Goal: Transaction & Acquisition: Obtain resource

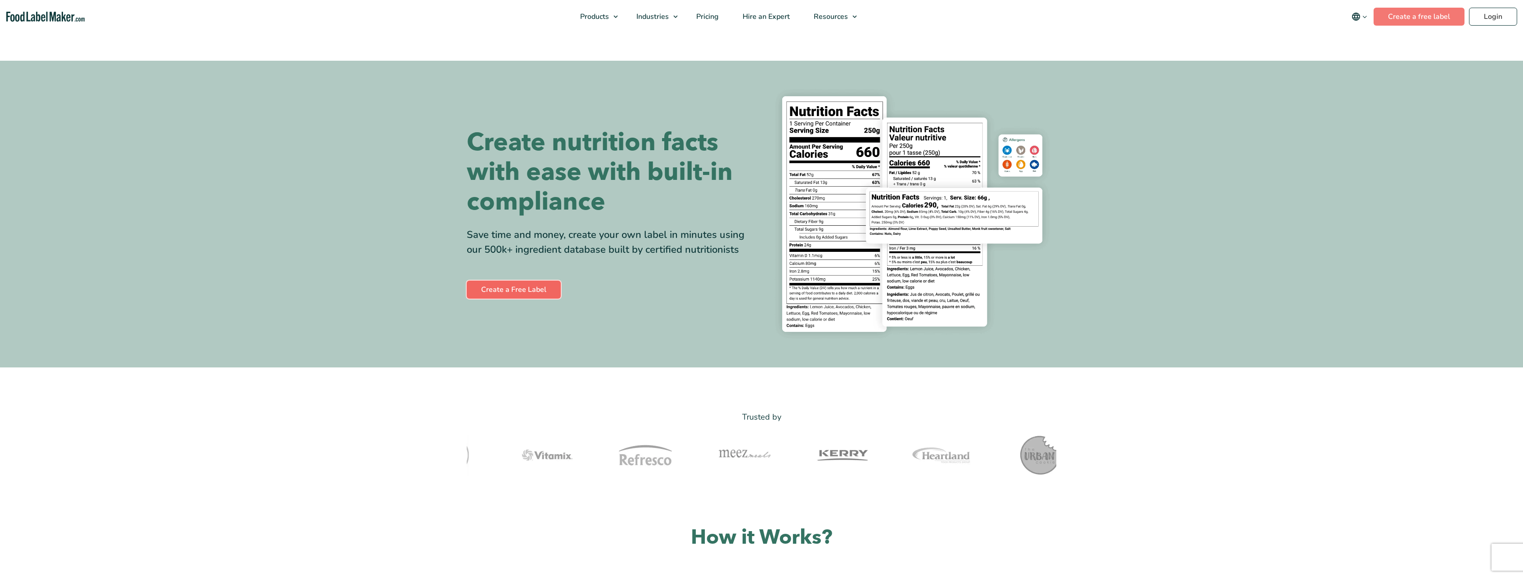
click at [521, 289] on link "Create a Free Label" at bounding box center [514, 290] width 94 height 18
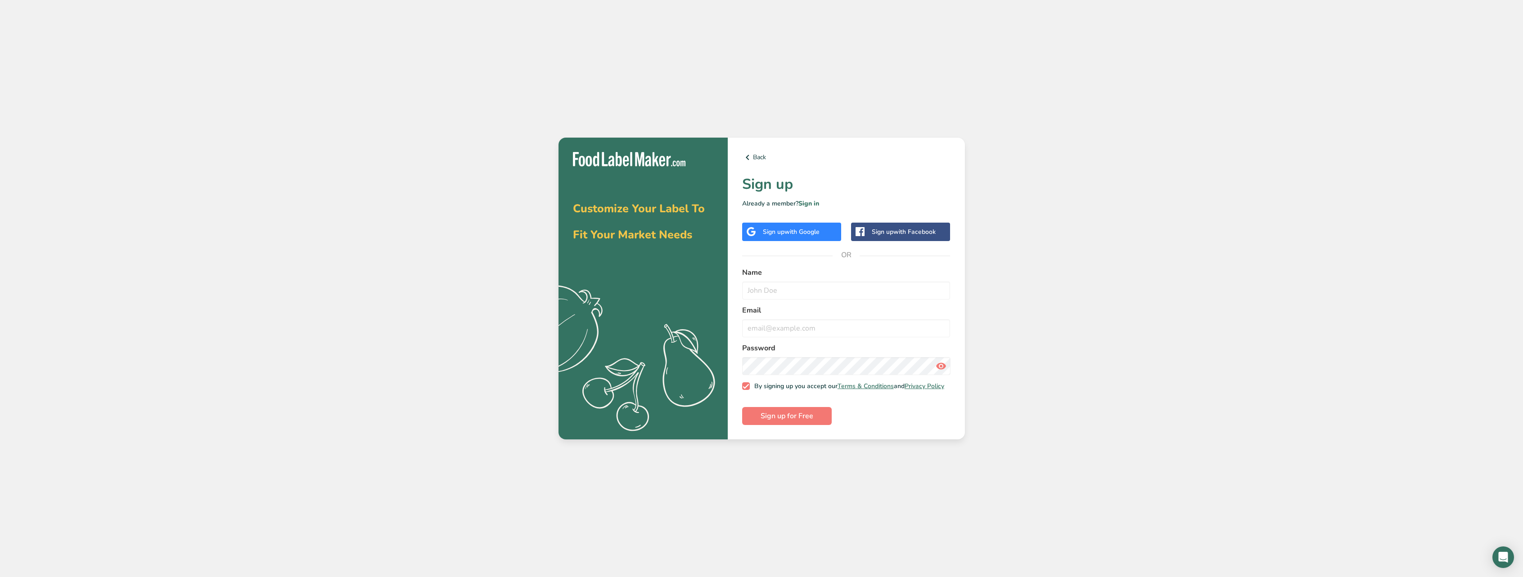
click at [784, 234] on div "Sign up with Google" at bounding box center [791, 231] width 57 height 9
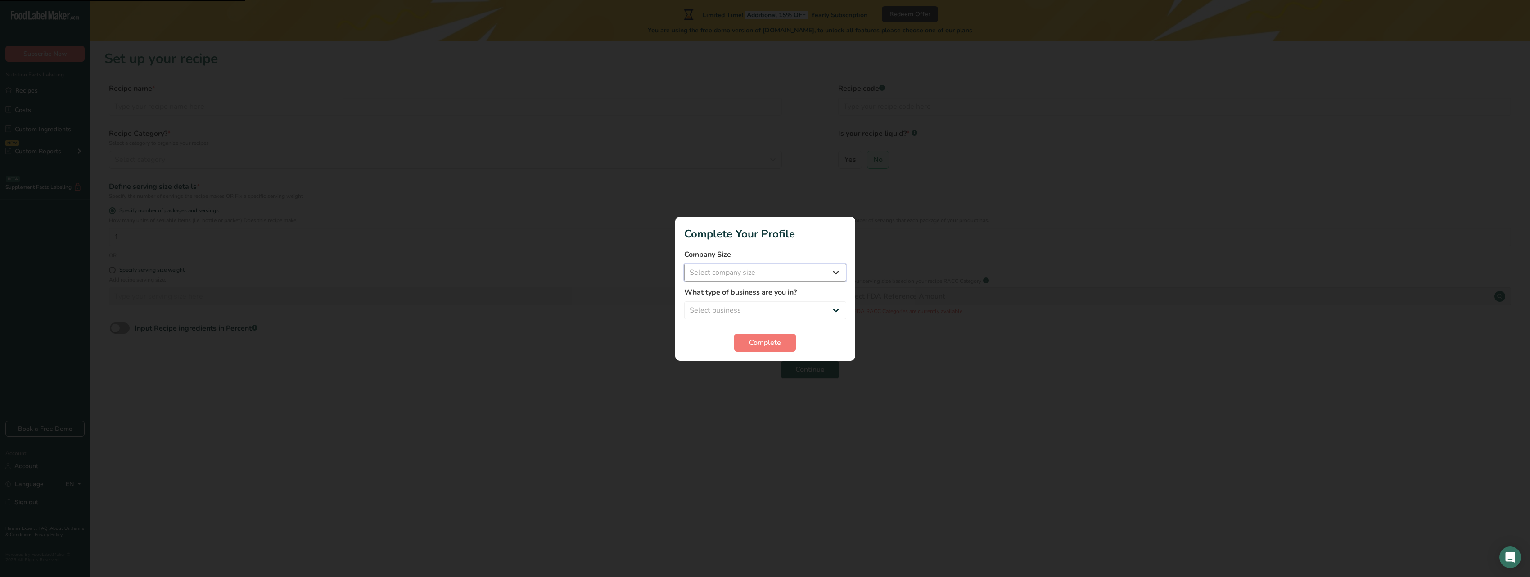
click at [803, 273] on select "Select company size Fewer than 10 Employees 10 to 50 Employees 51 to 500 Employ…" at bounding box center [765, 273] width 162 height 18
click at [830, 254] on label "Company Size" at bounding box center [765, 254] width 162 height 11
click at [814, 278] on select "Select company size Fewer than 10 Employees 10 to 50 Employees 51 to 500 Employ…" at bounding box center [765, 273] width 162 height 18
select select "1"
click at [684, 264] on select "Select company size Fewer than 10 Employees 10 to 50 Employees 51 to 500 Employ…" at bounding box center [765, 273] width 162 height 18
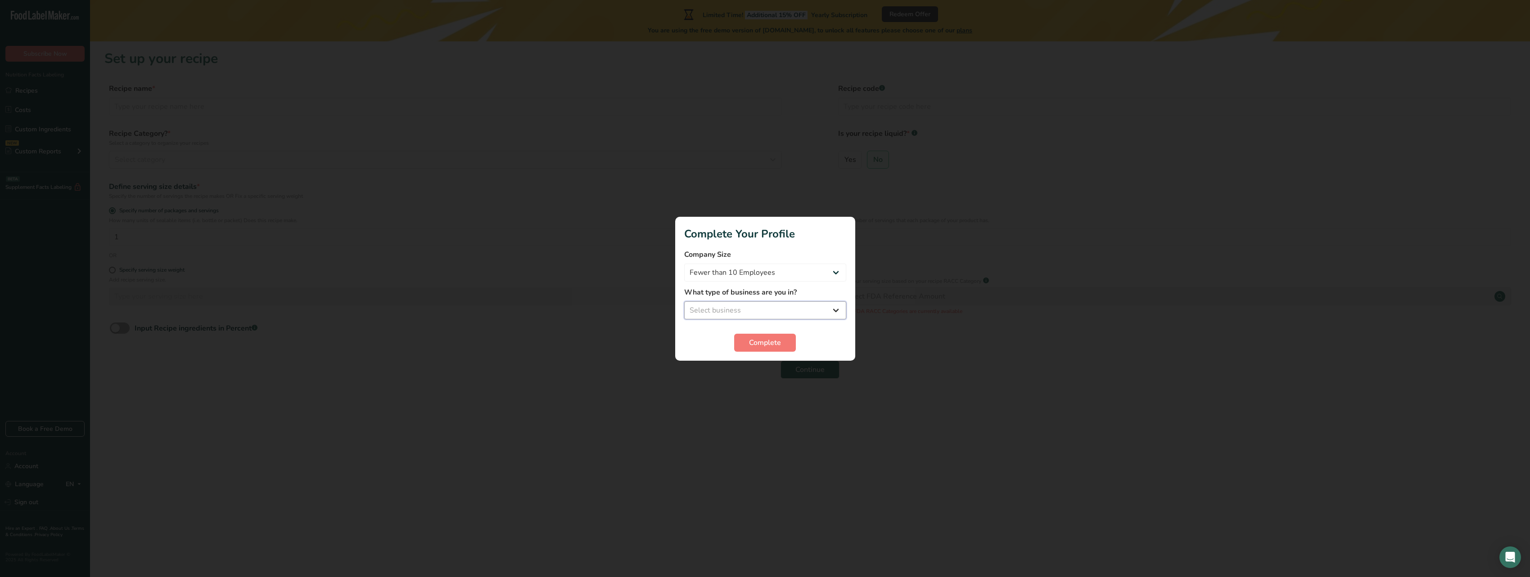
click at [779, 305] on select "Select business Packaged Food Manufacturer Restaurant & Cafe Bakery Meal Plans …" at bounding box center [765, 311] width 162 height 18
select select "8"
click at [684, 302] on select "Select business Packaged Food Manufacturer Restaurant & Cafe Bakery Meal Plans …" at bounding box center [765, 311] width 162 height 18
click at [767, 343] on span "Complete" at bounding box center [765, 343] width 32 height 11
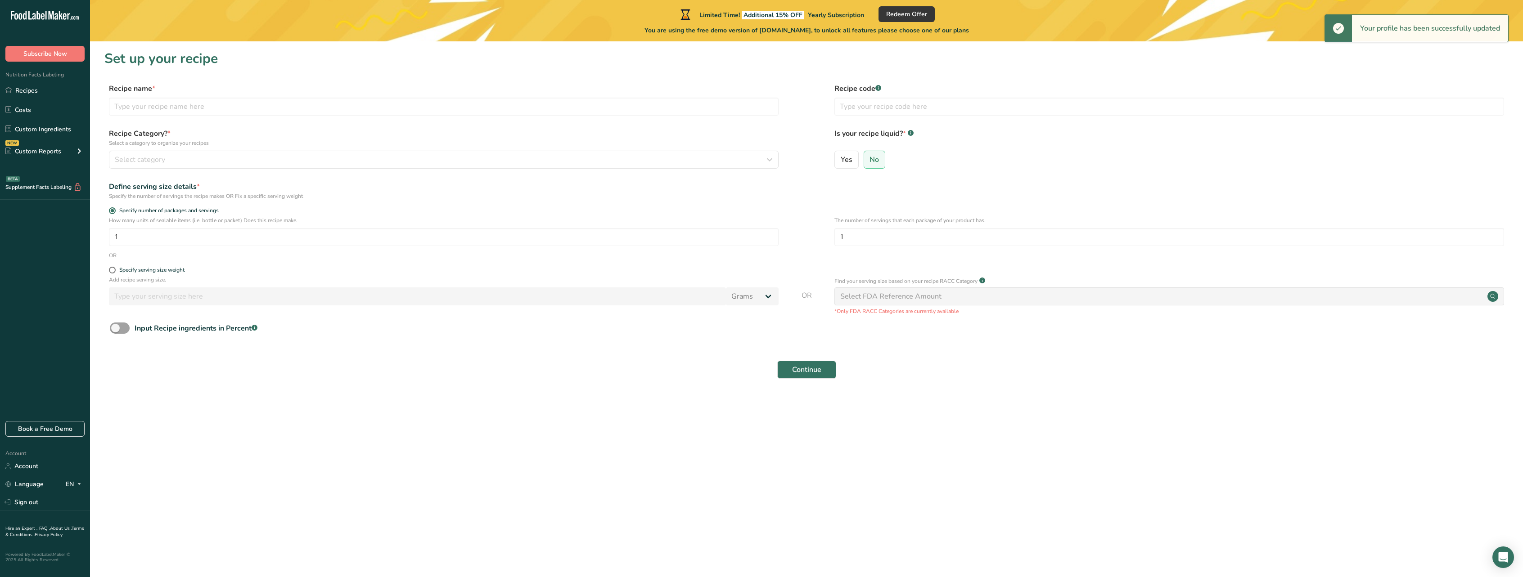
click at [593, 379] on div "Continue" at bounding box center [806, 370] width 1404 height 29
click at [158, 162] on span "Select category" at bounding box center [140, 159] width 50 height 11
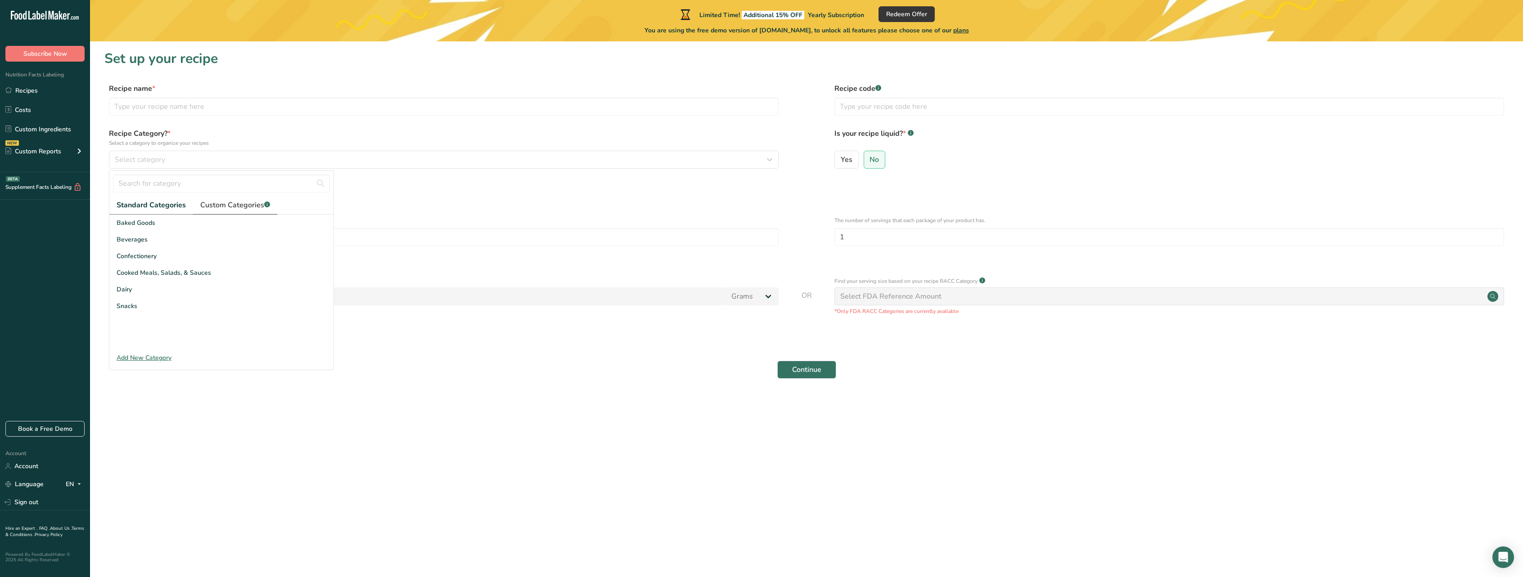
click at [206, 206] on span "Custom Categories .a-a{fill:#347362;}.b-a{fill:#fff;}" at bounding box center [235, 205] width 70 height 11
click at [164, 213] on link "Standard Categories" at bounding box center [150, 205] width 83 height 18
click at [147, 307] on div "Snacks" at bounding box center [221, 306] width 224 height 17
click at [851, 156] on span "Yes" at bounding box center [847, 159] width 12 height 9
click at [841, 157] on input "Yes" at bounding box center [838, 160] width 6 height 6
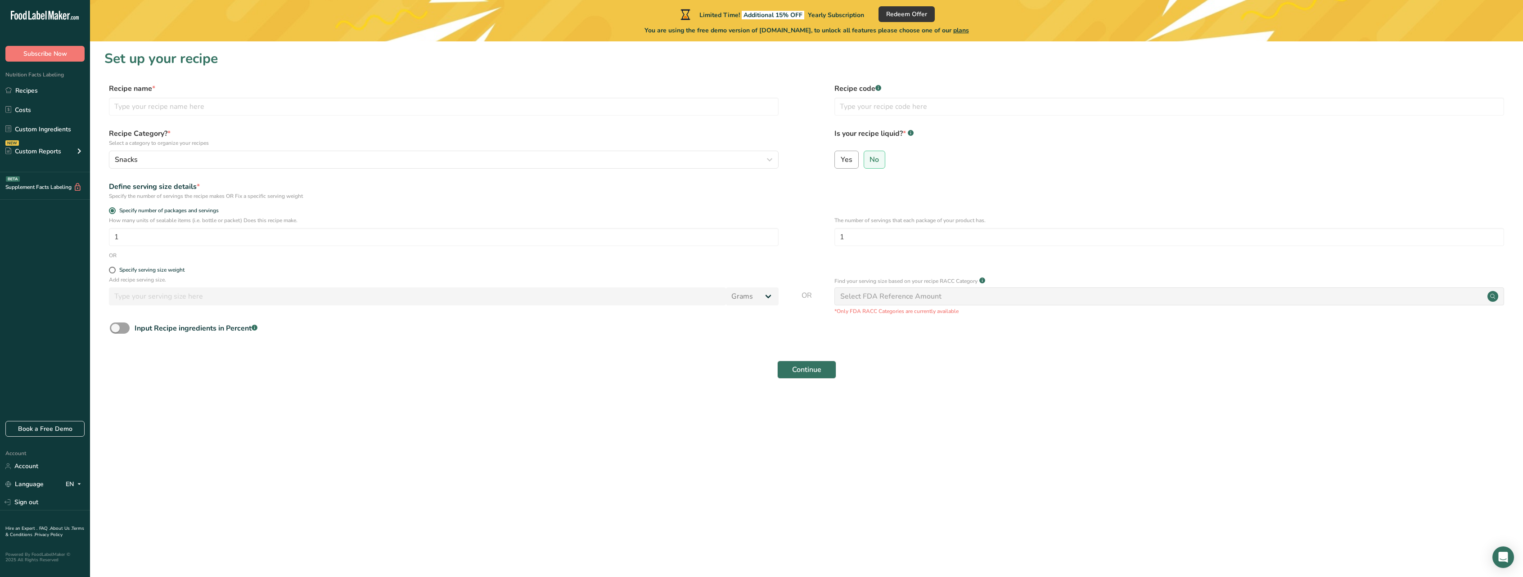
radio input "true"
radio input "false"
select select "22"
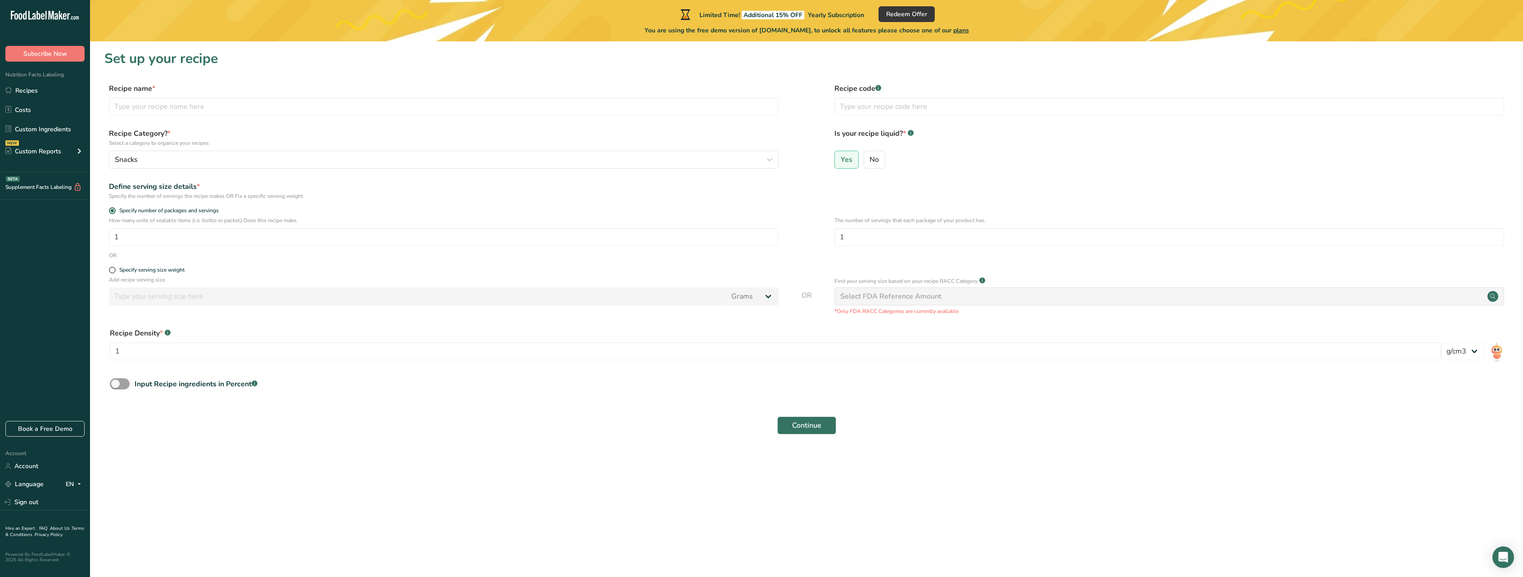
click at [835, 201] on form "Recipe name * Recipe code .a-a{fill:#347362;}.b-a{fill:#fff;} Recipe Category? …" at bounding box center [806, 261] width 1404 height 357
click at [819, 431] on button "Continue" at bounding box center [806, 426] width 59 height 18
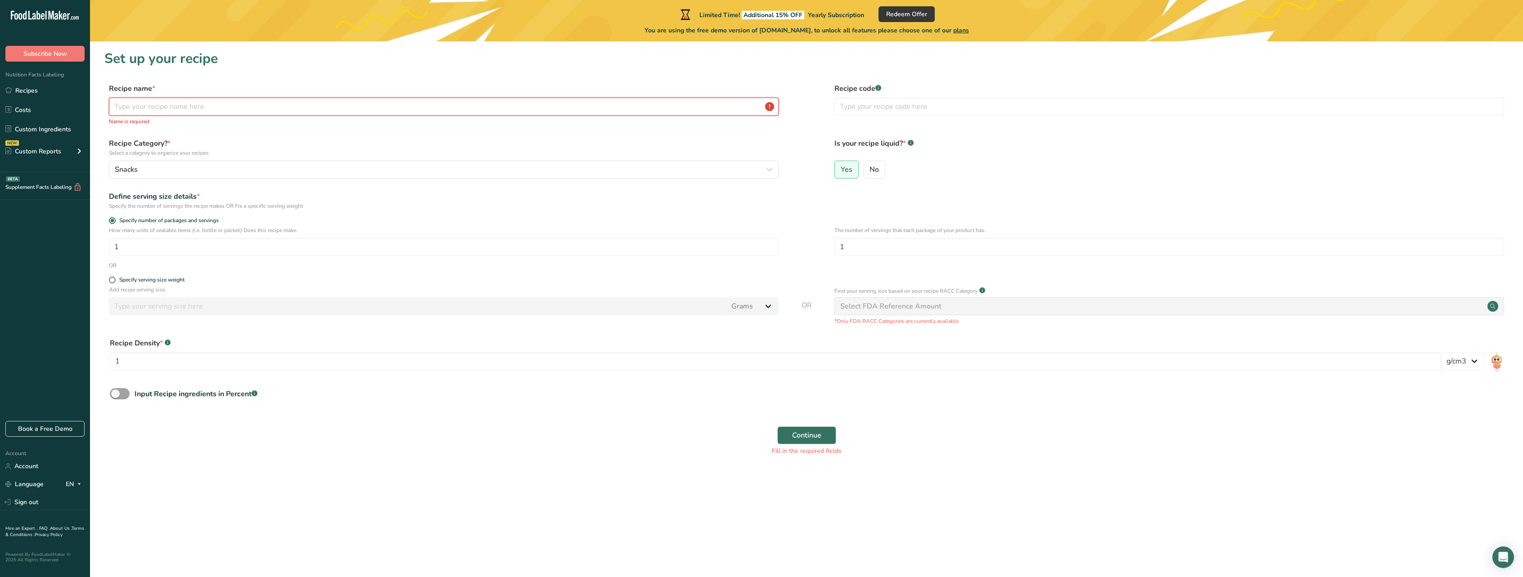
click at [485, 108] on input "text" at bounding box center [444, 107] width 670 height 18
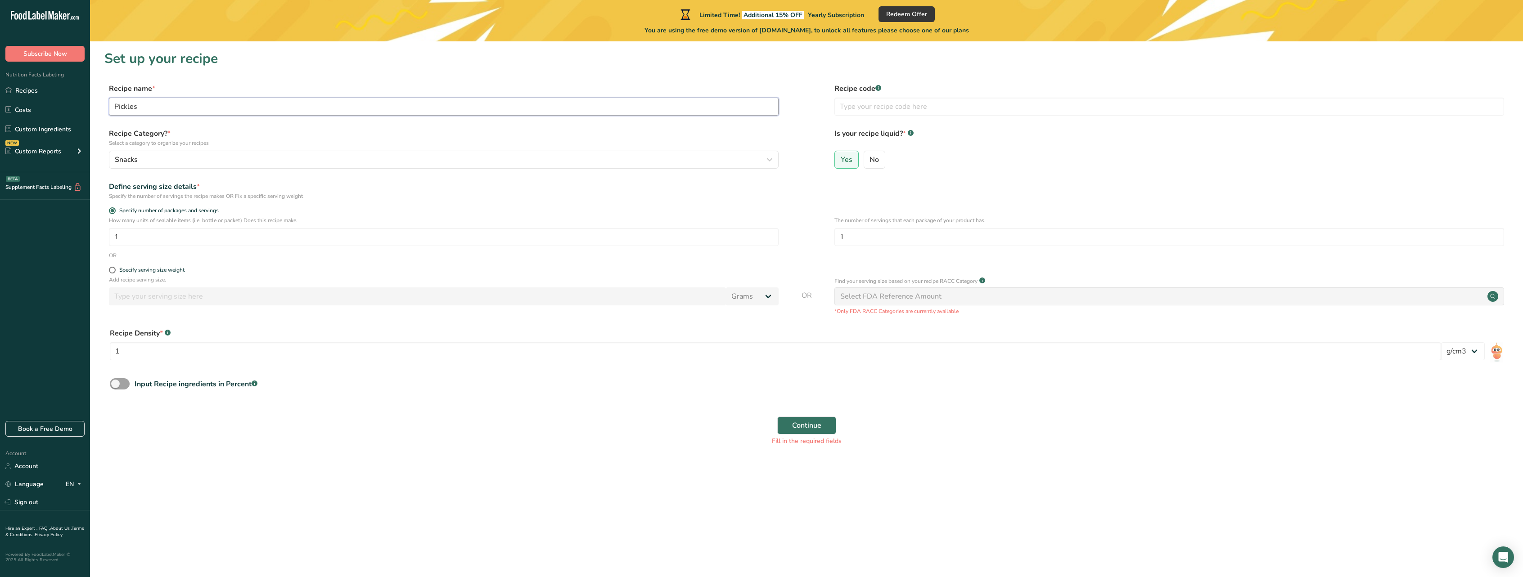
type input "Pickles"
click at [826, 435] on div "Continue Fill in the required fields" at bounding box center [806, 431] width 1404 height 40
click at [824, 428] on button "Continue" at bounding box center [806, 426] width 59 height 18
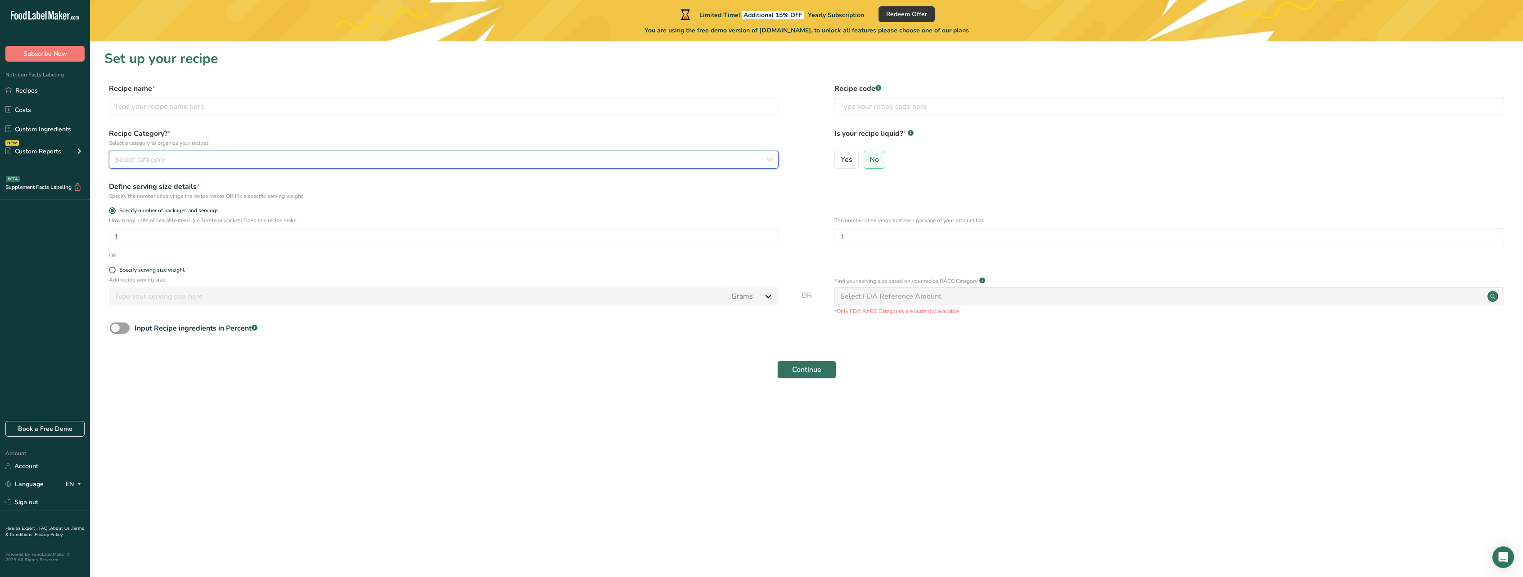
click at [162, 160] on span "Select category" at bounding box center [140, 159] width 50 height 11
click at [162, 113] on input "text" at bounding box center [444, 107] width 670 height 18
type input "Pickled Cucumbers"
click at [194, 159] on div "Select category" at bounding box center [441, 159] width 653 height 11
click at [149, 357] on div "Add New Category" at bounding box center [221, 357] width 224 height 9
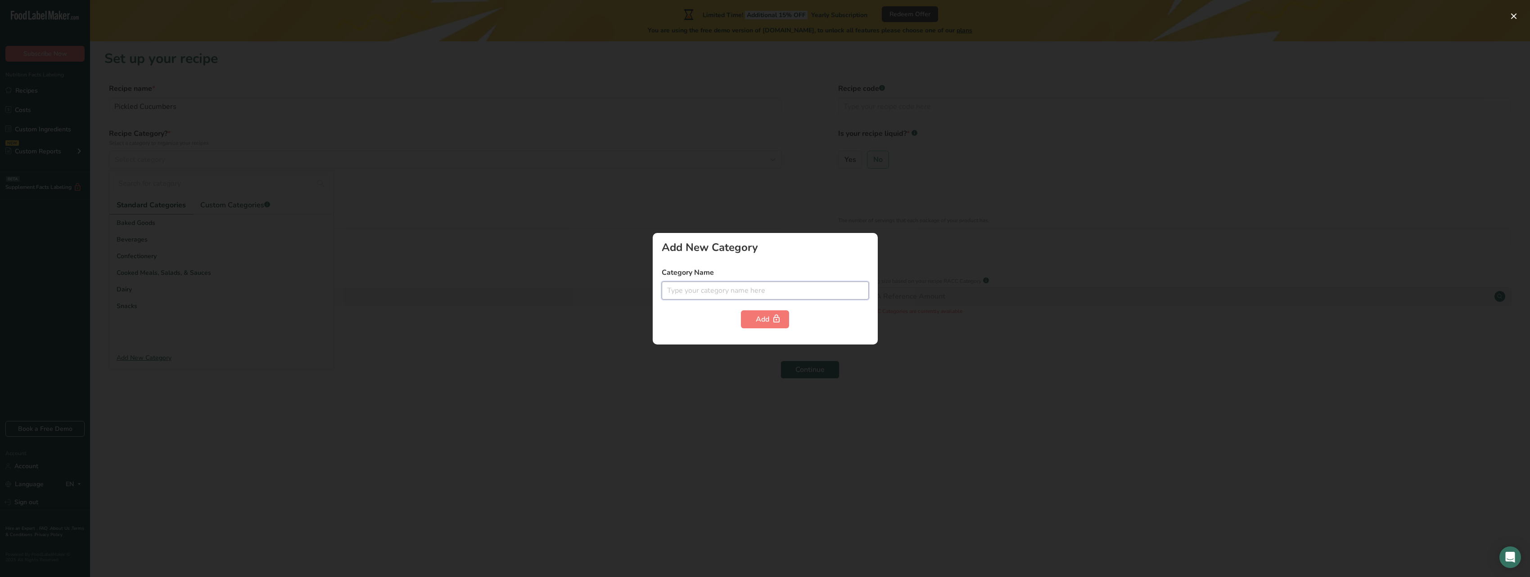
click at [729, 297] on input "text" at bounding box center [765, 291] width 207 height 18
type input "Snack"
click at [756, 321] on div "Add" at bounding box center [765, 319] width 18 height 11
click at [557, 267] on div at bounding box center [765, 288] width 1530 height 577
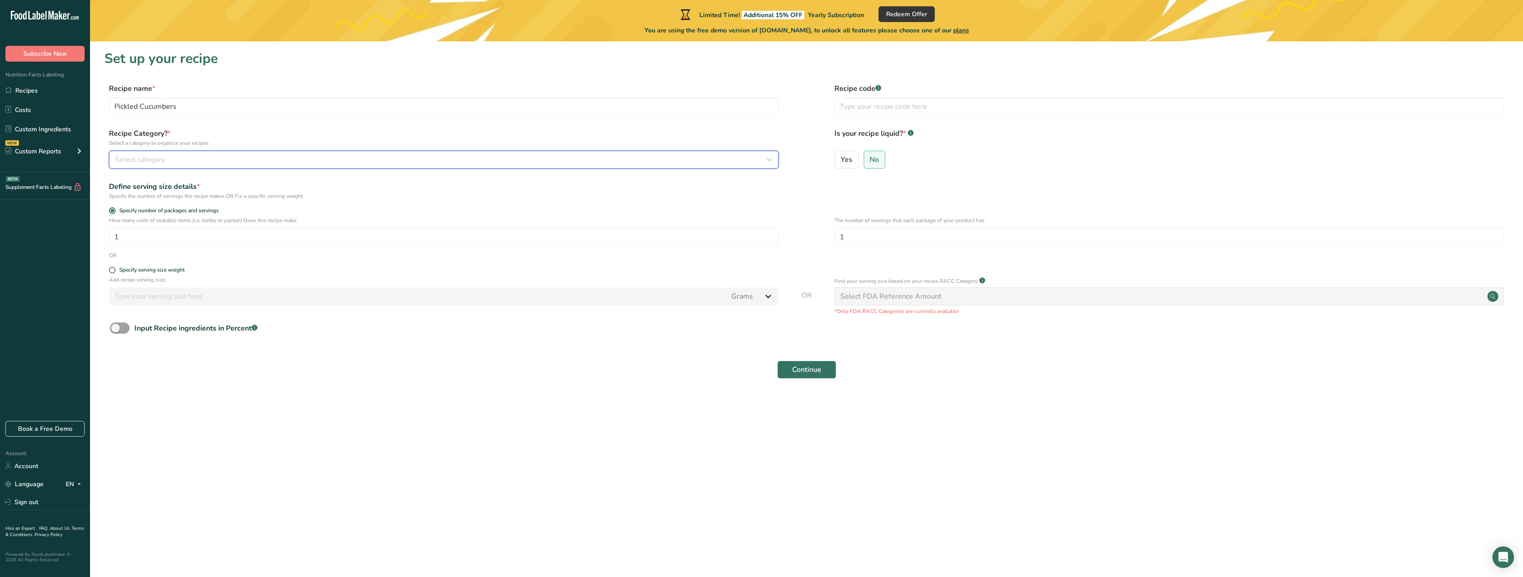
click at [172, 160] on div "Select category" at bounding box center [441, 159] width 653 height 11
click at [131, 306] on span "Snacks" at bounding box center [127, 306] width 21 height 9
click at [130, 239] on input "1" at bounding box center [444, 237] width 670 height 18
click at [83, 255] on div ".a-20{fill:#fff;} Subscribe Now Nutrition Facts Labeling Recipes Costs Custom I…" at bounding box center [45, 210] width 90 height 407
click at [112, 271] on span at bounding box center [112, 270] width 7 height 7
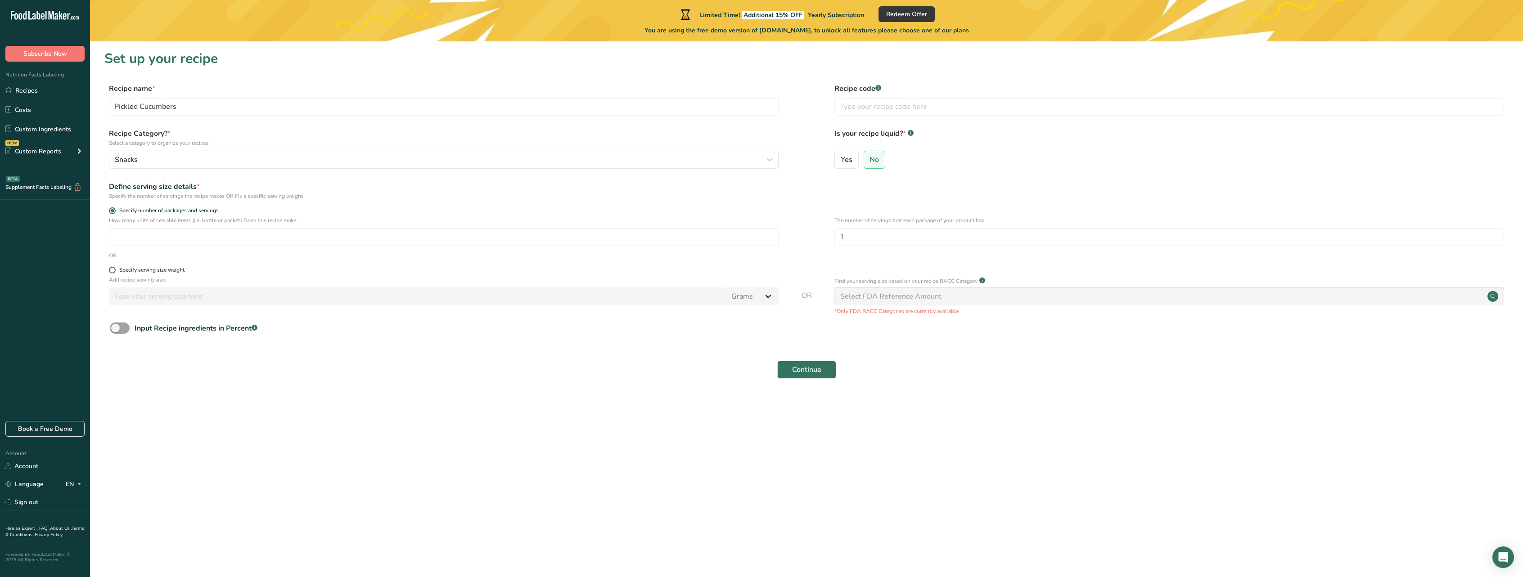
click at [112, 271] on input "Specify serving size weight" at bounding box center [112, 270] width 6 height 6
radio input "true"
radio input "false"
click at [179, 295] on input "number" at bounding box center [417, 297] width 617 height 18
click at [248, 268] on label "Specify serving size weight" at bounding box center [444, 270] width 670 height 7
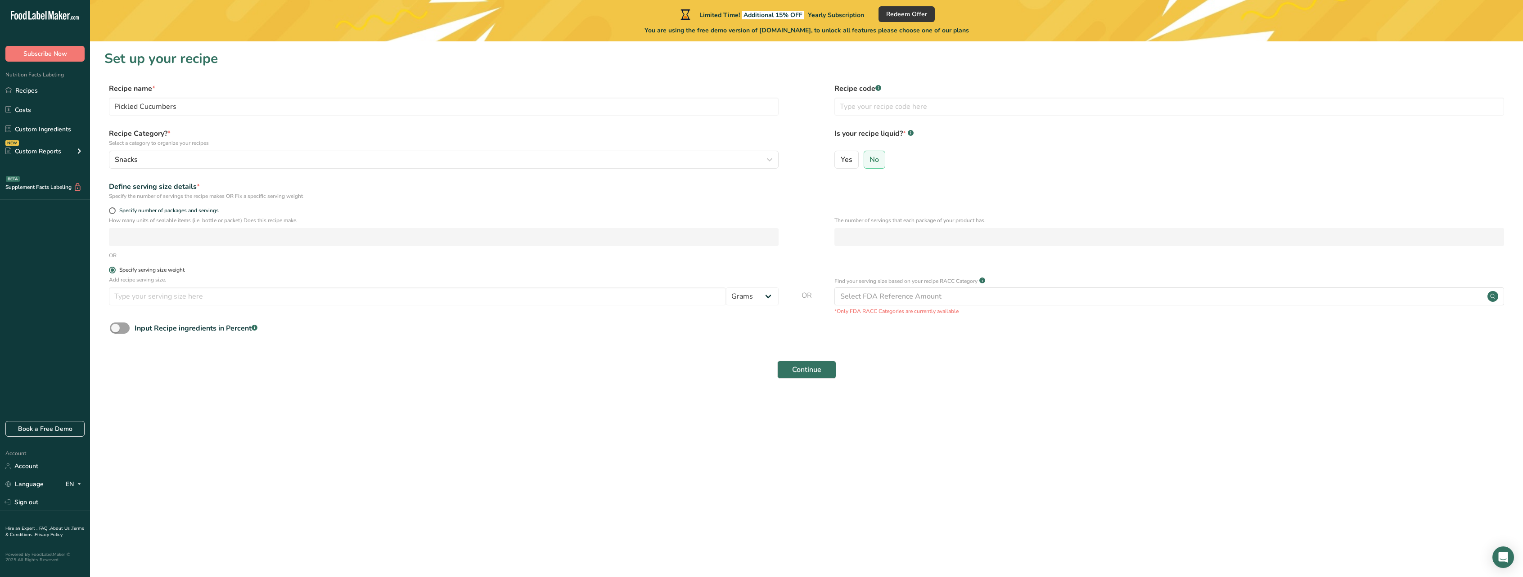
click at [115, 268] on input "Specify serving size weight" at bounding box center [112, 270] width 6 height 6
click at [185, 294] on input "number" at bounding box center [417, 297] width 617 height 18
click at [754, 299] on select "Grams kg mg mcg lb oz l mL fl oz tbsp tsp cup qt gallon" at bounding box center [752, 297] width 53 height 18
select select "5"
click at [726, 288] on select "Grams kg mg mcg lb oz l mL fl oz tbsp tsp cup qt gallon" at bounding box center [752, 297] width 53 height 18
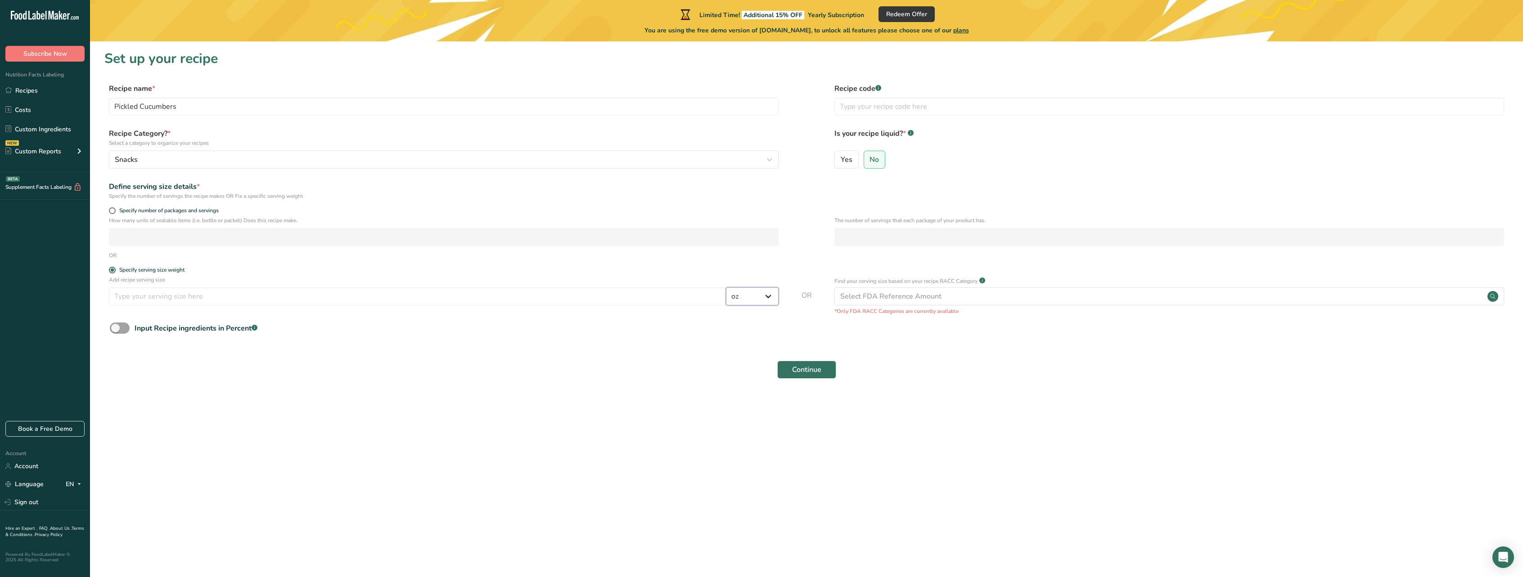
click at [761, 302] on select "Grams kg mg mcg lb oz l mL fl oz tbsp tsp cup qt gallon" at bounding box center [752, 297] width 53 height 18
click at [625, 293] on input "number" at bounding box center [417, 297] width 617 height 18
type input "16"
click at [616, 332] on div "Input Recipe ingredients in Percent .a-a{fill:#347362;}.b-a{fill:#fff;}" at bounding box center [806, 332] width 1404 height 18
drag, startPoint x: 343, startPoint y: 384, endPoint x: 358, endPoint y: 372, distance: 19.2
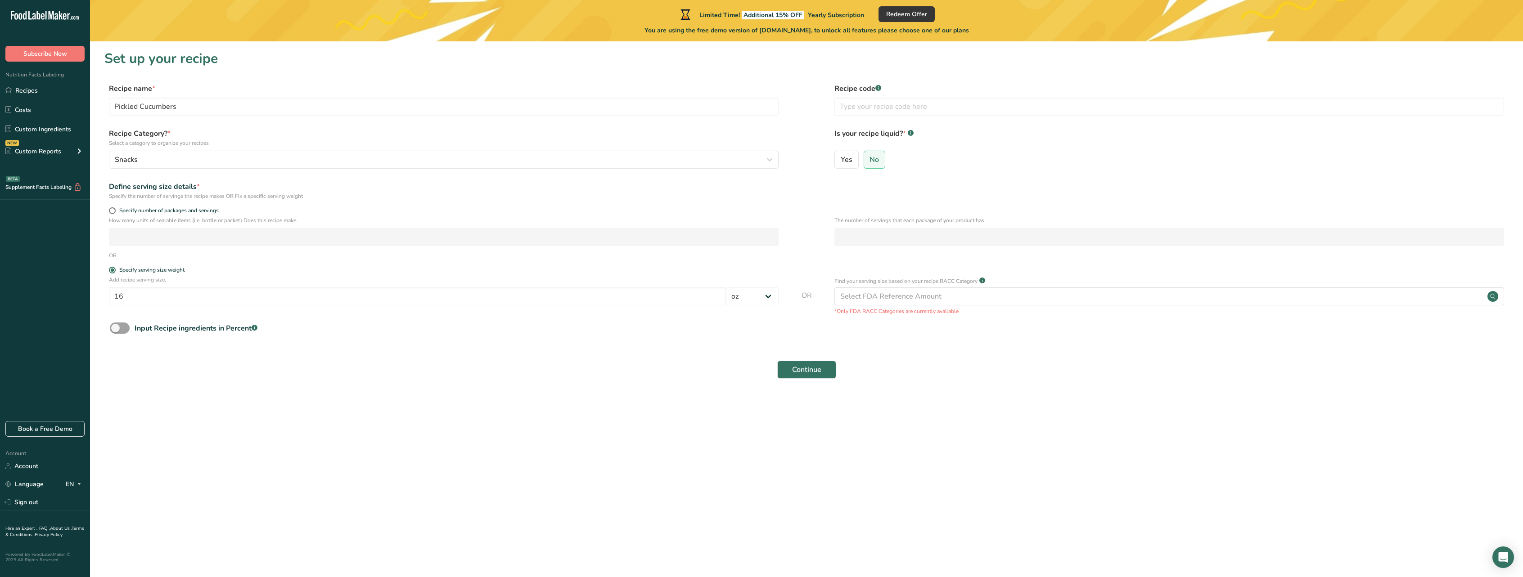
click at [343, 382] on div "Continue" at bounding box center [806, 370] width 1404 height 29
click at [257, 268] on label "Specify serving size weight" at bounding box center [444, 270] width 670 height 7
click at [115, 268] on input "Specify serving size weight" at bounding box center [112, 270] width 6 height 6
click at [649, 329] on div "Input Recipe ingredients in Percent .a-a{fill:#347362;}.b-a{fill:#fff;}" at bounding box center [806, 332] width 1404 height 18
click at [878, 265] on form "Recipe name * Pickled Cucumbers Recipe code .a-a{fill:#347362;}.b-a{fill:#fff;}…" at bounding box center [806, 233] width 1404 height 301
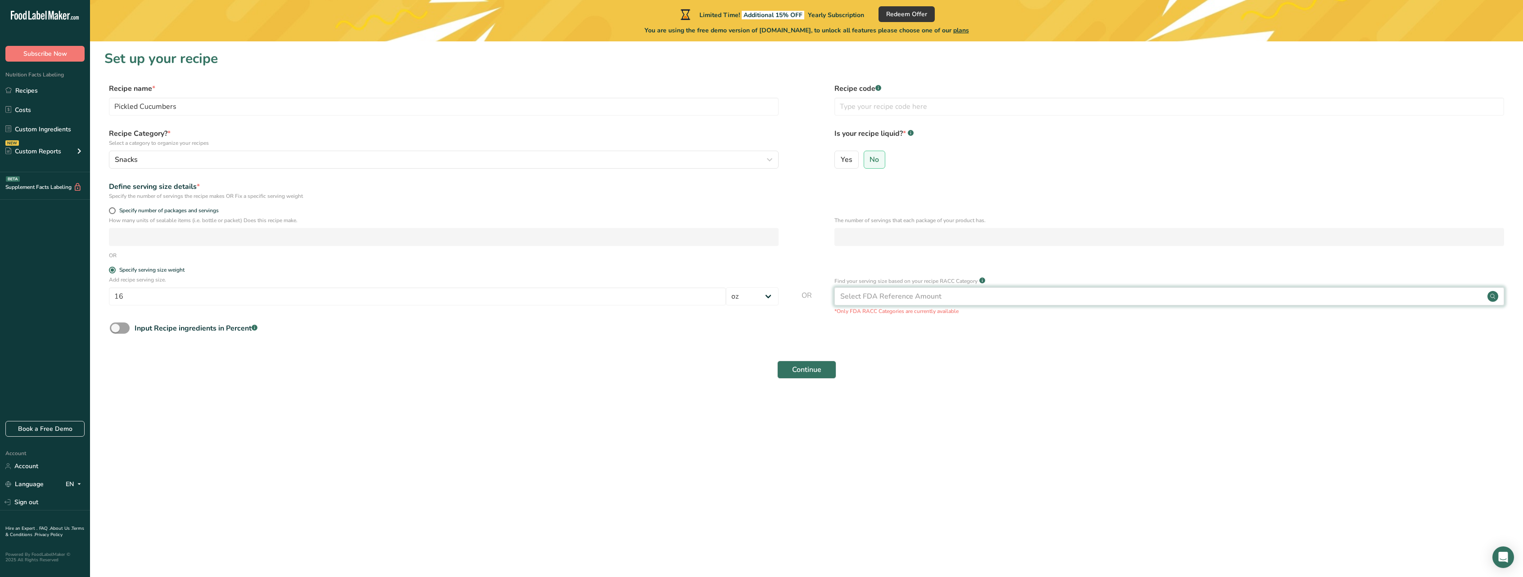
click at [896, 300] on div "Select FDA Reference Amount" at bounding box center [890, 296] width 101 height 11
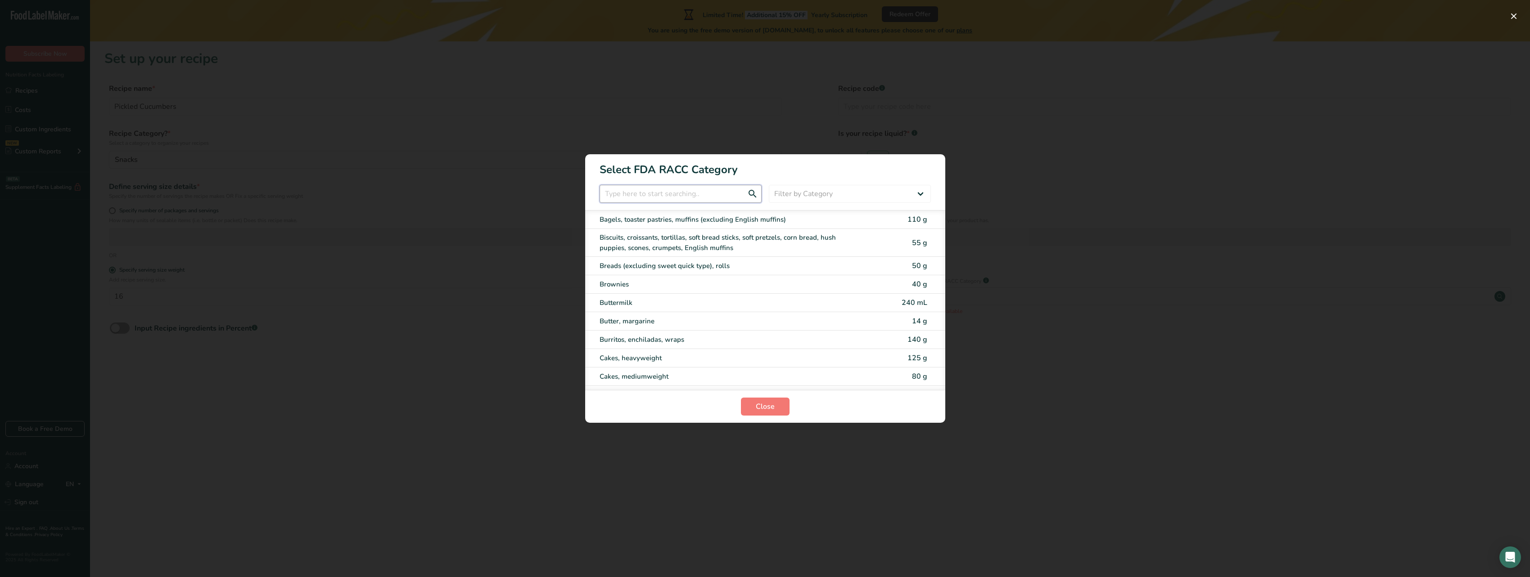
click at [729, 196] on input "RACC Category Selection Modal" at bounding box center [681, 194] width 162 height 18
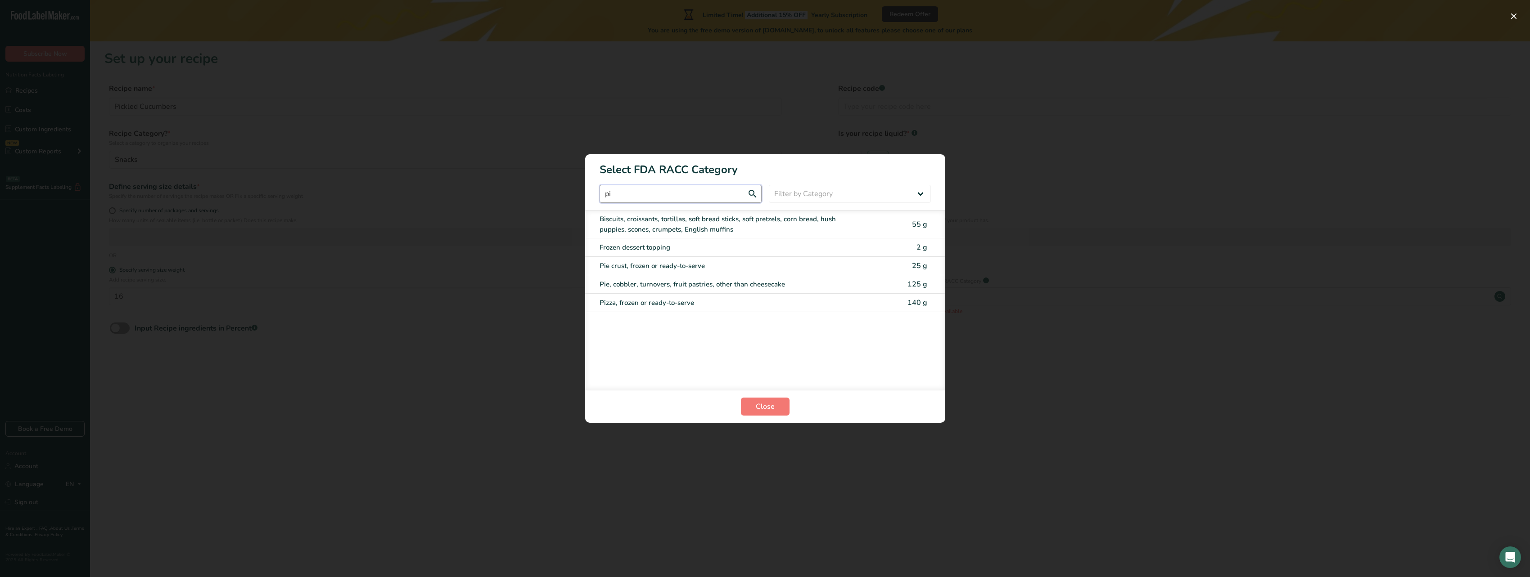
type input "p"
type input "c"
type input "vege"
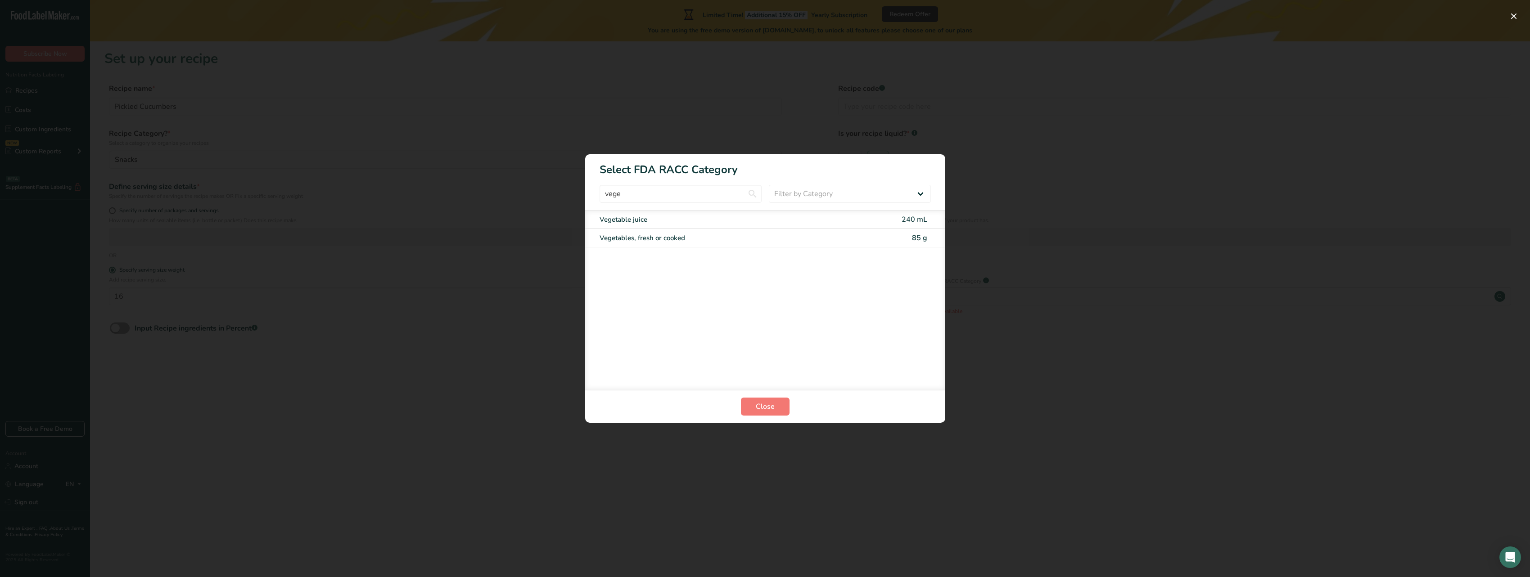
click at [1005, 190] on div "RACC Category Selection Modal" at bounding box center [765, 288] width 1530 height 577
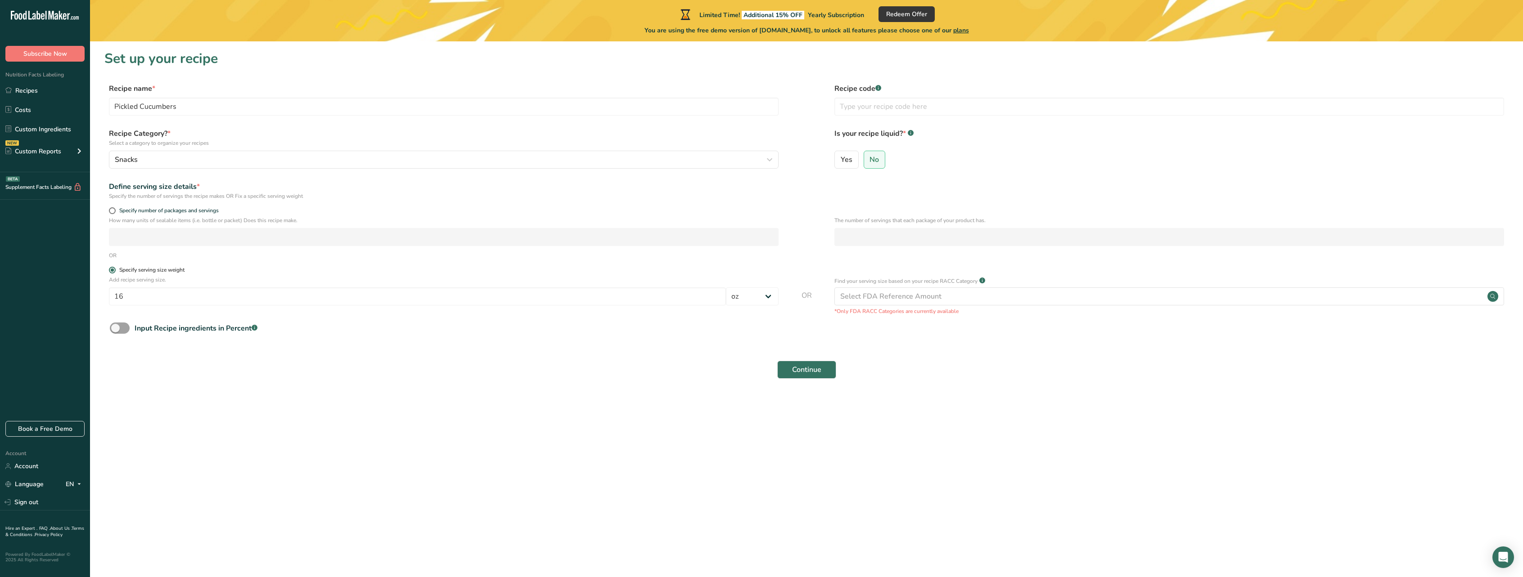
click at [739, 267] on label "Specify serving size weight" at bounding box center [444, 270] width 670 height 7
click at [115, 267] on input "Specify serving size weight" at bounding box center [112, 270] width 6 height 6
click at [643, 361] on div "Continue" at bounding box center [806, 370] width 1404 height 29
click at [799, 374] on span "Continue" at bounding box center [806, 370] width 29 height 11
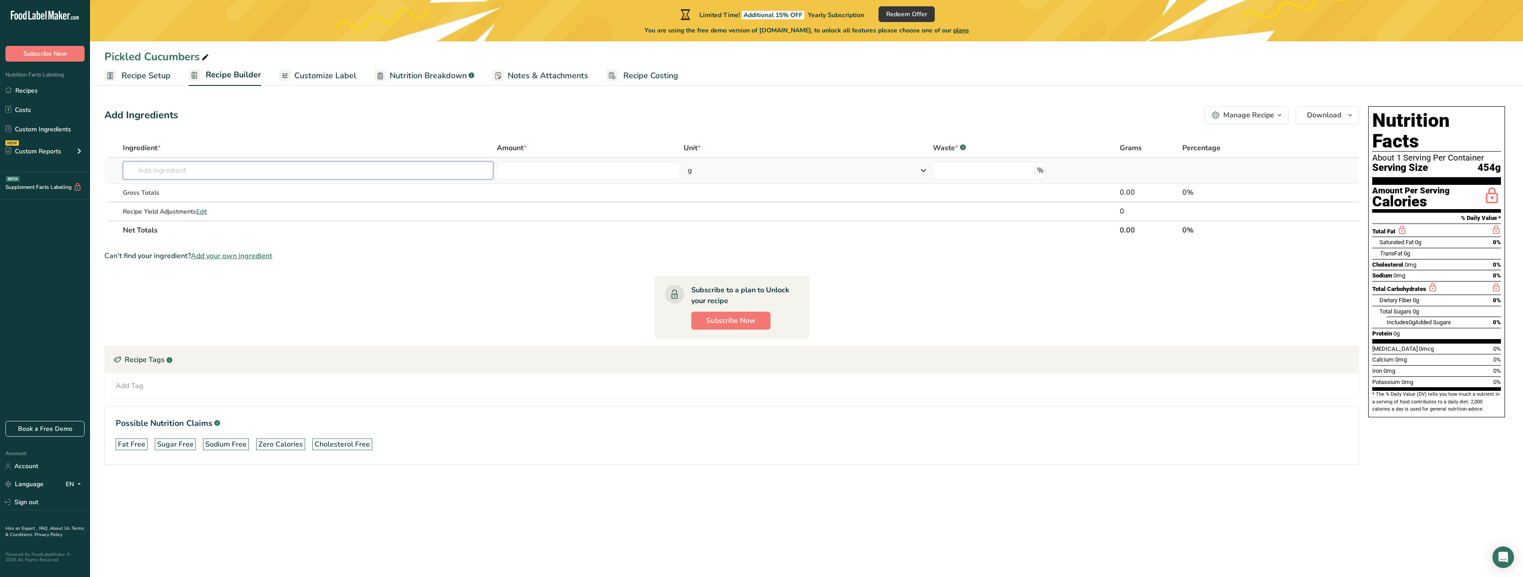
click at [280, 174] on input "text" at bounding box center [308, 171] width 370 height 18
click at [379, 164] on input "text" at bounding box center [308, 171] width 370 height 18
type input "5"
type input "cucumber"
click at [228, 188] on p "11205 Cucumber, with peel, raw" at bounding box center [180, 188] width 101 height 9
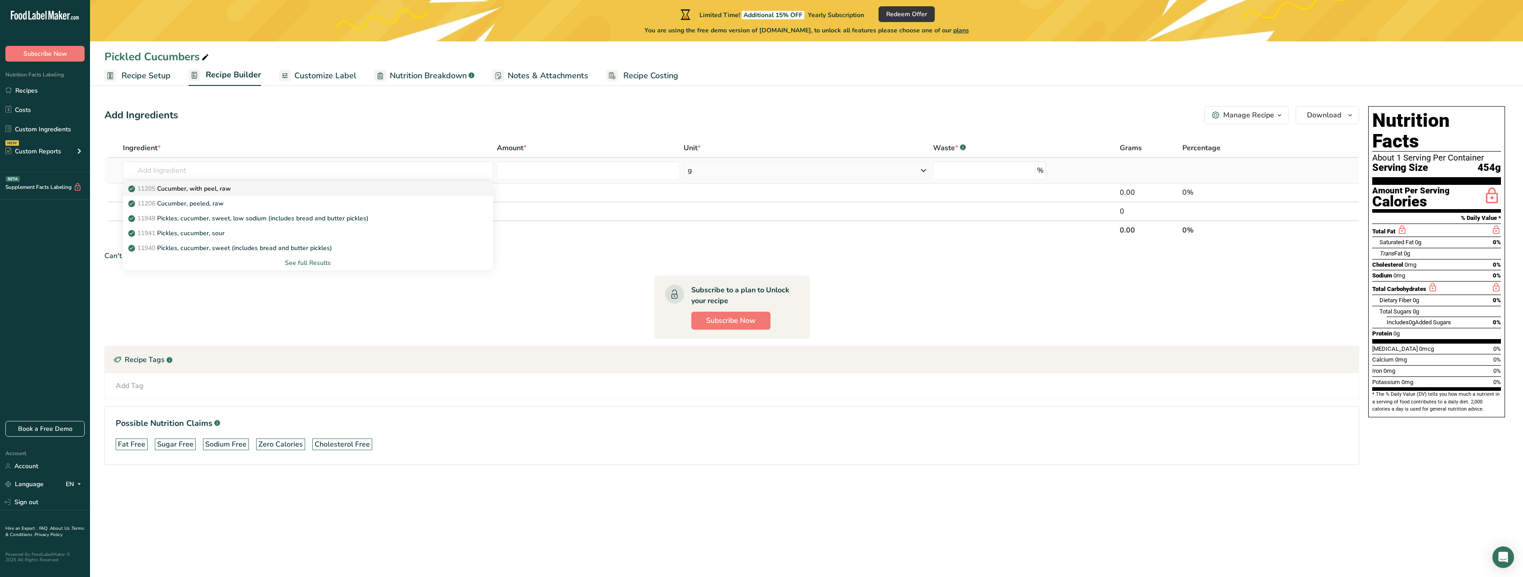
type input "Cucumber, with peel, raw"
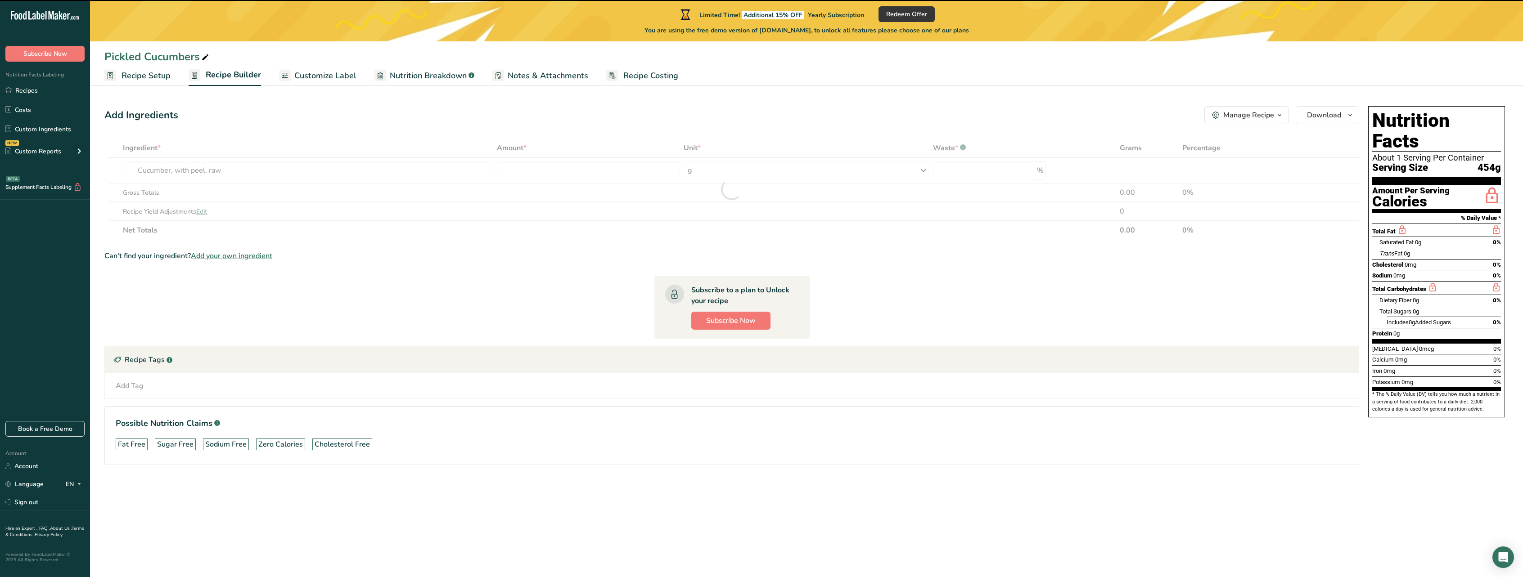
type input "0"
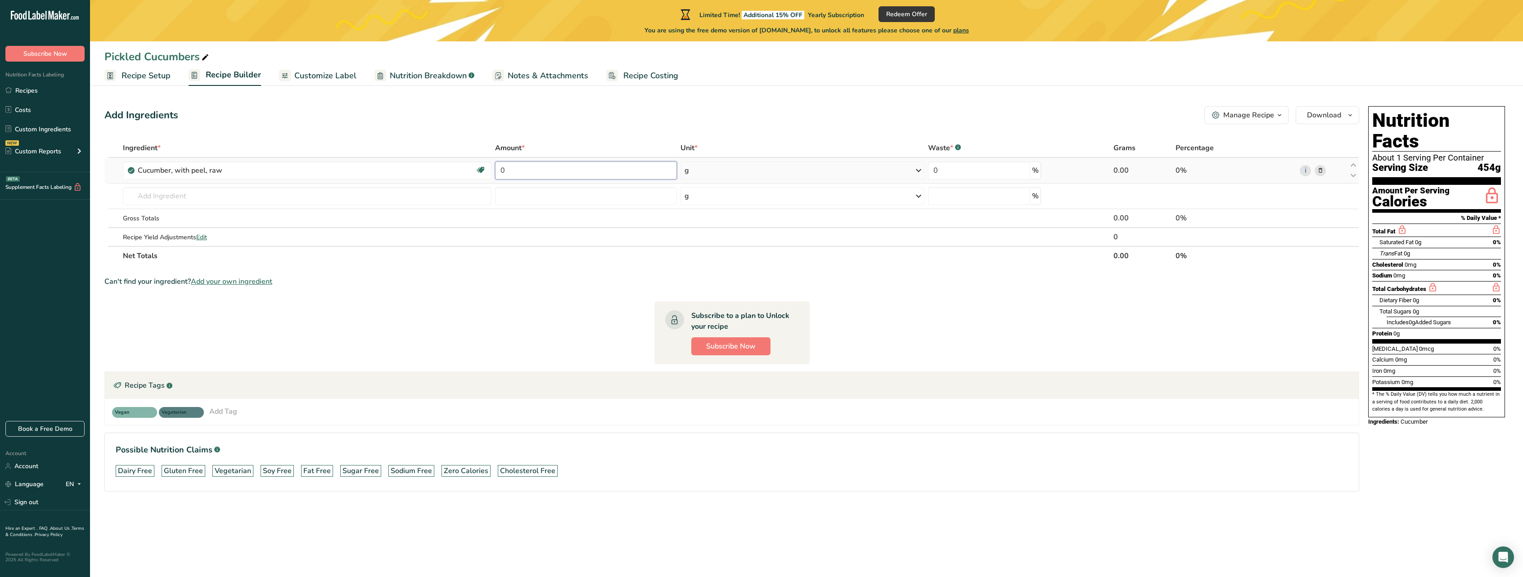
click at [508, 169] on input "0" at bounding box center [586, 171] width 182 height 18
click at [771, 168] on div "Ingredient * Amount * Unit * Waste * .a-a{fill:#347362;}.b-a{fill:#fff;} Grams …" at bounding box center [731, 202] width 1255 height 127
click at [586, 175] on input "0" at bounding box center [586, 171] width 182 height 18
type input "2"
click at [758, 135] on div "Add Ingredients Manage Recipe Delete Recipe Duplicate Recipe Scale Recipe Save …" at bounding box center [734, 312] width 1260 height 418
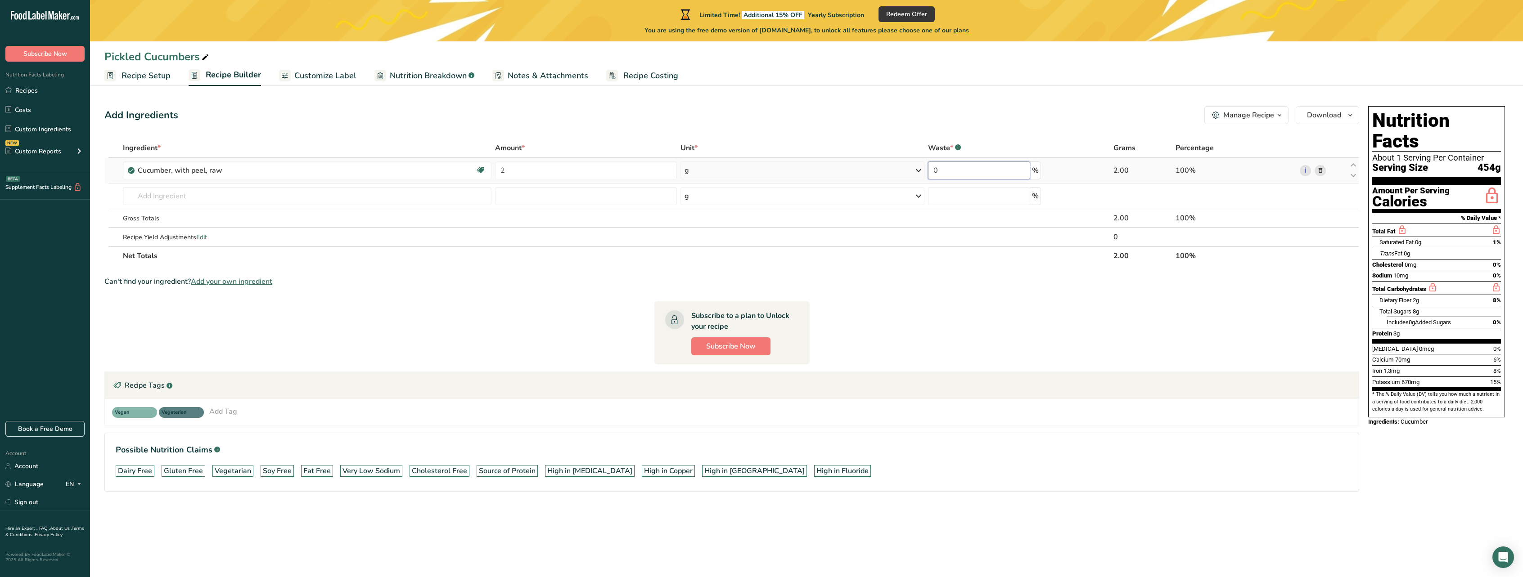
click at [953, 172] on input "0" at bounding box center [979, 171] width 102 height 18
click at [1019, 132] on div "Add Ingredients Manage Recipe Delete Recipe Duplicate Recipe Scale Recipe Save …" at bounding box center [734, 312] width 1260 height 418
click at [920, 168] on icon at bounding box center [918, 170] width 11 height 16
click at [711, 215] on div "1 cucumber (8-1/4")" at bounding box center [724, 213] width 76 height 13
click at [853, 119] on div "Add Ingredients Manage Recipe Delete Recipe Duplicate Recipe Scale Recipe Save …" at bounding box center [731, 115] width 1255 height 18
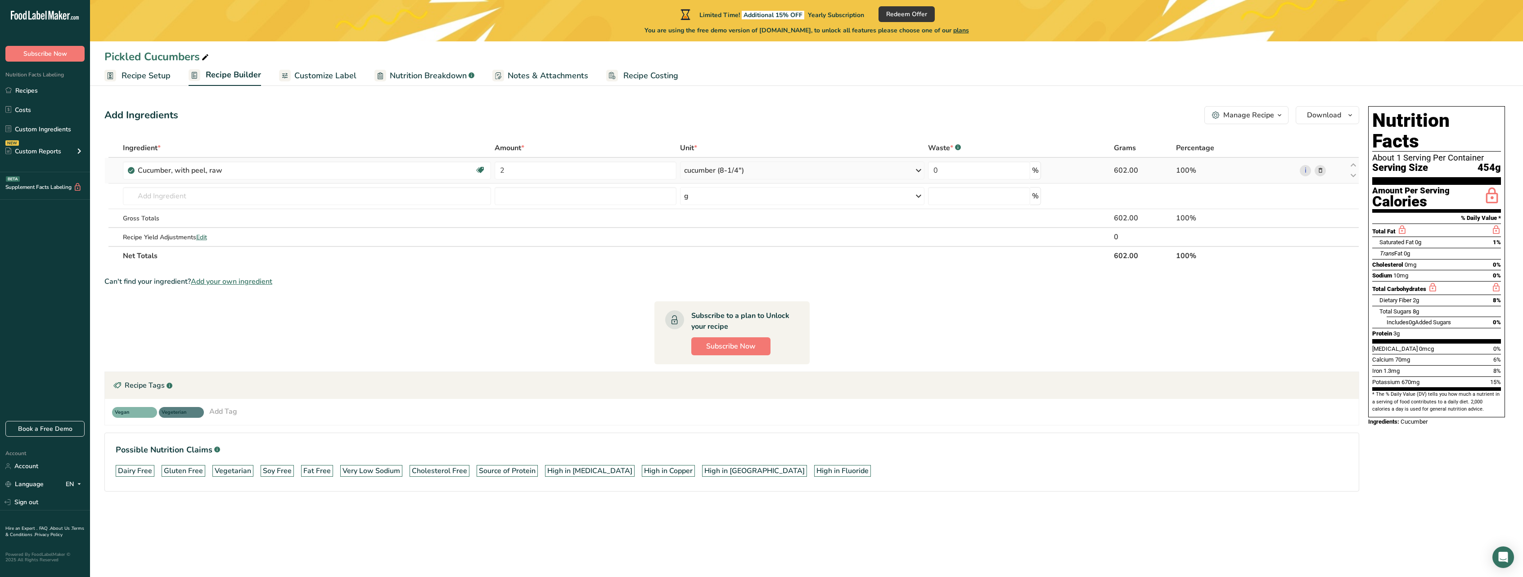
click at [919, 172] on icon at bounding box center [918, 170] width 11 height 16
click at [713, 214] on div "1 cucumber (8-1/4")" at bounding box center [723, 213] width 76 height 13
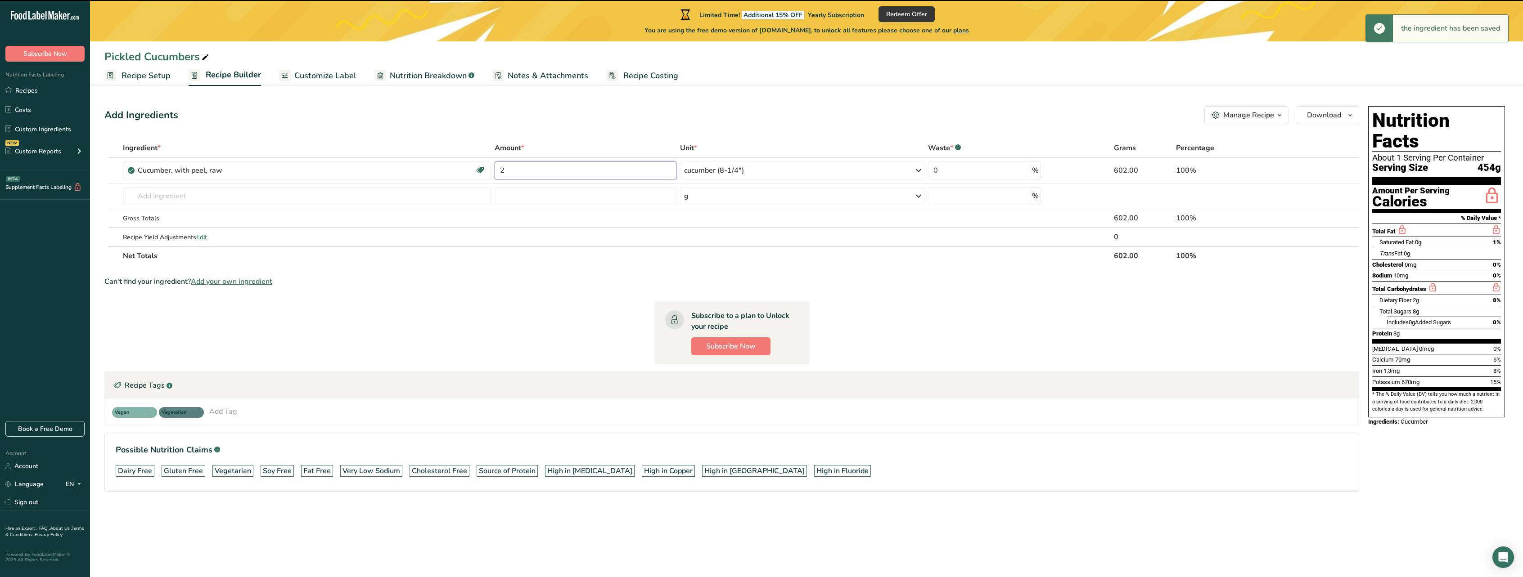
click at [577, 168] on input "2" at bounding box center [586, 171] width 182 height 18
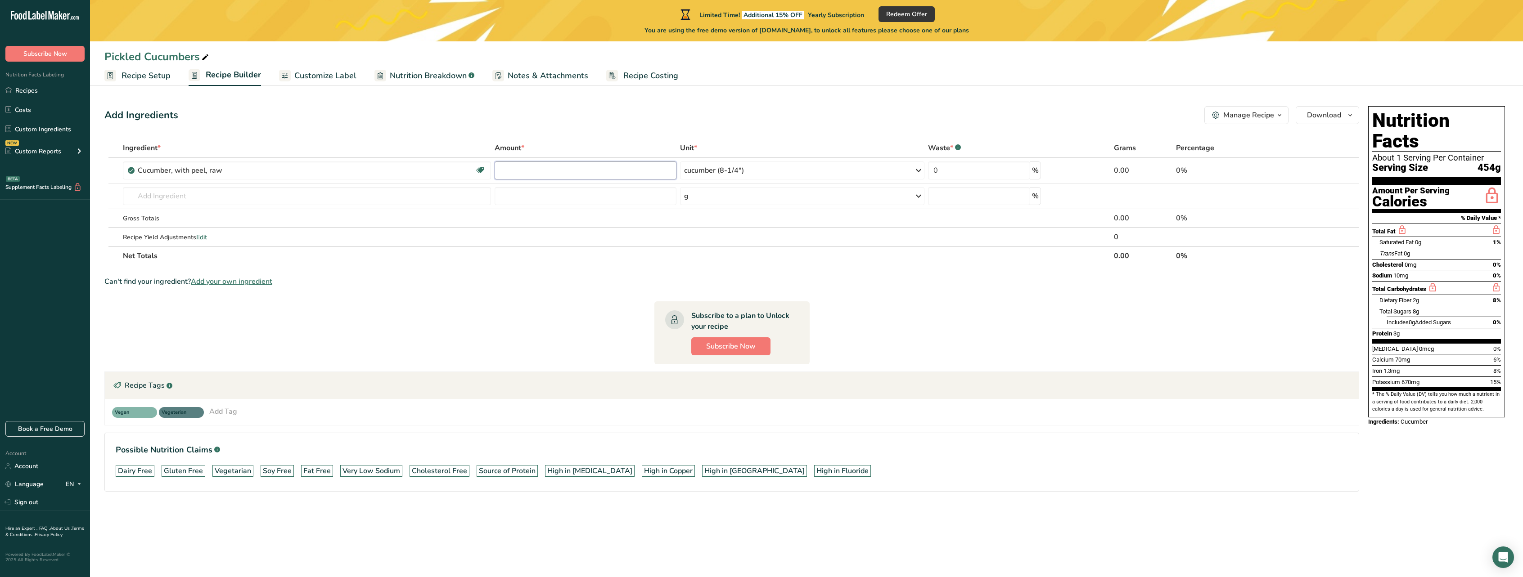
type input "1"
type input "2"
click at [610, 137] on div "Add Ingredients Manage Recipe Delete Recipe Duplicate Recipe Scale Recipe Save …" at bounding box center [734, 312] width 1260 height 418
click at [408, 201] on input "text" at bounding box center [307, 196] width 369 height 18
click at [846, 168] on div "cucumber (8-1/4")" at bounding box center [802, 171] width 244 height 18
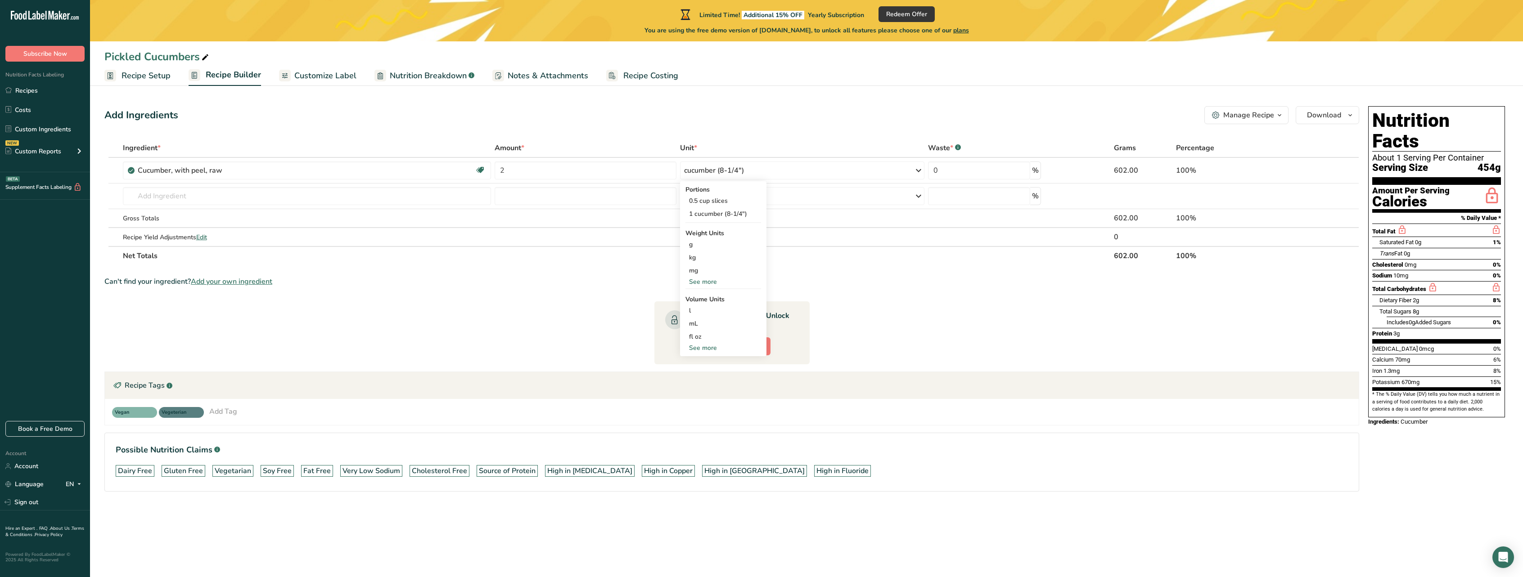
drag, startPoint x: 869, startPoint y: 126, endPoint x: 887, endPoint y: 131, distance: 18.8
click at [873, 129] on div "Add Ingredients Manage Recipe Delete Recipe Duplicate Recipe Scale Recipe Save …" at bounding box center [734, 312] width 1260 height 418
click at [645, 170] on input "2" at bounding box center [586, 171] width 182 height 18
click at [801, 71] on ul "Recipe Setup Recipe Builder Customize Label Nutrition Breakdown .a-a{fill:#3473…" at bounding box center [806, 75] width 1433 height 21
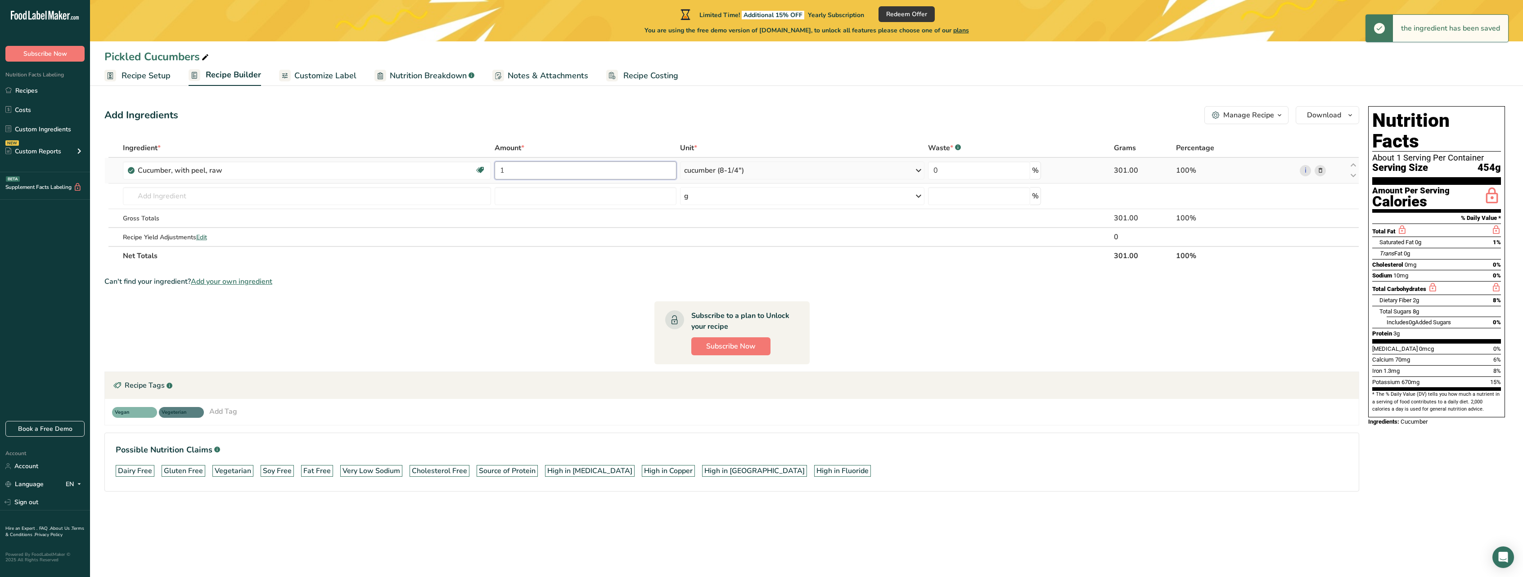
click at [568, 170] on input "1" at bounding box center [586, 171] width 182 height 18
type input "1.5"
click at [686, 107] on div "Add Ingredients Manage Recipe Delete Recipe Duplicate Recipe Scale Recipe Save …" at bounding box center [734, 312] width 1260 height 418
drag, startPoint x: 356, startPoint y: 203, endPoint x: 357, endPoint y: 199, distance: 4.7
click at [356, 202] on input "text" at bounding box center [307, 196] width 369 height 18
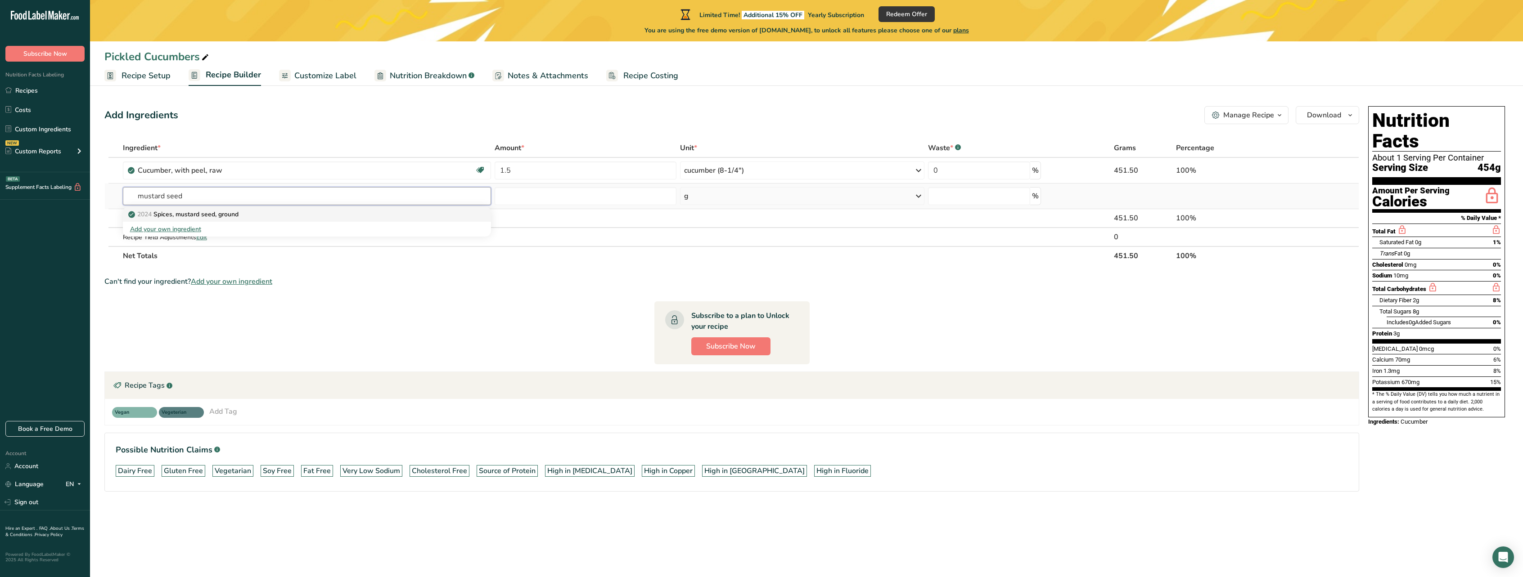
type input "mustard seed"
click at [230, 213] on p "2024 Spices, mustard seed, ground" at bounding box center [184, 214] width 108 height 9
type input "Spices, mustard seed, ground"
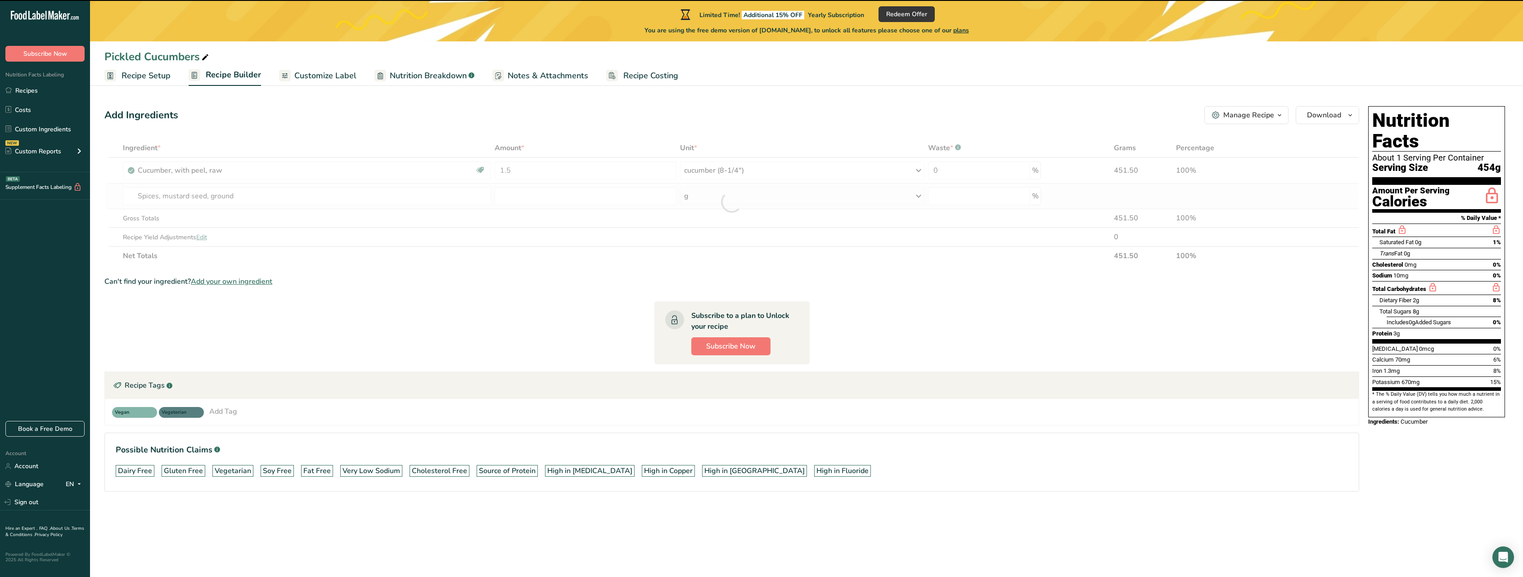
type input "0"
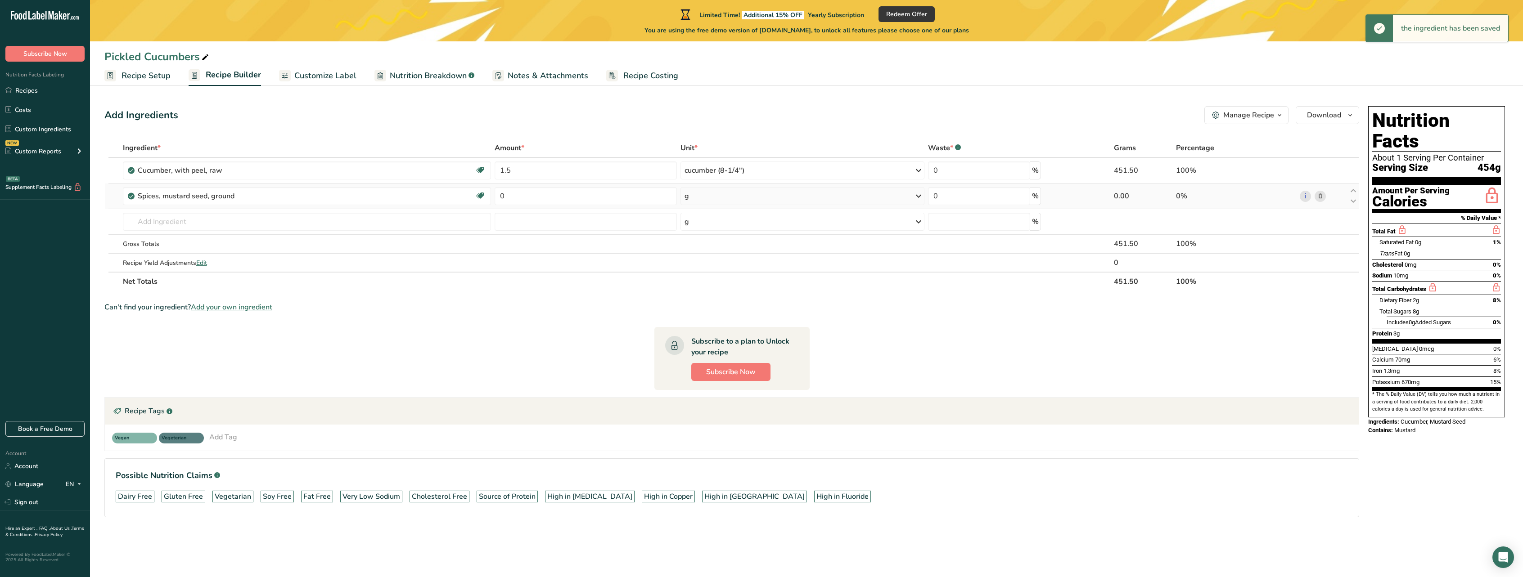
click at [913, 199] on div "g" at bounding box center [803, 196] width 244 height 18
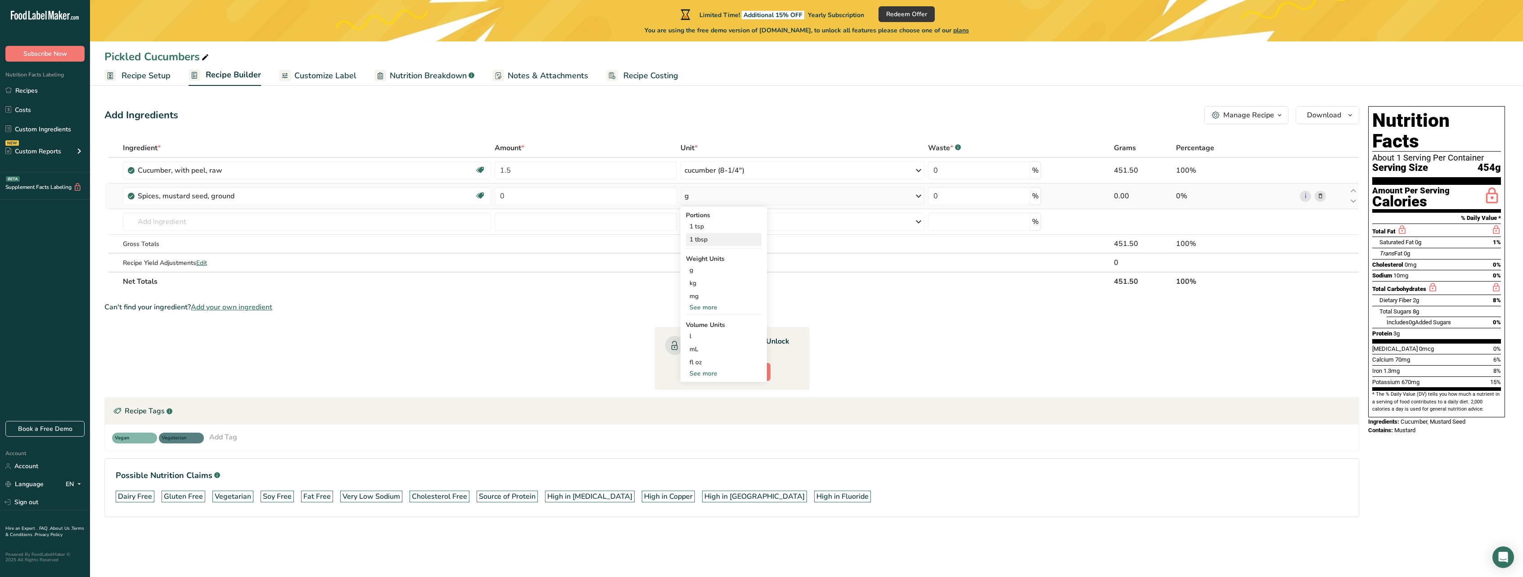
click at [747, 238] on div "1 tbsp" at bounding box center [724, 239] width 76 height 13
click at [787, 194] on div "tbsp" at bounding box center [803, 196] width 244 height 18
click at [743, 229] on div "1 tsp" at bounding box center [724, 226] width 76 height 13
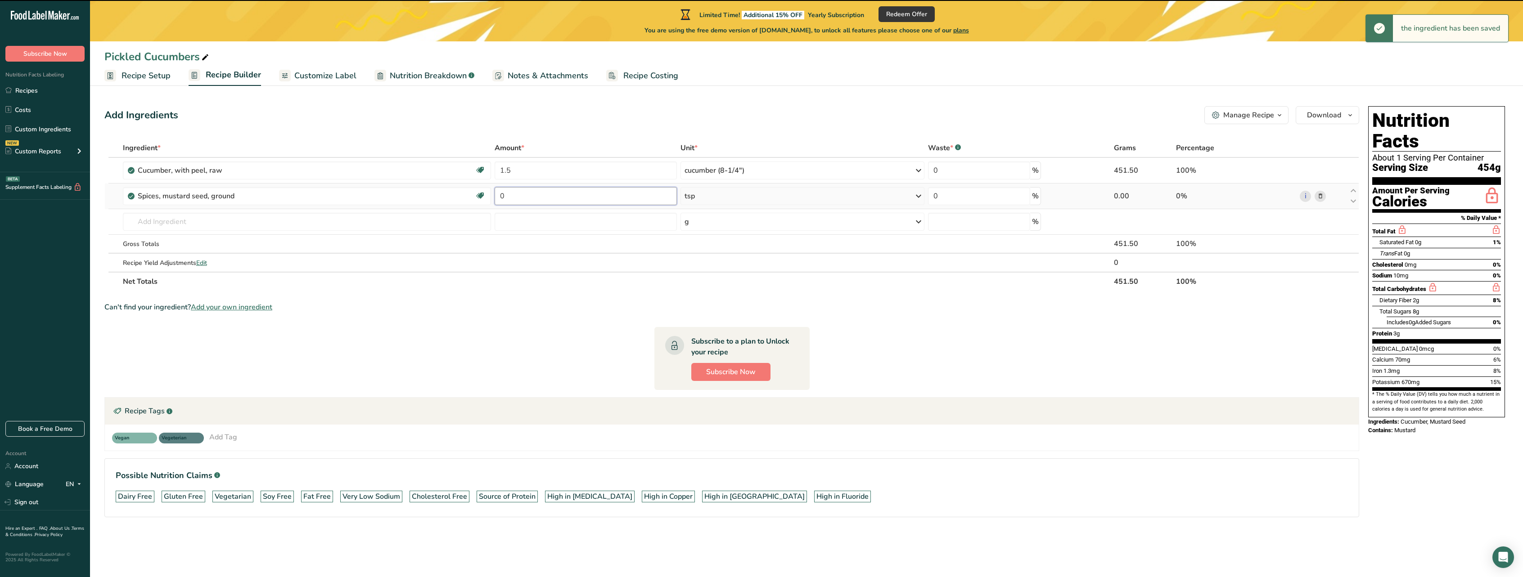
click at [595, 198] on input "0" at bounding box center [586, 196] width 182 height 18
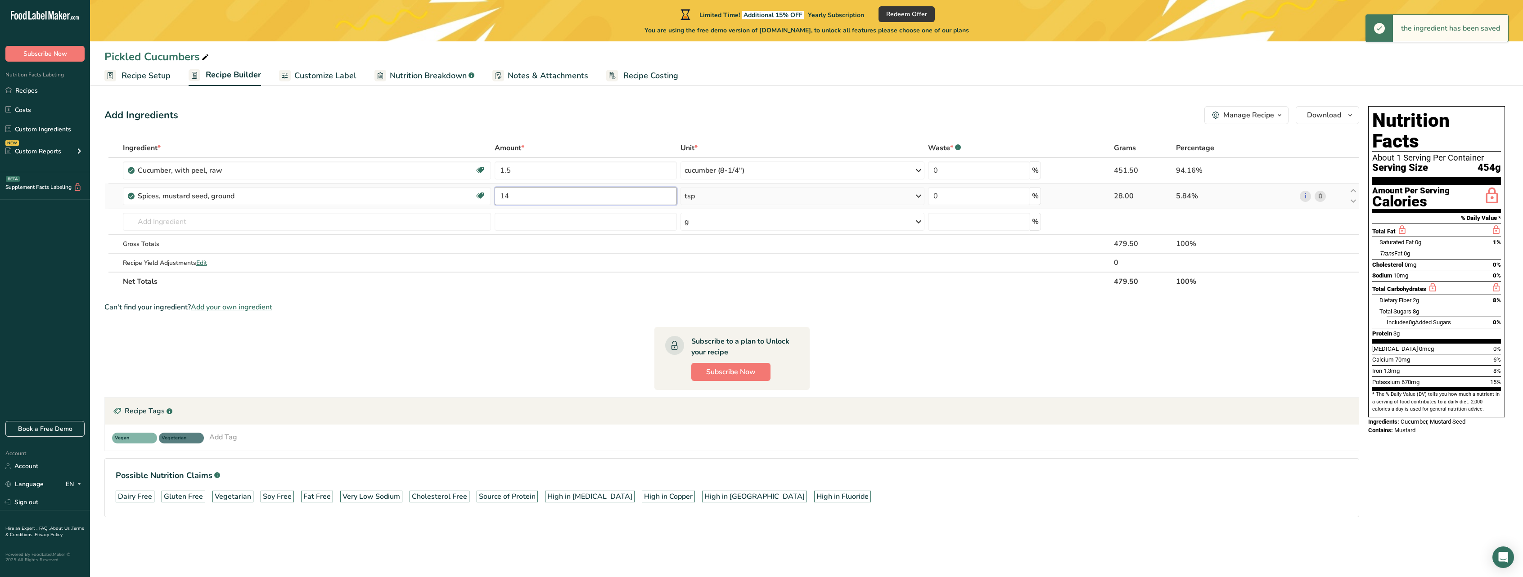
type input "1"
type input "0.25"
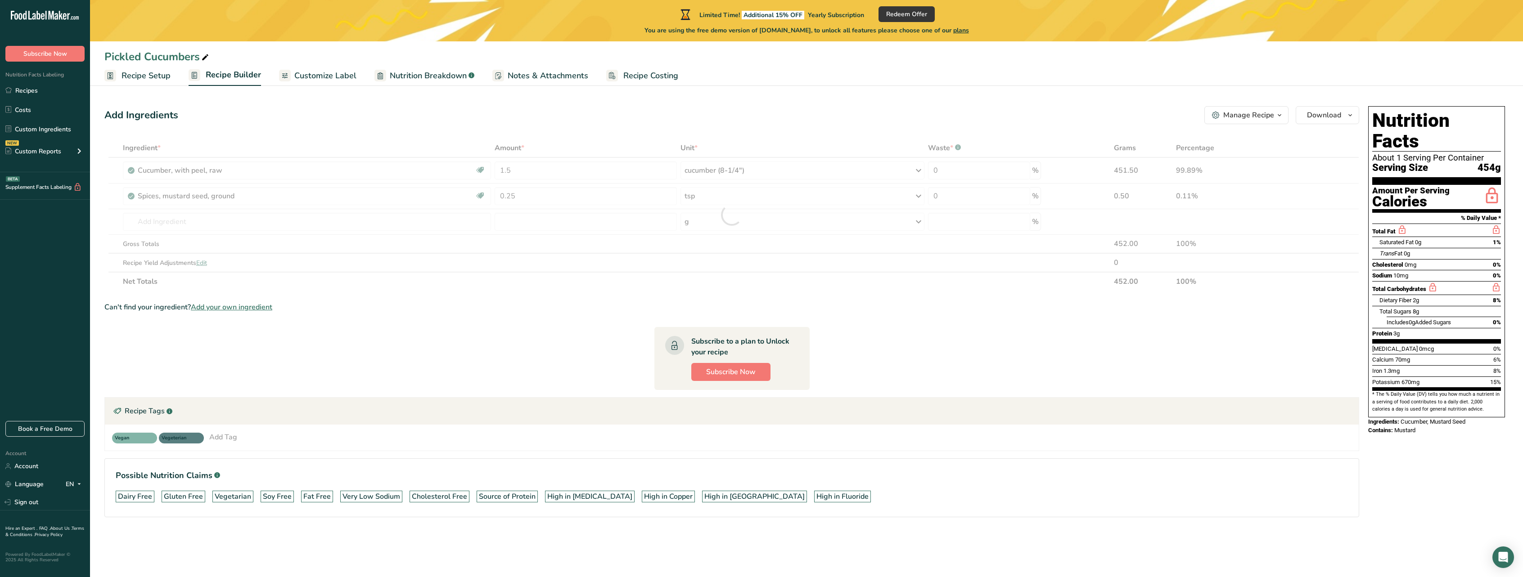
click at [1014, 365] on section "Ingredient * Amount * Unit * Waste * .a-a{fill:#347362;}.b-a{fill:#fff;} Grams …" at bounding box center [731, 335] width 1255 height 393
click at [442, 218] on input "text" at bounding box center [307, 222] width 369 height 18
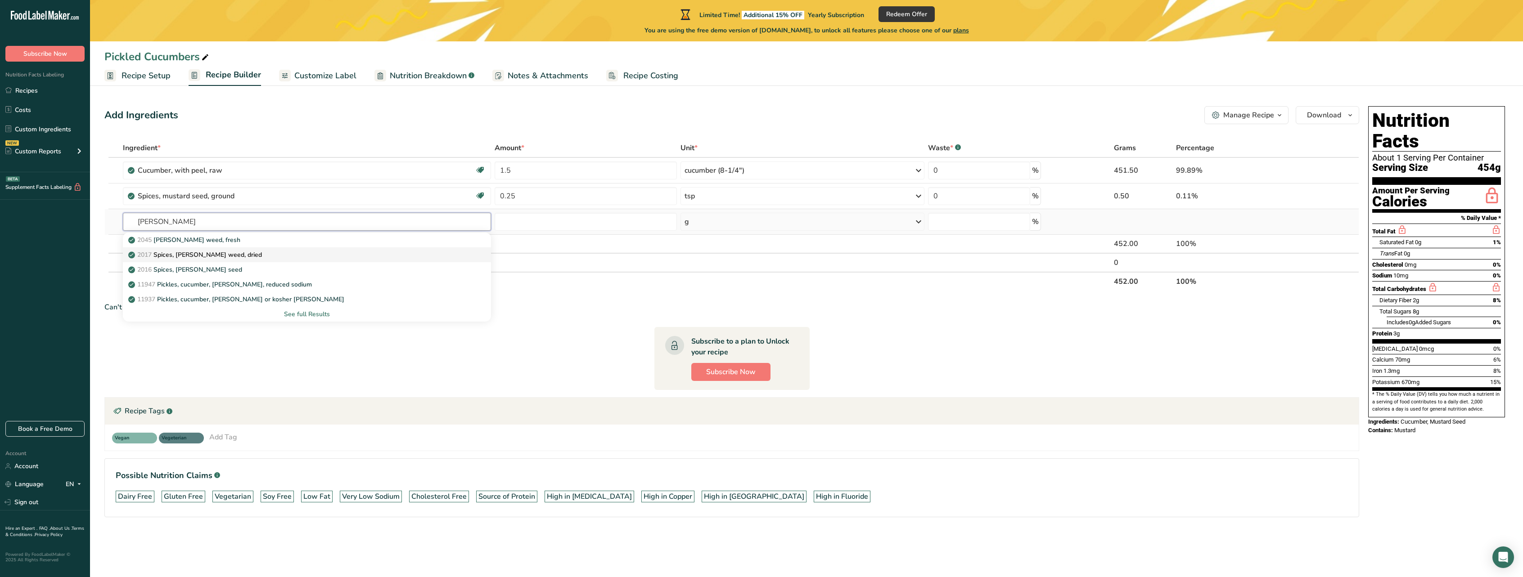
type input "[PERSON_NAME]"
click at [233, 257] on div "2017 Spices, [PERSON_NAME] weed, dried" at bounding box center [300, 254] width 340 height 9
type input "Spices, [PERSON_NAME] weed, dried"
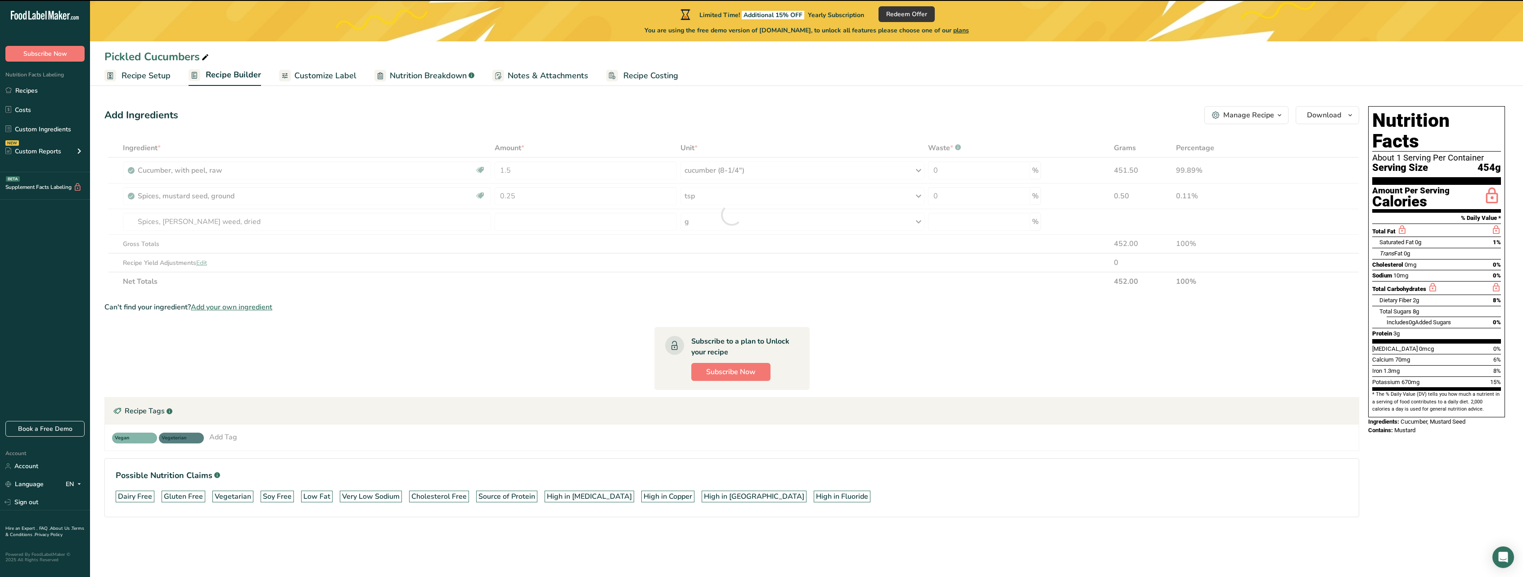
type input "0"
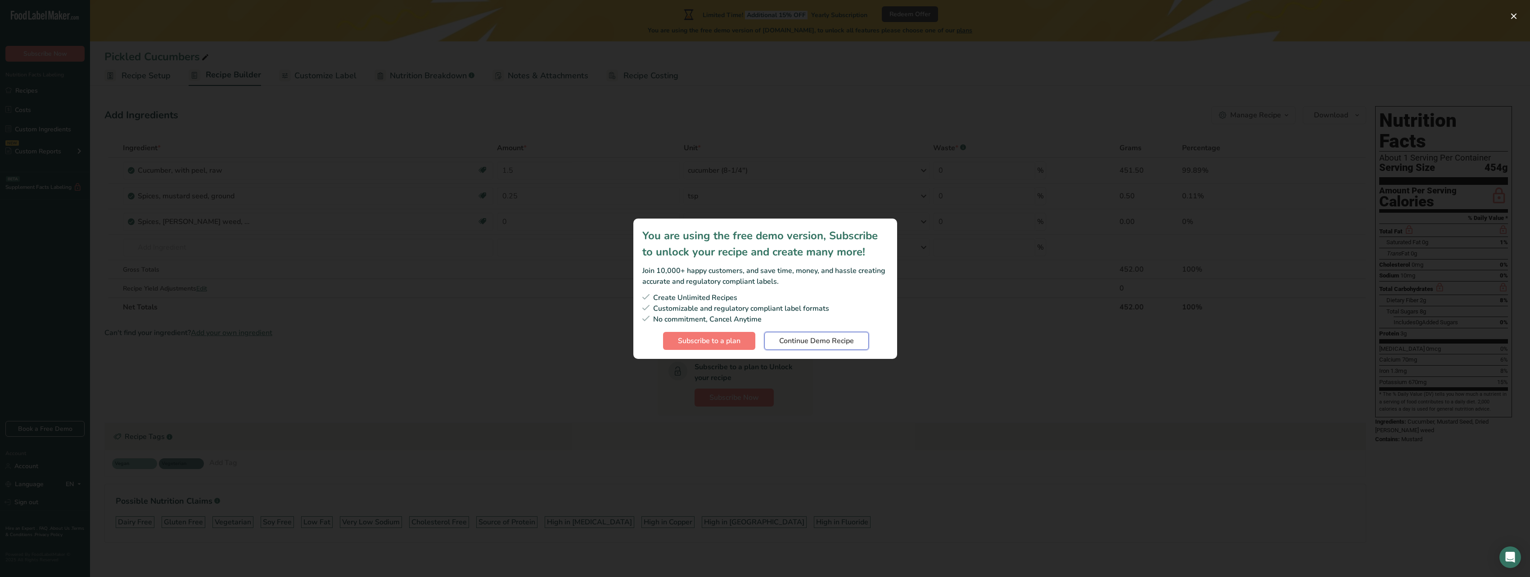
click at [803, 343] on span "Continue Demo Recipe" at bounding box center [816, 341] width 75 height 11
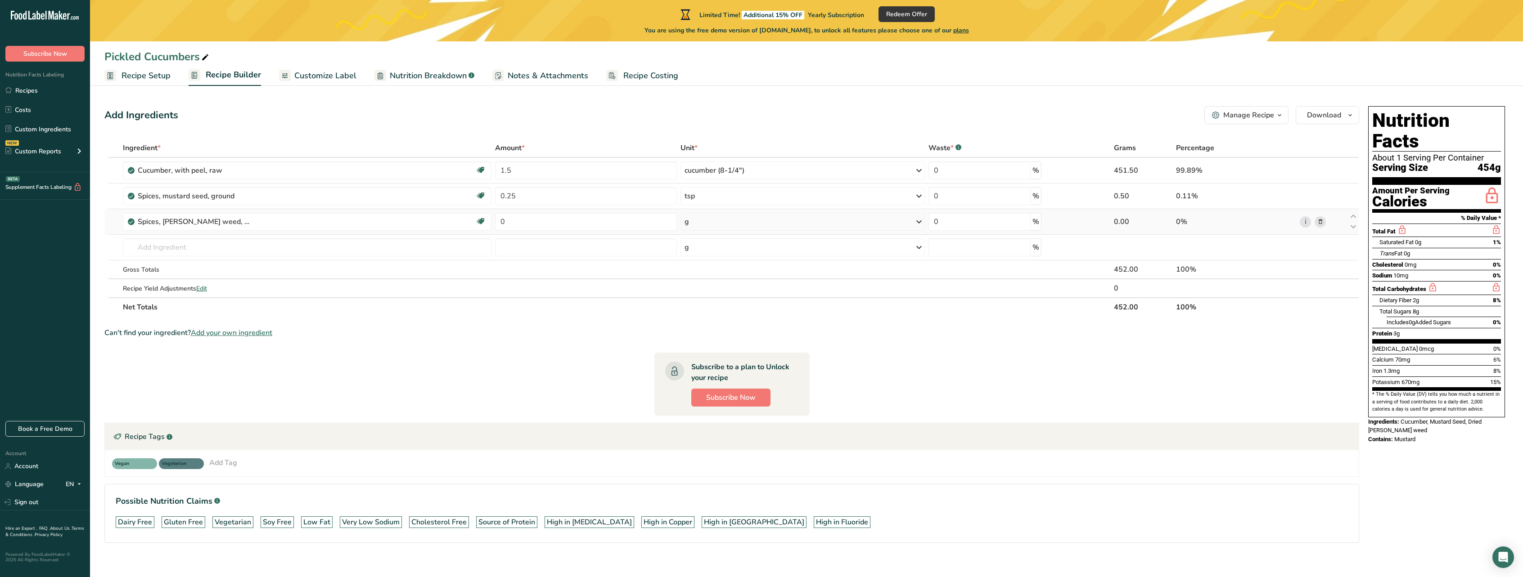
drag, startPoint x: 716, startPoint y: 221, endPoint x: 717, endPoint y: 226, distance: 4.6
click at [716, 221] on div "g" at bounding box center [803, 222] width 244 height 18
click at [721, 253] on div "1 tsp" at bounding box center [724, 252] width 76 height 13
drag, startPoint x: 607, startPoint y: 221, endPoint x: 600, endPoint y: 222, distance: 6.9
click at [607, 221] on input "0" at bounding box center [586, 222] width 182 height 18
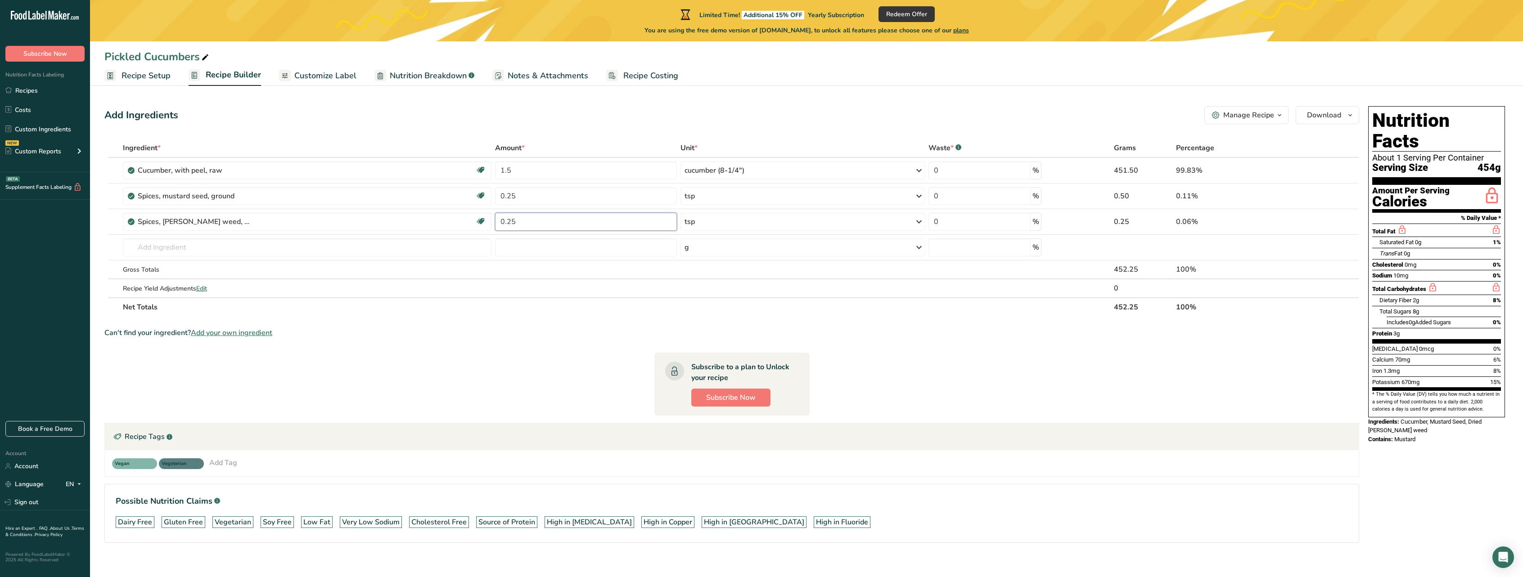
type input "0.25"
click at [872, 360] on section "Ingredient * Amount * Unit * Waste * .a-a{fill:#347362;}.b-a{fill:#fff;} Grams …" at bounding box center [731, 348] width 1255 height 419
click at [321, 252] on input "text" at bounding box center [307, 248] width 369 height 18
type input "black pepper"
click at [250, 279] on div "2030 Spices, pepper, black" at bounding box center [300, 280] width 340 height 9
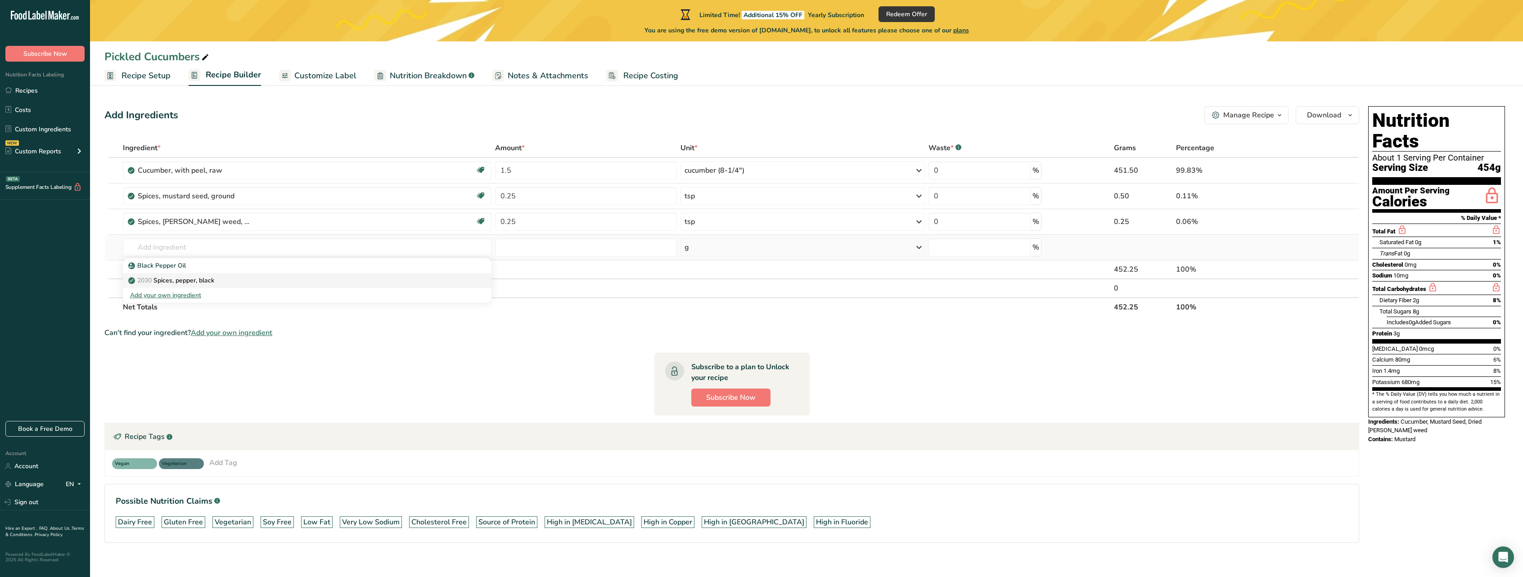
type input "Spices, pepper, black"
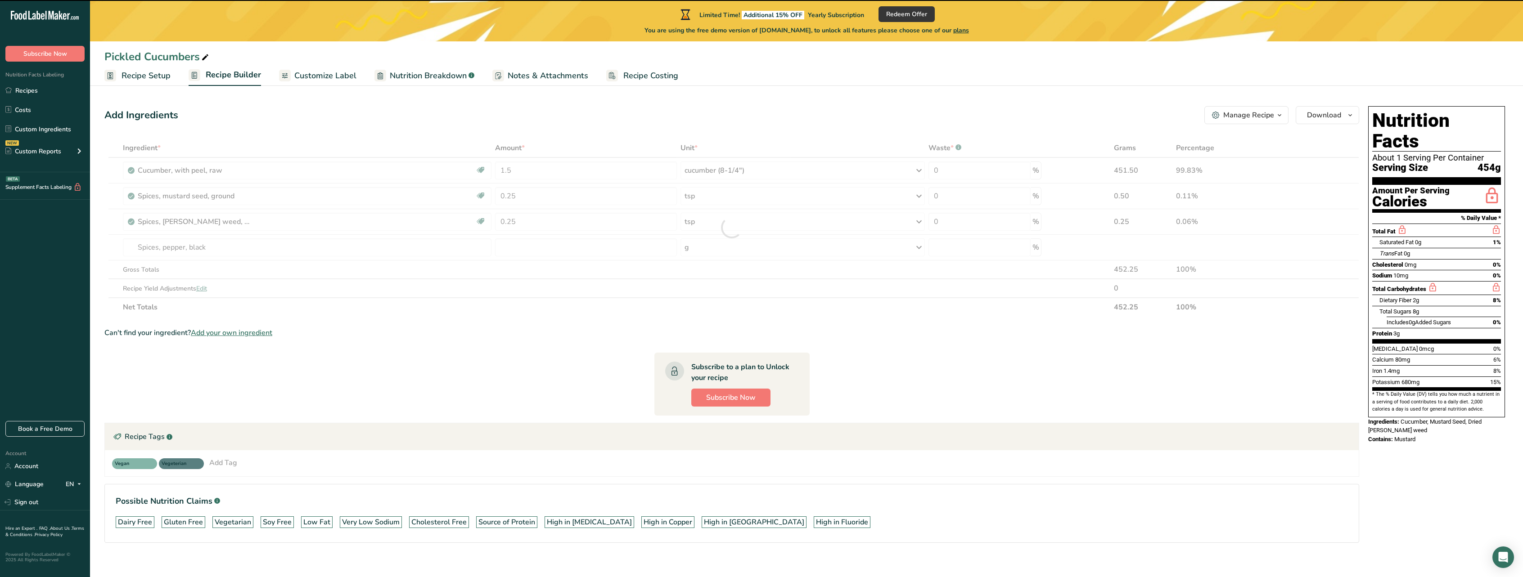
type input "0"
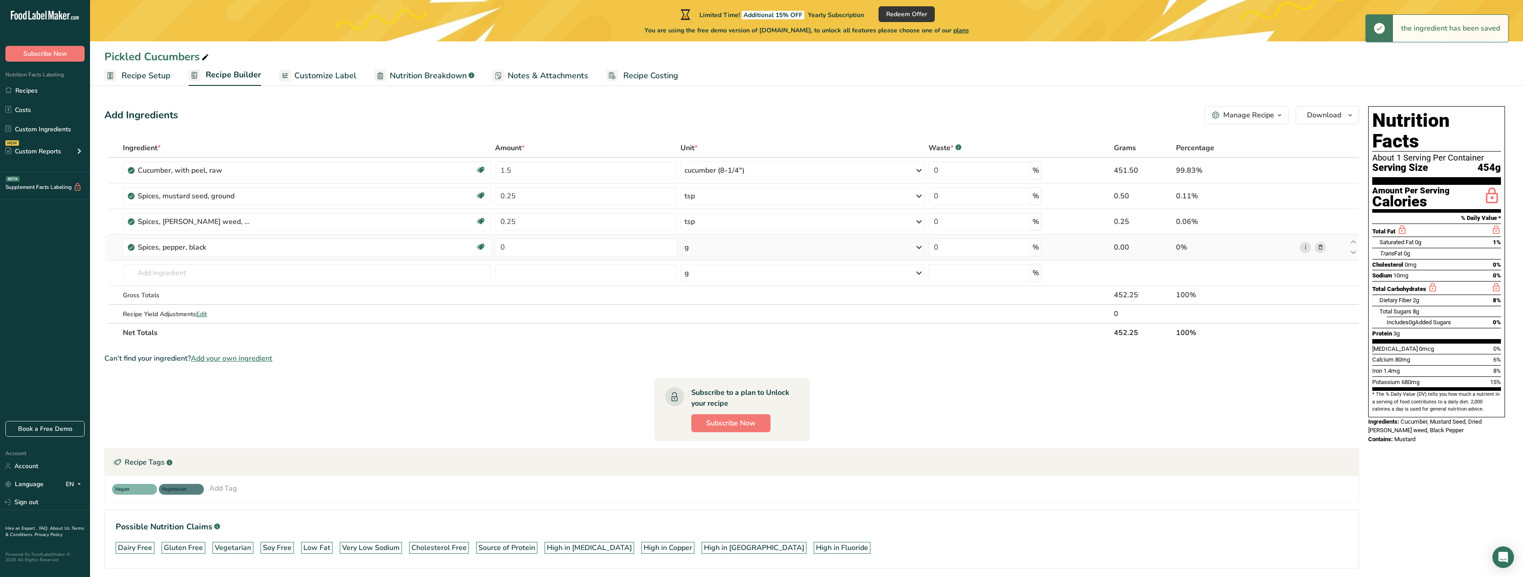
click at [720, 248] on div "g" at bounding box center [803, 248] width 244 height 18
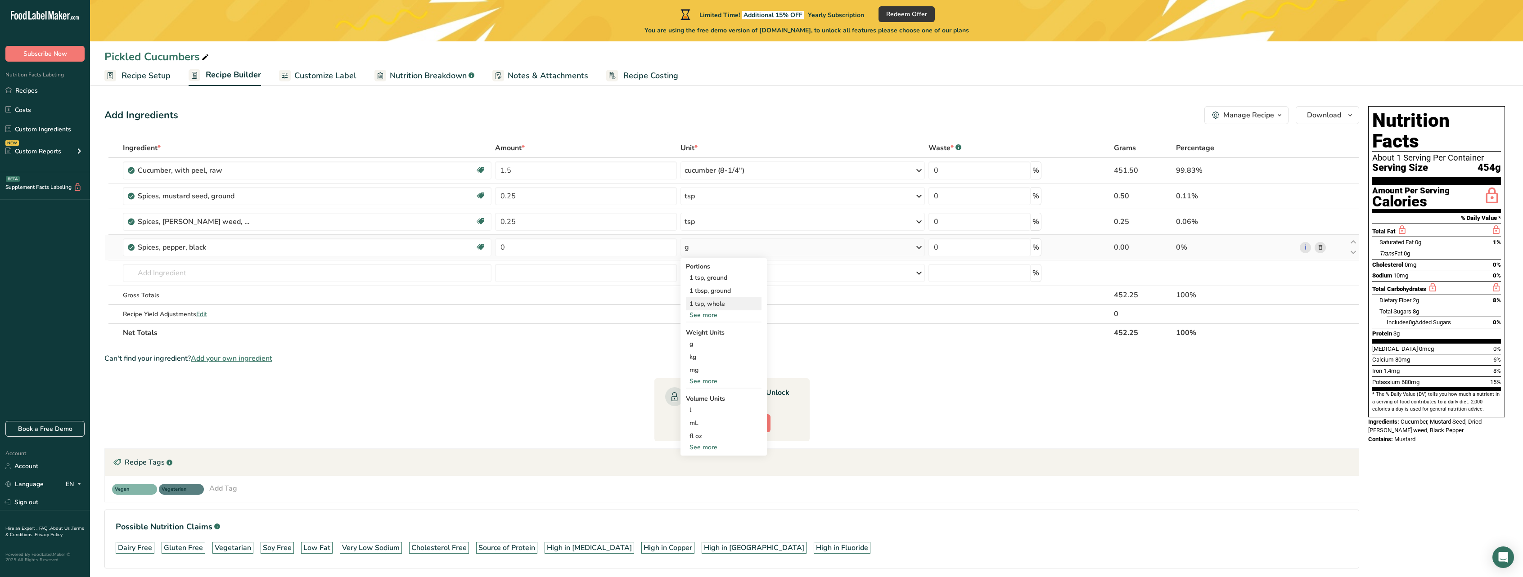
click at [711, 305] on div "1 tsp, whole" at bounding box center [724, 304] width 76 height 13
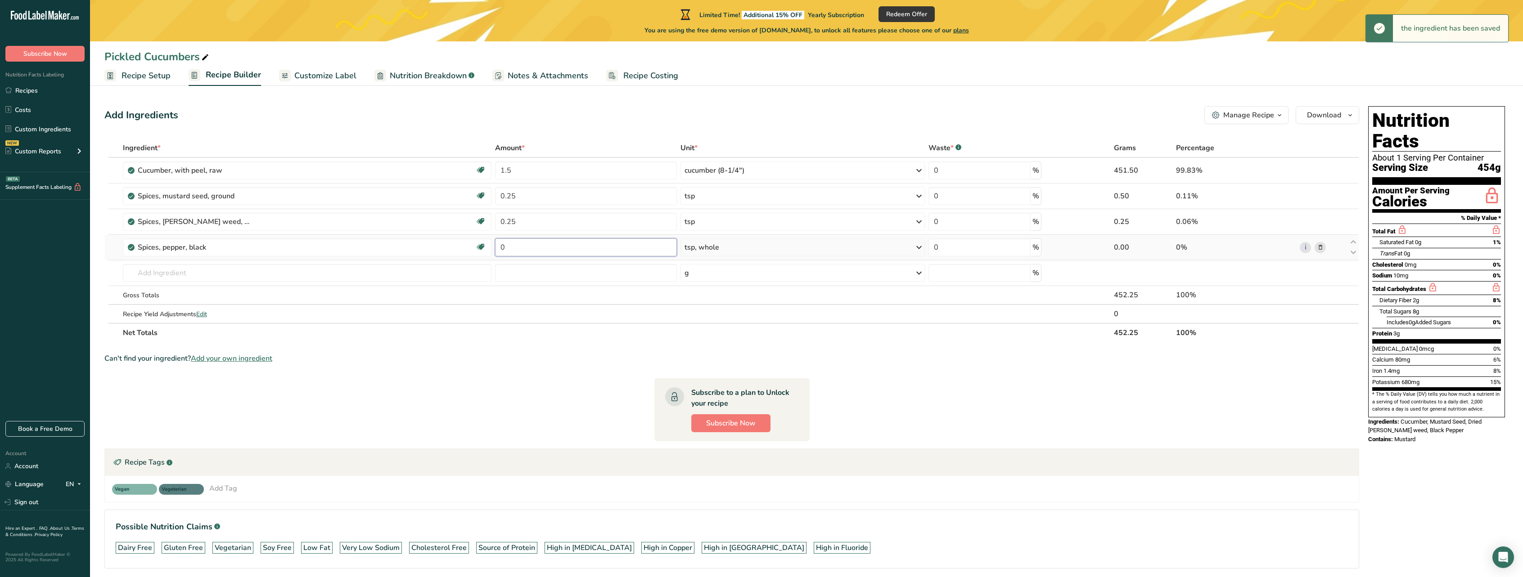
click at [551, 249] on input "0" at bounding box center [586, 248] width 182 height 18
type input "0.5"
click at [875, 380] on section "Ingredient * Amount * Unit * Waste * .a-a{fill:#347362;}.b-a{fill:#fff;} Grams …" at bounding box center [731, 361] width 1255 height 445
click at [408, 276] on input "text" at bounding box center [307, 273] width 369 height 18
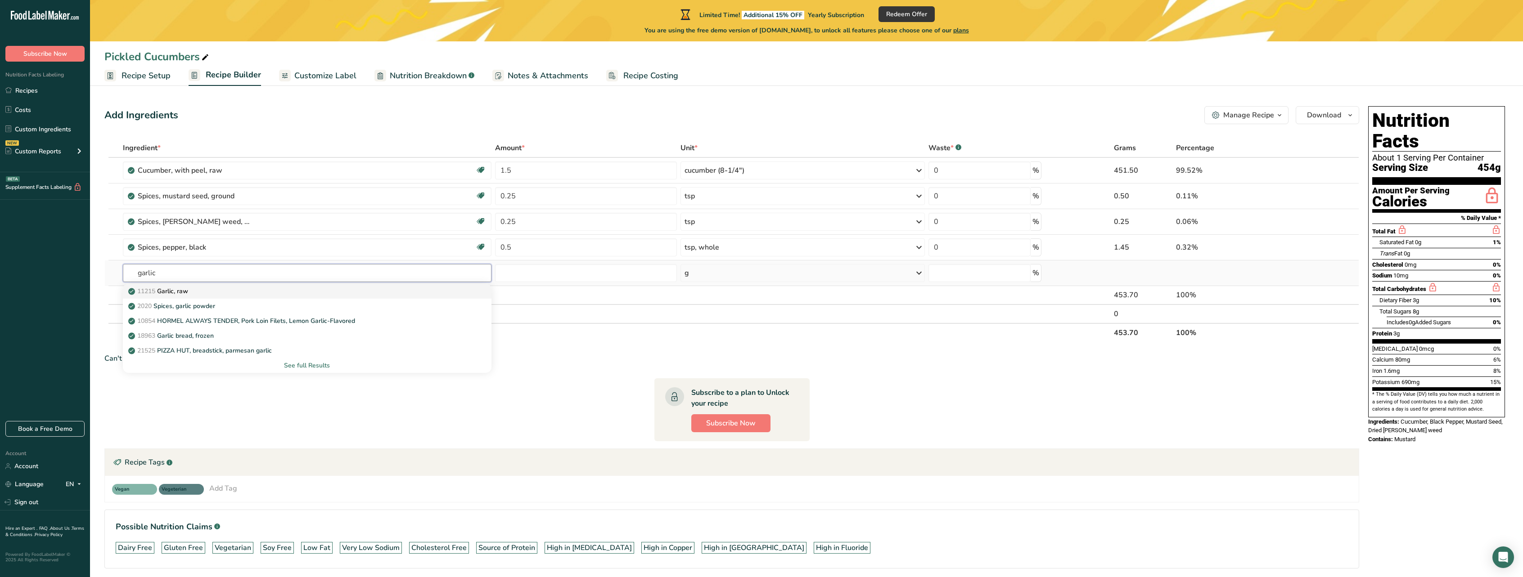
type input "garlic"
click at [266, 289] on div "11215 Garlic, raw" at bounding box center [300, 291] width 340 height 9
type input "Garlic, raw"
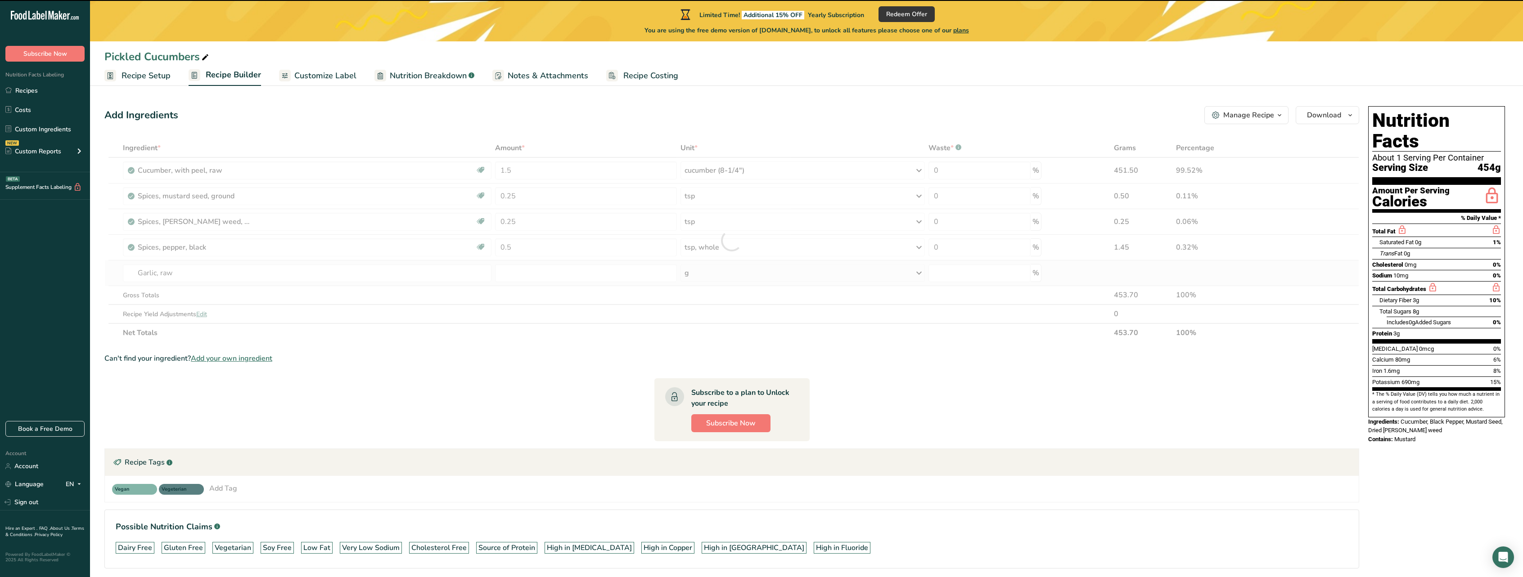
type input "0"
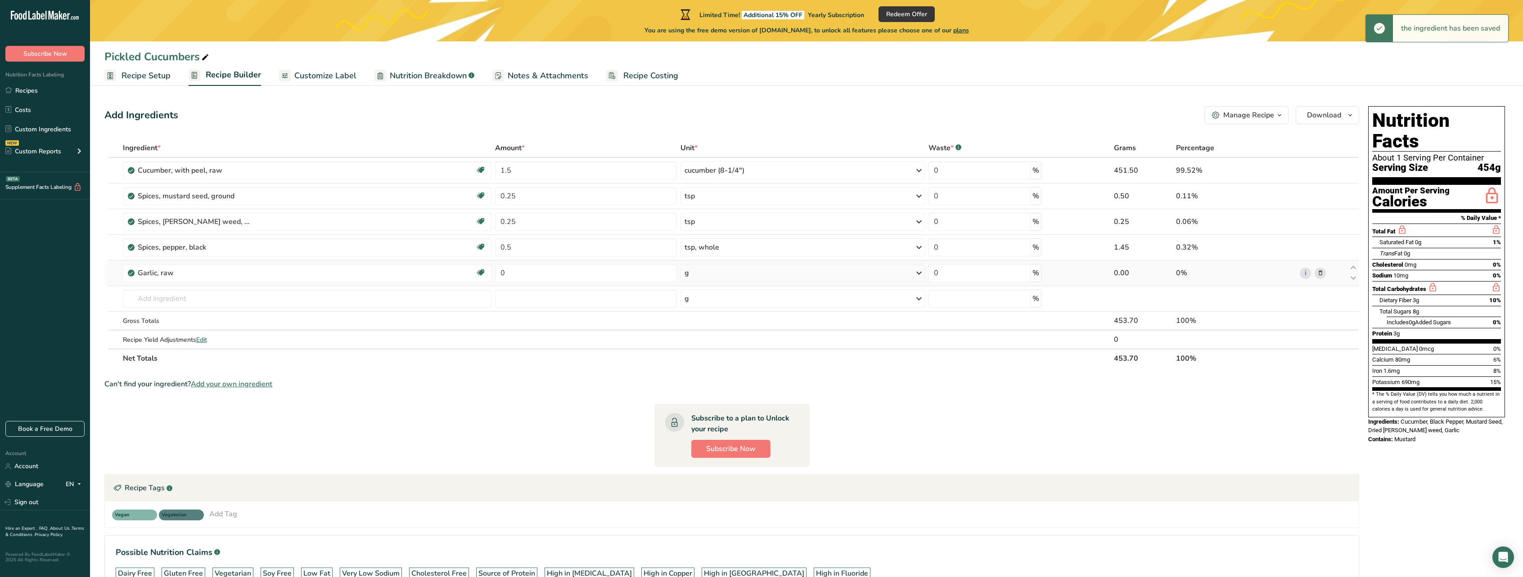
click at [715, 275] on div "g" at bounding box center [803, 273] width 244 height 18
click at [700, 326] on div "1 clove" at bounding box center [724, 329] width 76 height 13
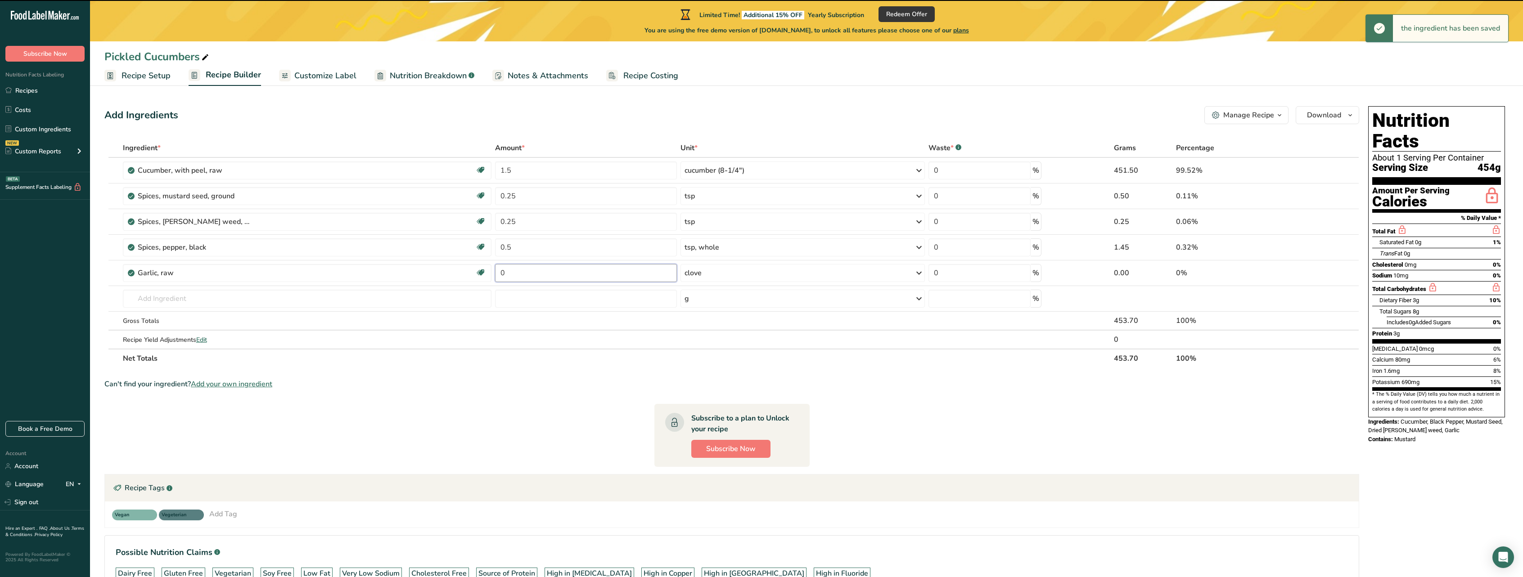
click at [602, 276] on input "0" at bounding box center [586, 273] width 182 height 18
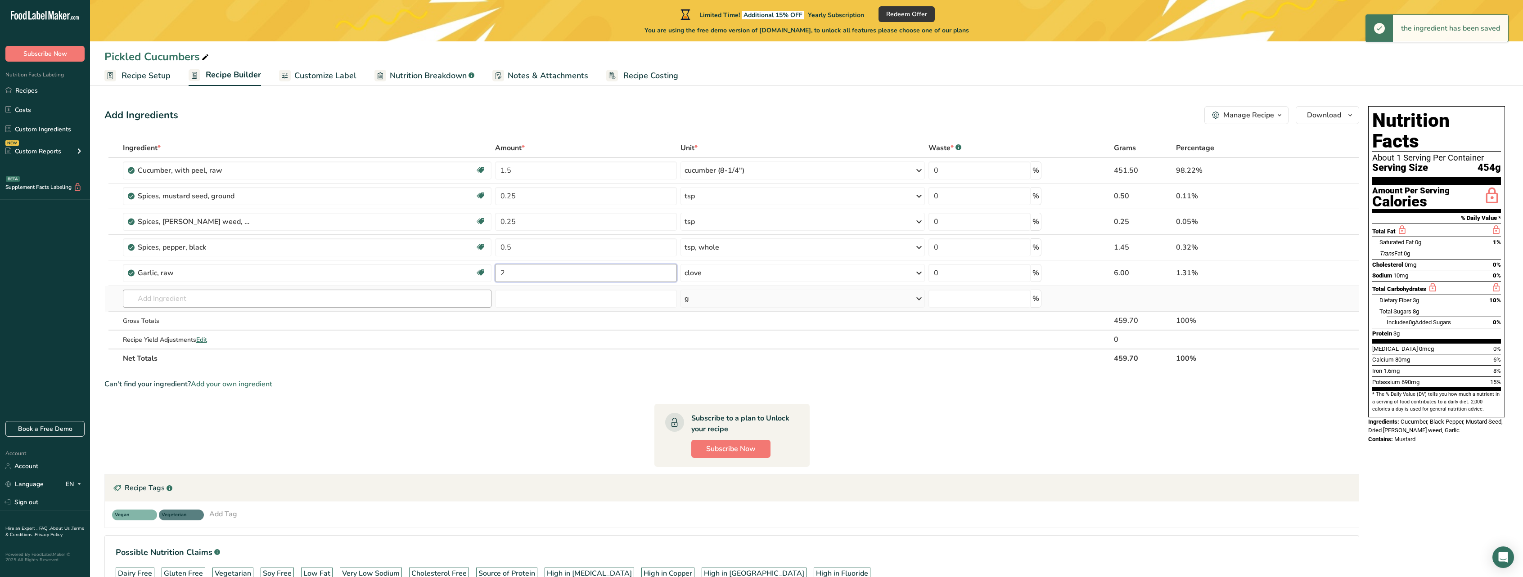
type input "2"
click at [370, 298] on div "Ingredient * Amount * Unit * Waste * .a-a{fill:#347362;}.b-a{fill:#fff;} Grams …" at bounding box center [731, 254] width 1255 height 230
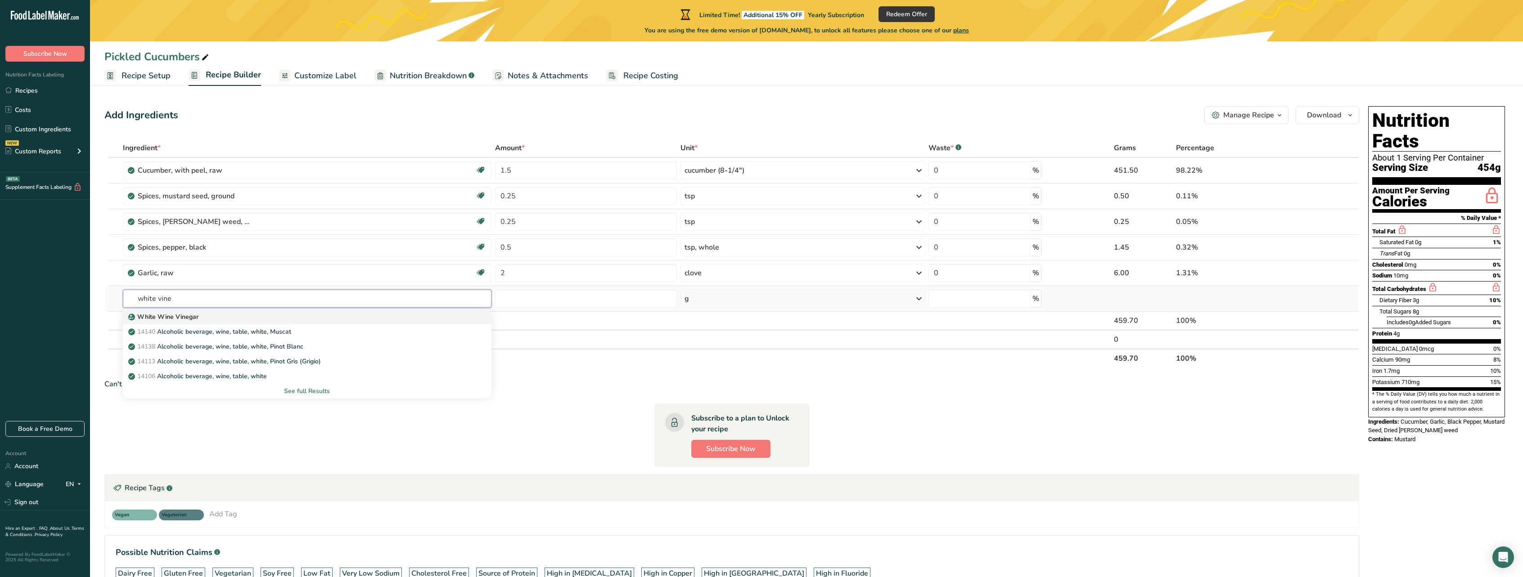
type input "white vine"
click at [186, 316] on p "White Wine Vinegar" at bounding box center [164, 316] width 68 height 9
type input "White Wine Vinegar"
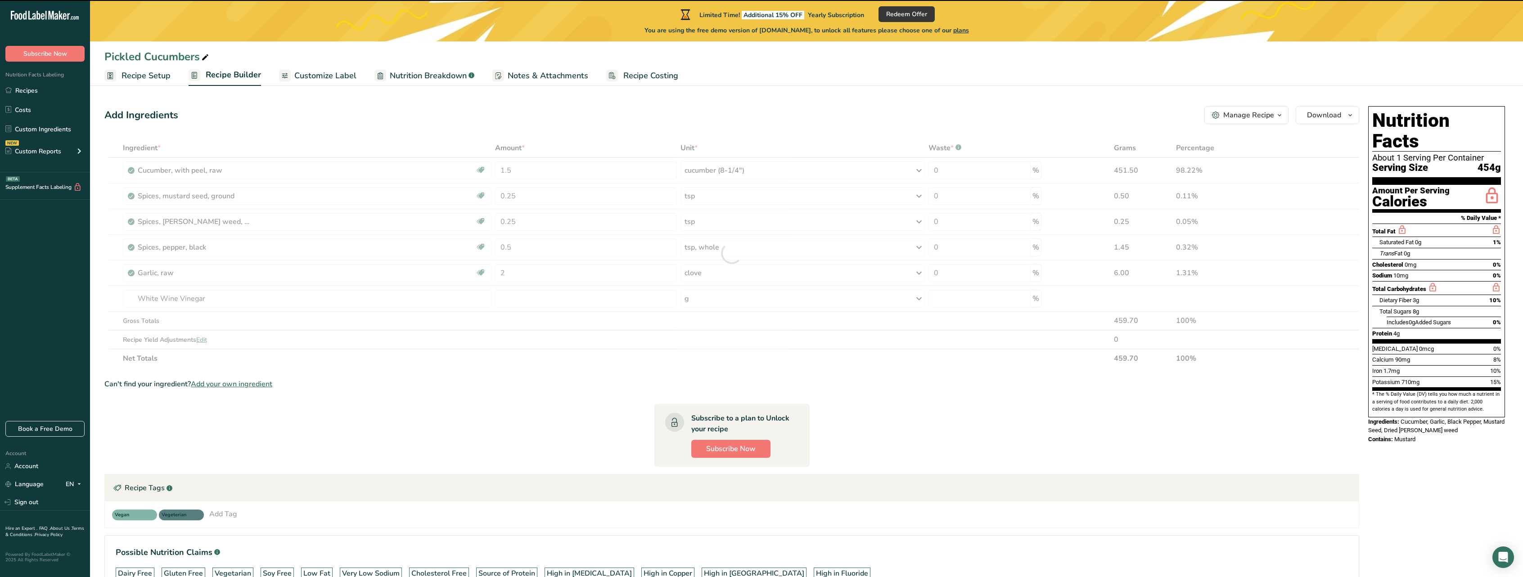
type input "0"
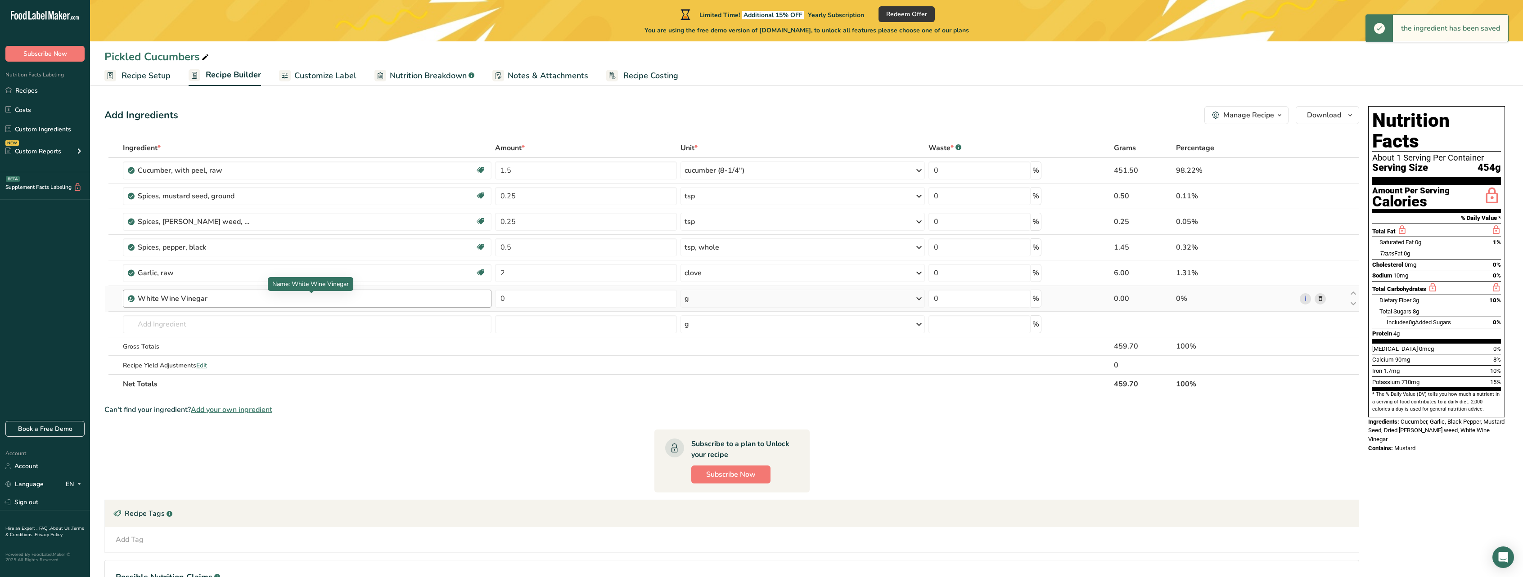
click at [233, 298] on div "White Wine Vinegar" at bounding box center [194, 298] width 113 height 11
click at [219, 299] on div "White Wine Vinegar" at bounding box center [194, 298] width 113 height 11
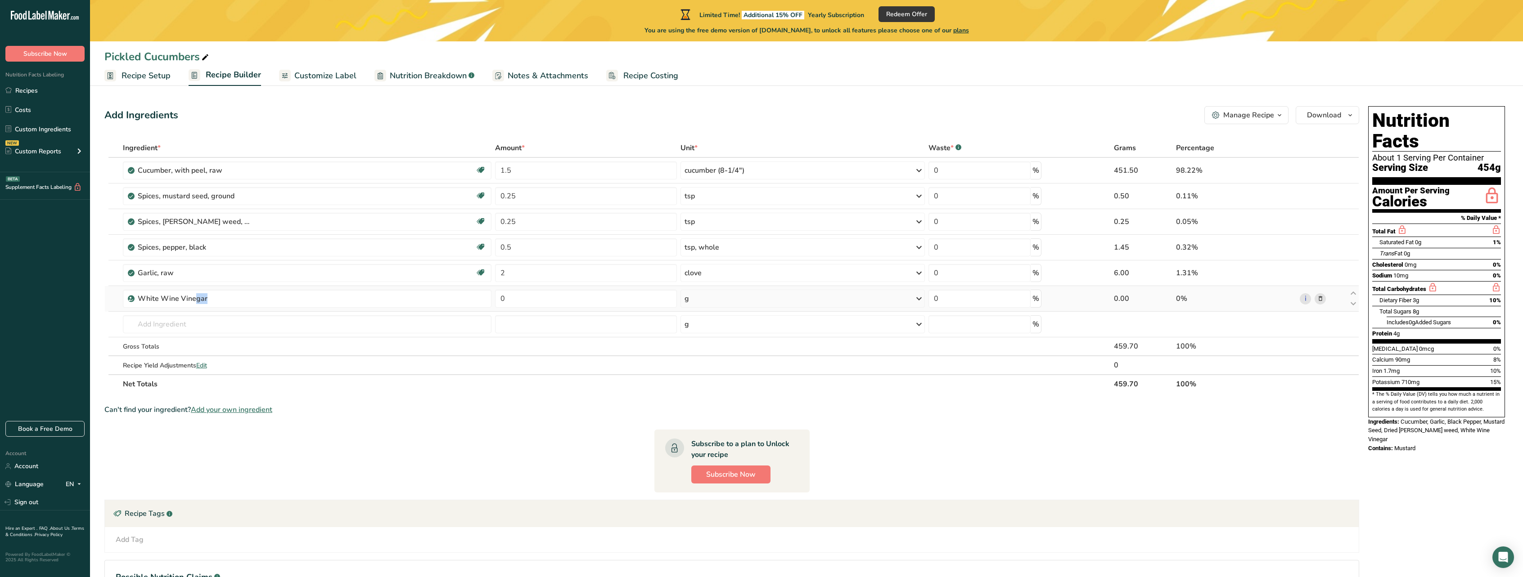
click at [1323, 298] on icon at bounding box center [1320, 298] width 6 height 9
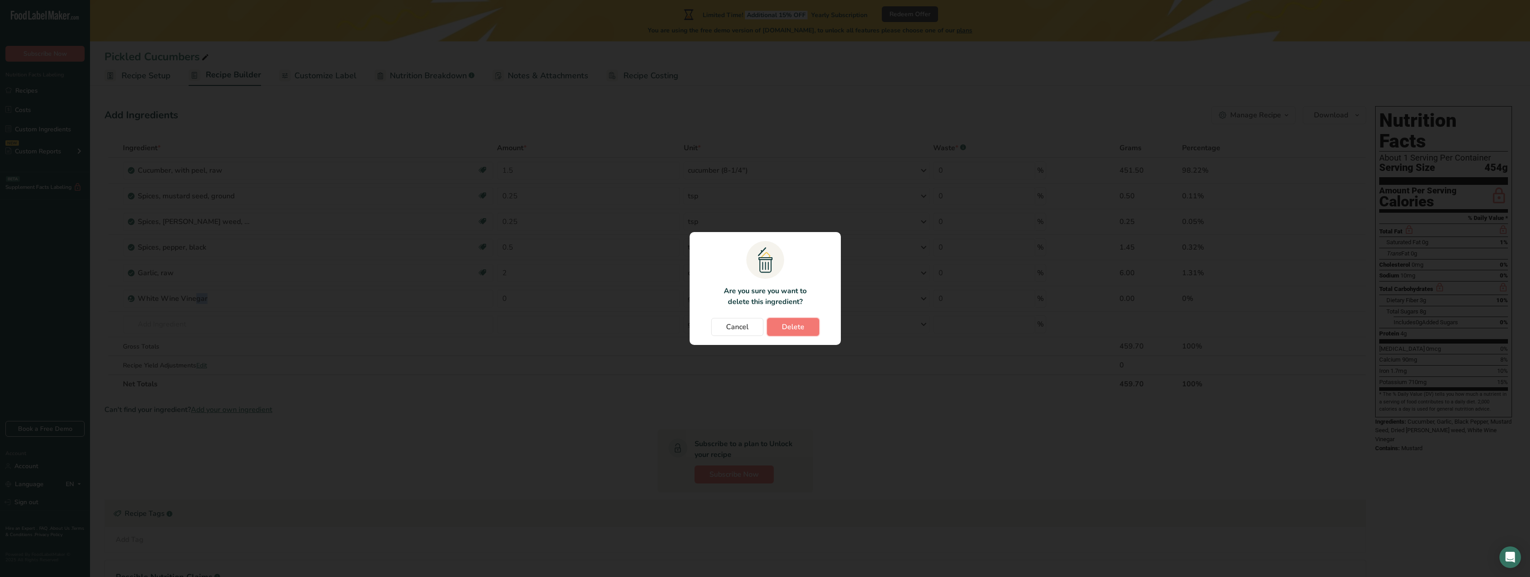
drag, startPoint x: 781, startPoint y: 324, endPoint x: 614, endPoint y: 326, distance: 167.0
click at [782, 324] on span "Delete" at bounding box center [793, 327] width 23 height 11
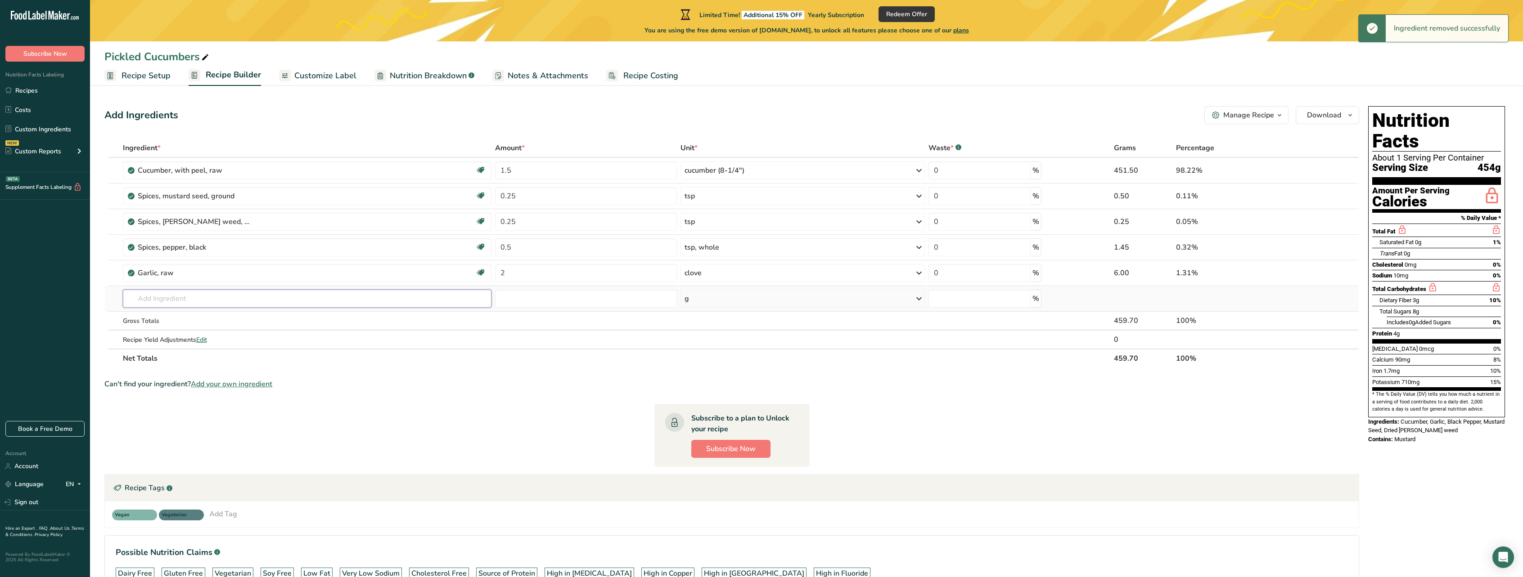
click at [238, 296] on input "text" at bounding box center [307, 299] width 369 height 18
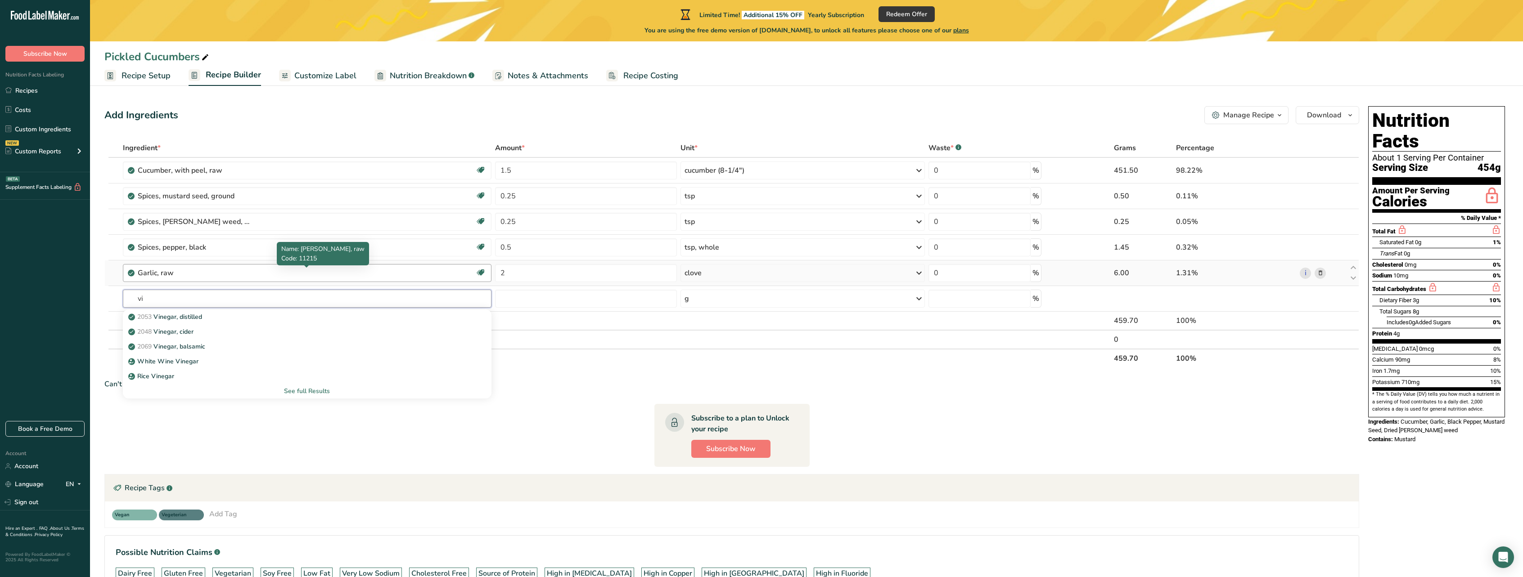
type input "v"
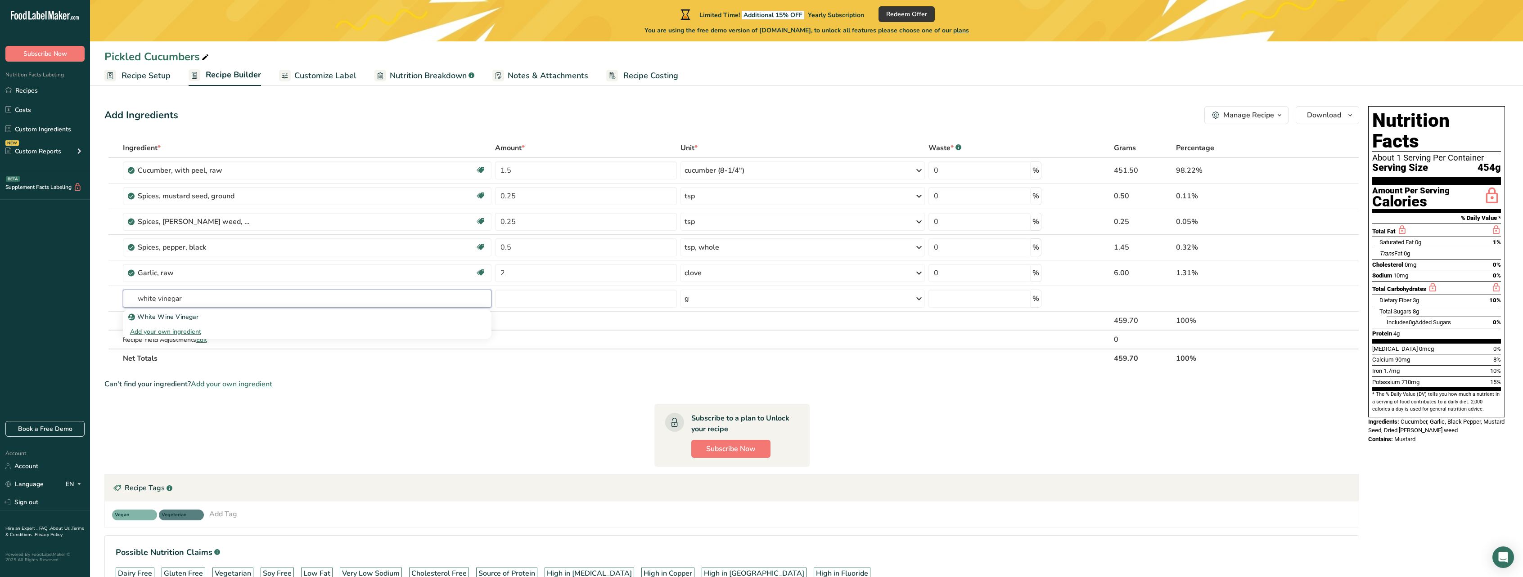
type input "white vinegar"
click at [179, 331] on div "Add your own ingredient" at bounding box center [307, 331] width 354 height 9
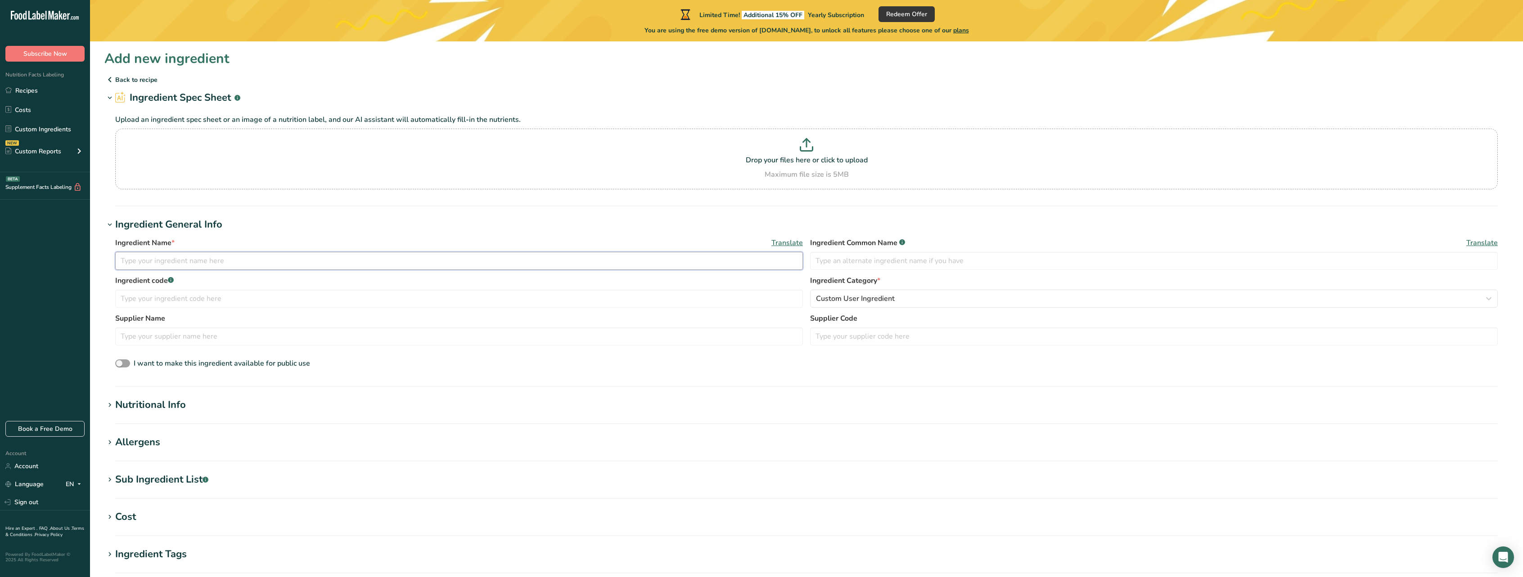
click at [203, 265] on input "text" at bounding box center [459, 261] width 688 height 18
paste input "Cornwell's White Vinegar White"
type input "Cornwell's White Vinegar White"
click at [222, 300] on input "text" at bounding box center [459, 299] width 688 height 18
click at [172, 336] on input "text" at bounding box center [459, 337] width 688 height 18
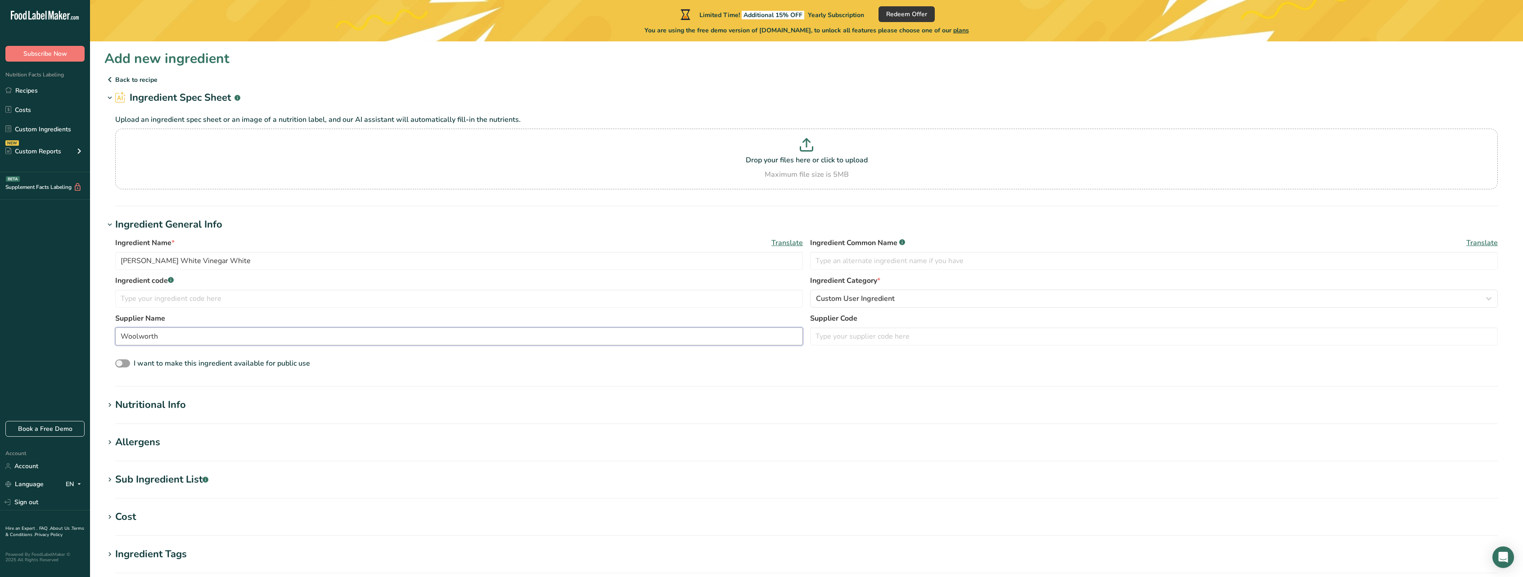
type input "Woolworth"
click at [970, 218] on h1 "Ingredient General Info" at bounding box center [806, 224] width 1404 height 15
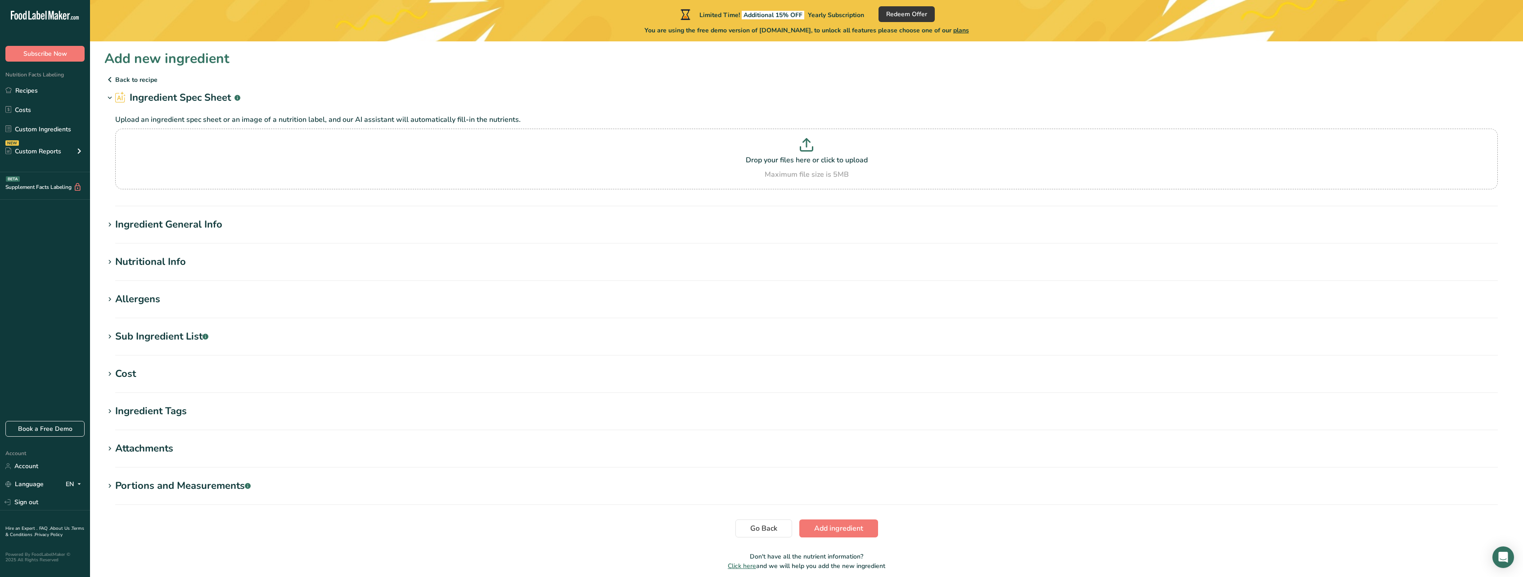
click at [960, 219] on h1 "Ingredient General Info" at bounding box center [806, 224] width 1404 height 15
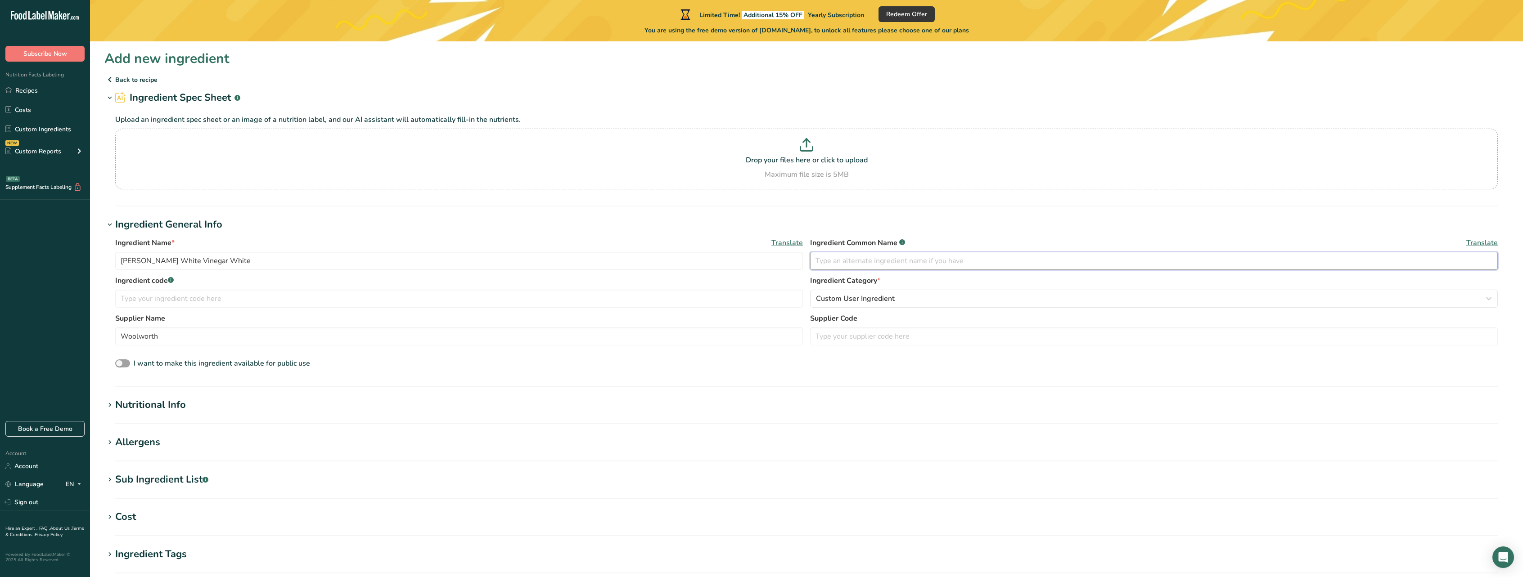
click at [909, 256] on input "text" at bounding box center [1154, 261] width 688 height 18
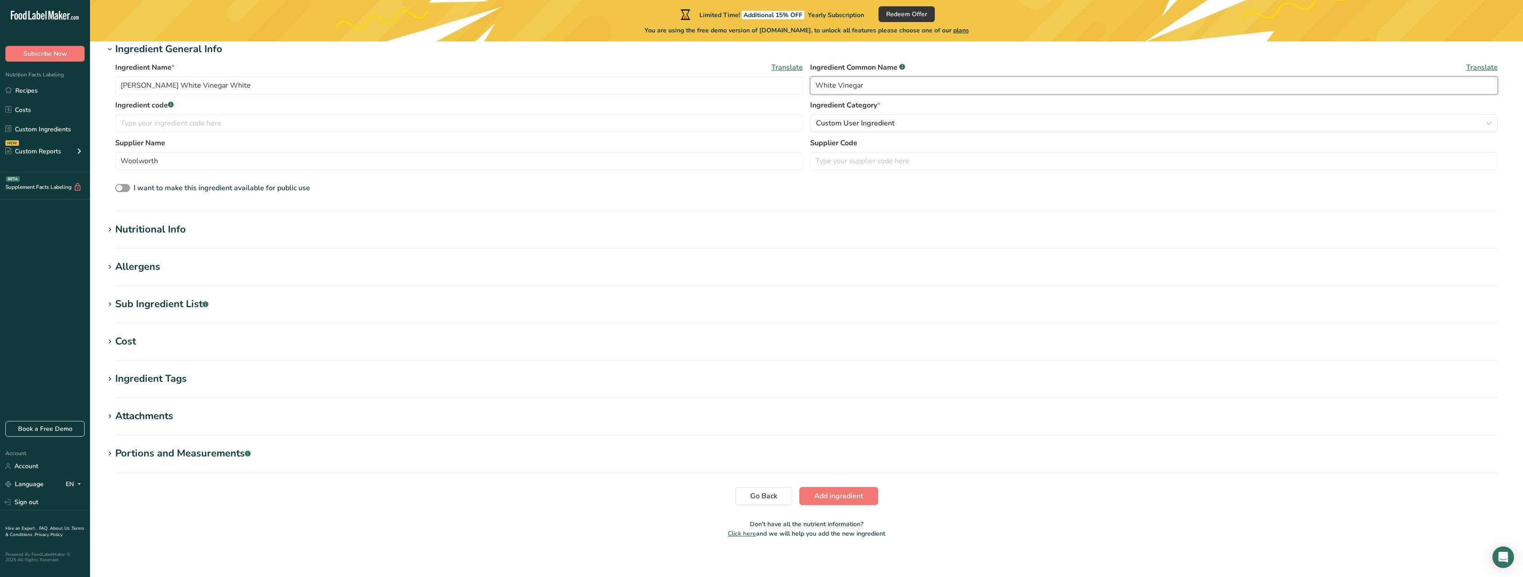
scroll to position [180, 0]
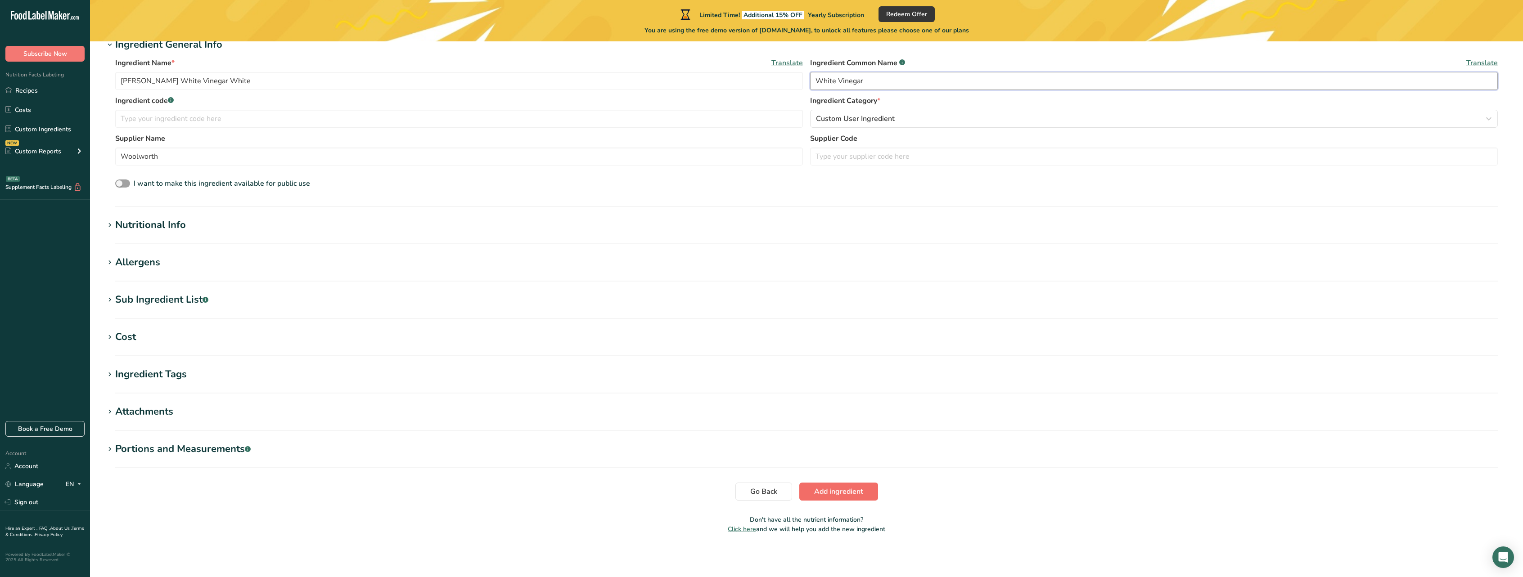
type input "White Vinegar"
click at [854, 494] on span "Add ingredient" at bounding box center [838, 492] width 49 height 11
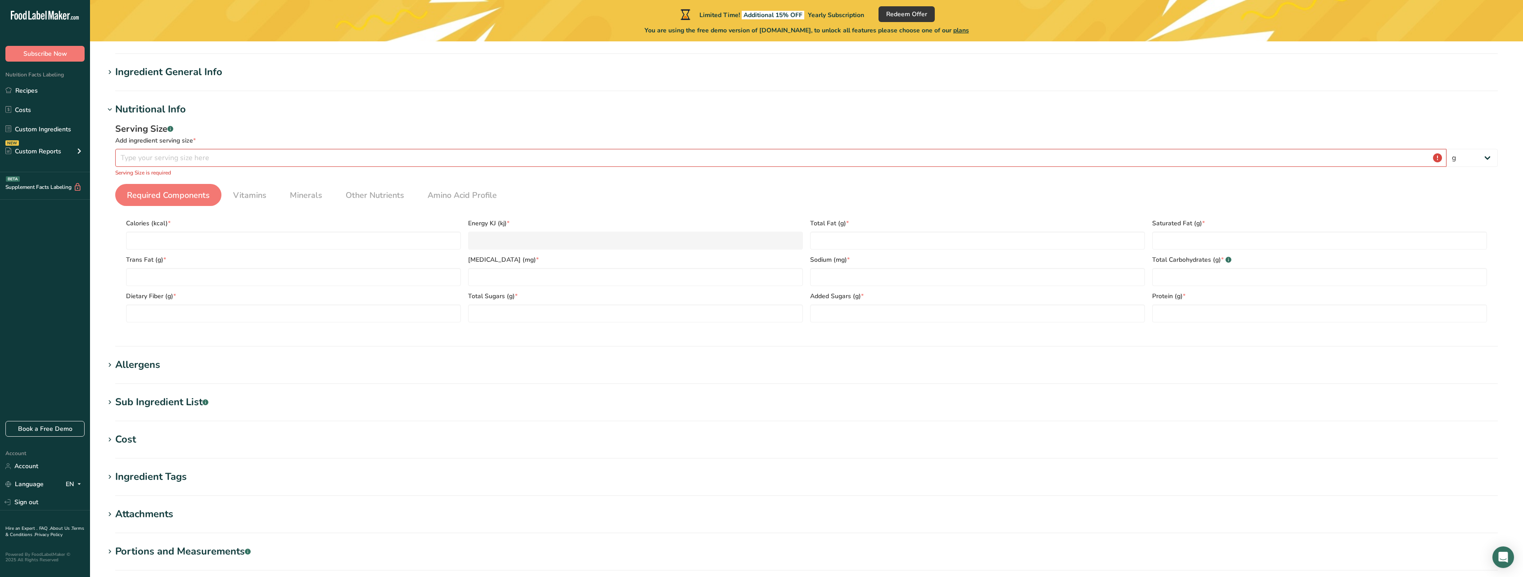
scroll to position [0, 0]
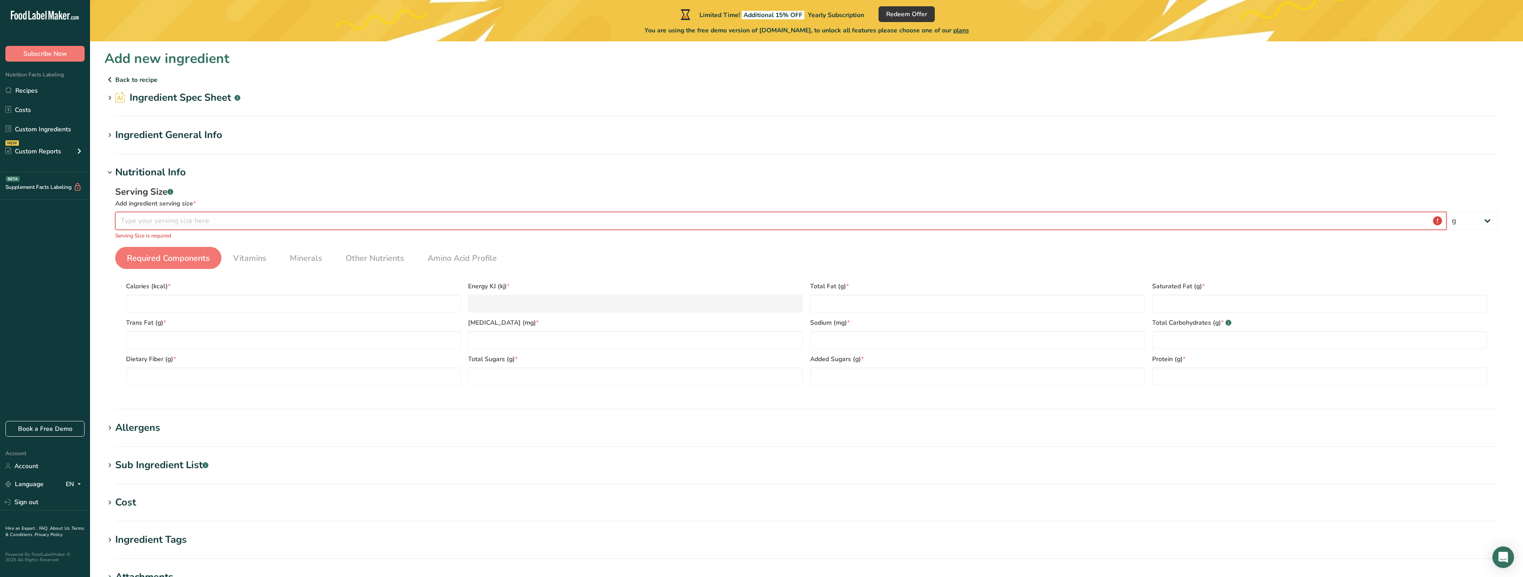
click at [209, 221] on input "number" at bounding box center [780, 221] width 1331 height 18
click at [124, 63] on h1 "Add new ingredient" at bounding box center [166, 59] width 125 height 20
click at [118, 83] on p "Back to recipe" at bounding box center [806, 79] width 1404 height 11
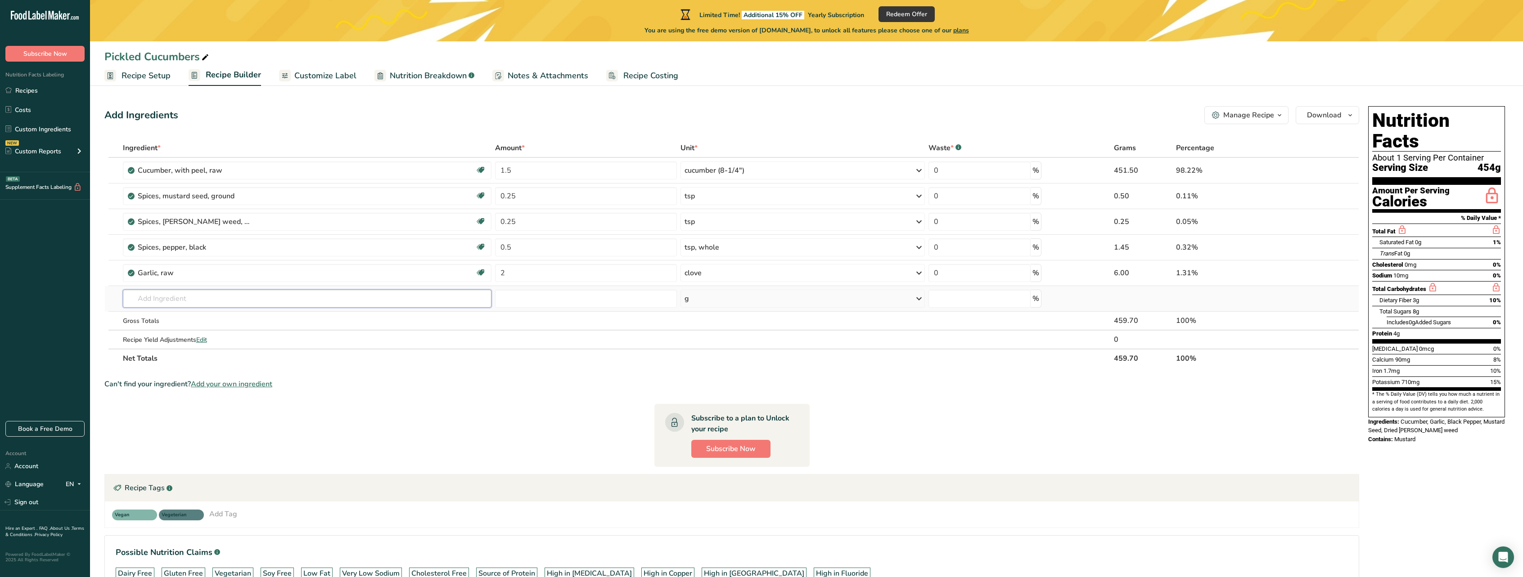
click at [392, 299] on input "text" at bounding box center [307, 299] width 369 height 18
type input "vinegar"
click at [298, 391] on div "See full Results" at bounding box center [307, 391] width 354 height 9
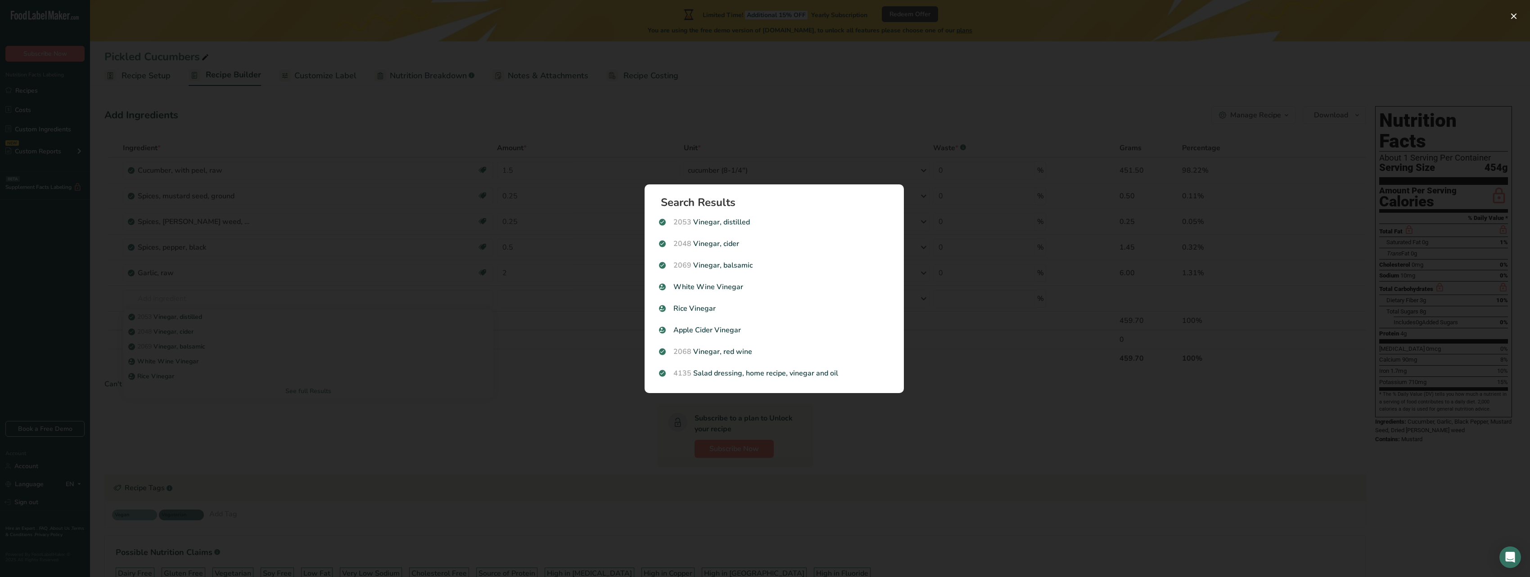
click at [609, 444] on div "Search results modal" at bounding box center [765, 288] width 1530 height 577
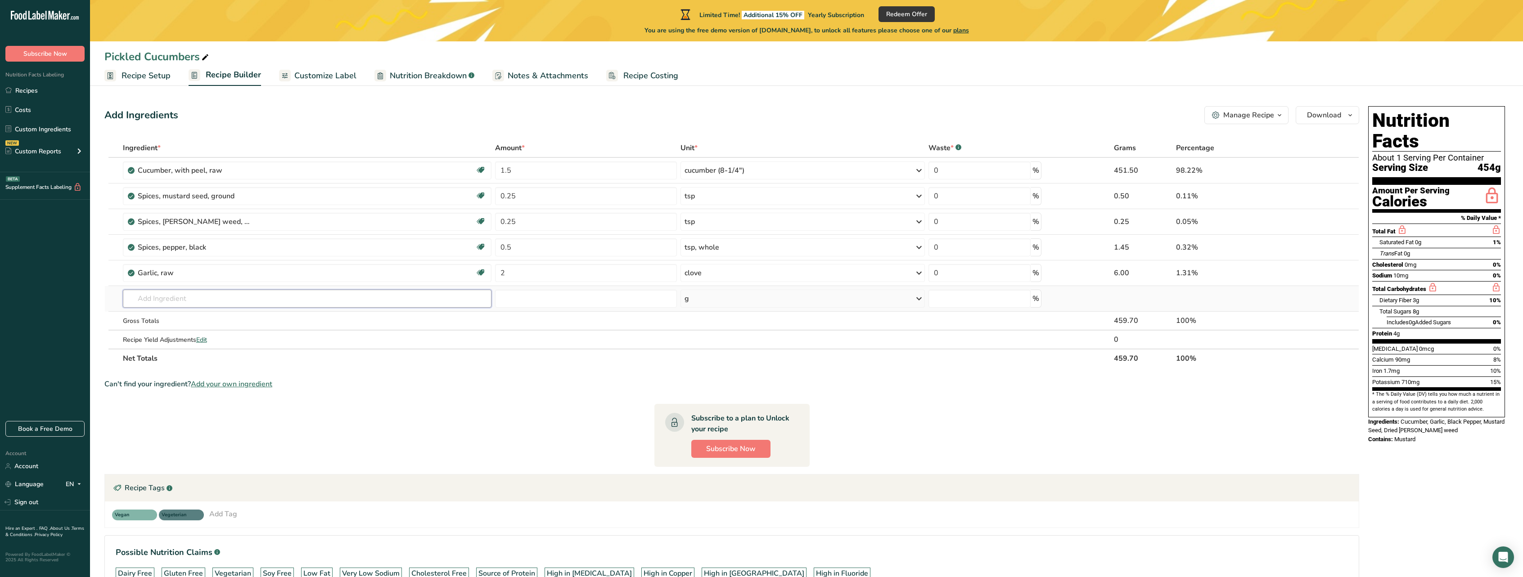
click at [182, 302] on input "text" at bounding box center [307, 299] width 369 height 18
click at [231, 301] on input "white" at bounding box center [307, 299] width 369 height 18
type input "white vinegar"
click at [178, 318] on p "White Wine Vinegar" at bounding box center [164, 316] width 68 height 9
type input "White Wine Vinegar"
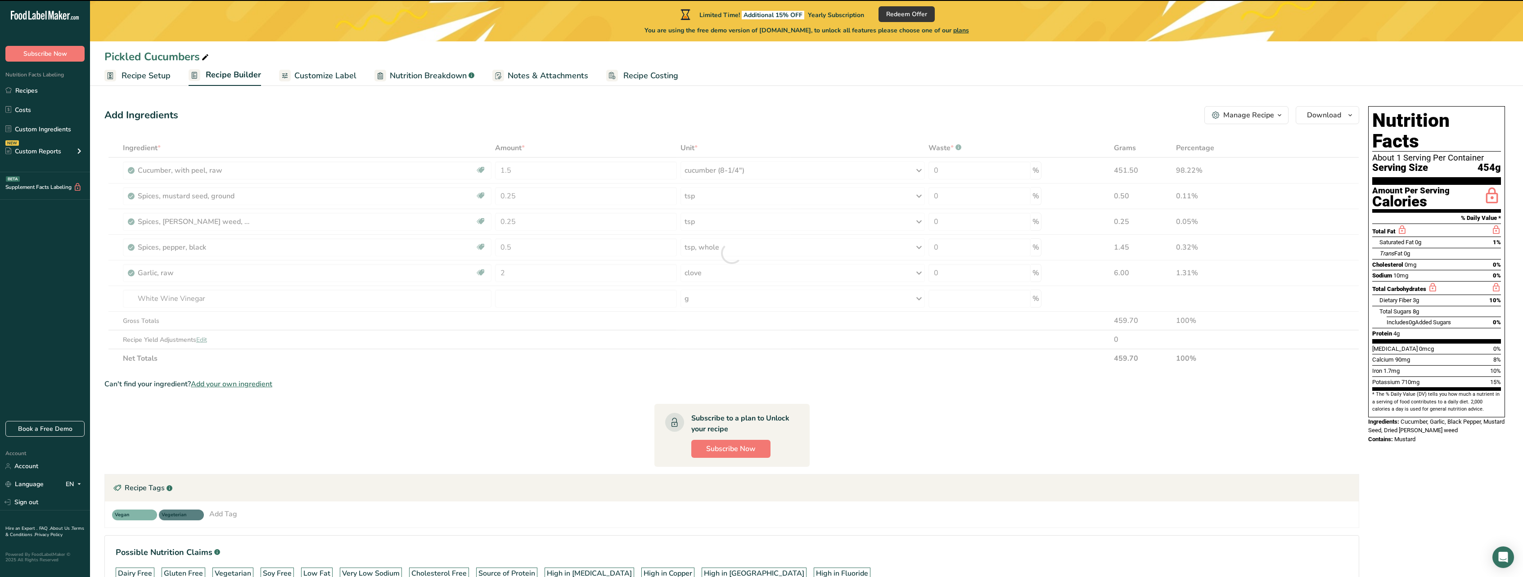
type input "0"
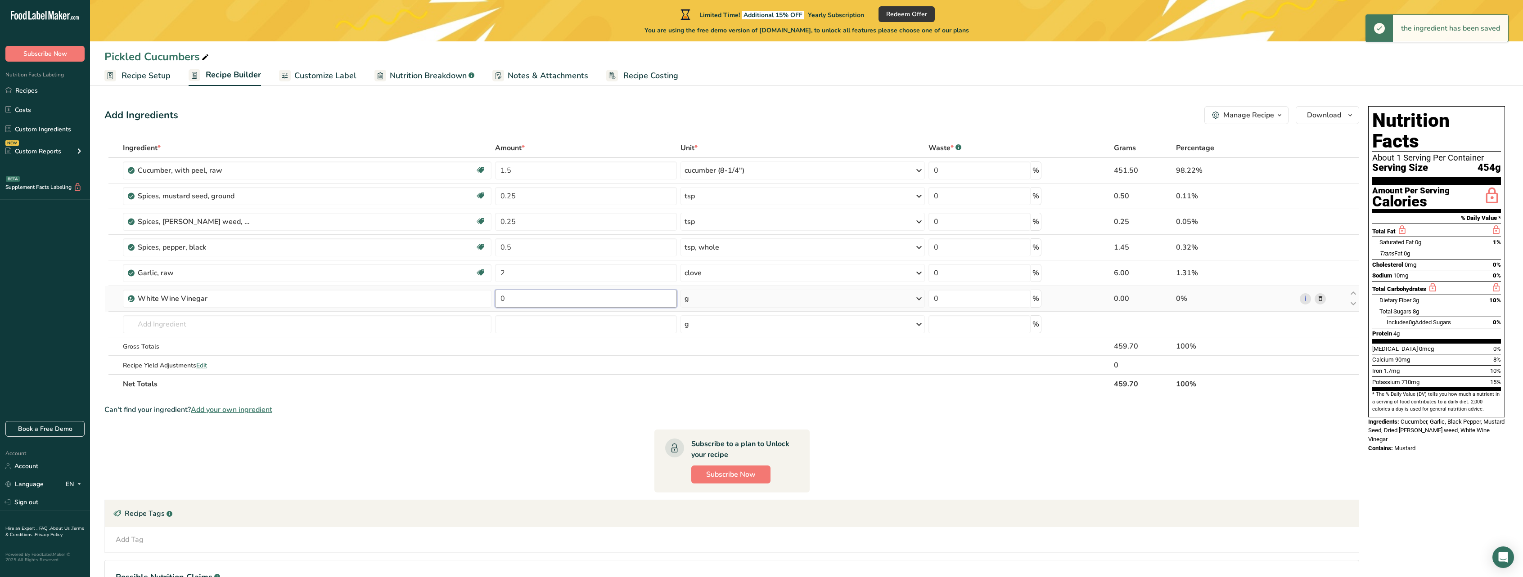
click at [658, 299] on input "0" at bounding box center [586, 299] width 182 height 18
click at [749, 288] on div "Ingredient * Amount * Unit * Waste * .a-a{fill:#347362;}.b-a{fill:#fff;} Grams …" at bounding box center [731, 266] width 1255 height 255
click at [771, 300] on div "g" at bounding box center [803, 299] width 244 height 18
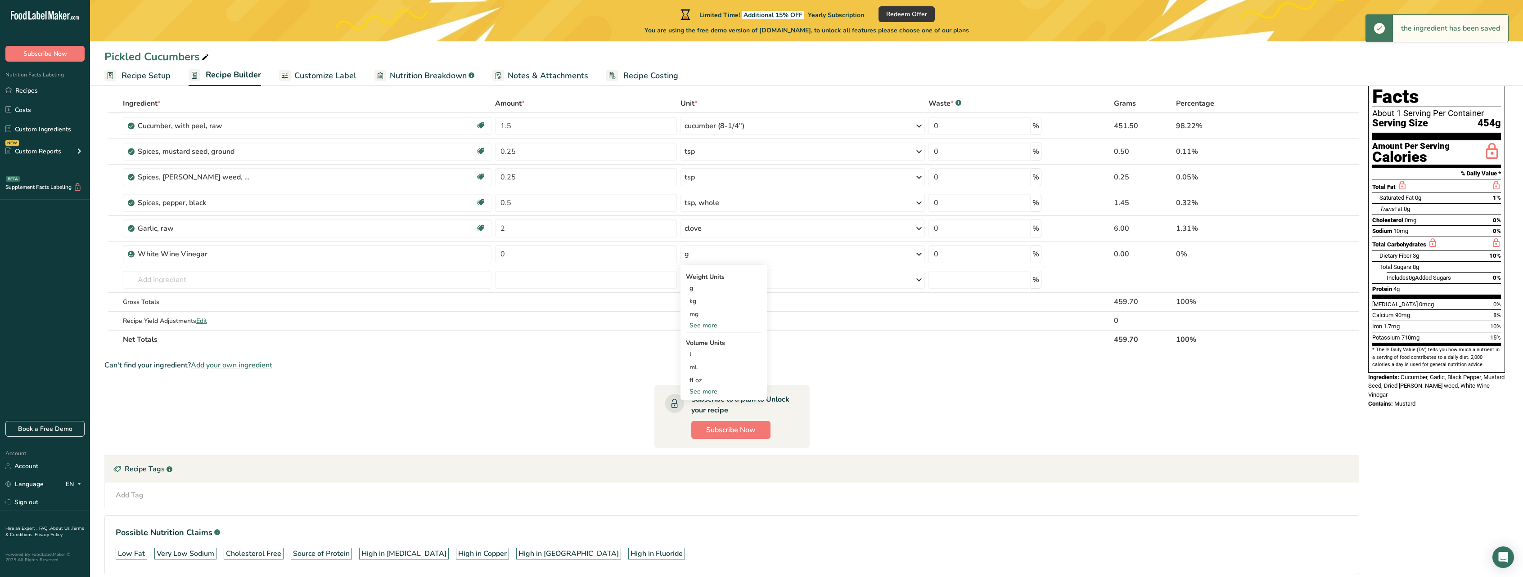
scroll to position [40, 0]
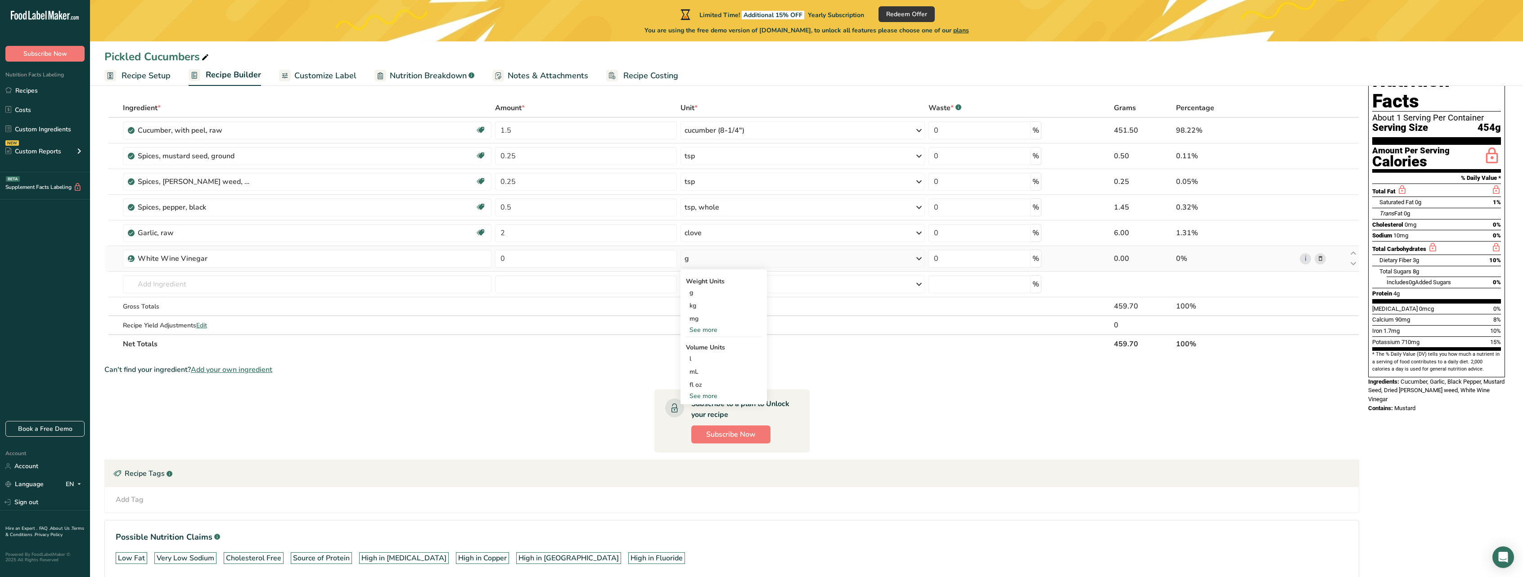
click at [703, 329] on div "See more" at bounding box center [724, 329] width 76 height 9
click at [706, 436] on div "See more" at bounding box center [724, 435] width 76 height 9
select select "22"
click at [701, 464] on div "cup" at bounding box center [724, 463] width 68 height 9
click at [858, 487] on select "lb/ft3 g/cm3" at bounding box center [850, 489] width 32 height 14
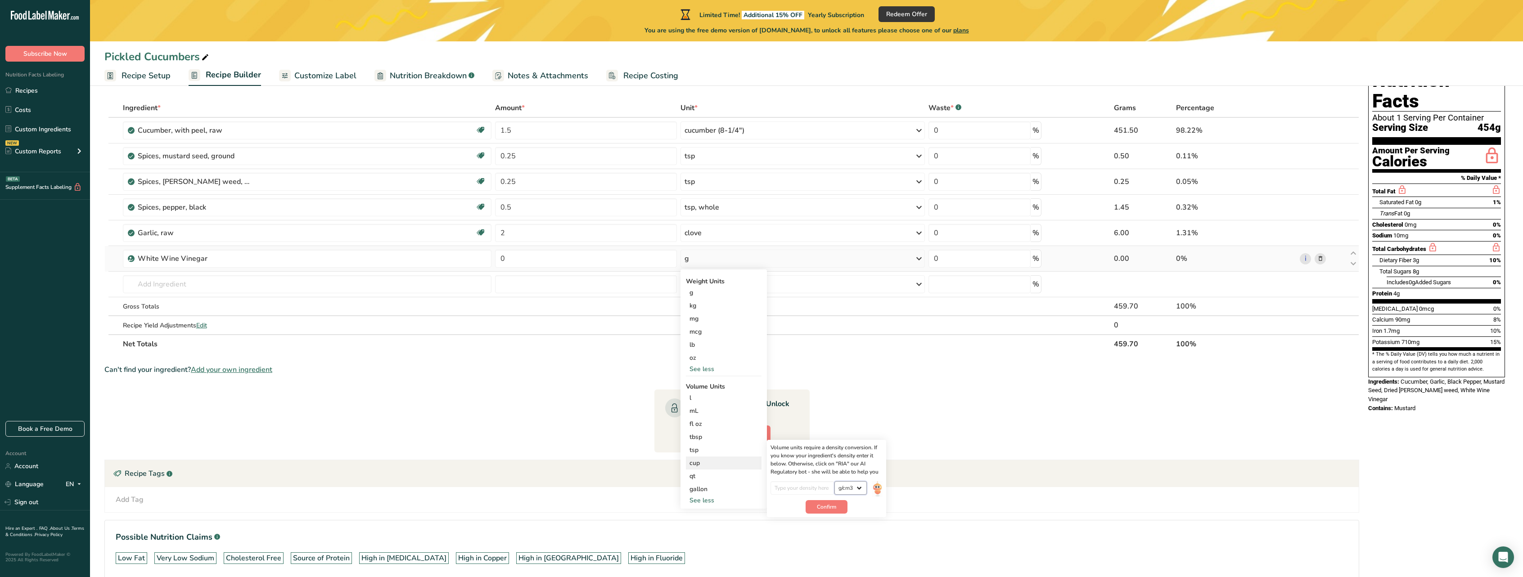
click at [859, 485] on select "lb/ft3 g/cm3" at bounding box center [850, 489] width 32 height 14
click at [821, 509] on span "Confirm" at bounding box center [826, 507] width 19 height 8
click at [703, 465] on div "cup" at bounding box center [724, 463] width 68 height 9
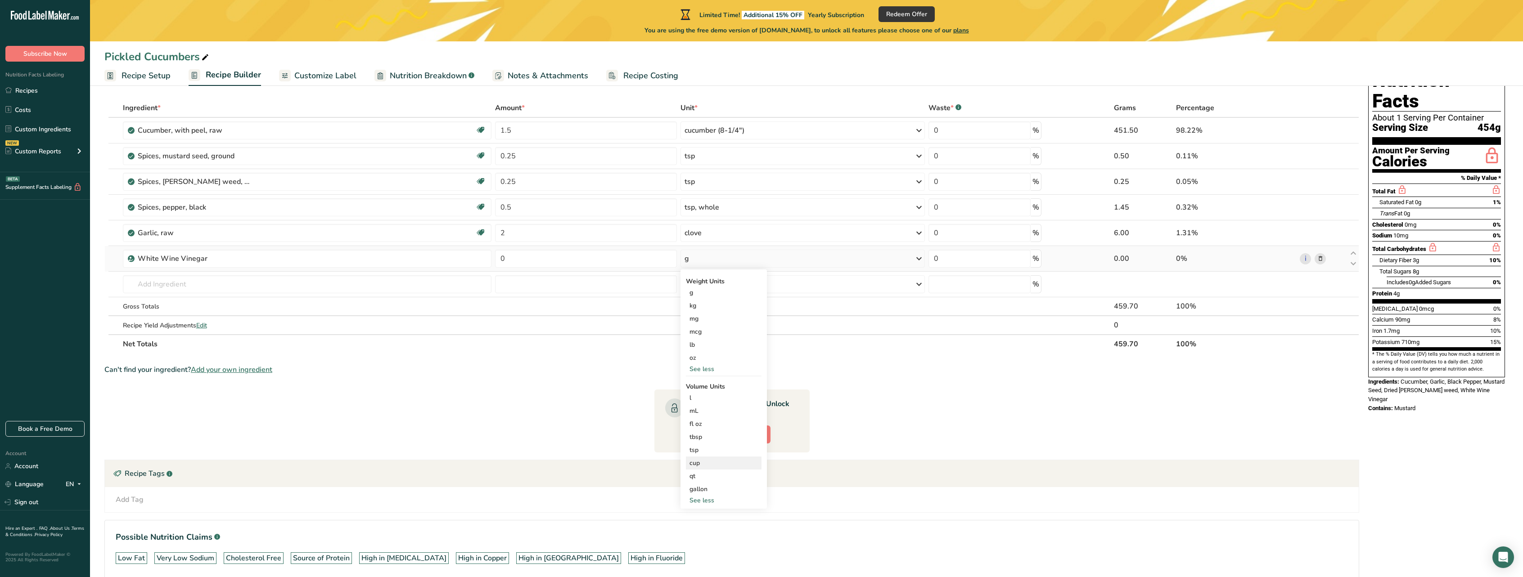
click at [703, 465] on div "cup" at bounding box center [724, 463] width 68 height 9
click at [712, 291] on div "g" at bounding box center [724, 292] width 76 height 13
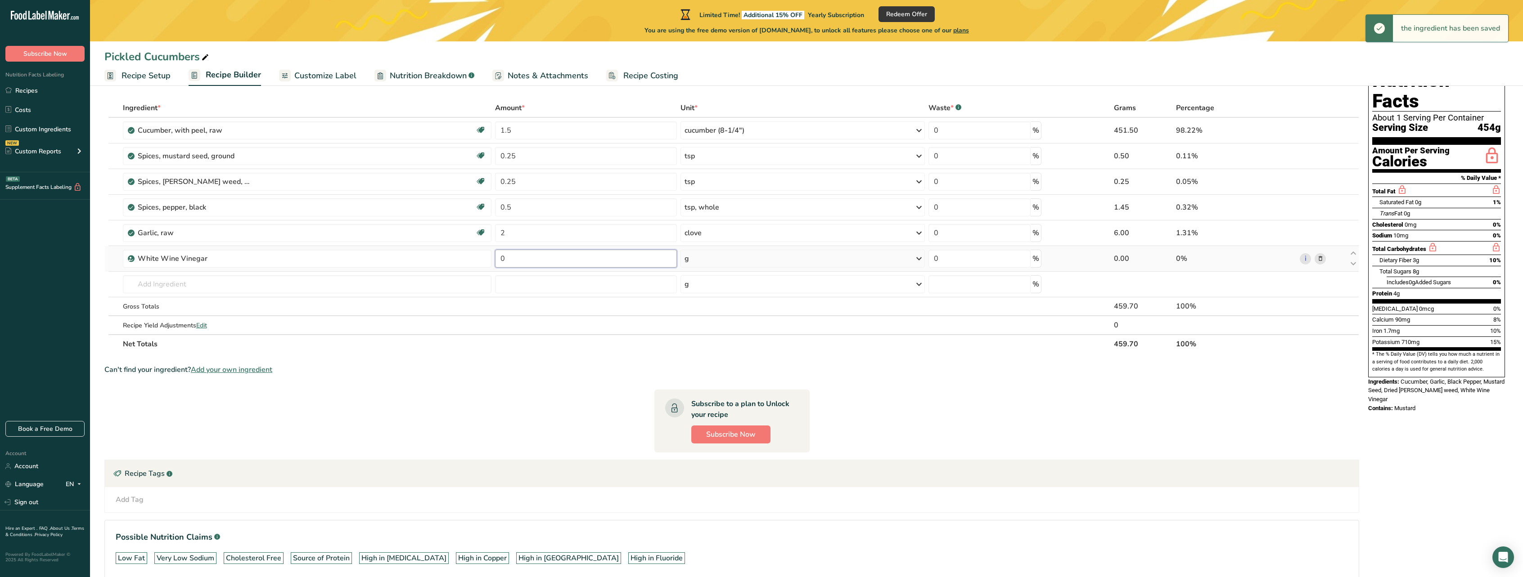
click at [549, 261] on input "0" at bounding box center [586, 259] width 182 height 18
type input "250"
click at [365, 286] on div "Ingredient * Amount * Unit * Waste * .a-a{fill:#347362;}.b-a{fill:#fff;} Grams …" at bounding box center [731, 226] width 1255 height 255
click at [175, 288] on input "text" at bounding box center [307, 284] width 369 height 18
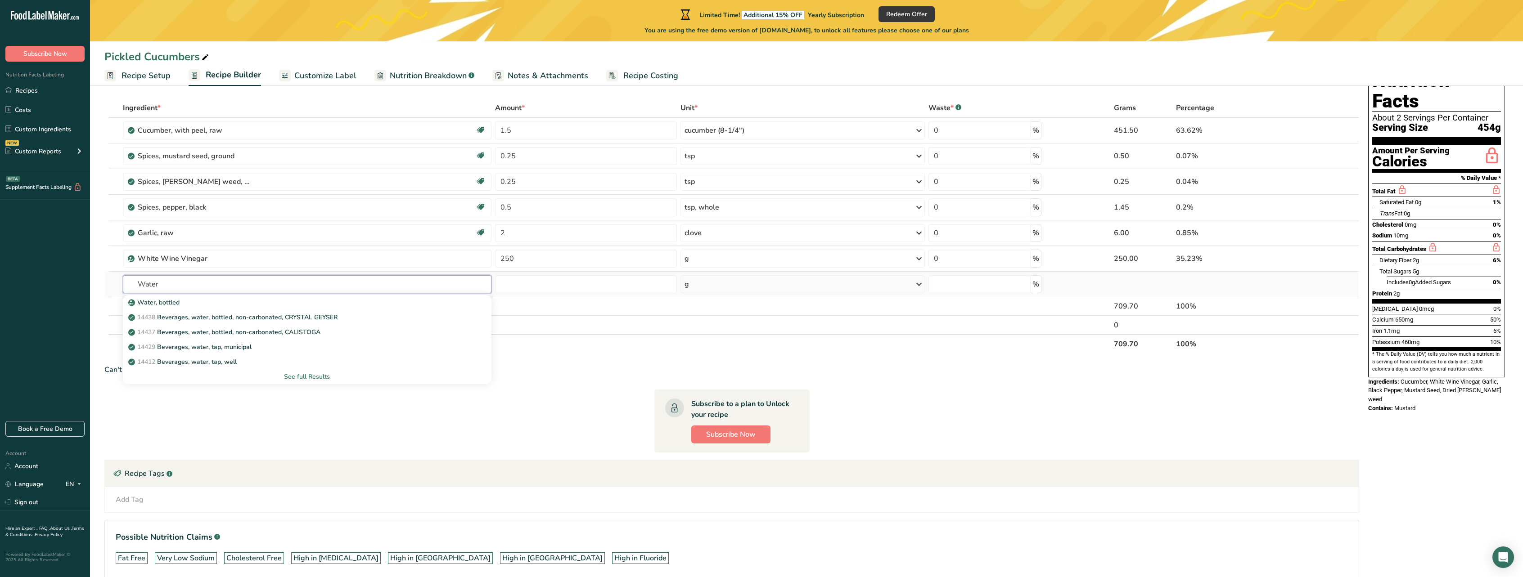
type input "Water"
click at [292, 376] on div "See full Results" at bounding box center [307, 376] width 354 height 9
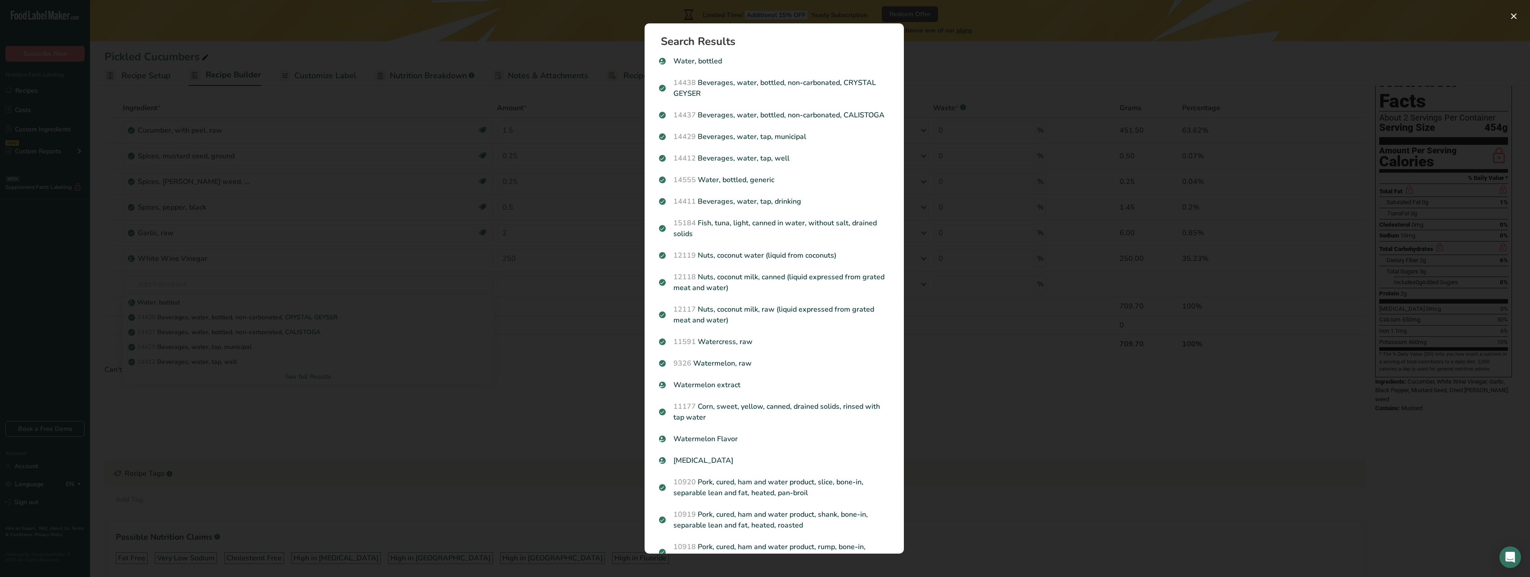
click at [597, 326] on div "Search results modal" at bounding box center [765, 288] width 1530 height 577
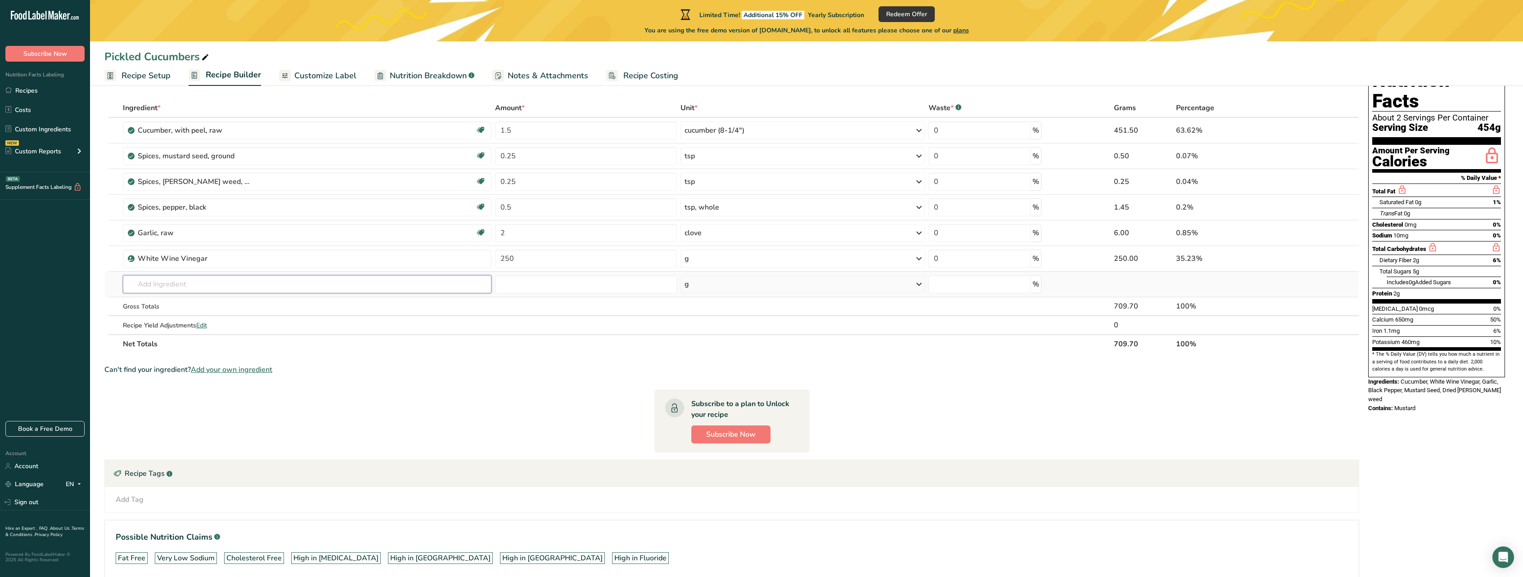
click at [228, 287] on input "text" at bounding box center [307, 284] width 369 height 18
type input "water"
click at [213, 347] on p "14429 Beverages, water, tap, municipal" at bounding box center [191, 347] width 122 height 9
type input "Beverages, water, tap, municipal"
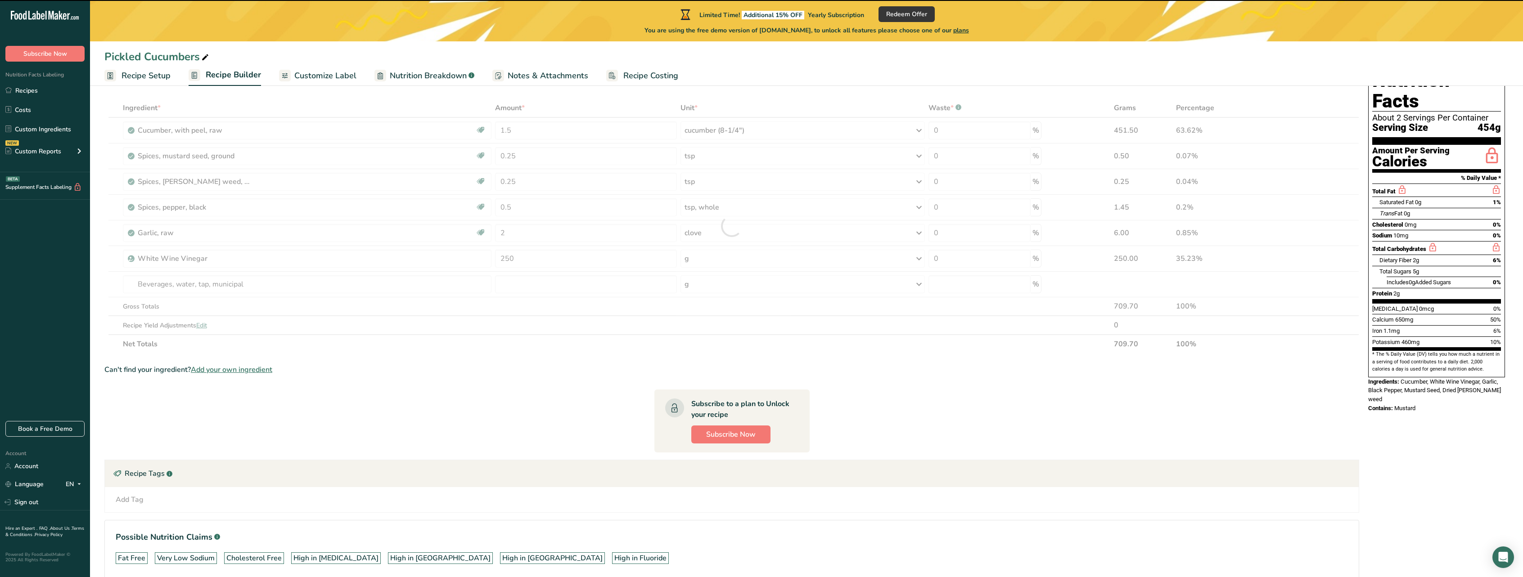
type input "0"
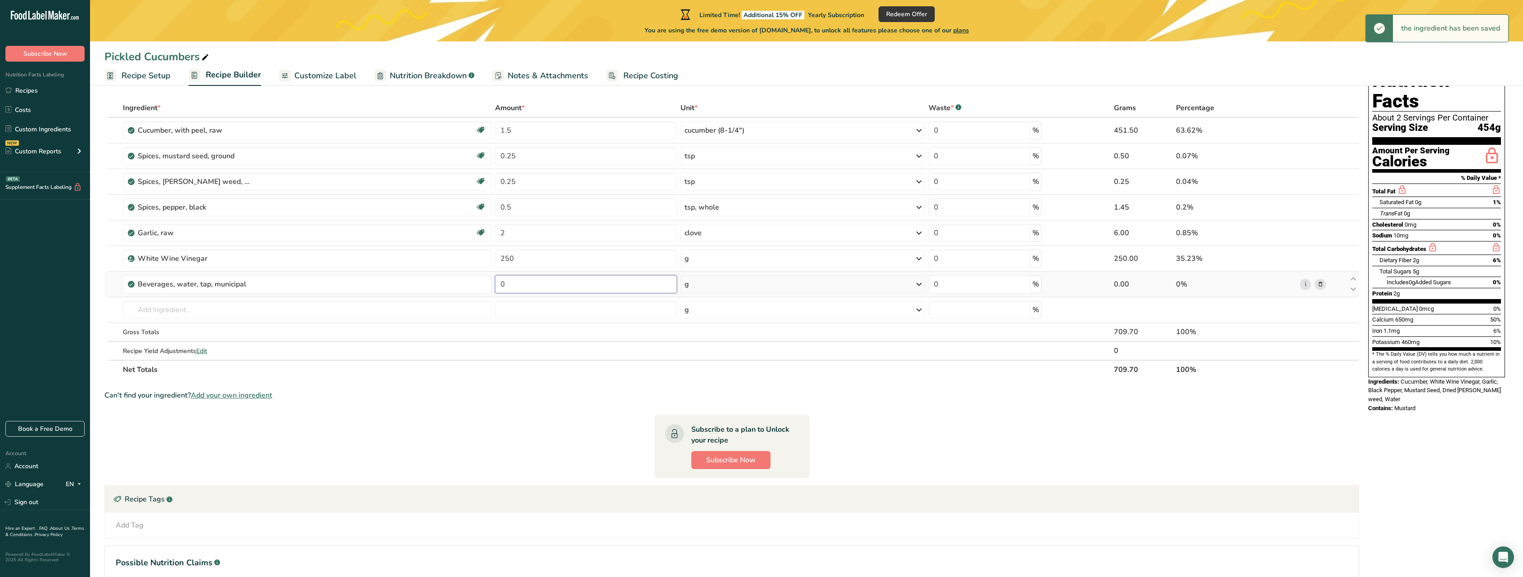
click at [539, 284] on input "0" at bounding box center [586, 284] width 182 height 18
type input "250"
click at [424, 309] on div "Ingredient * Amount * Unit * Waste * .a-a{fill:#347362;}.b-a{fill:#fff;} Grams …" at bounding box center [731, 239] width 1255 height 281
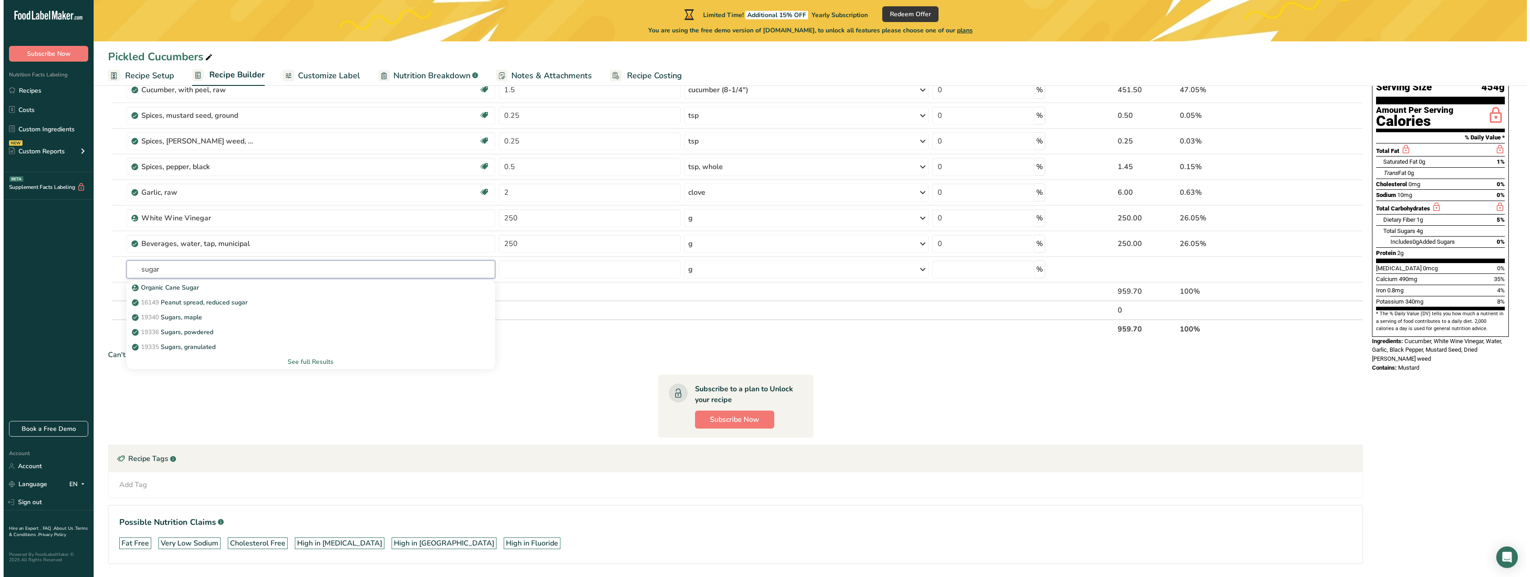
scroll to position [85, 0]
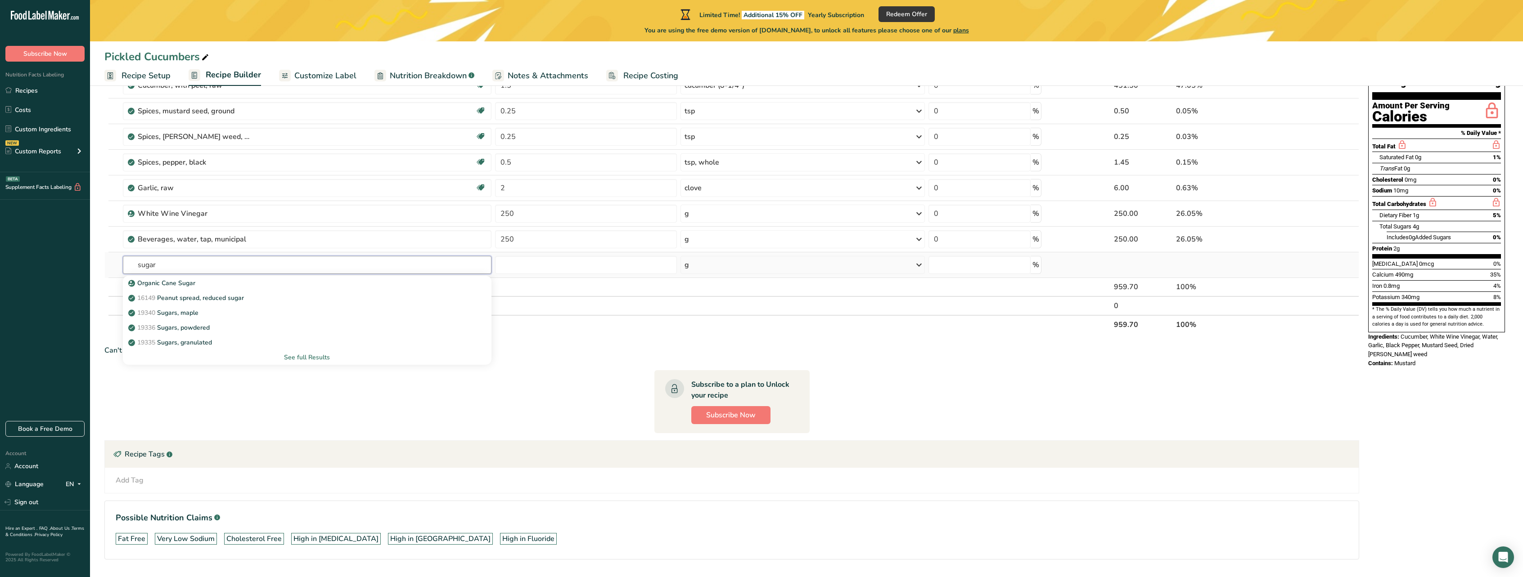
type input "sugar"
click at [307, 356] on div "See full Results" at bounding box center [307, 357] width 354 height 9
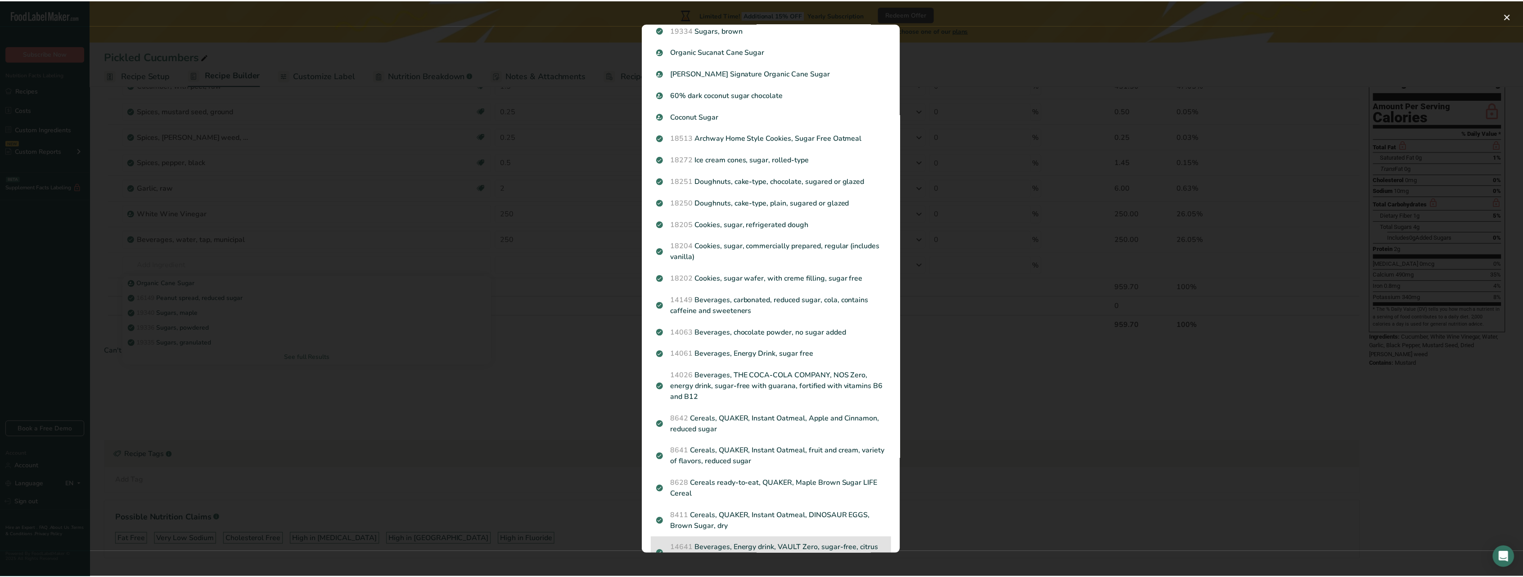
scroll to position [0, 0]
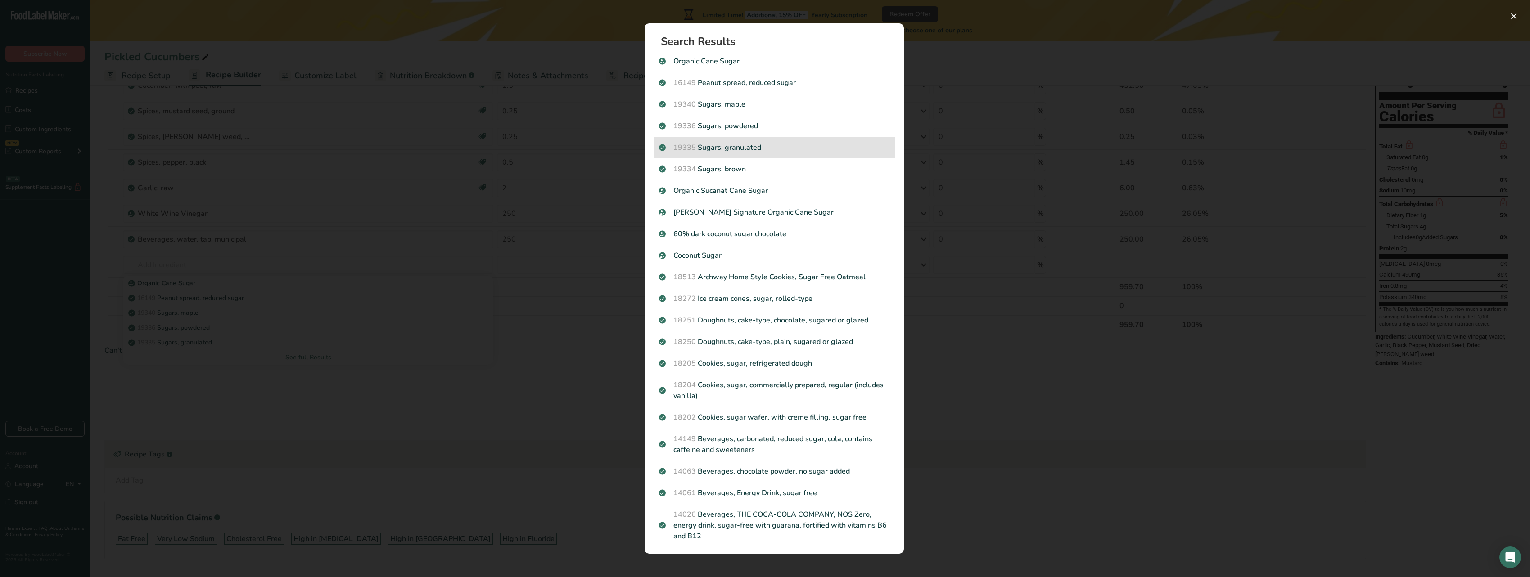
click at [750, 150] on p "19335 Sugars, granulated" at bounding box center [774, 147] width 230 height 11
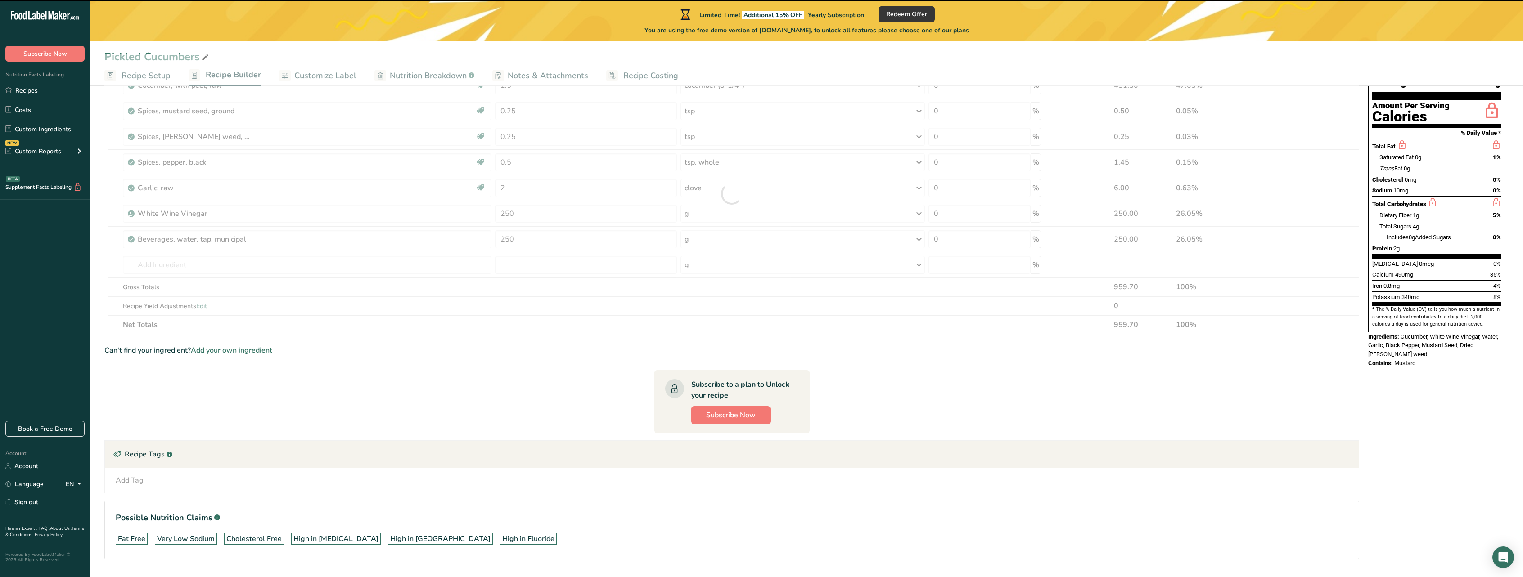
type input "0"
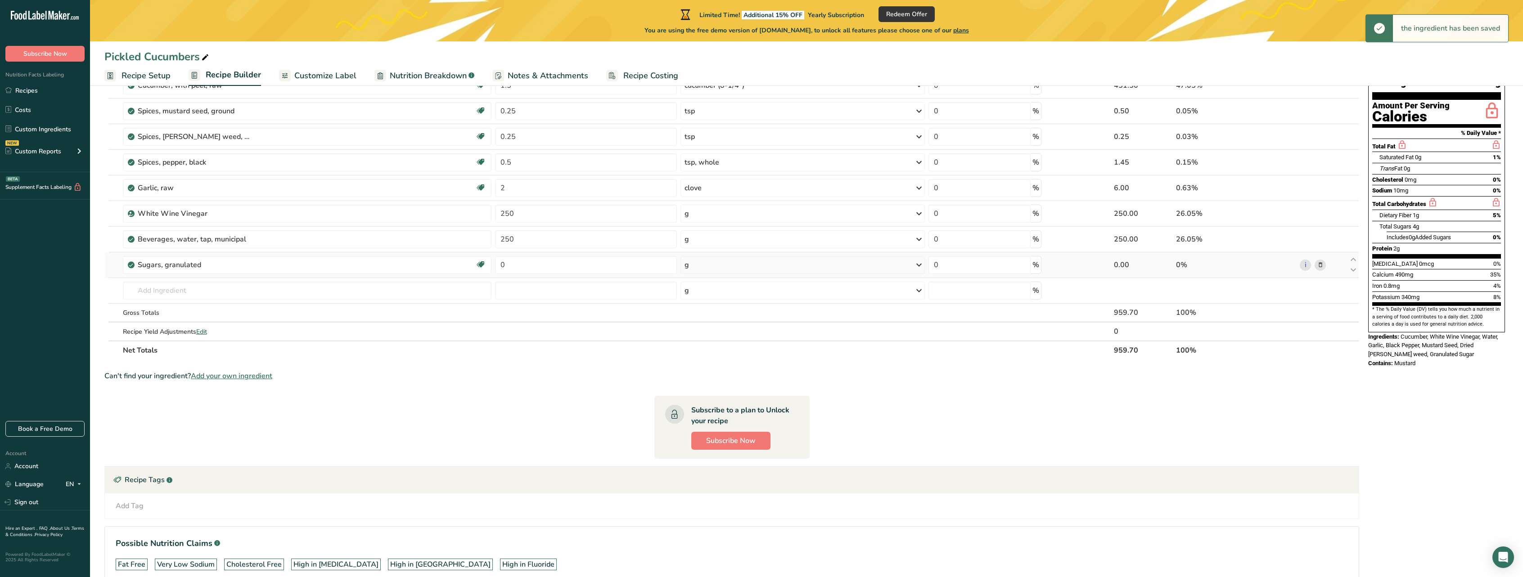
click at [798, 265] on div "g" at bounding box center [803, 265] width 244 height 18
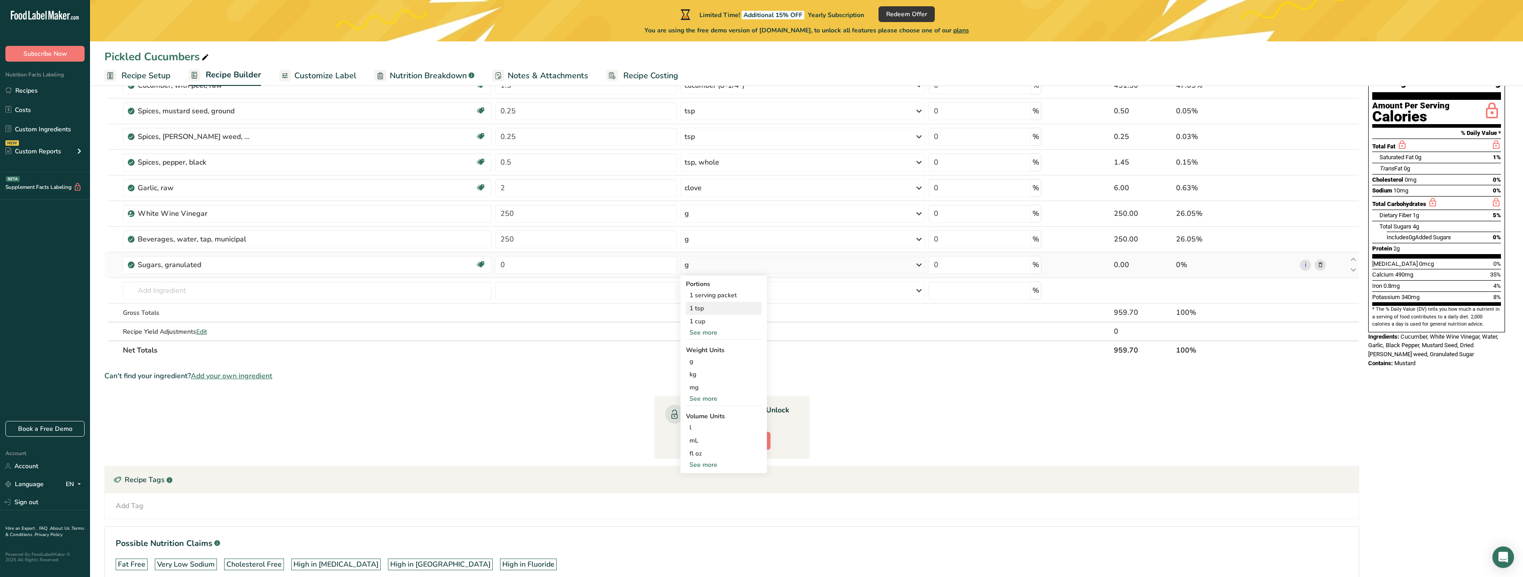
click at [700, 307] on div "1 tsp" at bounding box center [724, 308] width 76 height 13
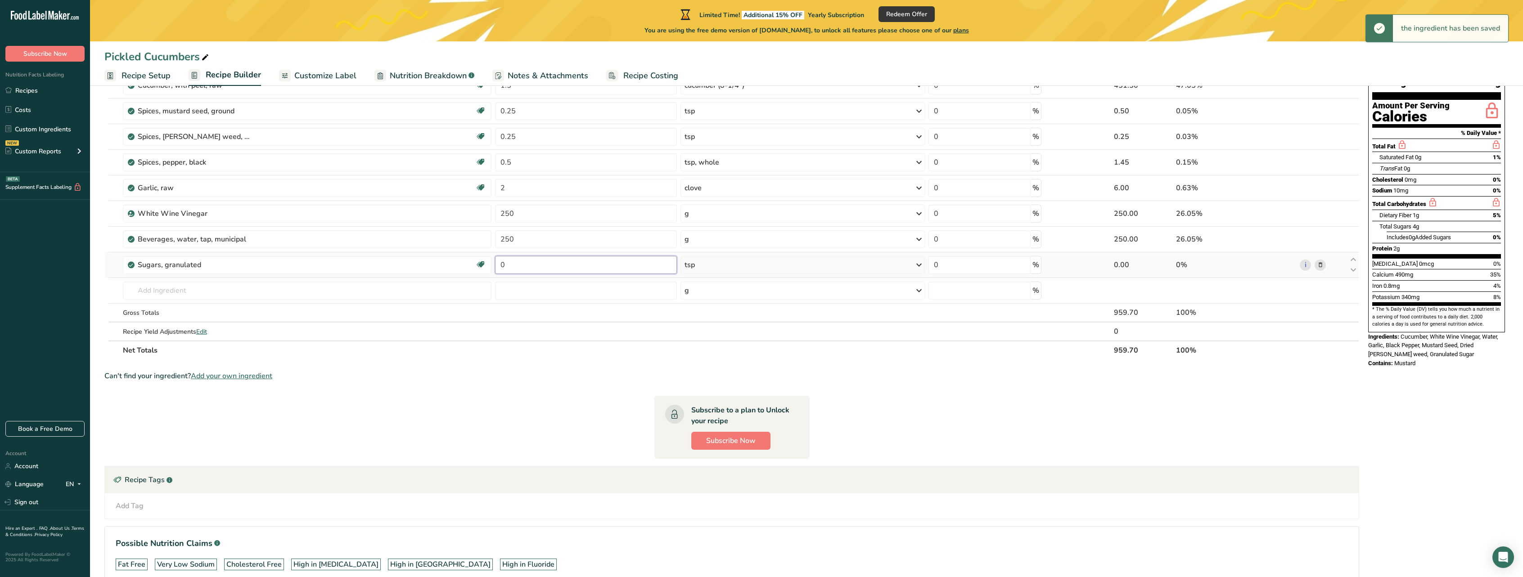
click at [576, 265] on input "0" at bounding box center [586, 265] width 182 height 18
type input "2"
click at [455, 294] on div "Ingredient * Amount * Unit * Waste * .a-a{fill:#347362;}.b-a{fill:#fff;} Grams …" at bounding box center [731, 207] width 1255 height 307
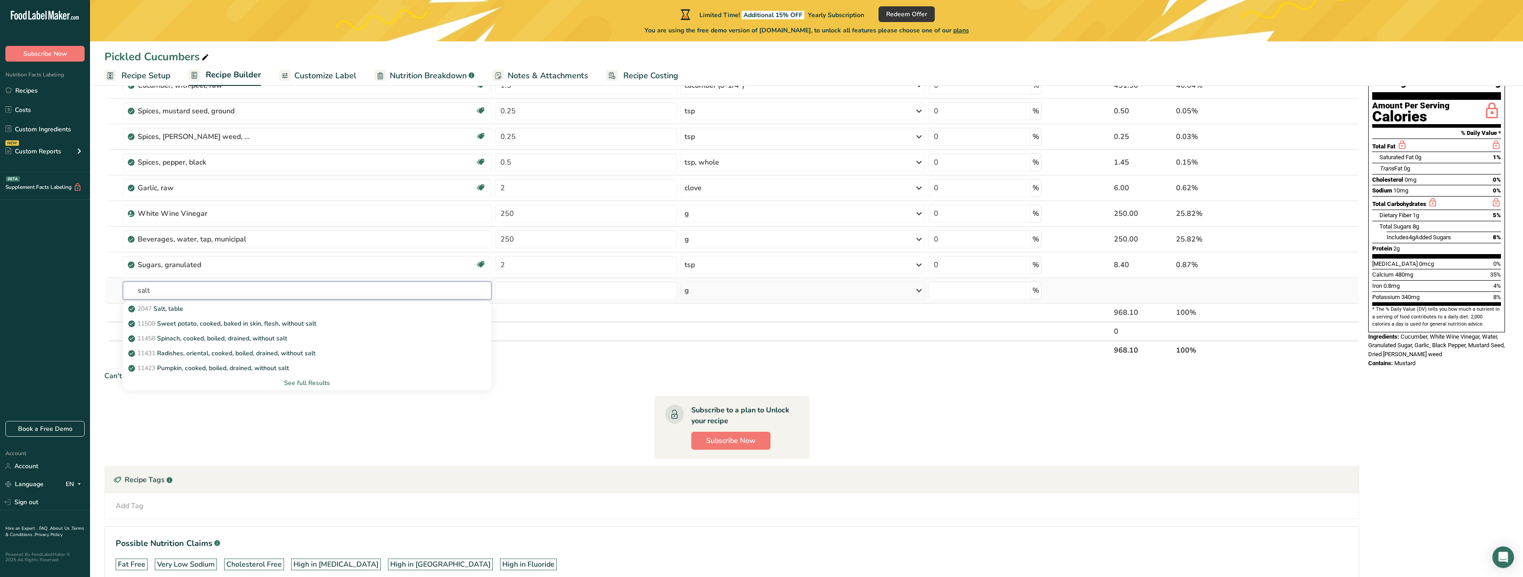
type input "salt"
click at [291, 382] on div "See full Results" at bounding box center [307, 383] width 354 height 9
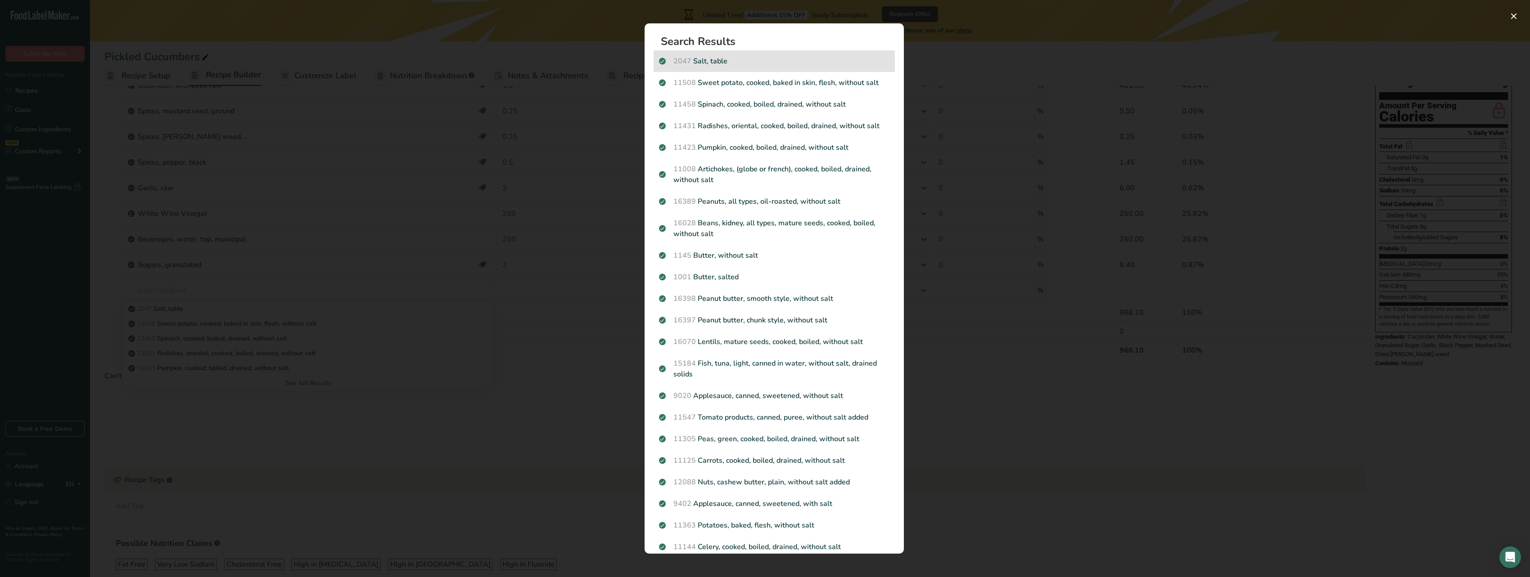
click at [712, 54] on div "2047 Salt, table" at bounding box center [774, 61] width 241 height 22
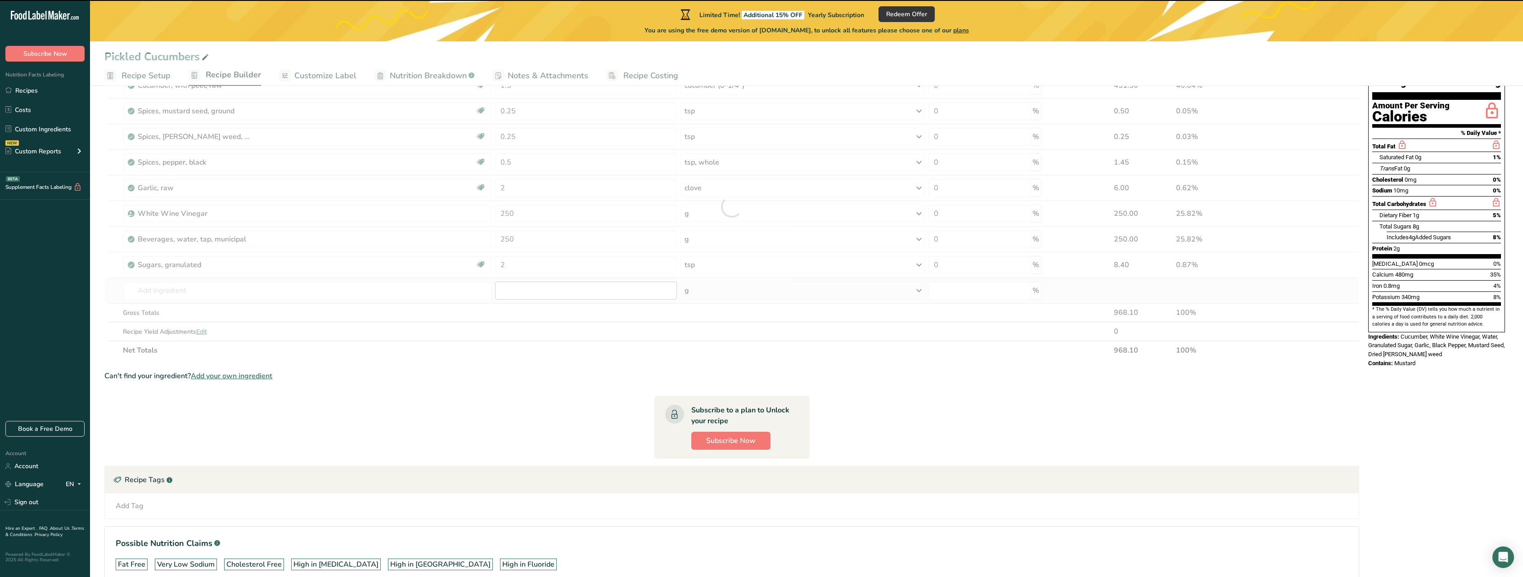
type input "0"
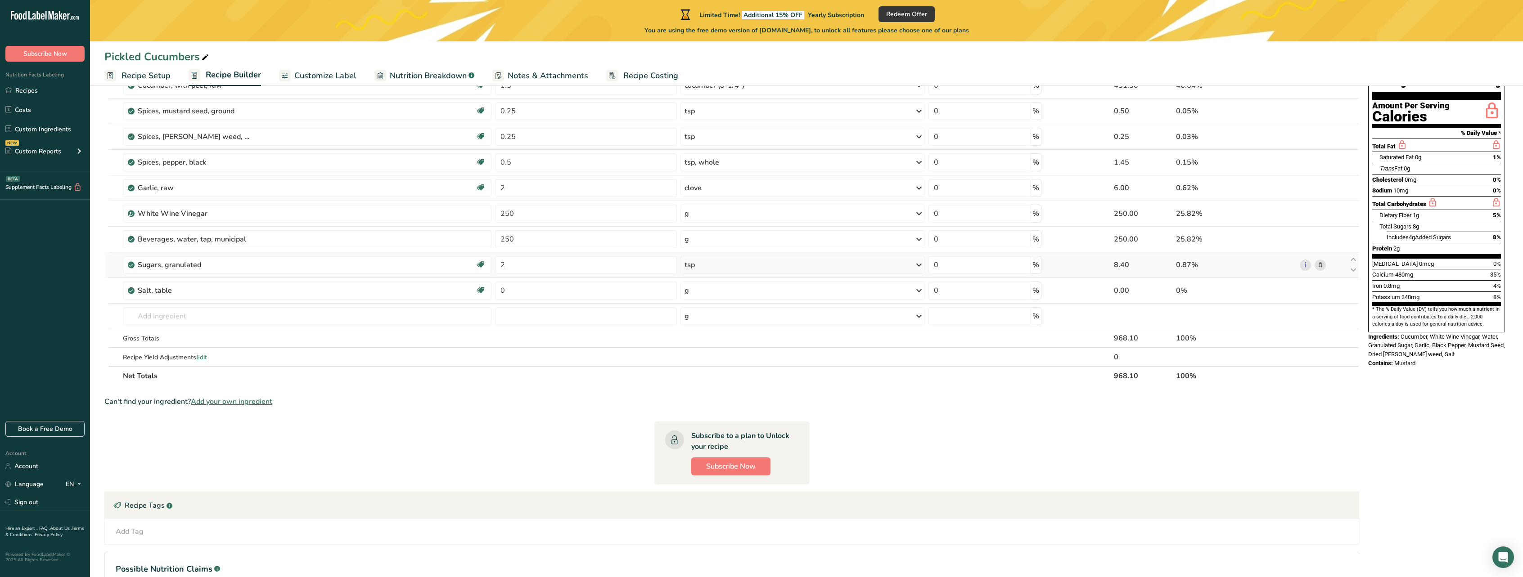
click at [718, 257] on div "tsp" at bounding box center [803, 265] width 244 height 18
drag, startPoint x: 703, startPoint y: 328, endPoint x: 704, endPoint y: 340, distance: 12.6
click at [704, 340] on div "Portions 1 serving packet 1 tsp 1 cup See more Weight Units g kg mg See more Vo…" at bounding box center [724, 375] width 86 height 198
click at [714, 331] on div "See more" at bounding box center [724, 332] width 76 height 9
click at [705, 413] on div "See more" at bounding box center [724, 411] width 76 height 9
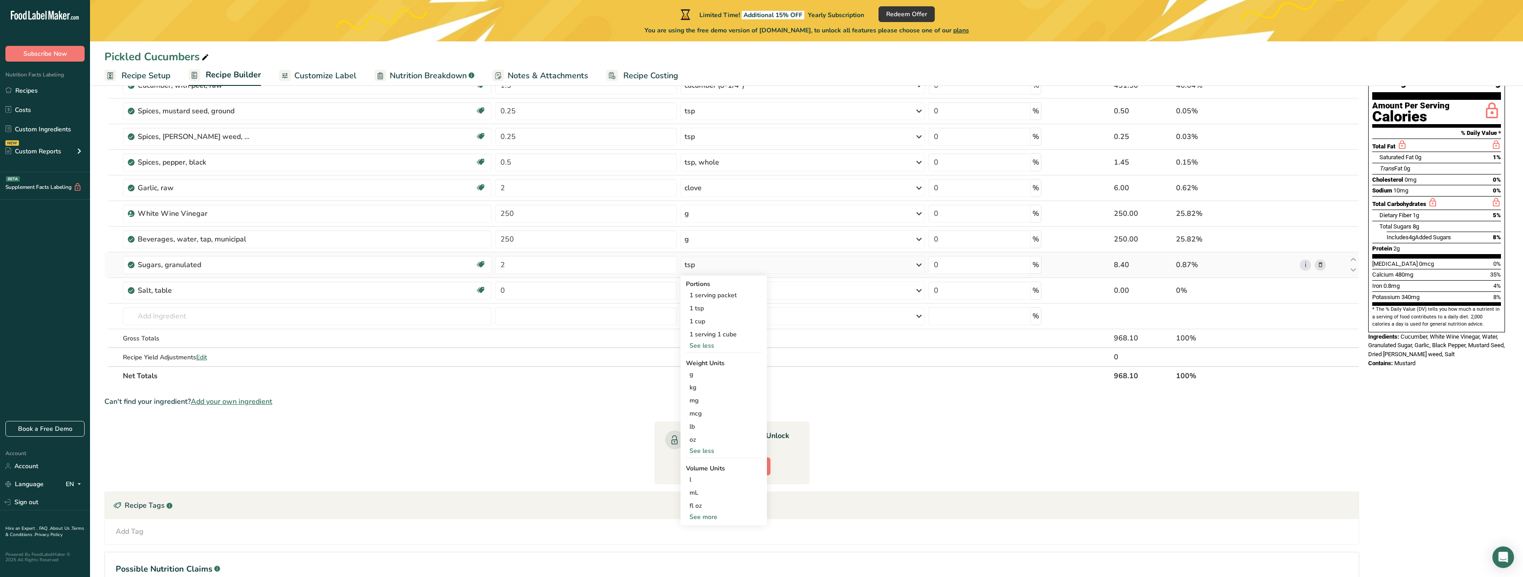
click at [703, 520] on div "See more" at bounding box center [724, 517] width 76 height 9
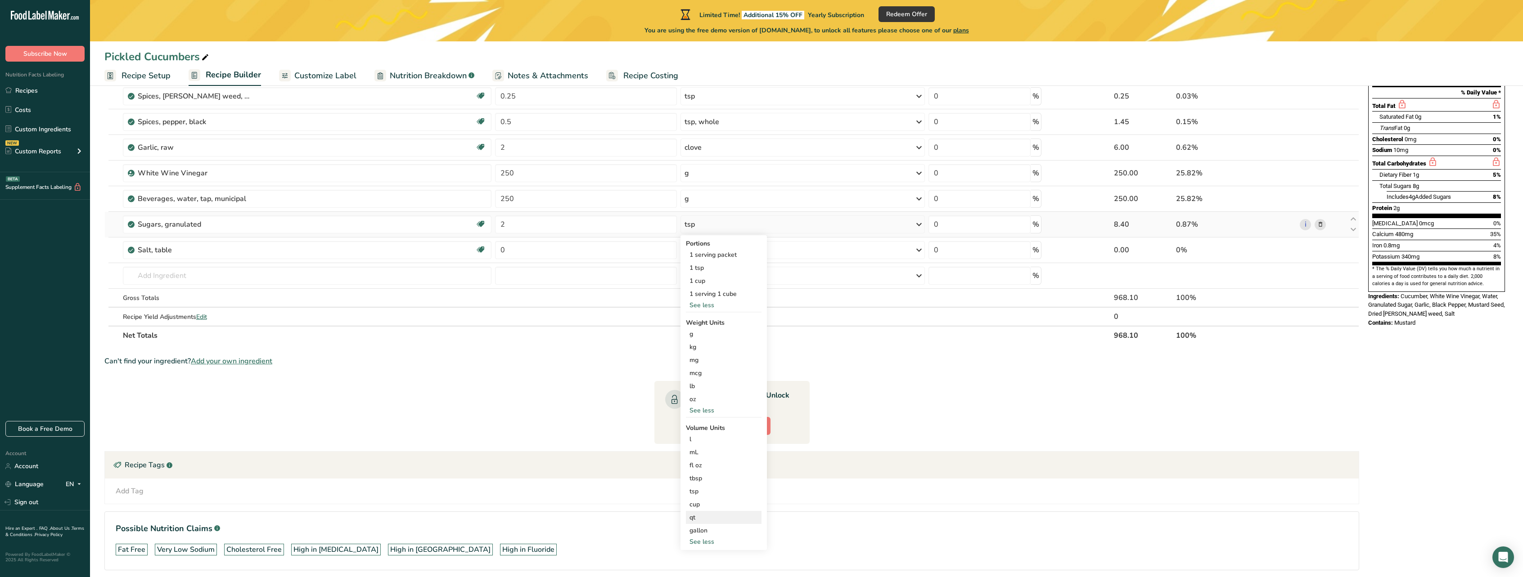
scroll to position [130, 0]
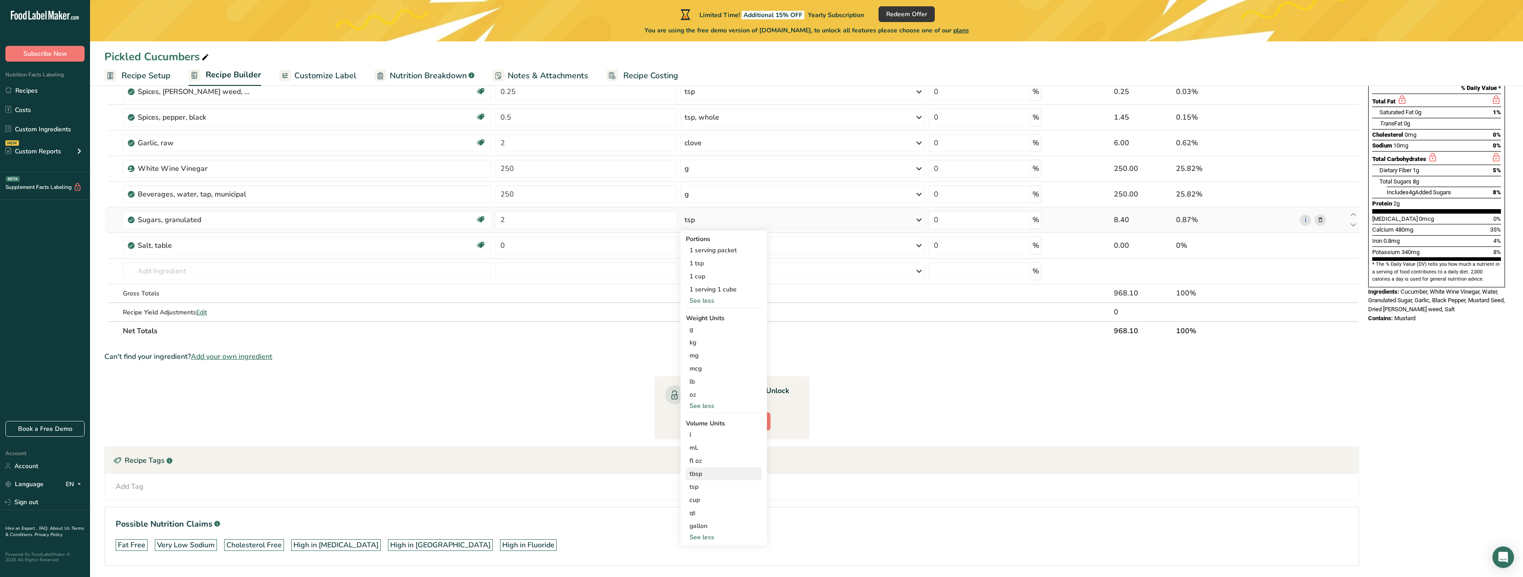
click at [706, 475] on div "tbsp" at bounding box center [724, 473] width 68 height 9
click at [855, 501] on select "lb/ft3 g/cm3" at bounding box center [850, 499] width 32 height 14
click at [856, 499] on select "lb/ft3 g/cm3" at bounding box center [850, 499] width 32 height 14
click at [818, 497] on input "number" at bounding box center [803, 499] width 64 height 14
click at [877, 502] on img at bounding box center [877, 500] width 10 height 16
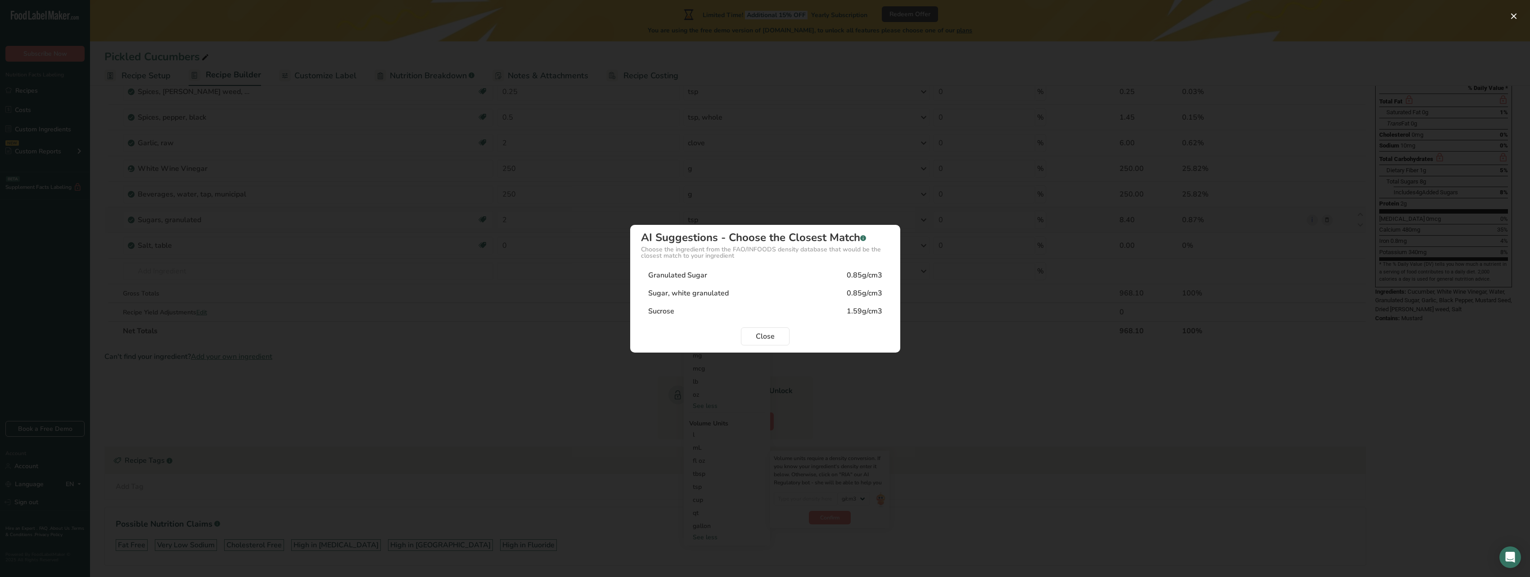
click at [712, 289] on div "Sugar, white granulated" at bounding box center [688, 293] width 81 height 11
type input "0.85"
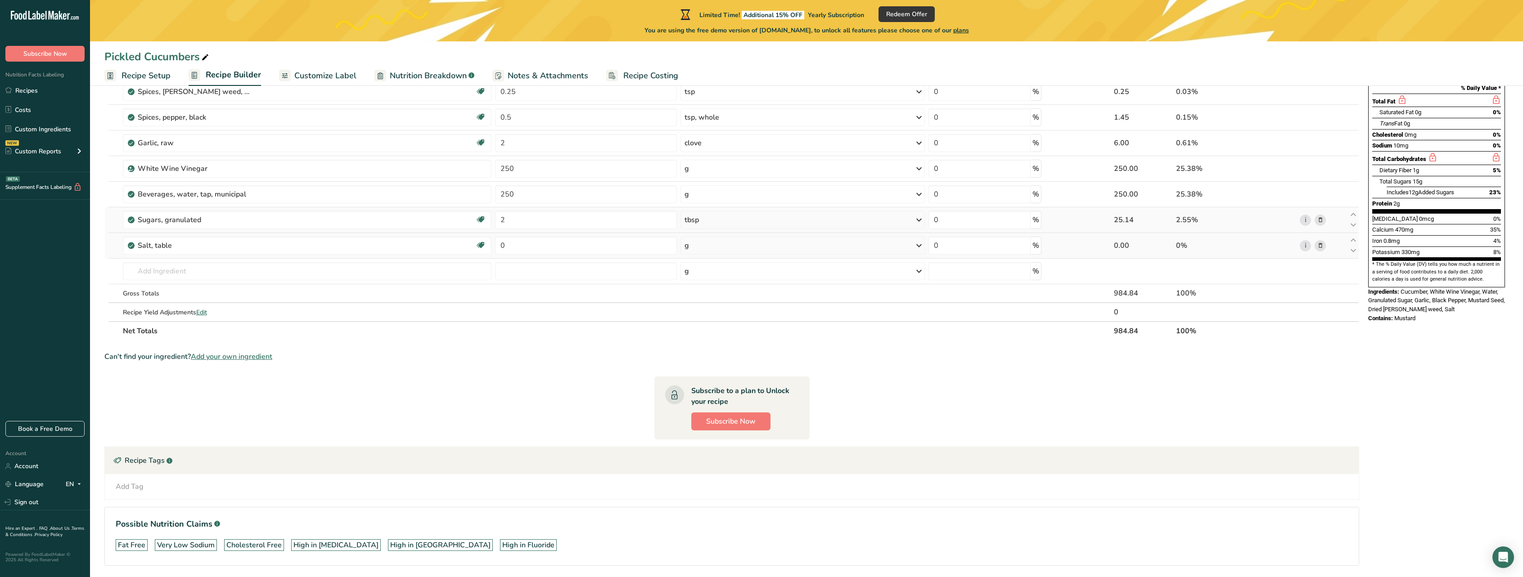
click at [710, 249] on div "g" at bounding box center [803, 246] width 244 height 18
click at [703, 446] on div "See more" at bounding box center [724, 445] width 76 height 9
click at [705, 449] on div "tbsp" at bounding box center [724, 447] width 68 height 9
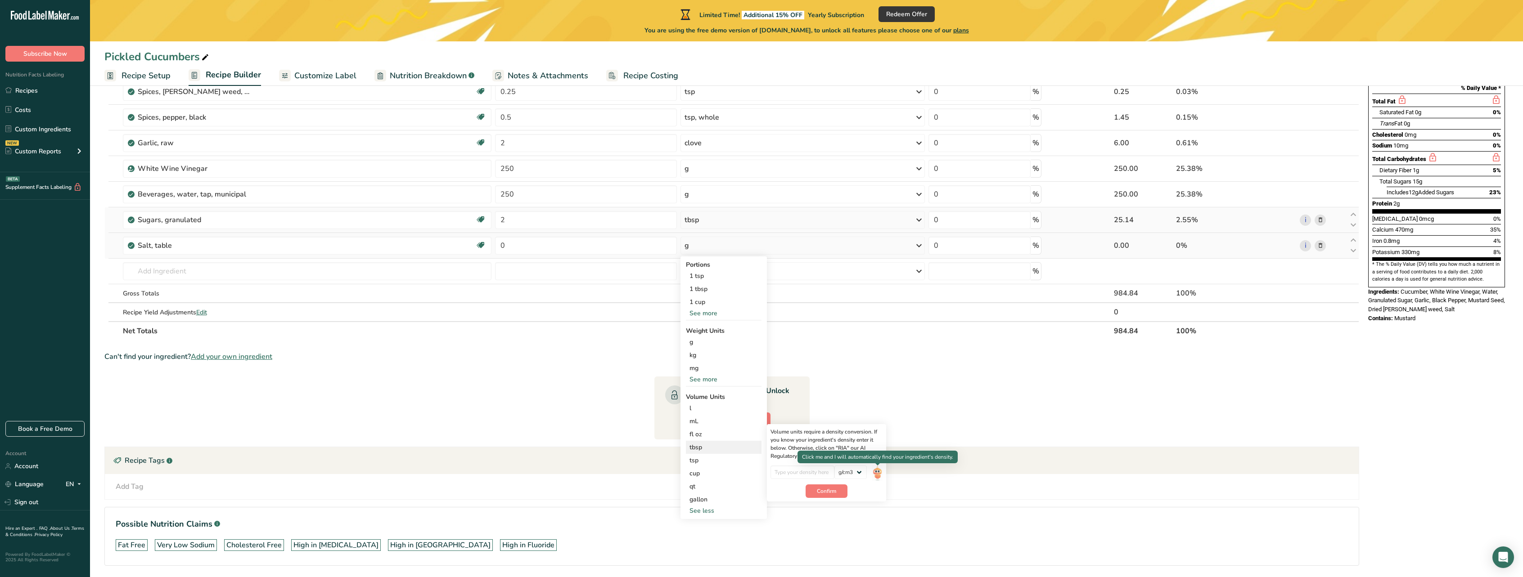
click at [878, 471] on img at bounding box center [877, 474] width 10 height 16
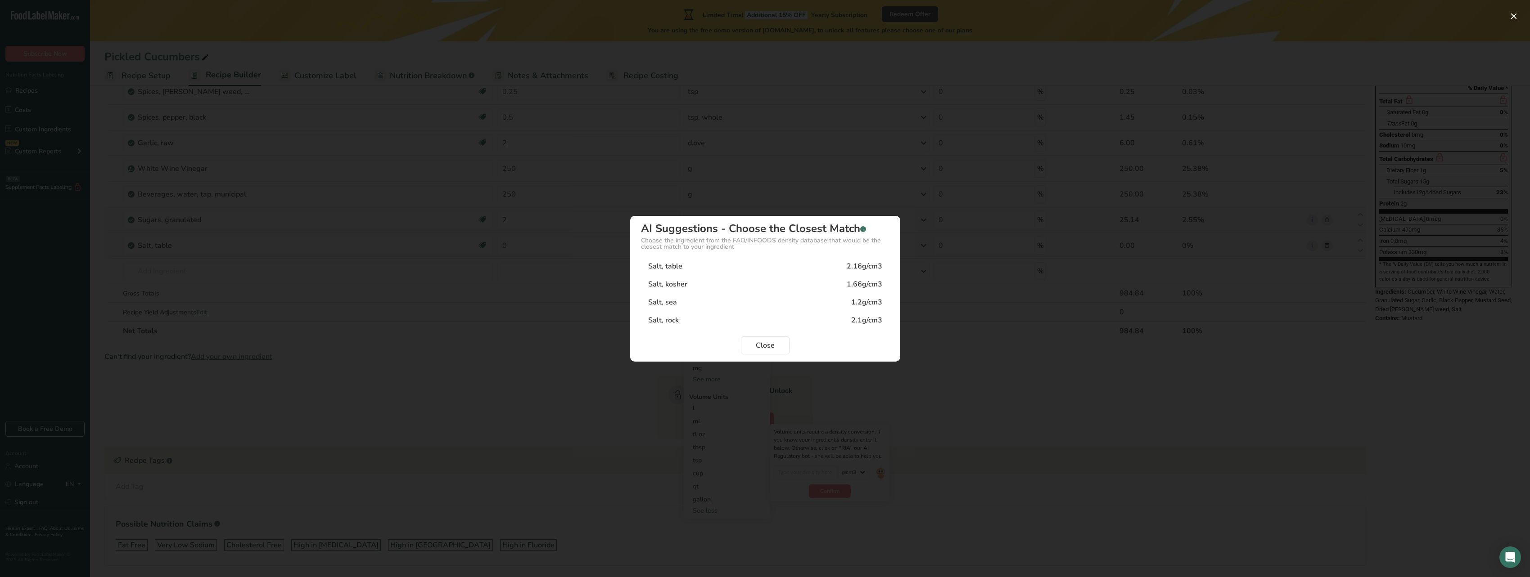
click at [775, 268] on div "Salt, table 2.16g/cm3" at bounding box center [765, 266] width 248 height 18
type input "2.16"
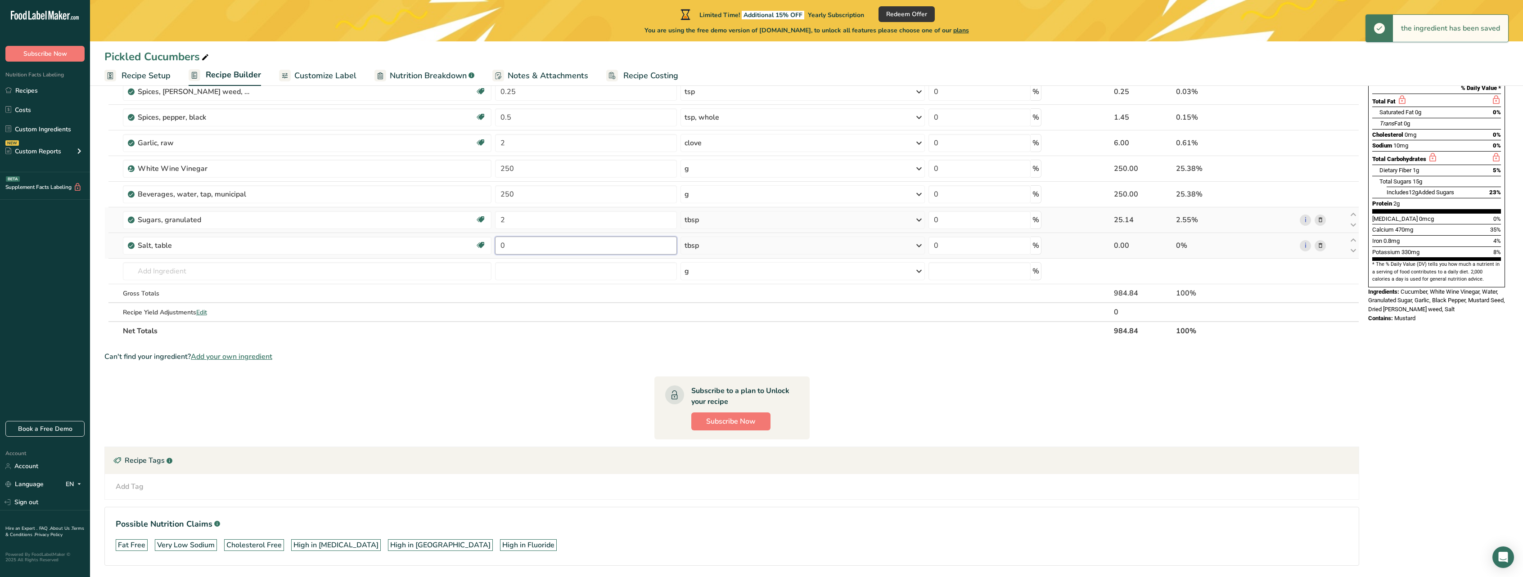
click at [653, 248] on input "0" at bounding box center [586, 246] width 182 height 18
click at [565, 243] on input "0" at bounding box center [586, 246] width 182 height 18
type input "1"
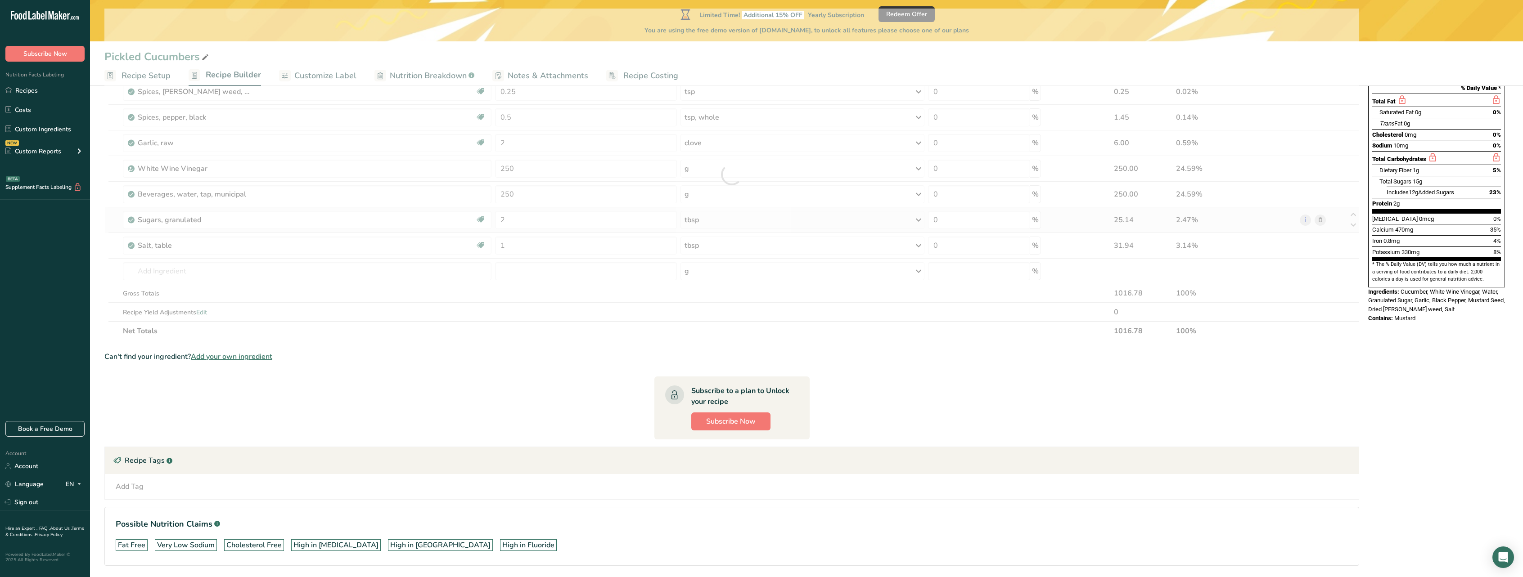
click at [504, 416] on section "Ingredient * Amount * Unit * Waste * .a-a{fill:#347362;}.b-a{fill:#fff;} Grams …" at bounding box center [731, 295] width 1255 height 572
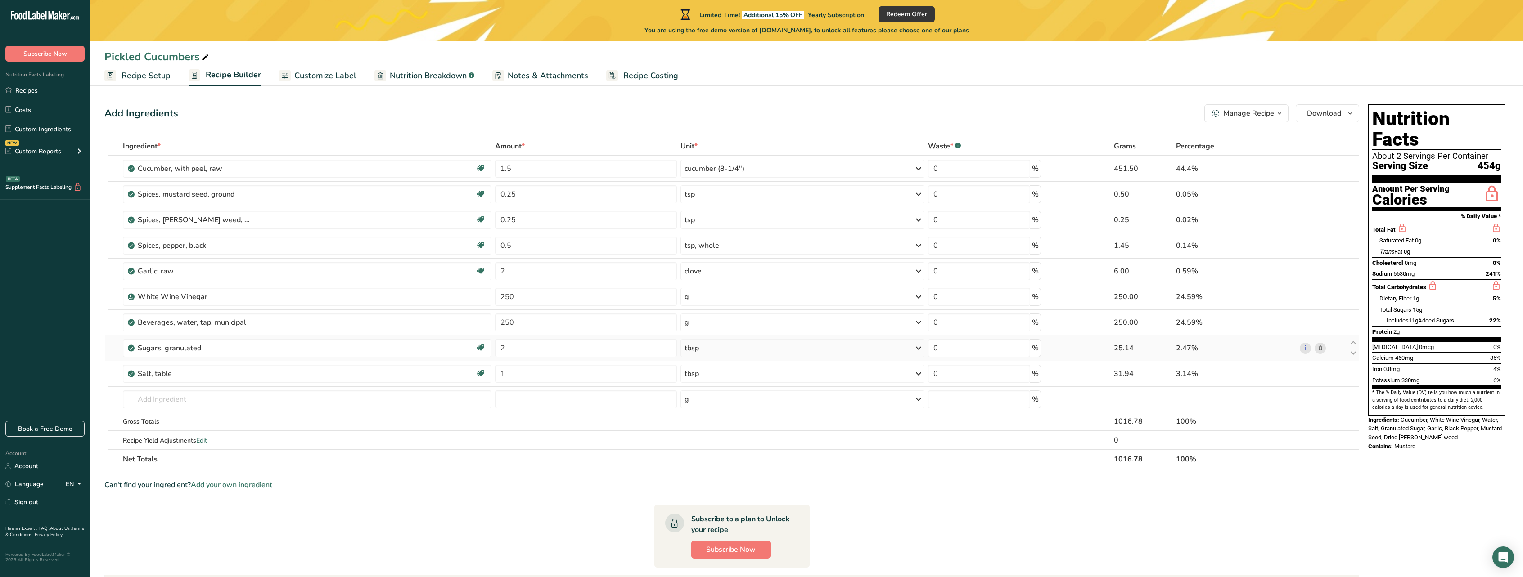
scroll to position [0, 0]
click at [1335, 111] on span "Download" at bounding box center [1324, 115] width 34 height 11
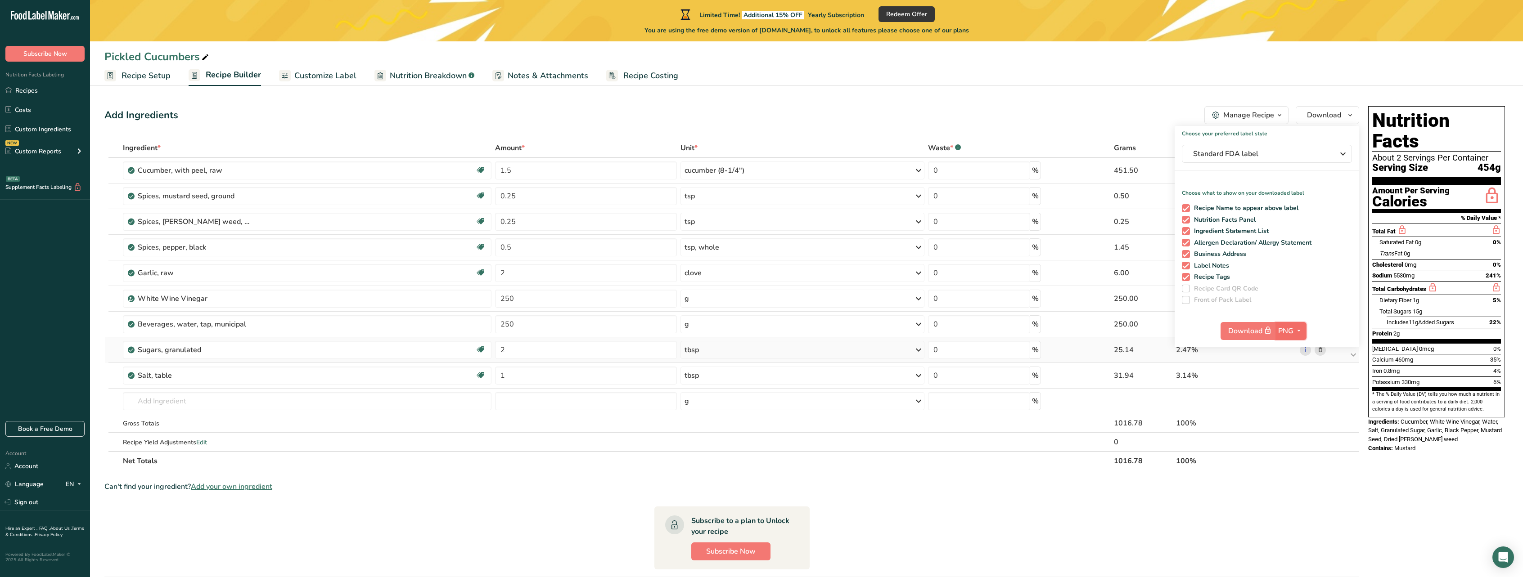
click at [1300, 331] on icon "button" at bounding box center [1298, 330] width 7 height 11
click at [1299, 329] on icon "button" at bounding box center [1298, 330] width 7 height 11
click at [1188, 302] on span at bounding box center [1186, 300] width 8 height 8
click at [1307, 151] on span "Standard FDA label" at bounding box center [1260, 154] width 135 height 11
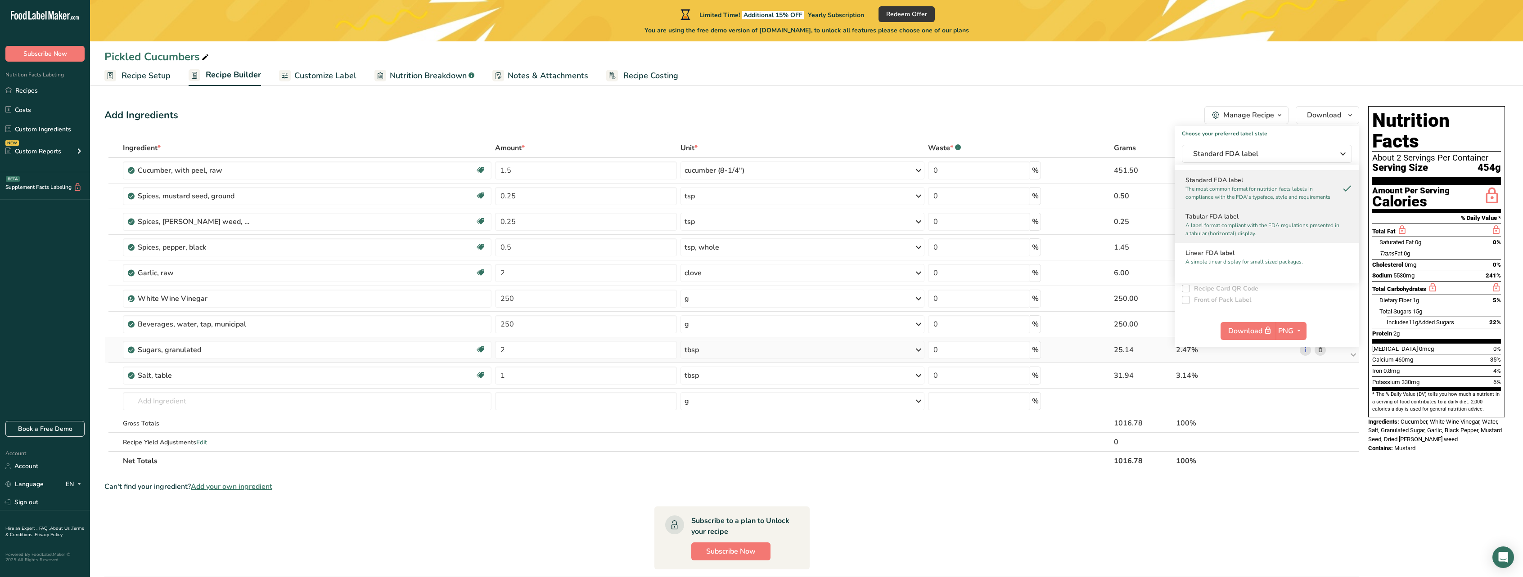
click at [1263, 225] on p "A label format compliant with the FDA regulations presented in a tabular (horiz…" at bounding box center [1263, 229] width 155 height 16
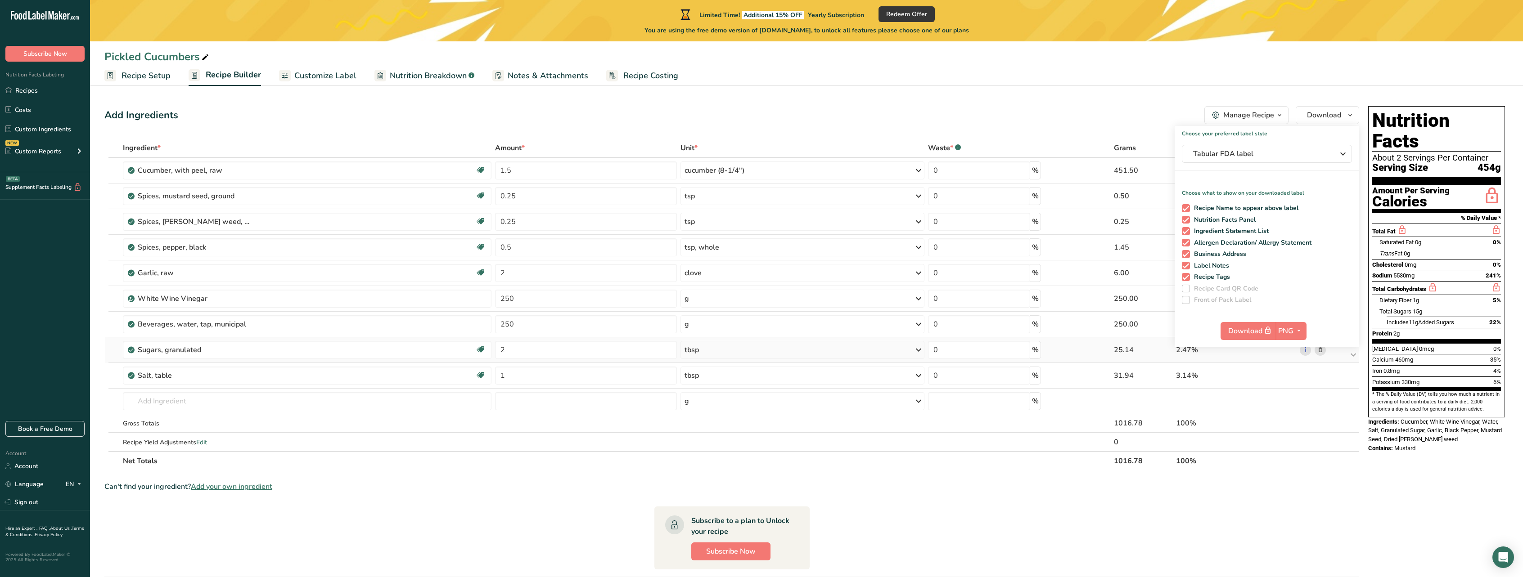
click at [1191, 290] on span "Recipe Card QR Code" at bounding box center [1224, 289] width 69 height 8
click at [1185, 307] on div "Choose your preferred label style Tabular FDA label Standard FDA label The most…" at bounding box center [1267, 236] width 185 height 221
click at [1282, 154] on span "Tabular FDA label" at bounding box center [1260, 154] width 135 height 11
click at [1231, 252] on h2 "Linear FDA label" at bounding box center [1267, 252] width 163 height 9
click at [1282, 153] on span "Linear FDA label" at bounding box center [1260, 154] width 135 height 11
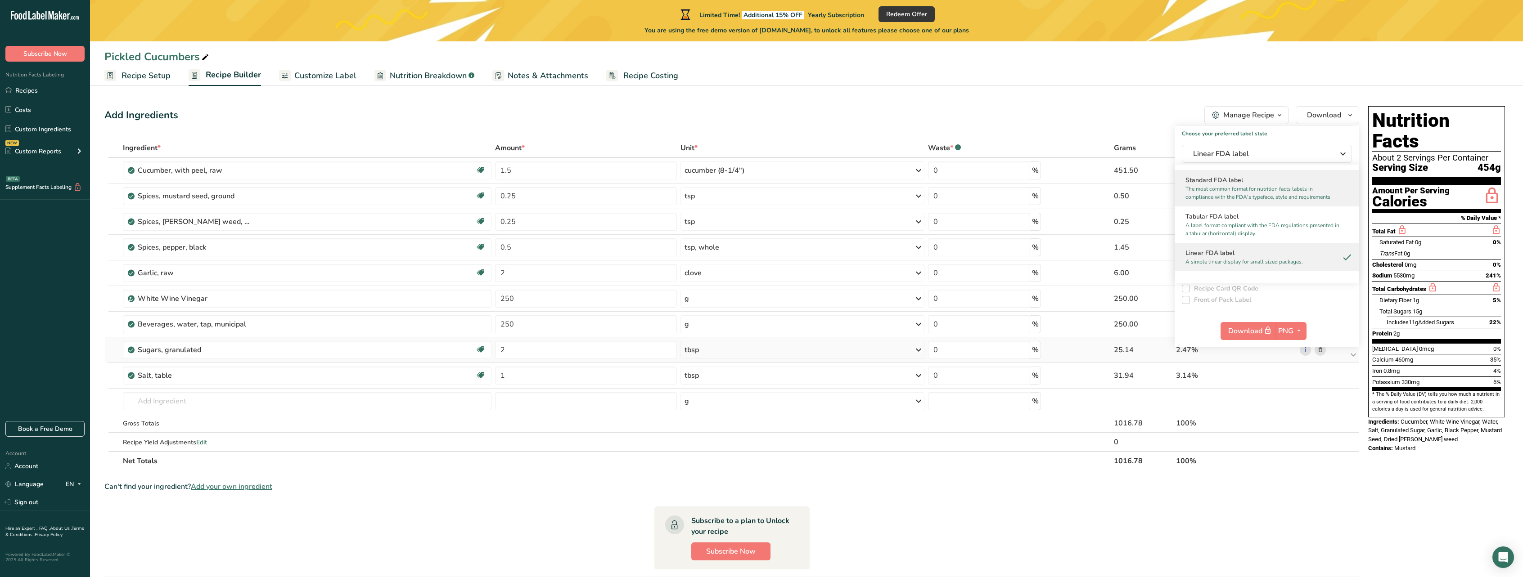
click at [1267, 183] on h2 "Standard FDA label" at bounding box center [1267, 180] width 163 height 9
click at [1189, 301] on span at bounding box center [1186, 300] width 8 height 8
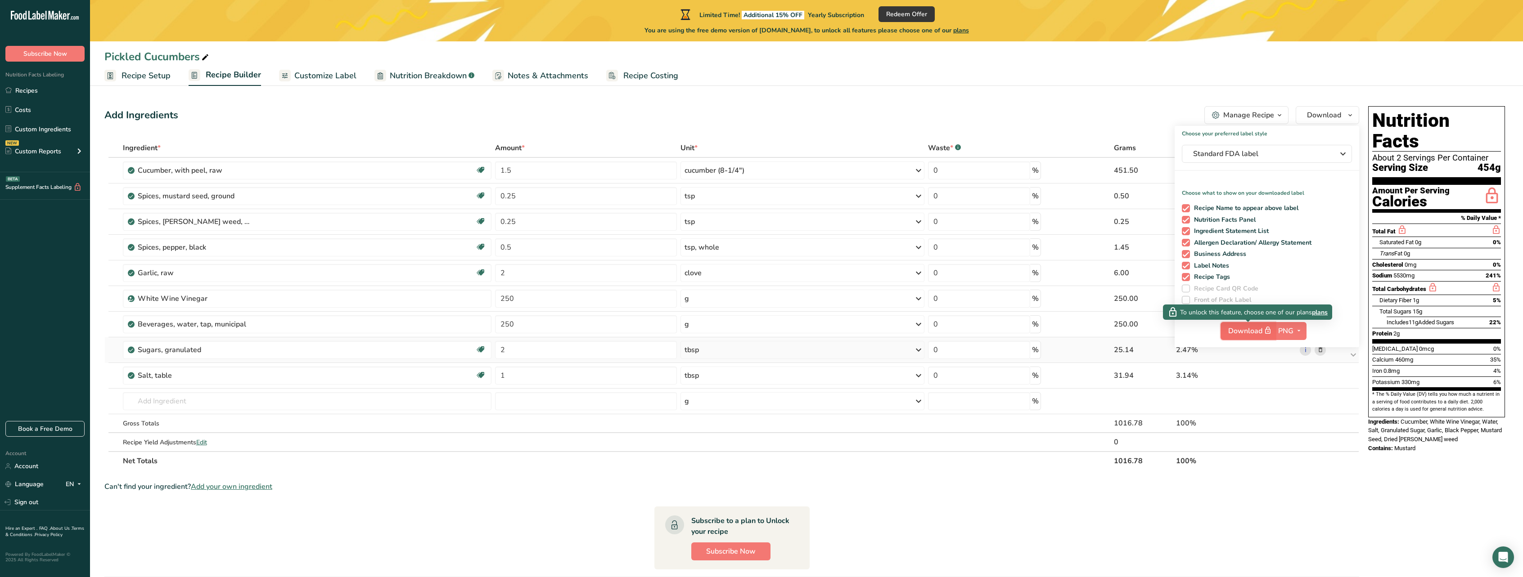
click at [1254, 332] on span "Download" at bounding box center [1250, 330] width 45 height 11
click at [1248, 330] on span "Download" at bounding box center [1250, 330] width 45 height 11
click at [1422, 486] on div "Nutrition Facts About 2 Servings Per Container Serving Size 454g Amount Per Ser…" at bounding box center [1437, 414] width 144 height 622
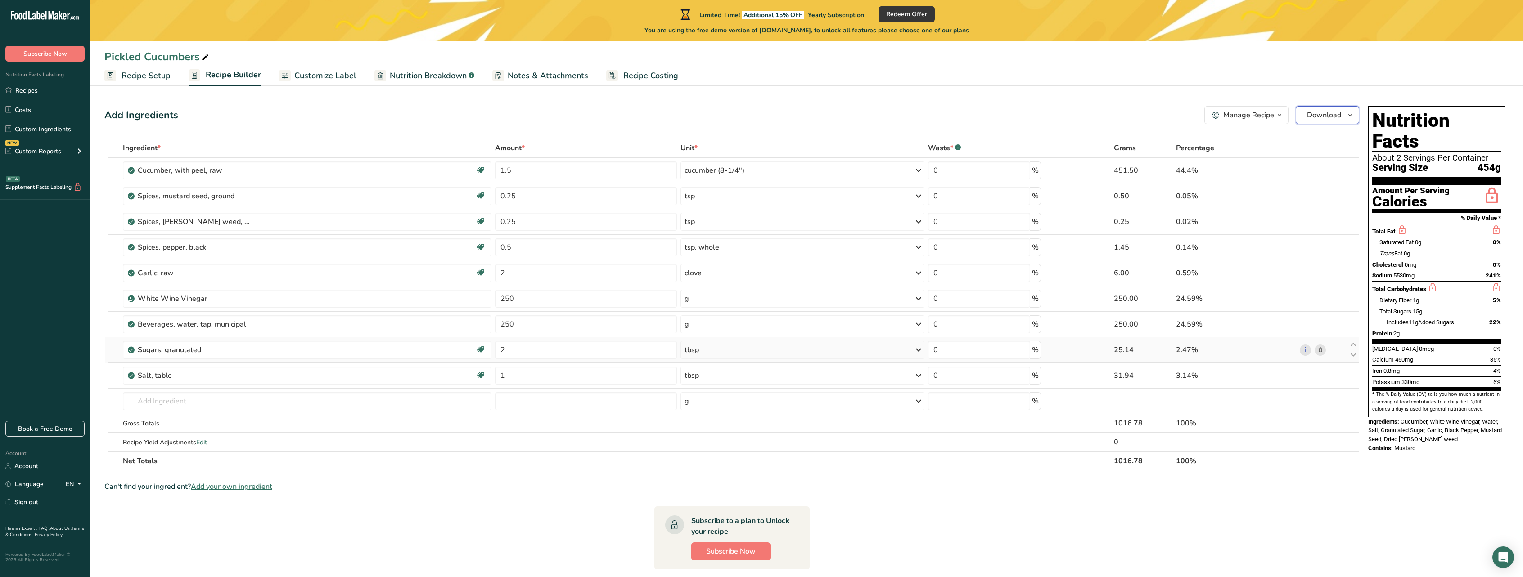
click at [1317, 119] on span "Download" at bounding box center [1324, 115] width 34 height 11
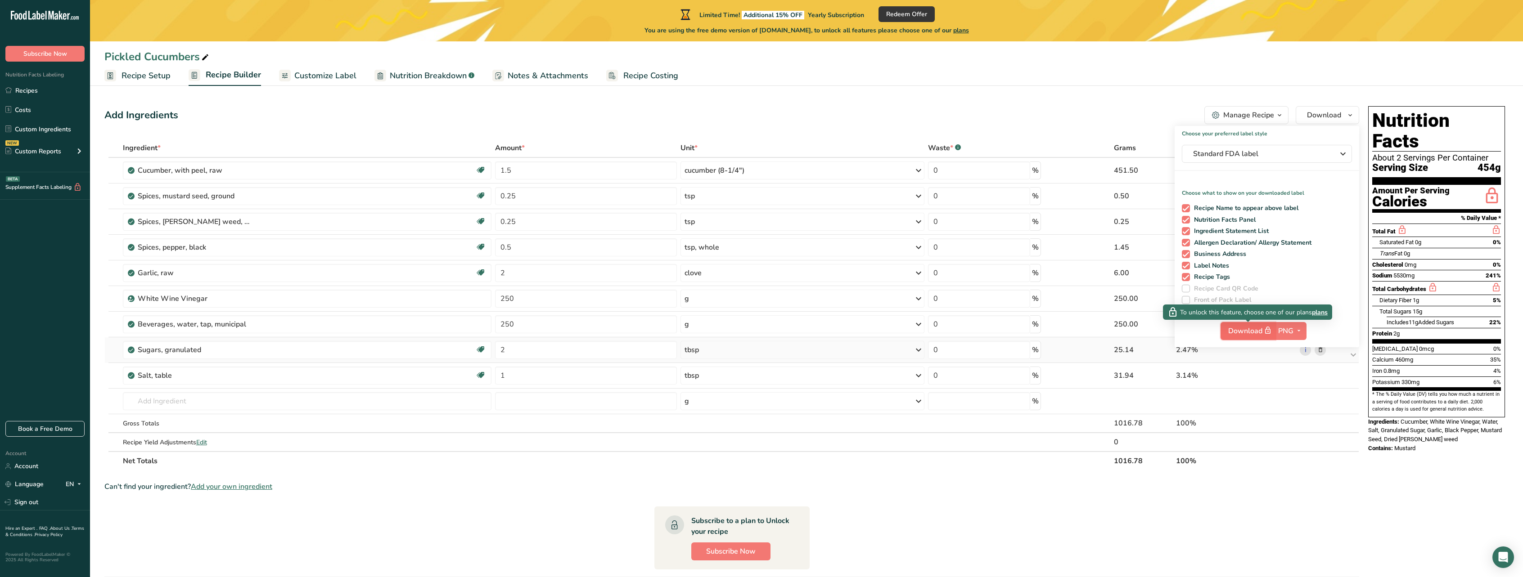
click at [1237, 339] on button "Download" at bounding box center [1248, 331] width 55 height 18
click at [1324, 310] on span "plans" at bounding box center [1320, 312] width 16 height 9
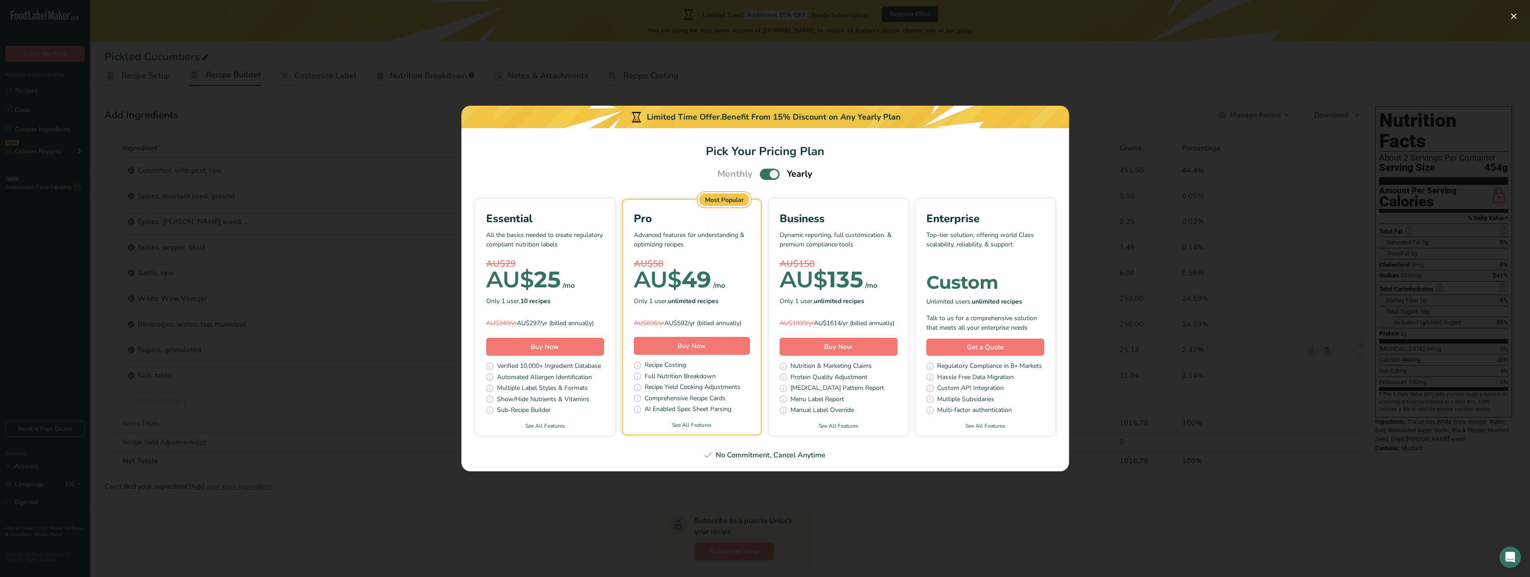
click at [1113, 254] on div "Pick Your Pricing Plan Modal" at bounding box center [765, 288] width 1530 height 577
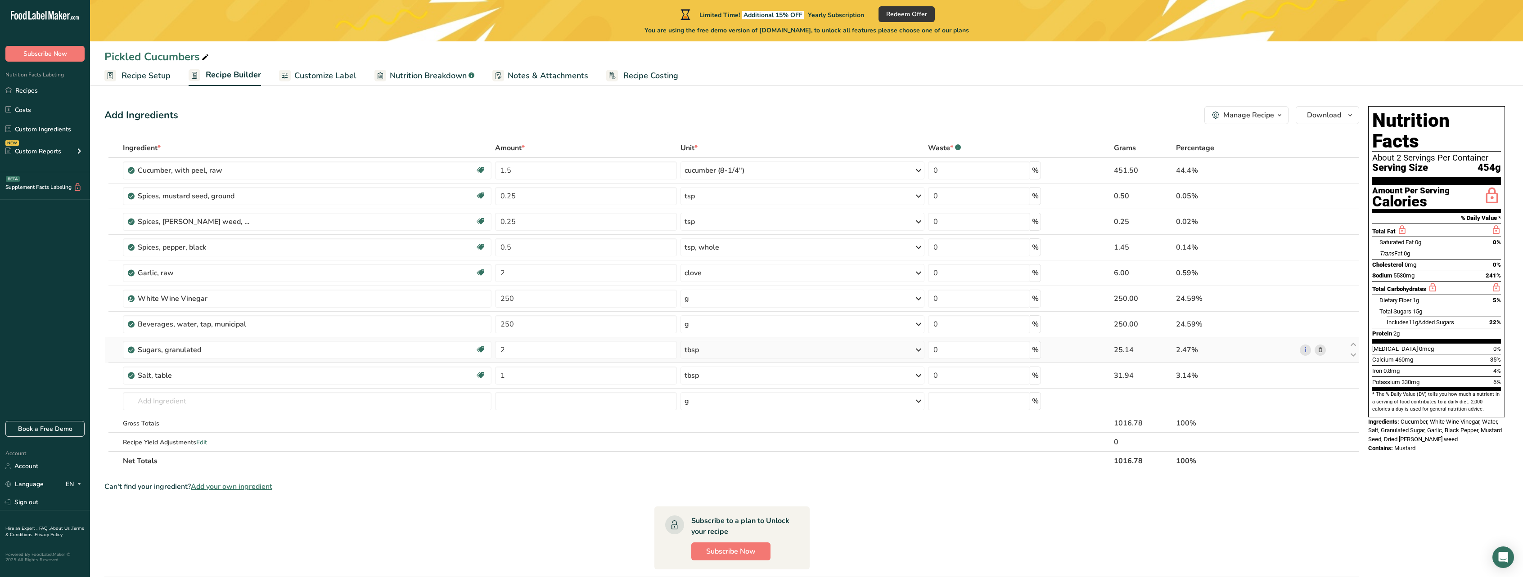
click at [1515, 177] on section "Add Ingredients Manage Recipe Delete Recipe Duplicate Recipe Scale Recipe Save …" at bounding box center [806, 413] width 1433 height 651
click at [1240, 74] on ul "Recipe Setup Recipe Builder Customize Label Nutrition Breakdown .a-a{fill:#3473…" at bounding box center [806, 75] width 1433 height 21
drag, startPoint x: 1448, startPoint y: 66, endPoint x: 1441, endPoint y: 72, distance: 9.6
click at [1448, 67] on ul "Recipe Setup Recipe Builder Customize Label Nutrition Breakdown .a-a{fill:#3473…" at bounding box center [806, 75] width 1433 height 21
click at [141, 72] on span "Recipe Setup" at bounding box center [146, 76] width 49 height 12
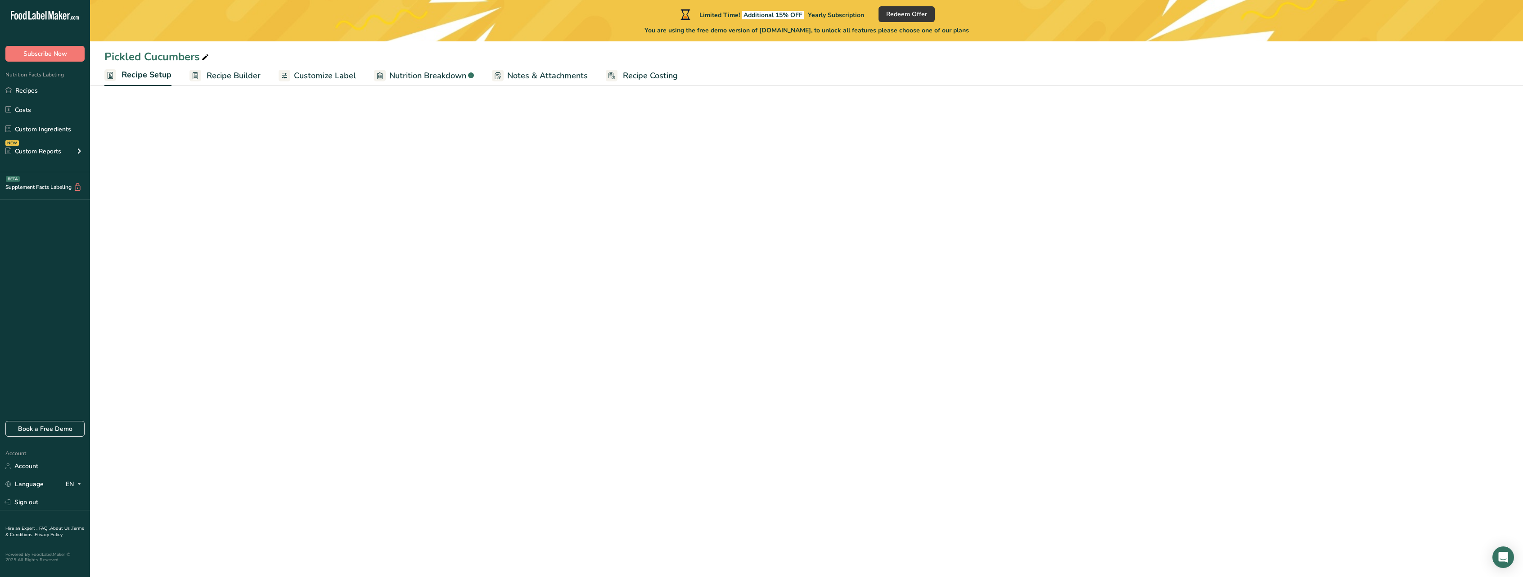
select select "5"
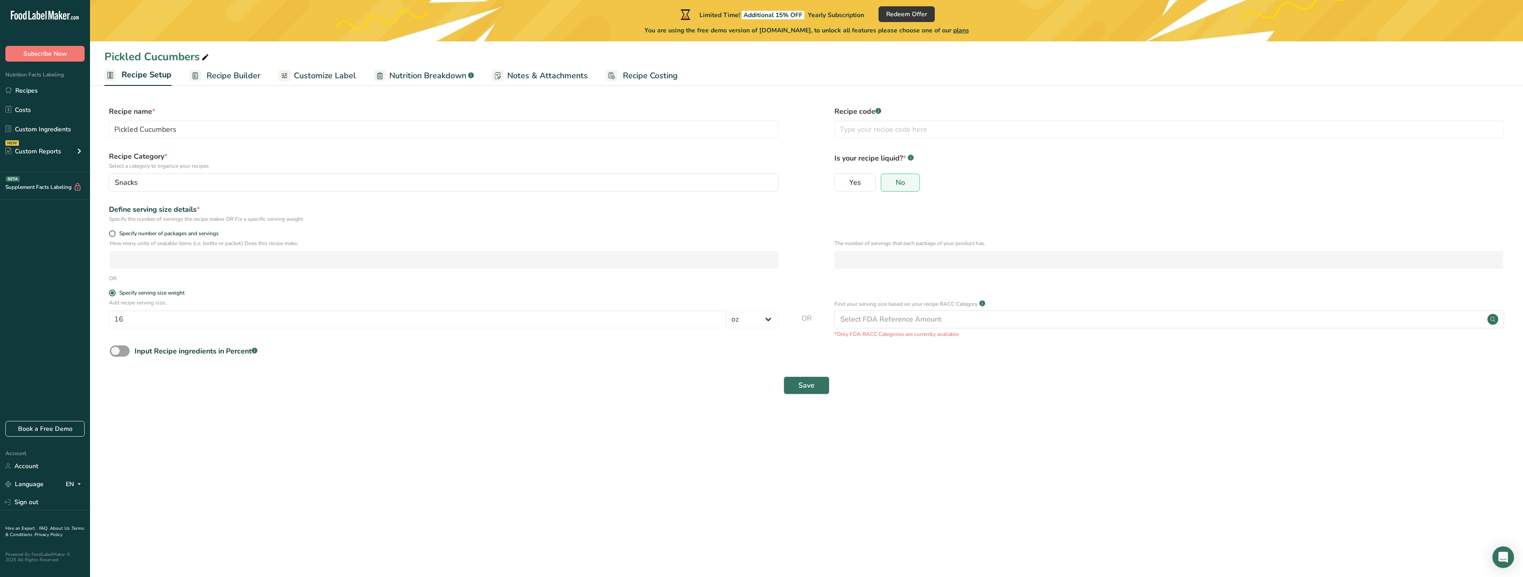
click at [312, 455] on main "Limited Time! Additional 15% OFF Yearly Subscription Redeem Offer You are using…" at bounding box center [761, 288] width 1523 height 577
click at [593, 456] on main "Limited Time! Additional 15% OFF Yearly Subscription Redeem Offer You are using…" at bounding box center [761, 288] width 1523 height 577
click at [252, 76] on span "Recipe Builder" at bounding box center [234, 76] width 54 height 12
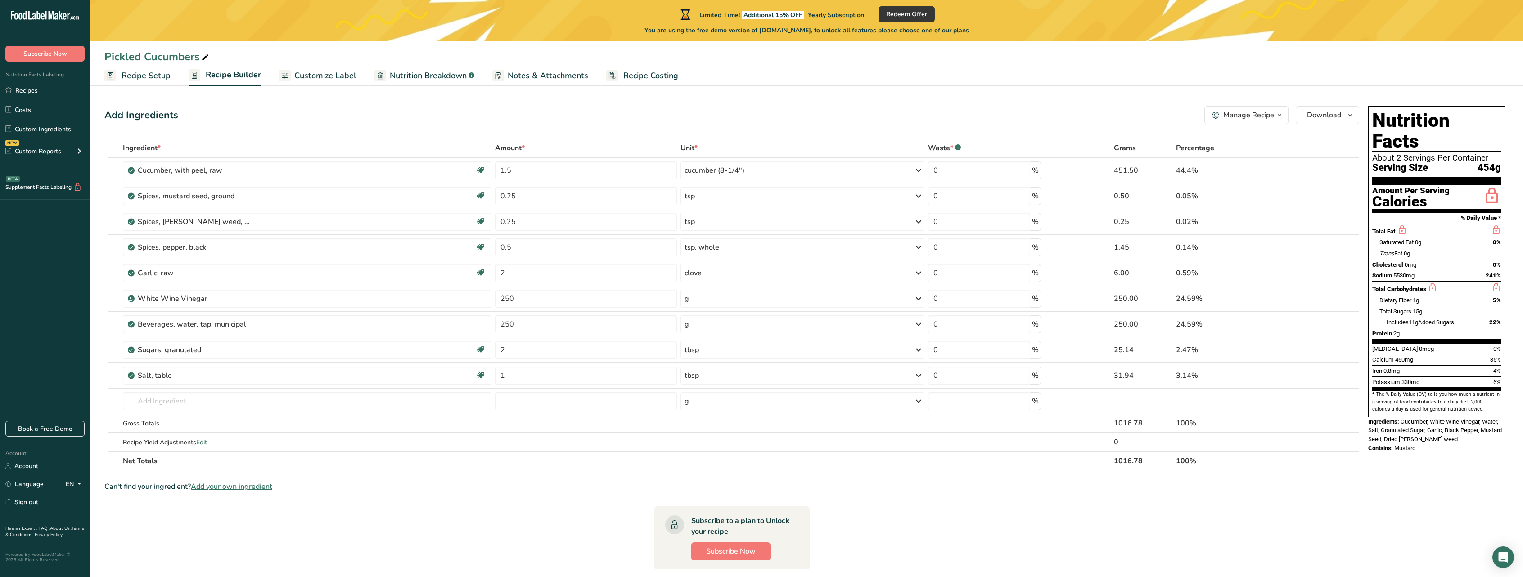
drag, startPoint x: 342, startPoint y: 126, endPoint x: 346, endPoint y: 131, distance: 6.7
click at [342, 126] on div "Add Ingredients Manage Recipe Delete Recipe Duplicate Recipe Scale Recipe Save …" at bounding box center [734, 414] width 1260 height 622
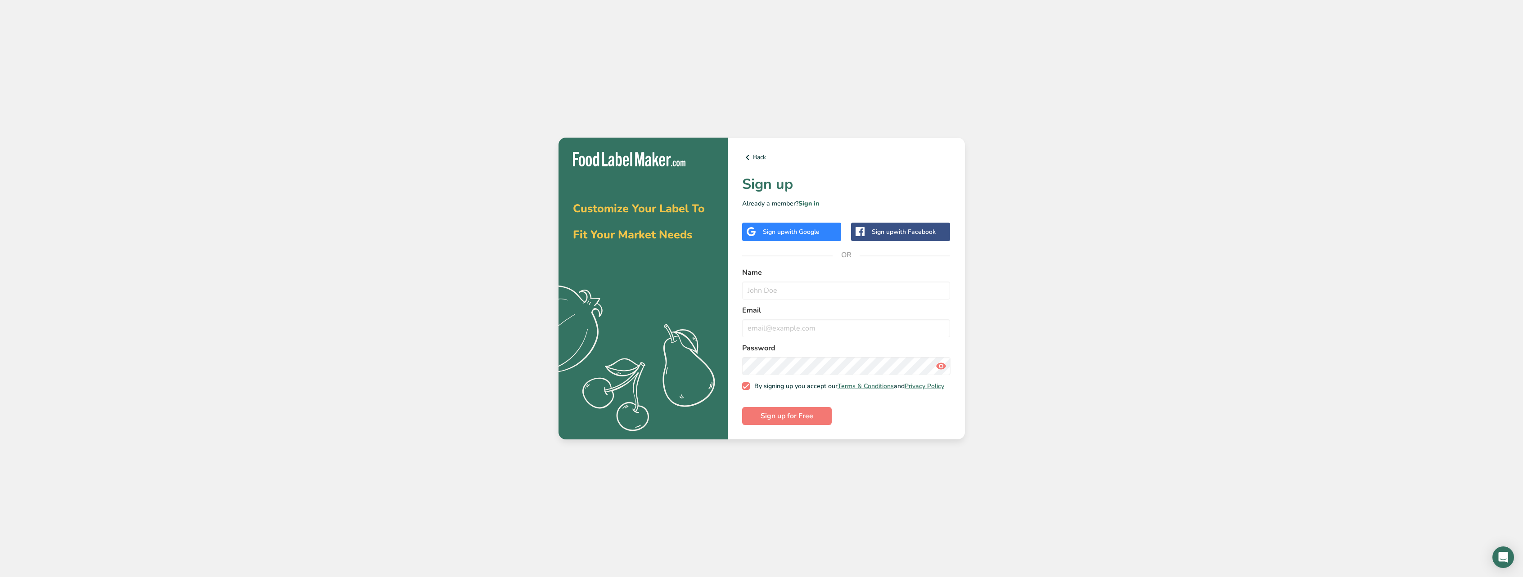
click at [797, 230] on span "with Google" at bounding box center [802, 232] width 35 height 9
click at [807, 223] on div "Sign up with Google" at bounding box center [791, 232] width 99 height 18
click at [798, 229] on span "with Google" at bounding box center [802, 232] width 35 height 9
click at [768, 232] on div "Sign up with Google" at bounding box center [791, 231] width 57 height 9
click at [1145, 143] on div "Customize Your Label To Fit Your Market Needs .a{fill:#f5f3ed;} Back Sign up Al…" at bounding box center [761, 288] width 1523 height 577
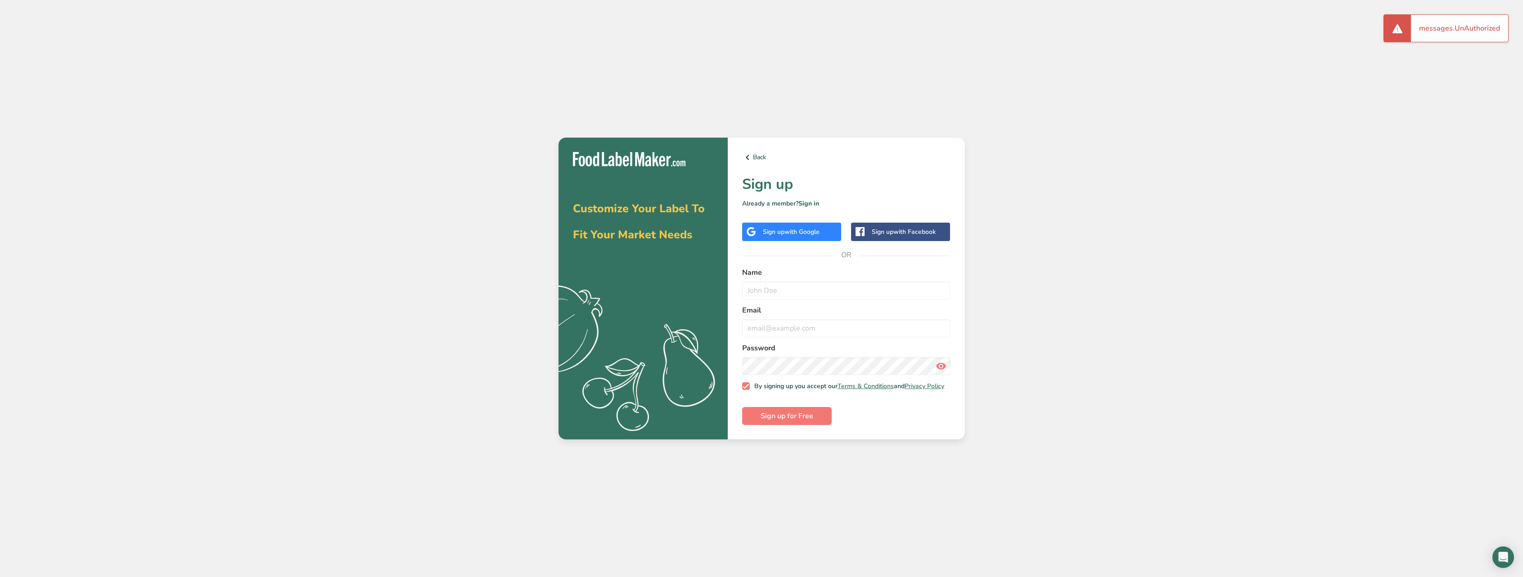
click at [833, 299] on form "Name Email Password By signing up you accept our Terms & Conditions and Privacy…" at bounding box center [846, 346] width 208 height 158
click at [829, 298] on form "Name Email Password By signing up you accept our Terms & Conditions and Privacy…" at bounding box center [846, 346] width 208 height 158
click at [830, 290] on input "text" at bounding box center [846, 291] width 208 height 18
click at [816, 231] on span "with Google" at bounding box center [802, 232] width 35 height 9
click at [809, 199] on link "Sign in" at bounding box center [808, 203] width 21 height 9
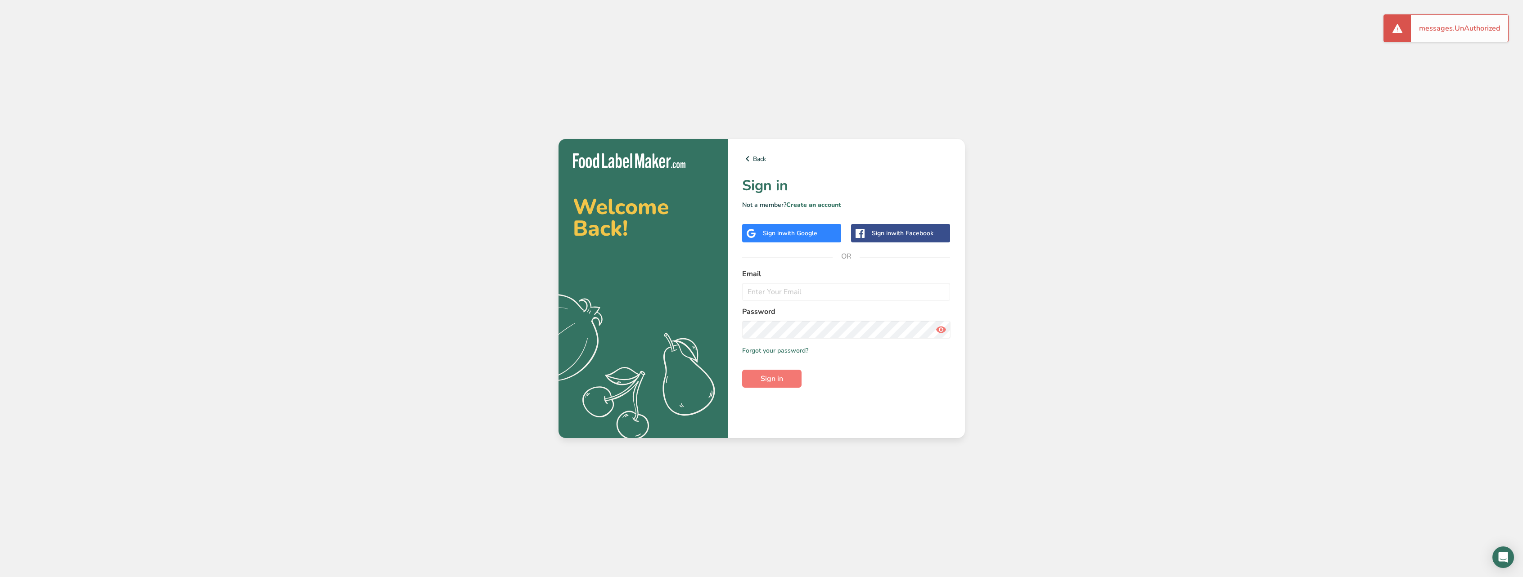
click at [805, 232] on span "with Google" at bounding box center [799, 233] width 35 height 9
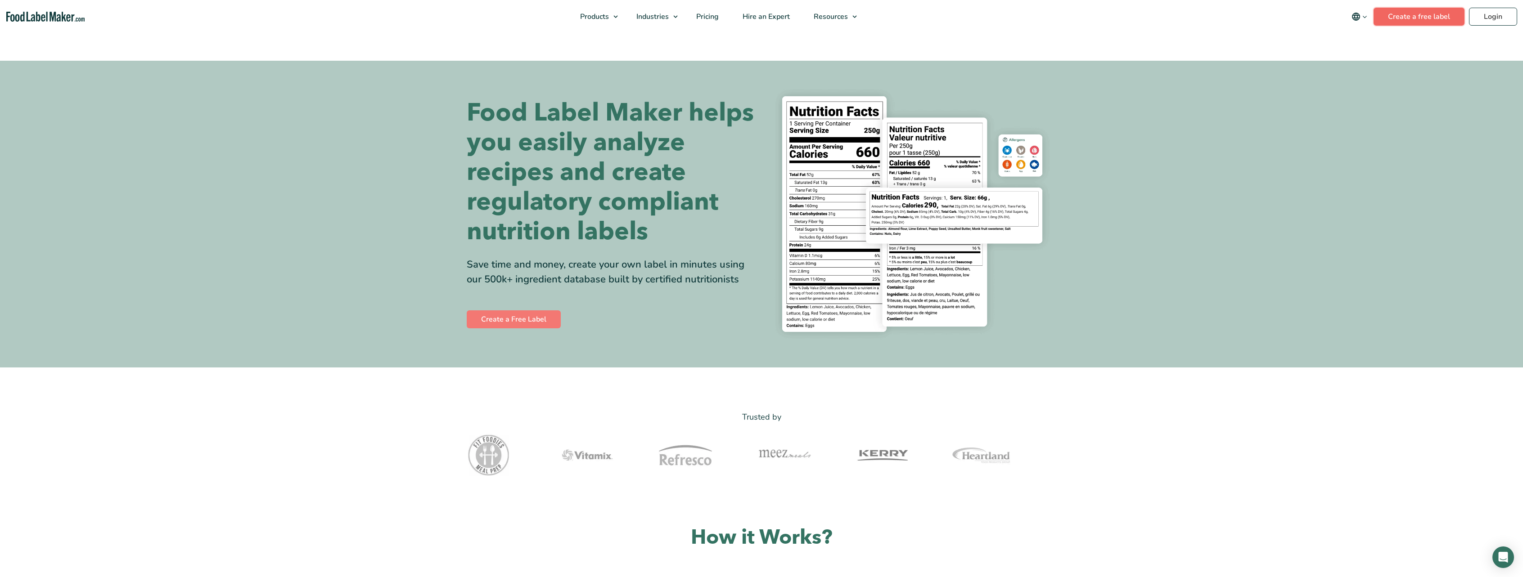
drag, startPoint x: 0, startPoint y: 0, endPoint x: 1429, endPoint y: 16, distance: 1429.6
click at [1429, 16] on header "Buy Now & Save Products Food Nutrition Labelling Supplements Formulation & Labe…" at bounding box center [761, 16] width 1523 height 33
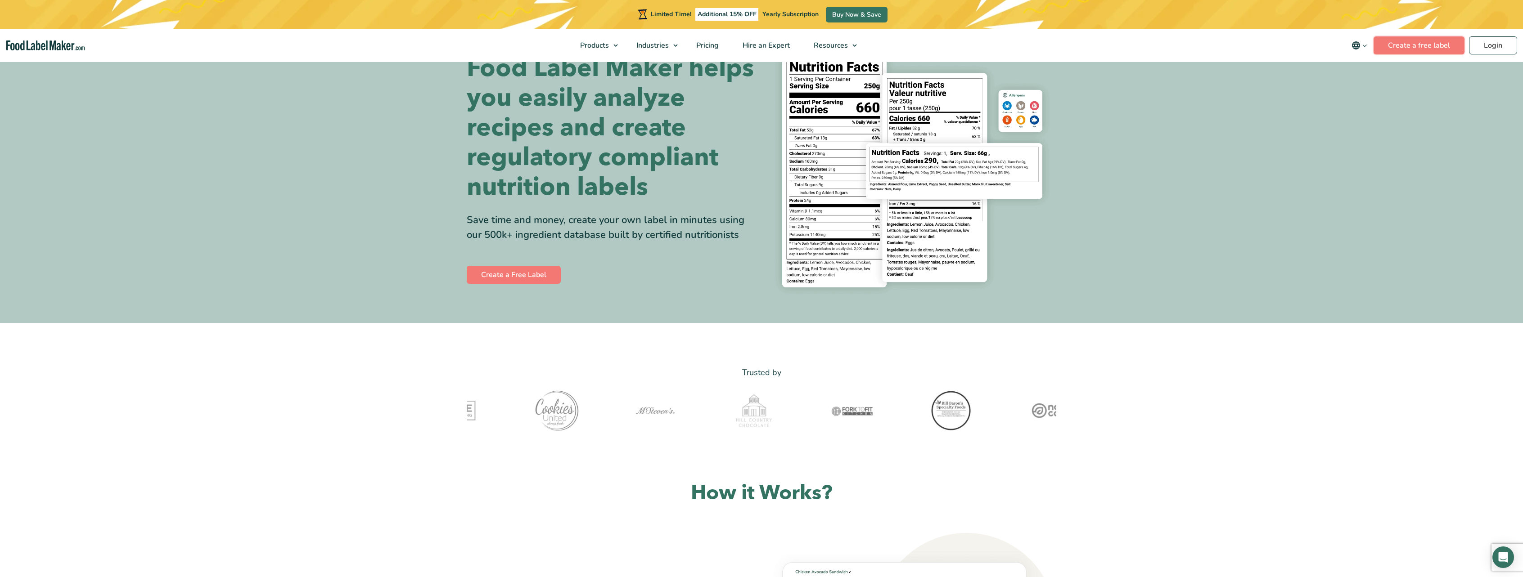
scroll to position [315, 0]
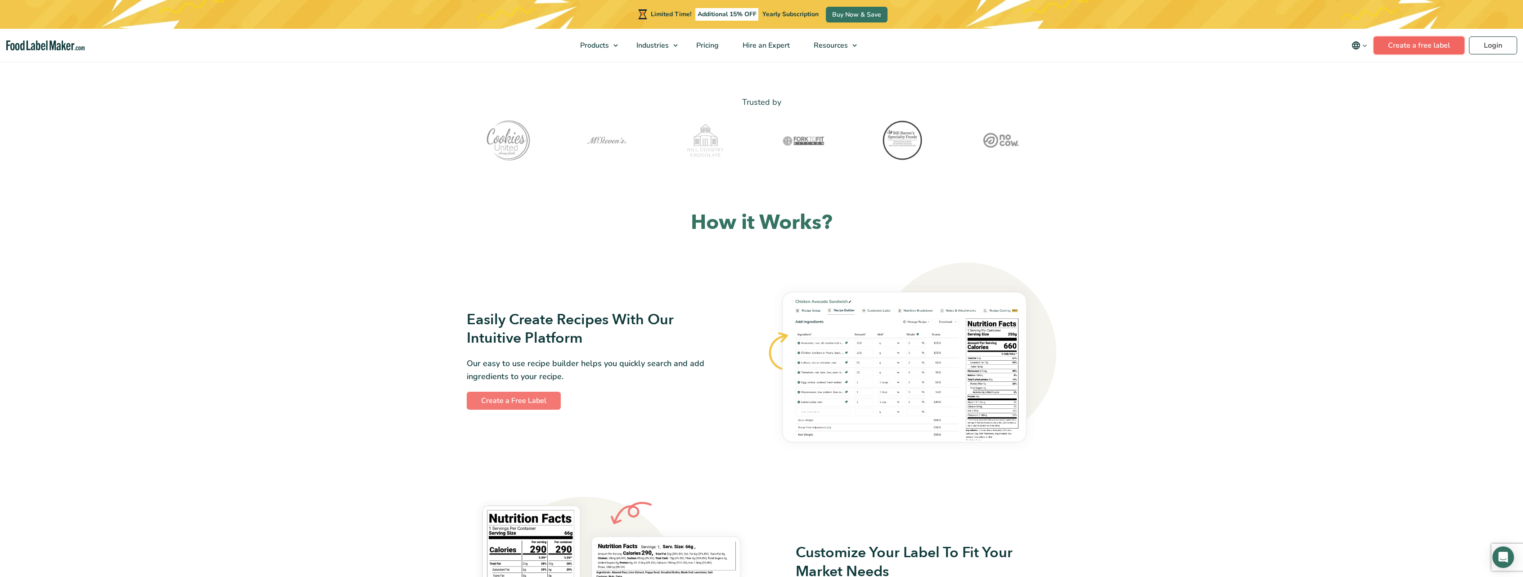
click at [1426, 44] on link "Create a free label" at bounding box center [1419, 45] width 91 height 18
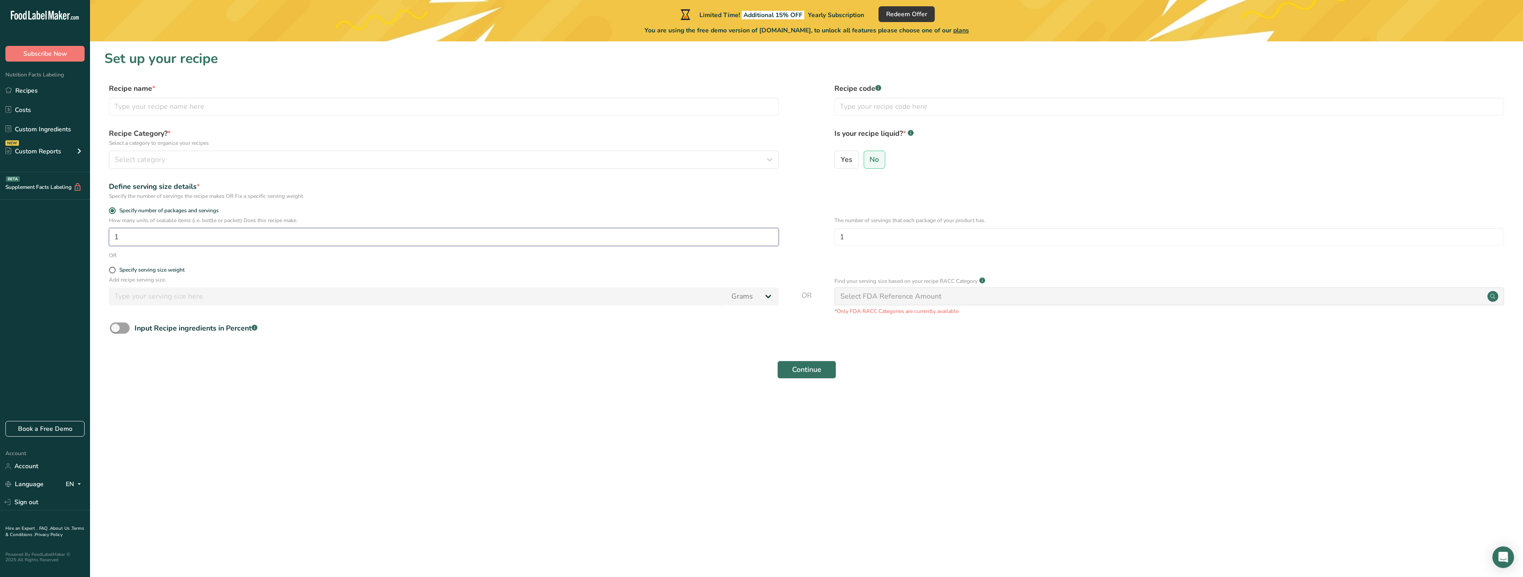
click at [327, 240] on input "1" at bounding box center [444, 237] width 670 height 18
click at [839, 160] on input "Yes" at bounding box center [838, 160] width 6 height 6
radio input "true"
radio input "false"
select select "22"
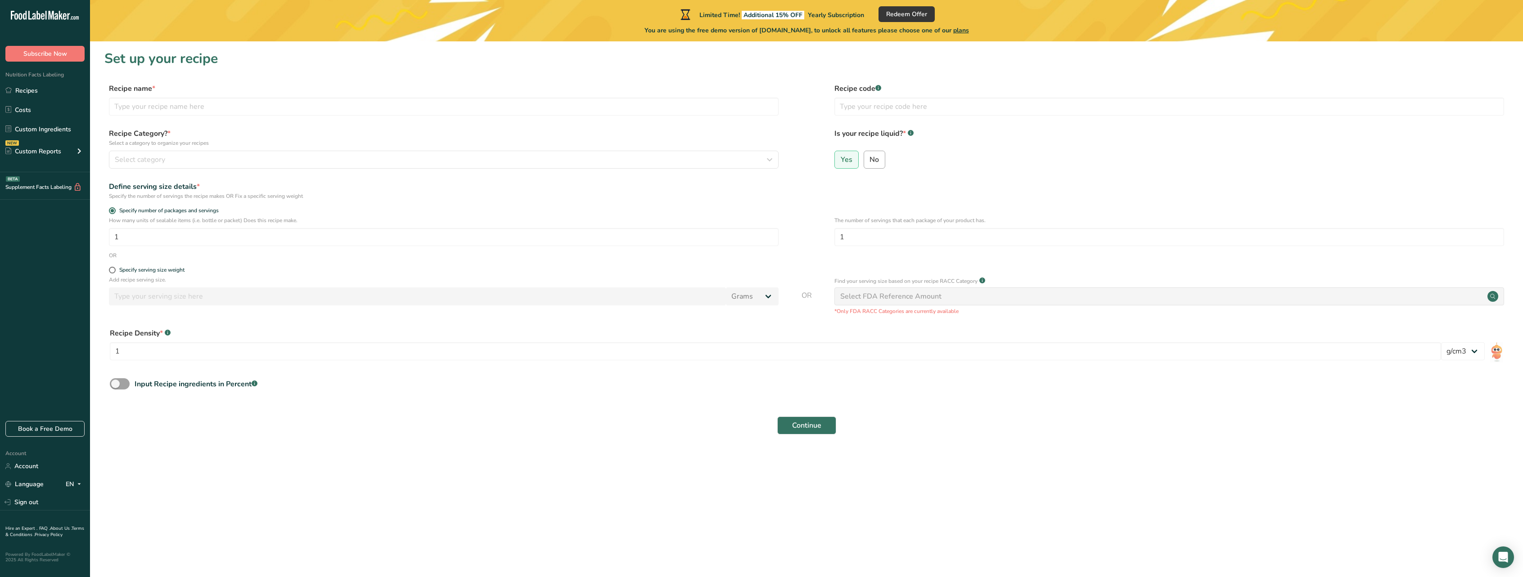
click at [871, 163] on span "No" at bounding box center [874, 159] width 9 height 9
click at [870, 162] on input "No" at bounding box center [867, 160] width 6 height 6
radio input "true"
radio input "false"
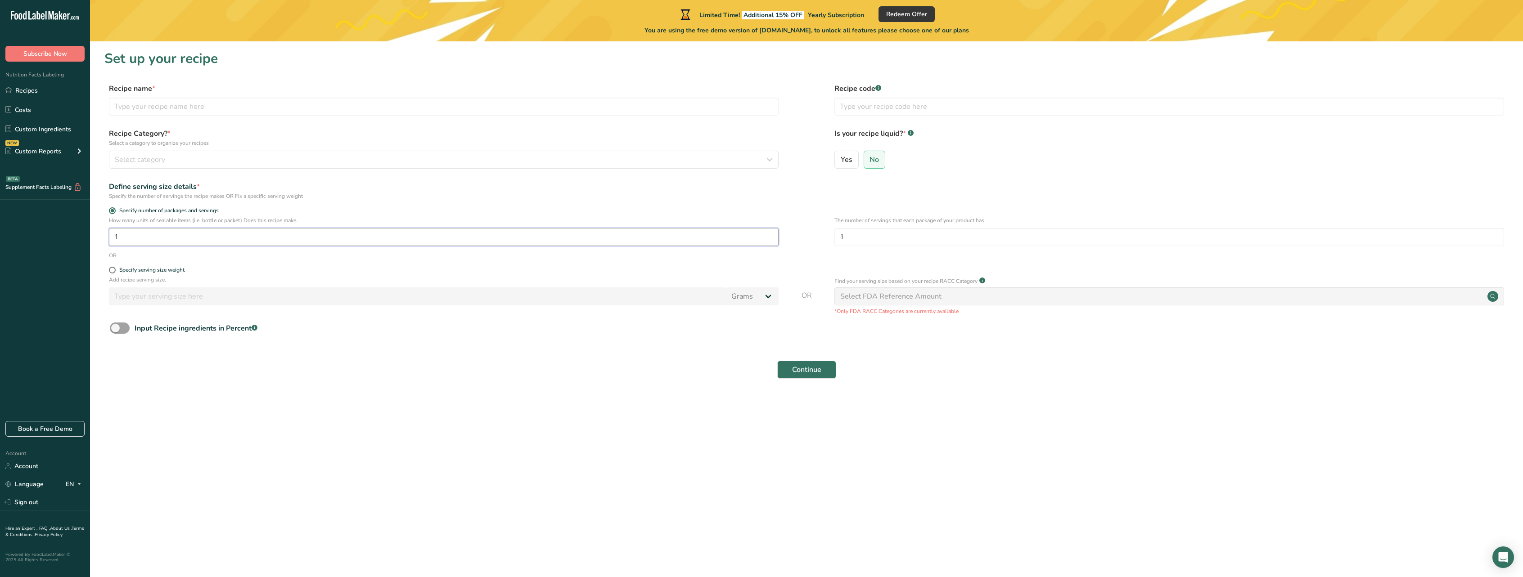
click at [180, 235] on input "1" at bounding box center [444, 237] width 670 height 18
click at [303, 264] on form "Recipe name * Recipe code .a-a{fill:#347362;}.b-a{fill:#fff;} Recipe Category? …" at bounding box center [806, 233] width 1404 height 301
click at [113, 269] on span at bounding box center [112, 270] width 7 height 7
click at [113, 269] on input "Specify serving size weight" at bounding box center [112, 270] width 6 height 6
radio input "true"
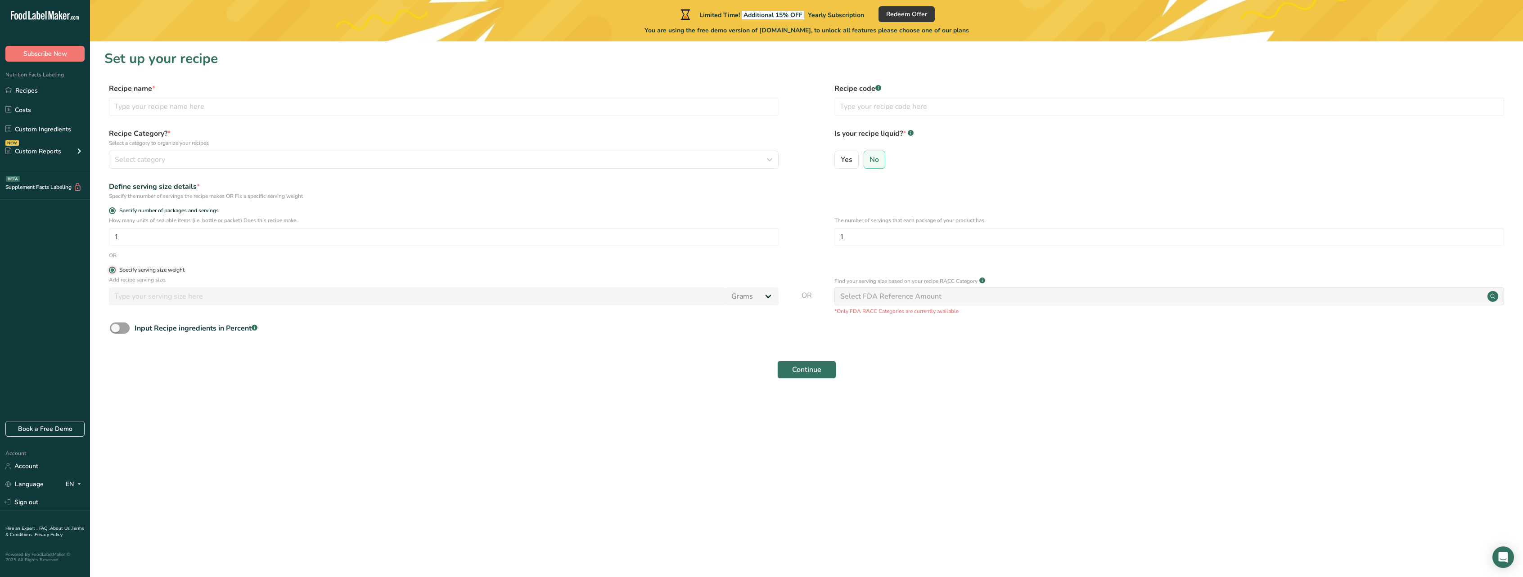
radio input "false"
click at [180, 295] on input "number" at bounding box center [417, 297] width 617 height 18
click at [213, 272] on label "Specify serving size weight" at bounding box center [444, 270] width 670 height 7
click at [115, 272] on input "Specify serving size weight" at bounding box center [112, 270] width 6 height 6
click at [227, 295] on input "number" at bounding box center [417, 297] width 617 height 18
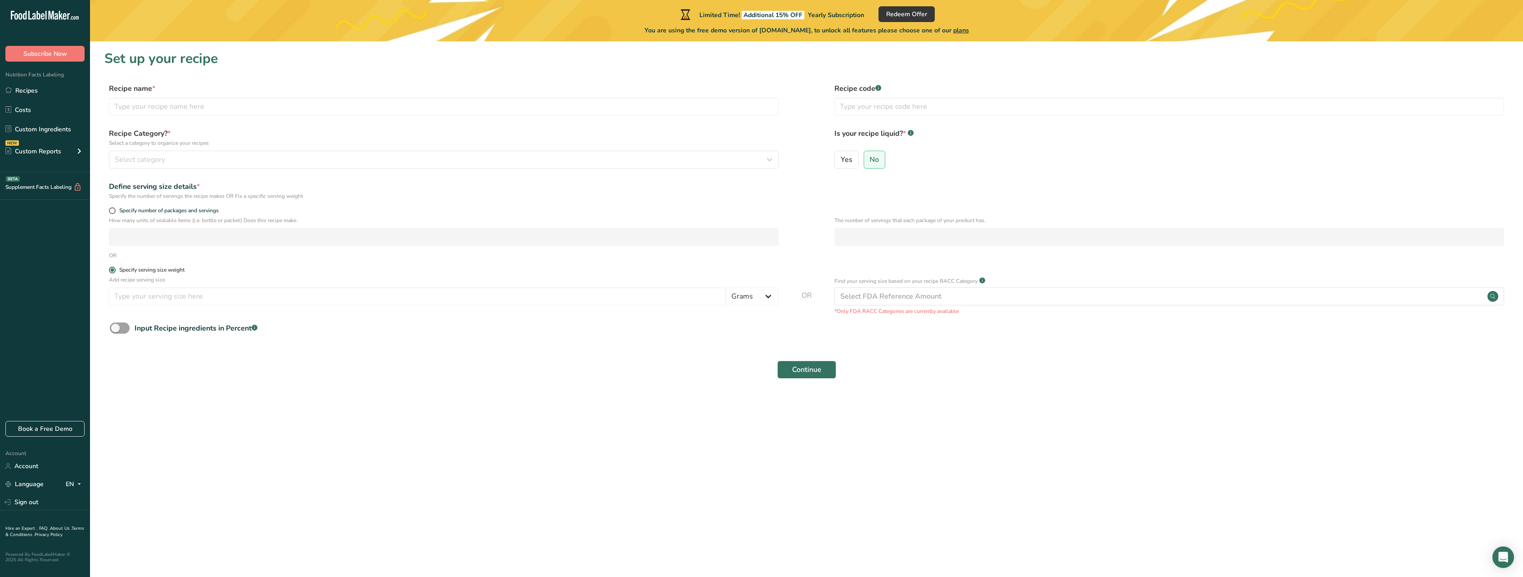
click at [111, 271] on span at bounding box center [112, 270] width 7 height 7
click at [111, 271] on input "Specify serving size weight" at bounding box center [112, 270] width 6 height 6
click at [115, 213] on label "Specify number of packages and servings" at bounding box center [444, 210] width 670 height 7
click at [115, 213] on input "Specify number of packages and servings" at bounding box center [112, 211] width 6 height 6
radio input "true"
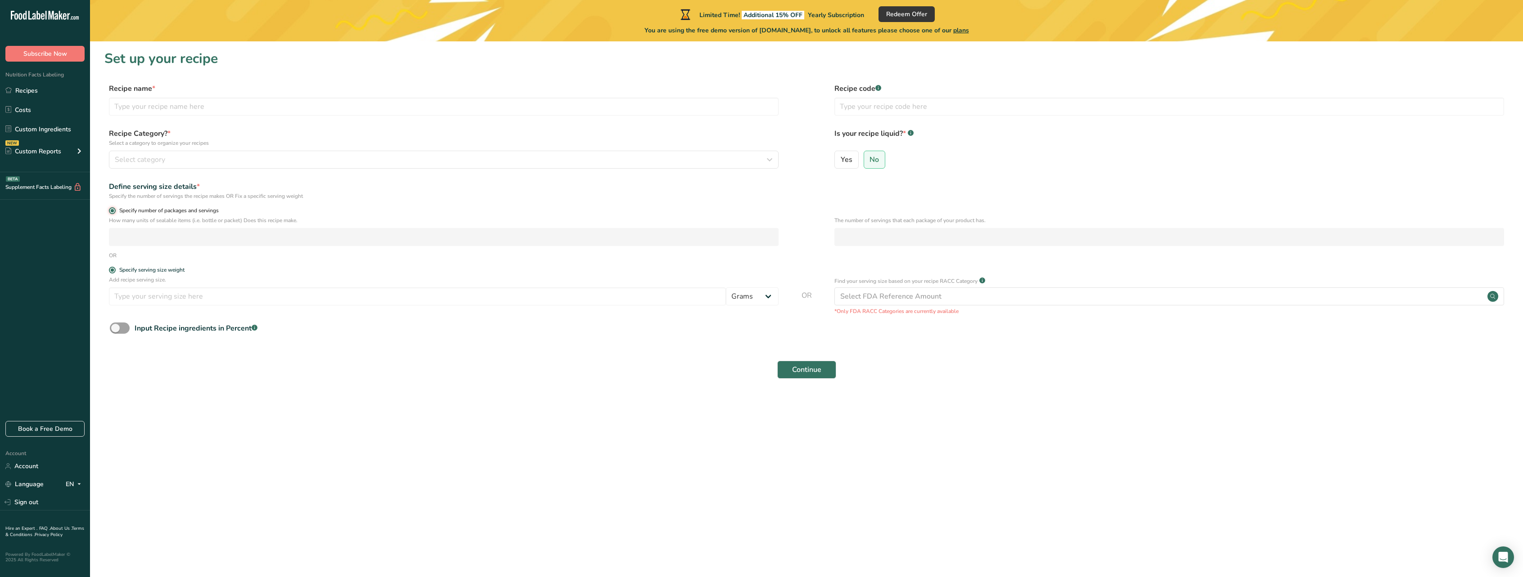
radio input "false"
click at [133, 235] on input "number" at bounding box center [444, 237] width 670 height 18
type input "1"
click at [813, 365] on span "Continue" at bounding box center [806, 370] width 29 height 11
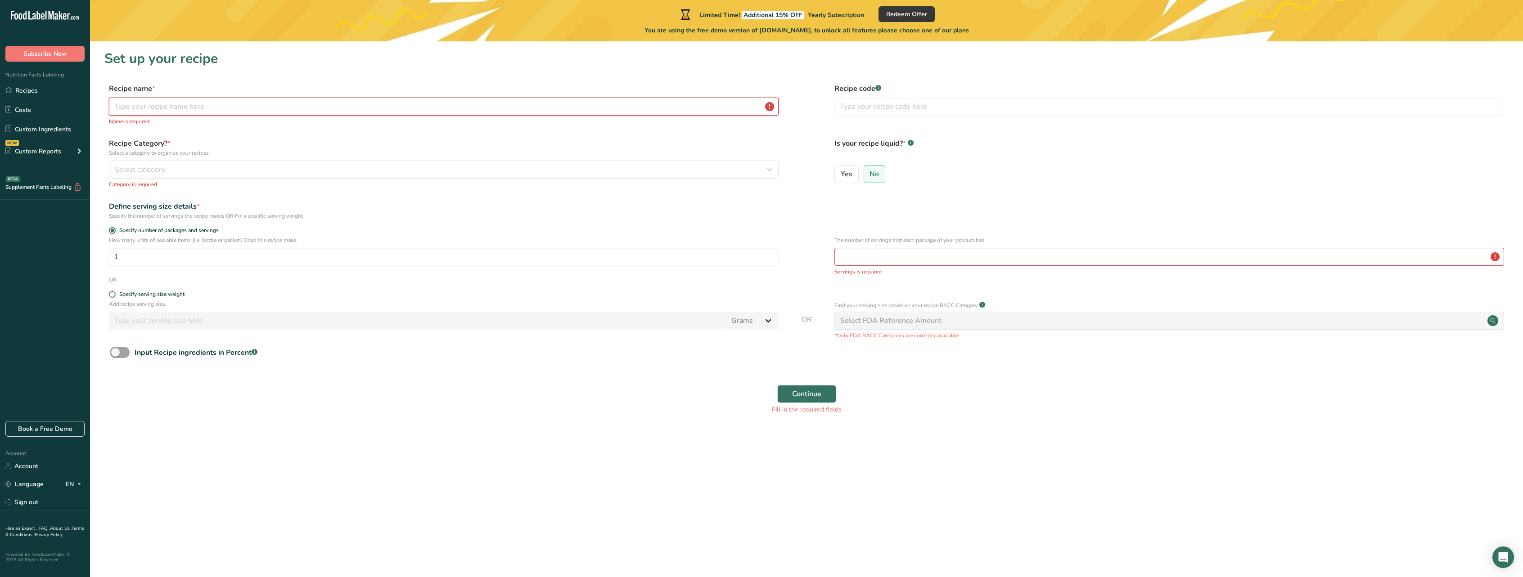
click at [298, 104] on input "text" at bounding box center [444, 107] width 670 height 18
type input "Pickled Cucumbers"
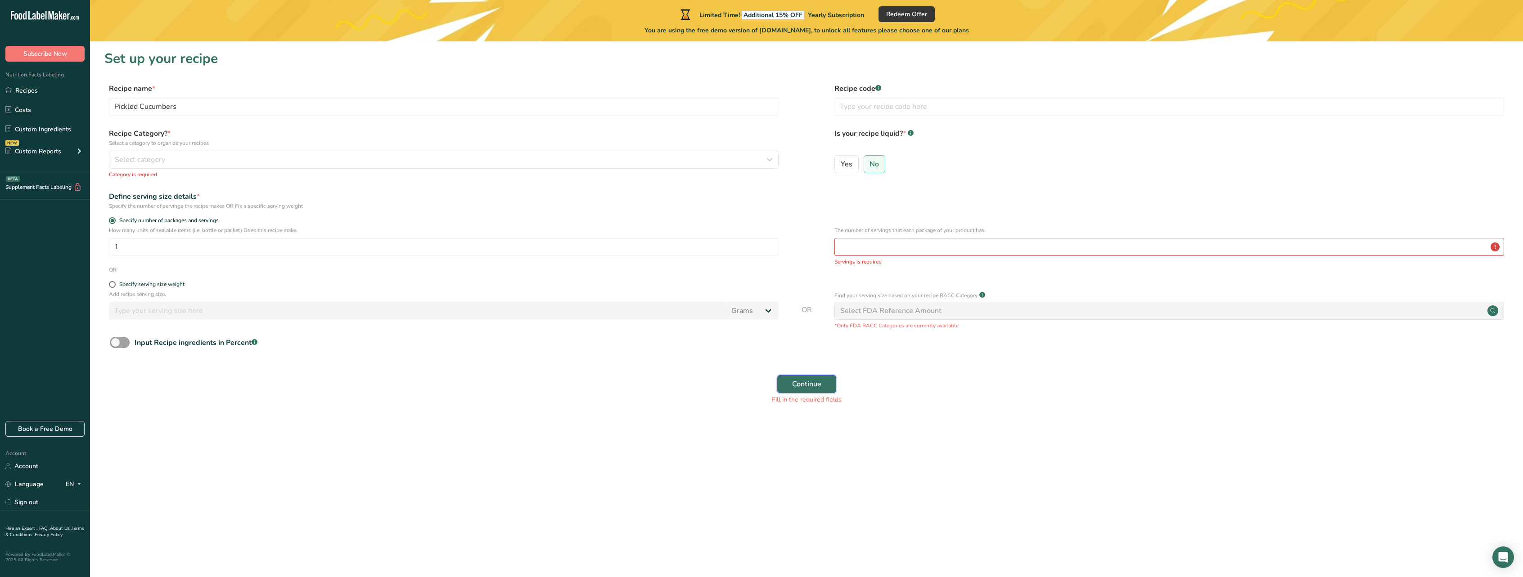
click at [786, 388] on button "Continue" at bounding box center [806, 384] width 59 height 18
click at [900, 251] on input "number" at bounding box center [1169, 247] width 670 height 18
click at [1026, 400] on div "Fill in the required fields" at bounding box center [806, 399] width 1393 height 9
click at [972, 248] on input "number" at bounding box center [1169, 247] width 670 height 18
type input "1"
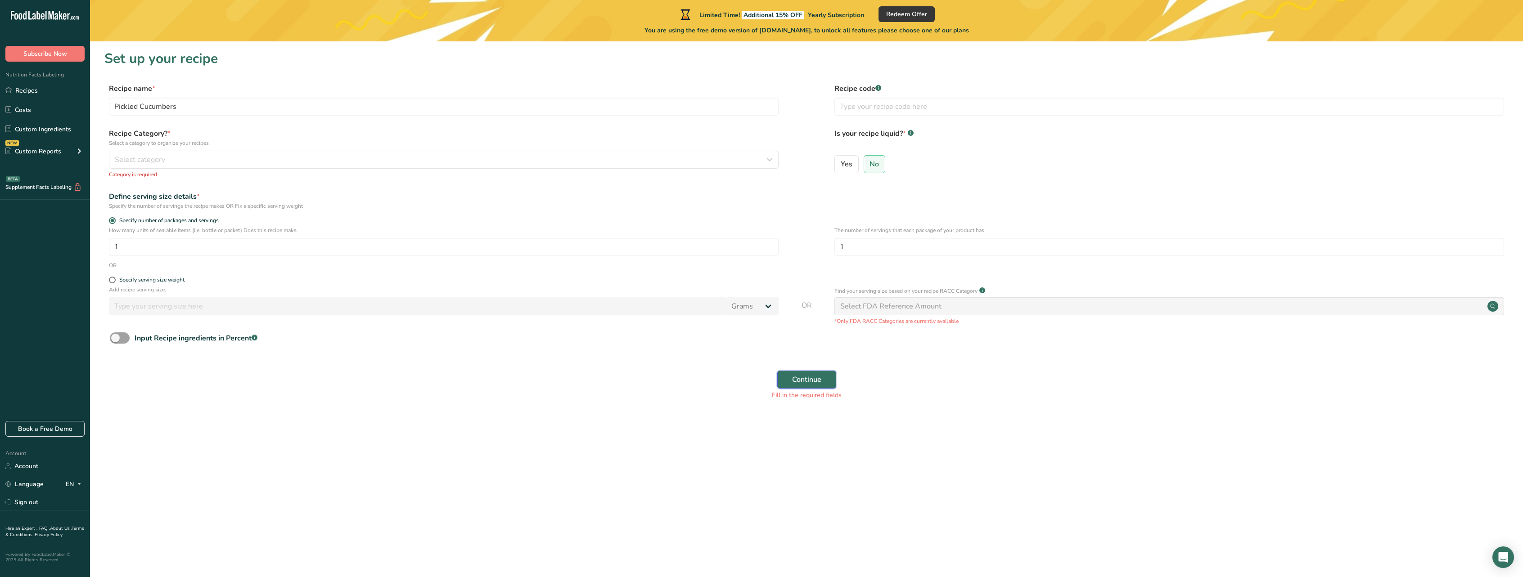
click at [809, 379] on span "Continue" at bounding box center [806, 379] width 29 height 11
click at [910, 303] on div "Select FDA Reference Amount" at bounding box center [890, 306] width 101 height 11
click at [908, 306] on div "Select FDA Reference Amount" at bounding box center [890, 306] width 101 height 11
click at [151, 160] on span "Select category" at bounding box center [140, 159] width 50 height 11
click at [156, 309] on div "Snacks" at bounding box center [221, 306] width 224 height 17
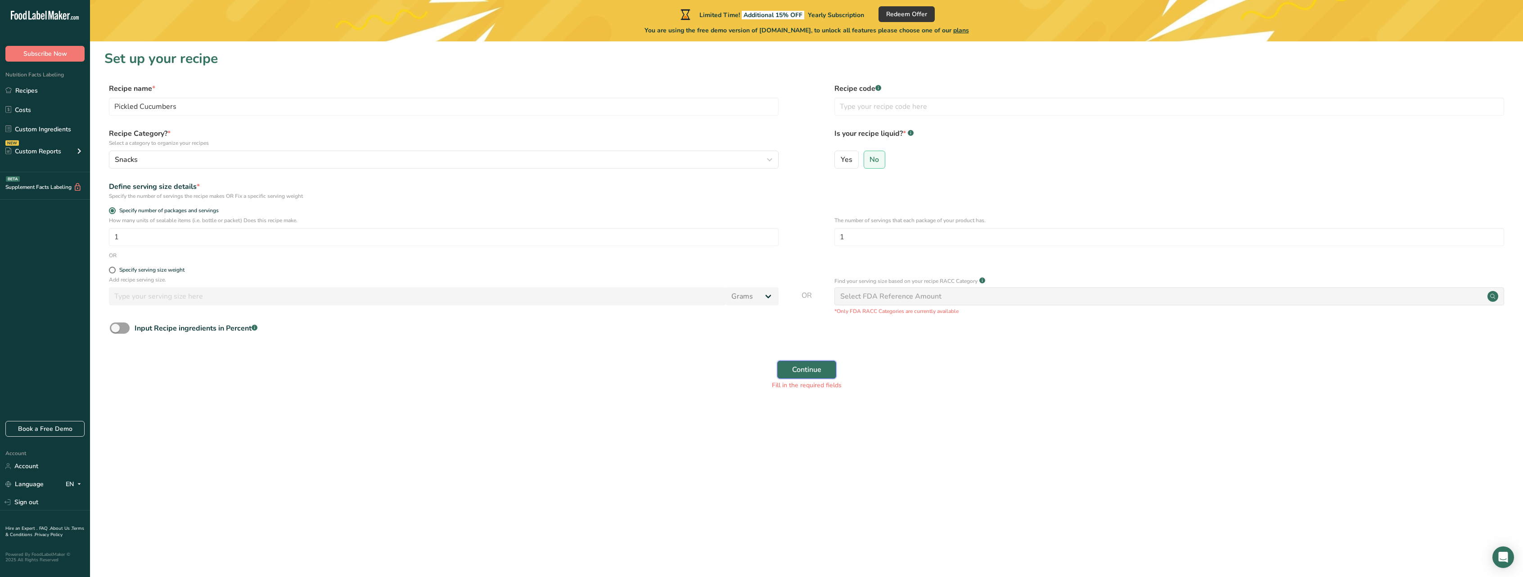
click at [804, 370] on span "Continue" at bounding box center [806, 370] width 29 height 11
click at [113, 272] on span at bounding box center [112, 270] width 7 height 7
click at [113, 272] on input "Specify serving size weight" at bounding box center [112, 270] width 6 height 6
radio input "true"
radio input "false"
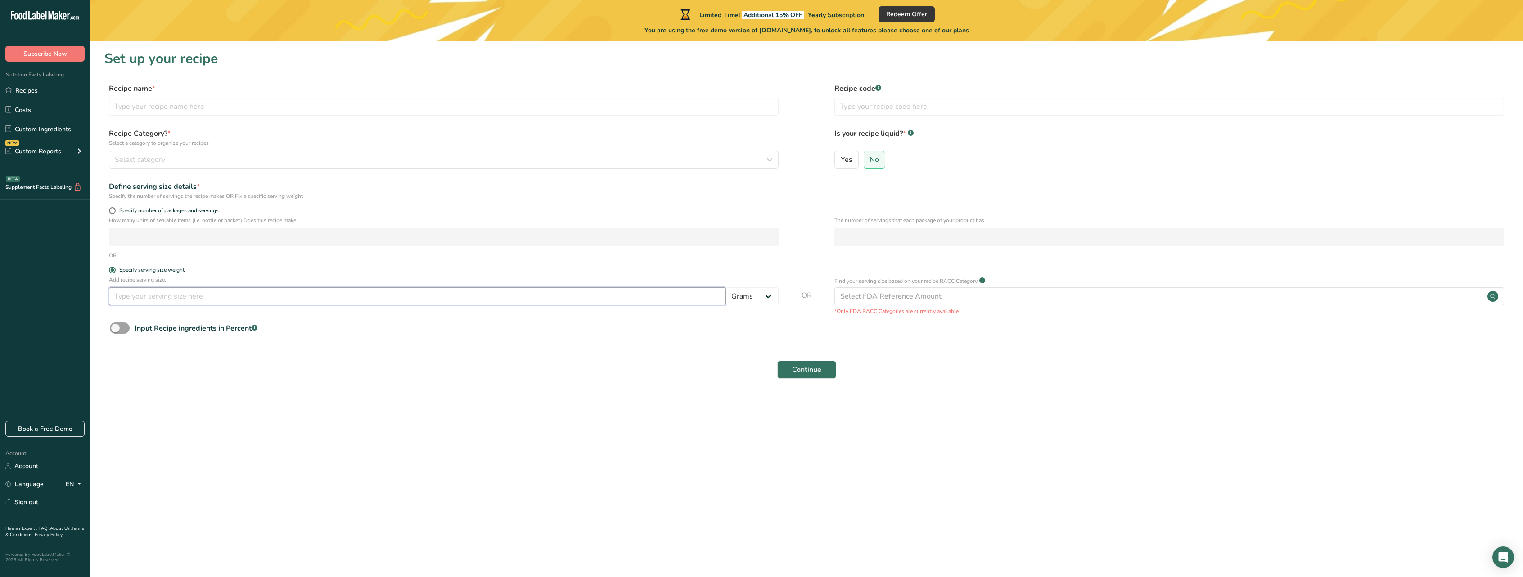
click at [153, 298] on input "number" at bounding box center [417, 297] width 617 height 18
type input "16"
click at [737, 297] on select "Grams kg mg mcg lb oz l mL fl oz tbsp tsp cup qt gallon" at bounding box center [752, 297] width 53 height 18
select select "5"
click at [726, 288] on select "Grams kg mg mcg lb oz l mL fl oz tbsp tsp cup qt gallon" at bounding box center [752, 297] width 53 height 18
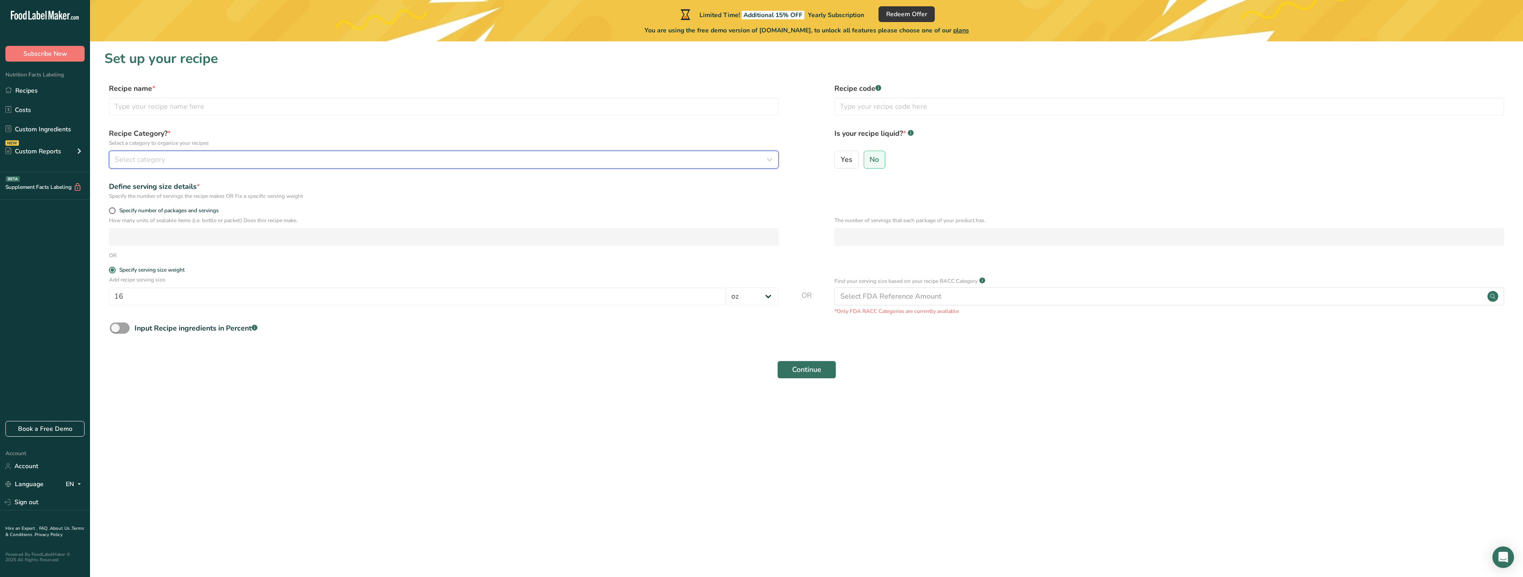
click at [373, 157] on div "Select category" at bounding box center [441, 159] width 653 height 11
click at [155, 300] on div "Snacks" at bounding box center [221, 306] width 224 height 17
click at [203, 109] on input "text" at bounding box center [444, 107] width 670 height 18
type input "Pickled Cucumbers"
click at [823, 375] on button "Continue" at bounding box center [806, 370] width 59 height 18
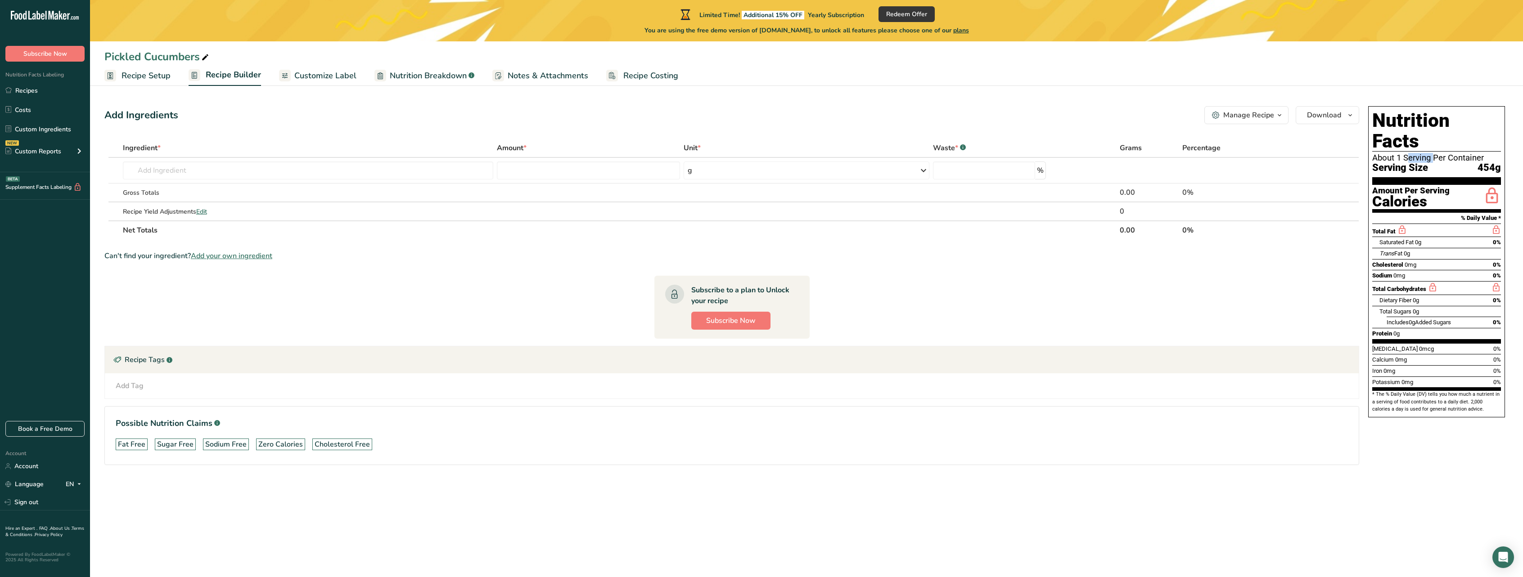
drag, startPoint x: 1400, startPoint y: 137, endPoint x: 1371, endPoint y: 138, distance: 28.8
click at [1371, 138] on div "Nutrition Facts About 1 Serving Per Container Serving Size 454g Amount Per Serv…" at bounding box center [1436, 261] width 137 height 311
click at [1474, 50] on div "Pickled Cucumbers" at bounding box center [806, 57] width 1433 height 16
click at [143, 72] on span "Recipe Setup" at bounding box center [146, 76] width 49 height 12
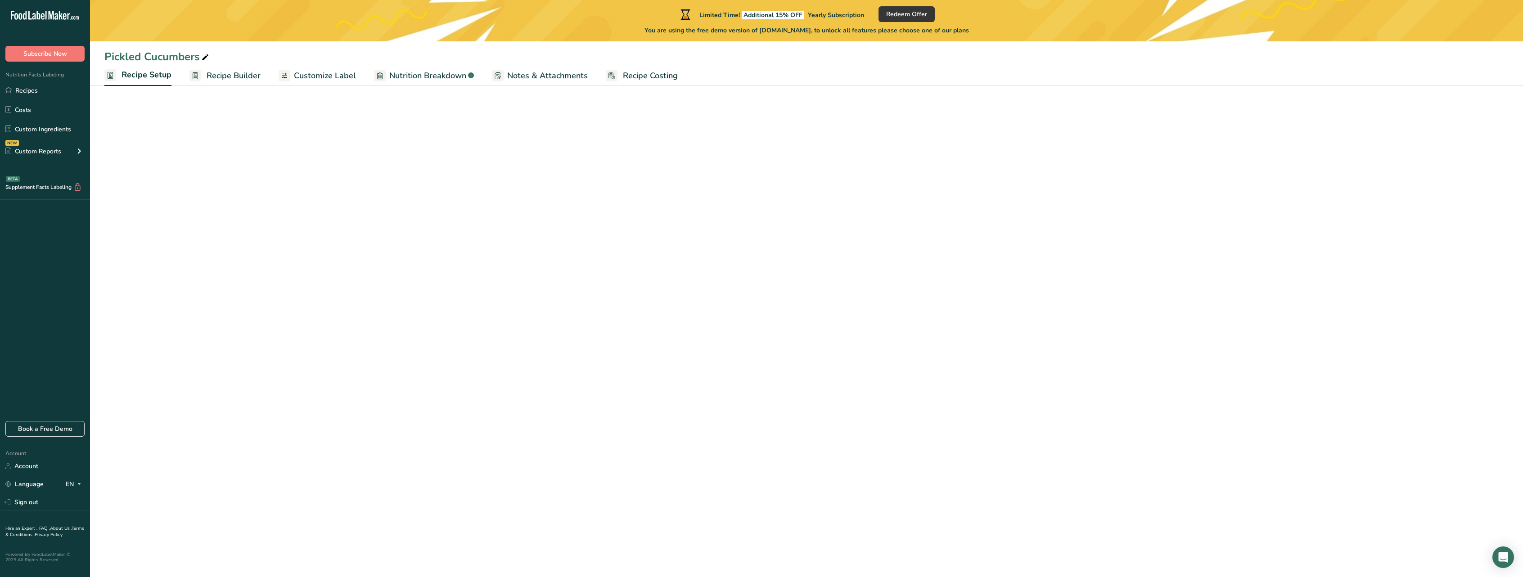
select select "5"
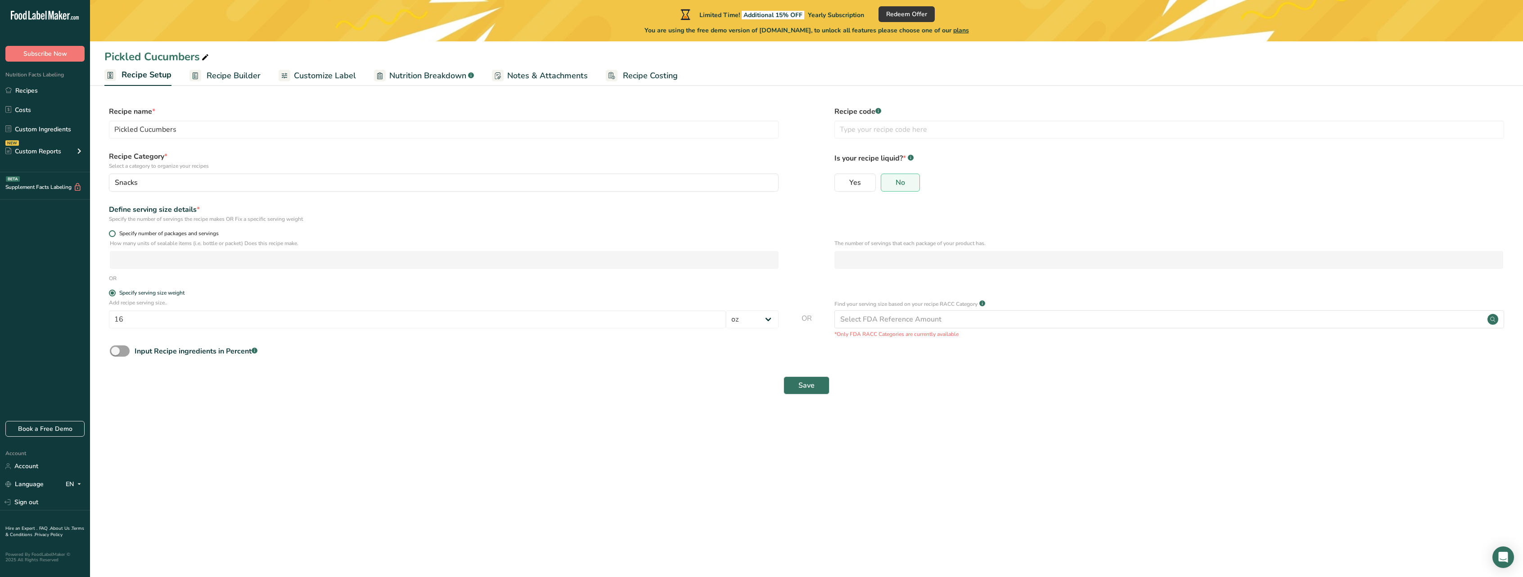
click at [114, 233] on span at bounding box center [112, 233] width 7 height 7
click at [114, 233] on input "Specify number of packages and servings" at bounding box center [112, 234] width 6 height 6
radio input "true"
radio input "false"
select select "0"
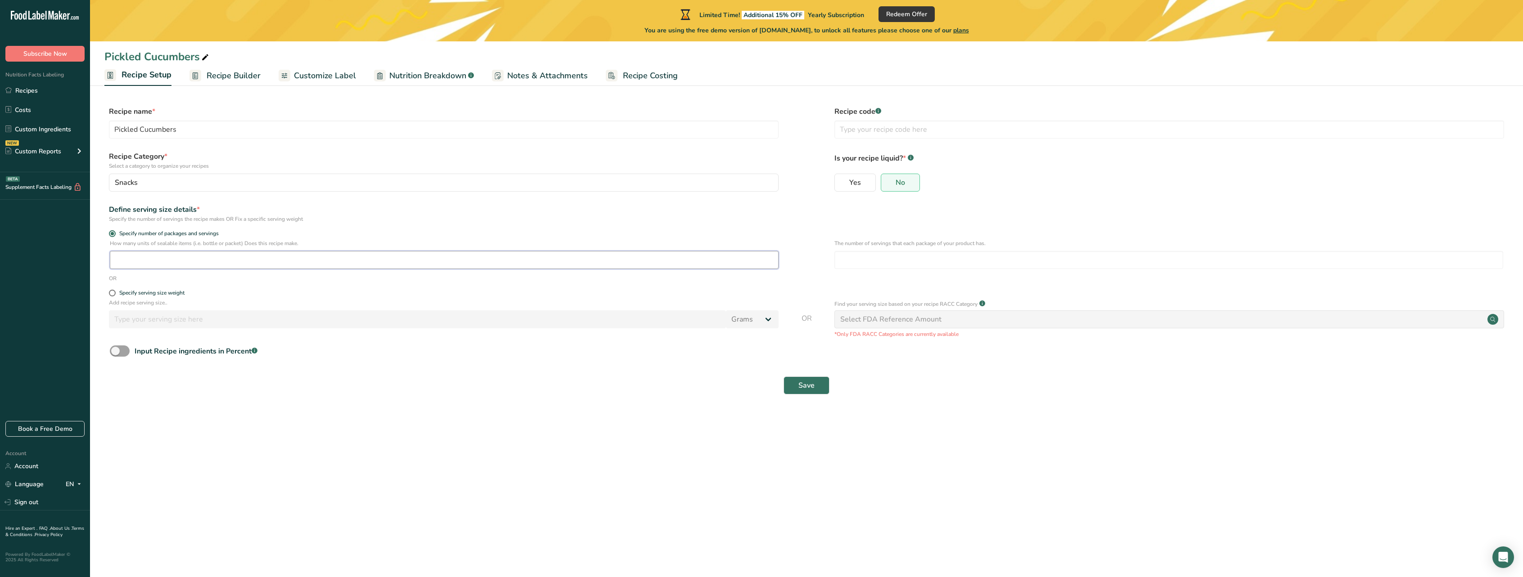
click at [139, 257] on input "number" at bounding box center [444, 260] width 669 height 18
select select
type input "Pickled Cucumbers"
radio input "true"
radio input "false"
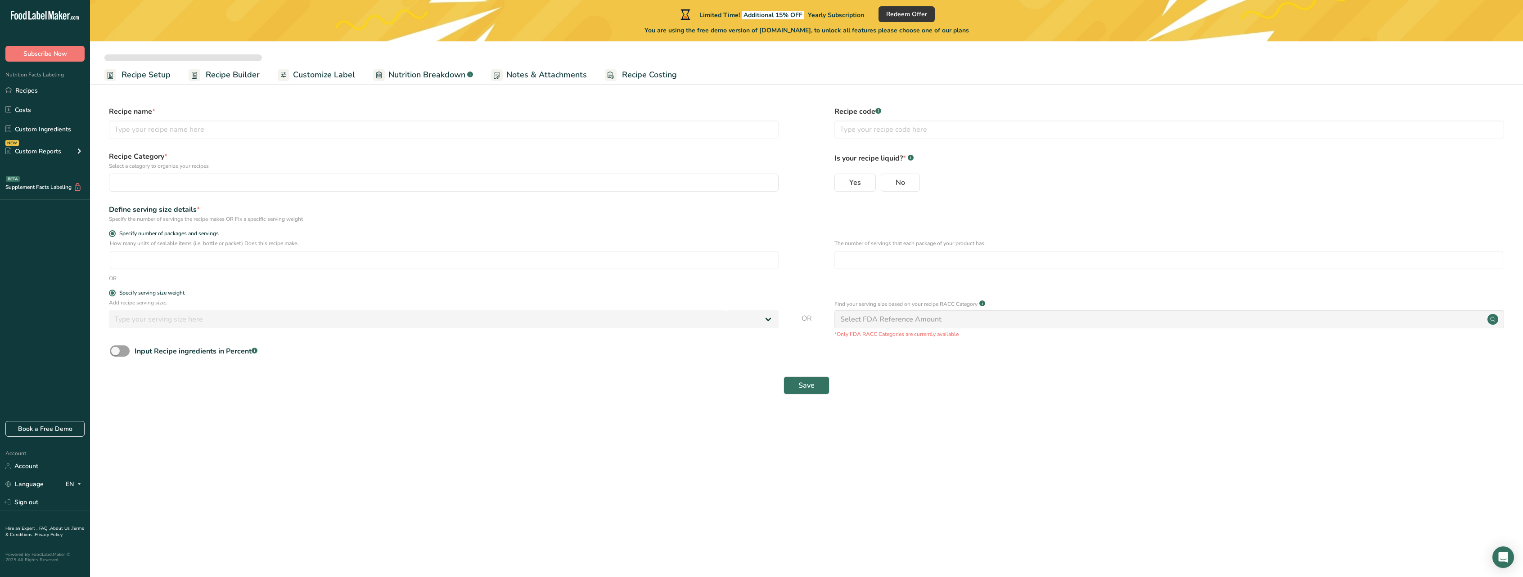
radio input "true"
type input "16"
select select "5"
click at [320, 72] on span "Customize Label" at bounding box center [325, 76] width 62 height 12
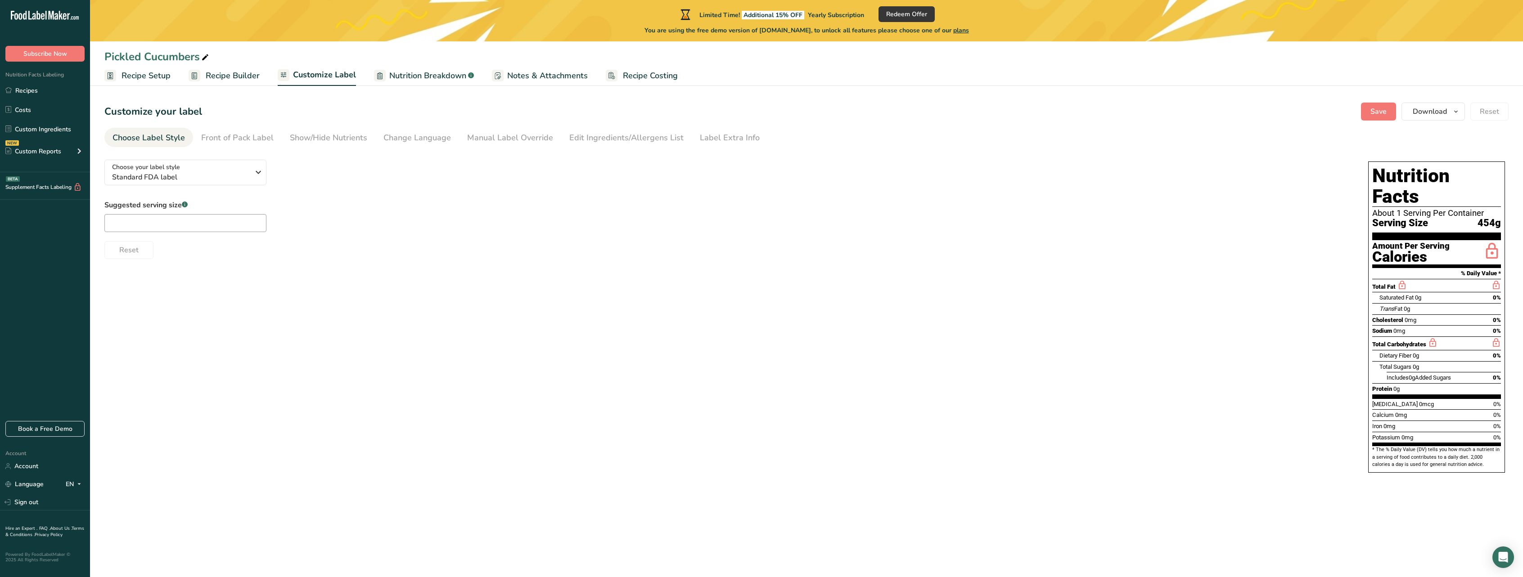
click at [234, 76] on span "Recipe Builder" at bounding box center [233, 76] width 54 height 12
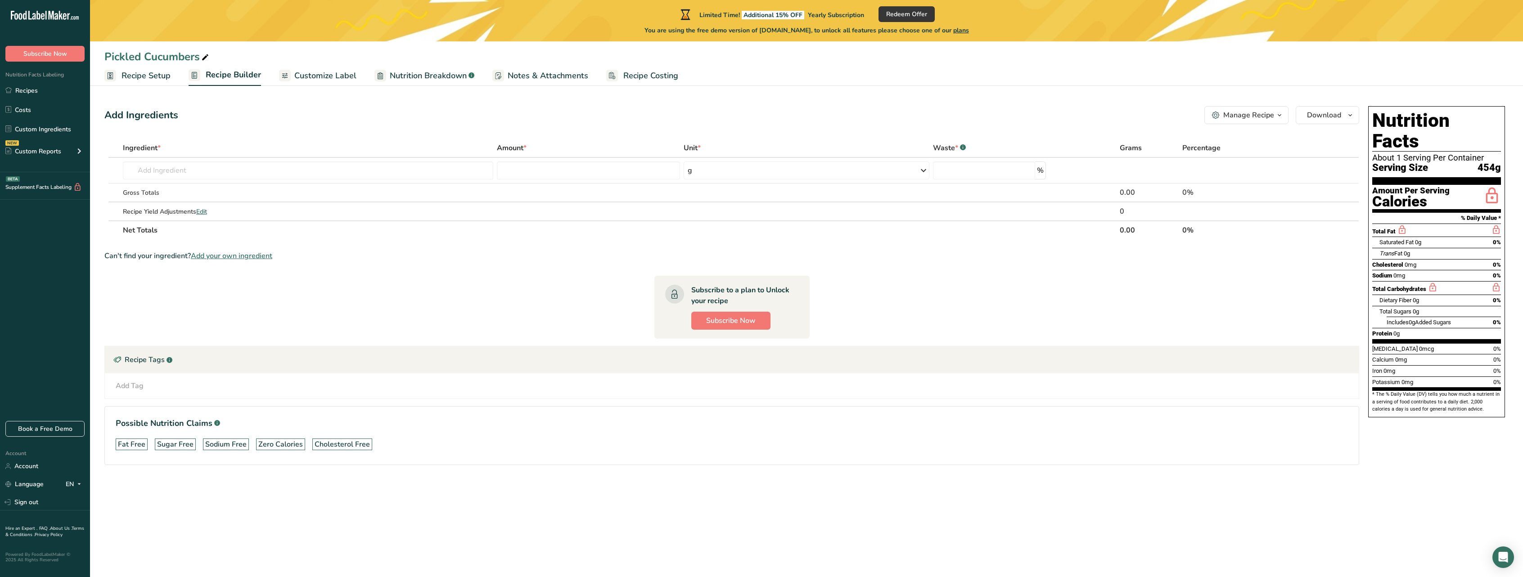
click at [316, 74] on span "Customize Label" at bounding box center [325, 76] width 62 height 12
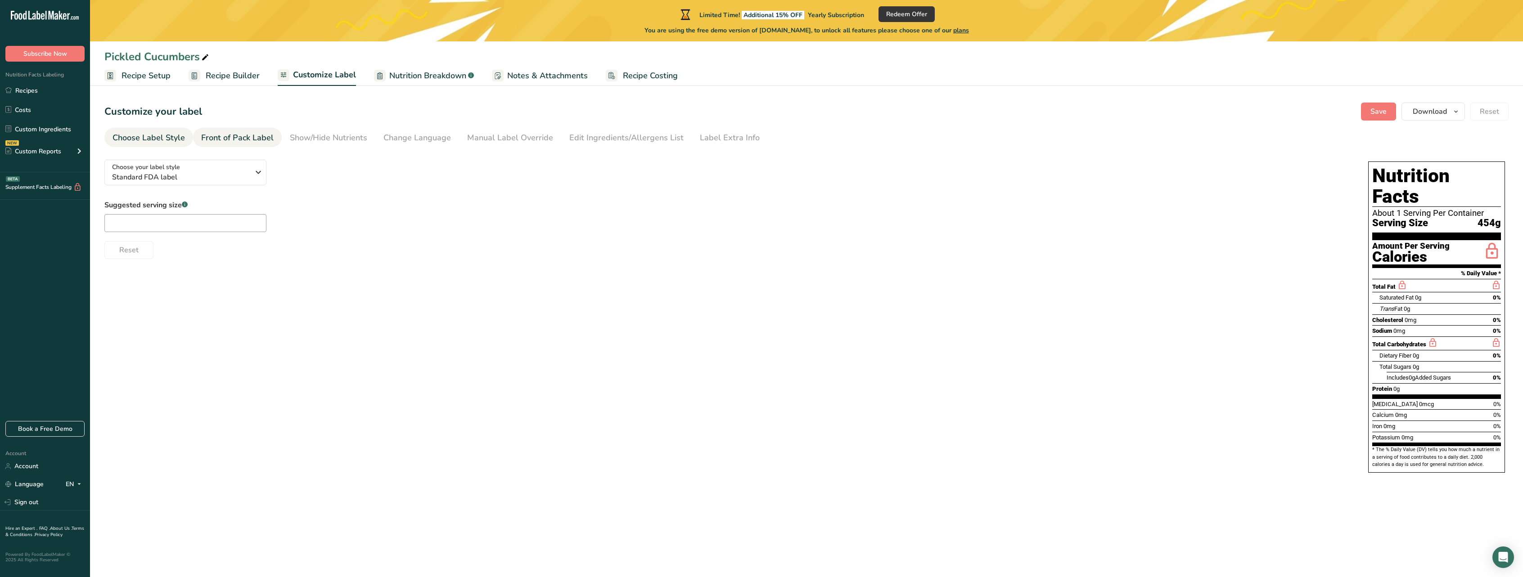
click at [240, 136] on div "Front of Pack Label" at bounding box center [237, 138] width 72 height 12
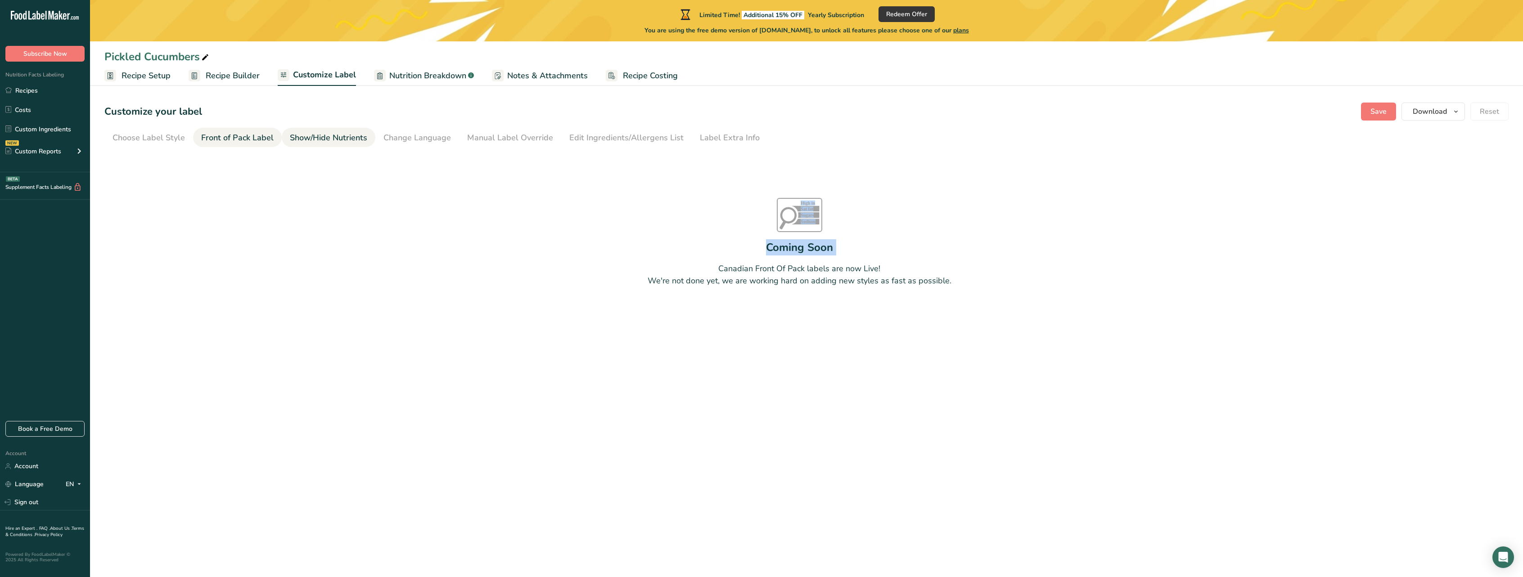
drag, startPoint x: 218, startPoint y: 158, endPoint x: 284, endPoint y: 146, distance: 66.4
click at [284, 146] on section "Customize your label Save Download Choose what to show on your downloaded label…" at bounding box center [806, 217] width 1433 height 259
click at [175, 135] on div "Choose Label Style" at bounding box center [149, 138] width 72 height 12
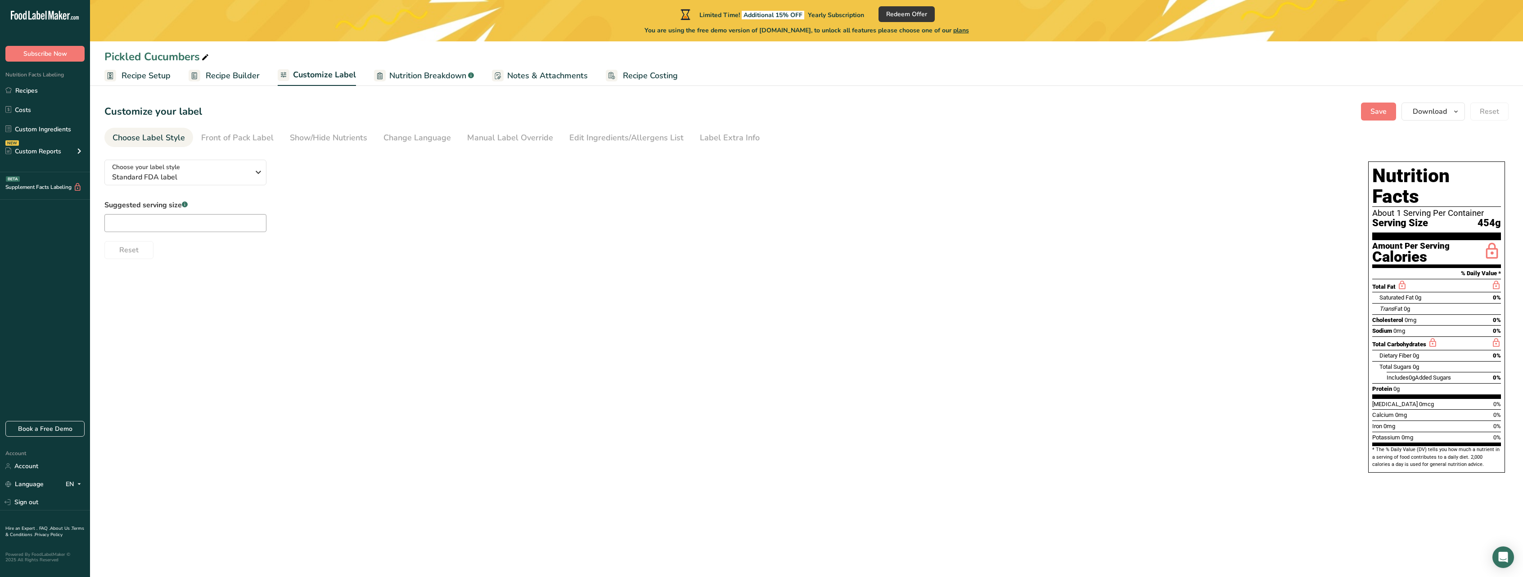
click at [251, 77] on span "Recipe Builder" at bounding box center [233, 76] width 54 height 12
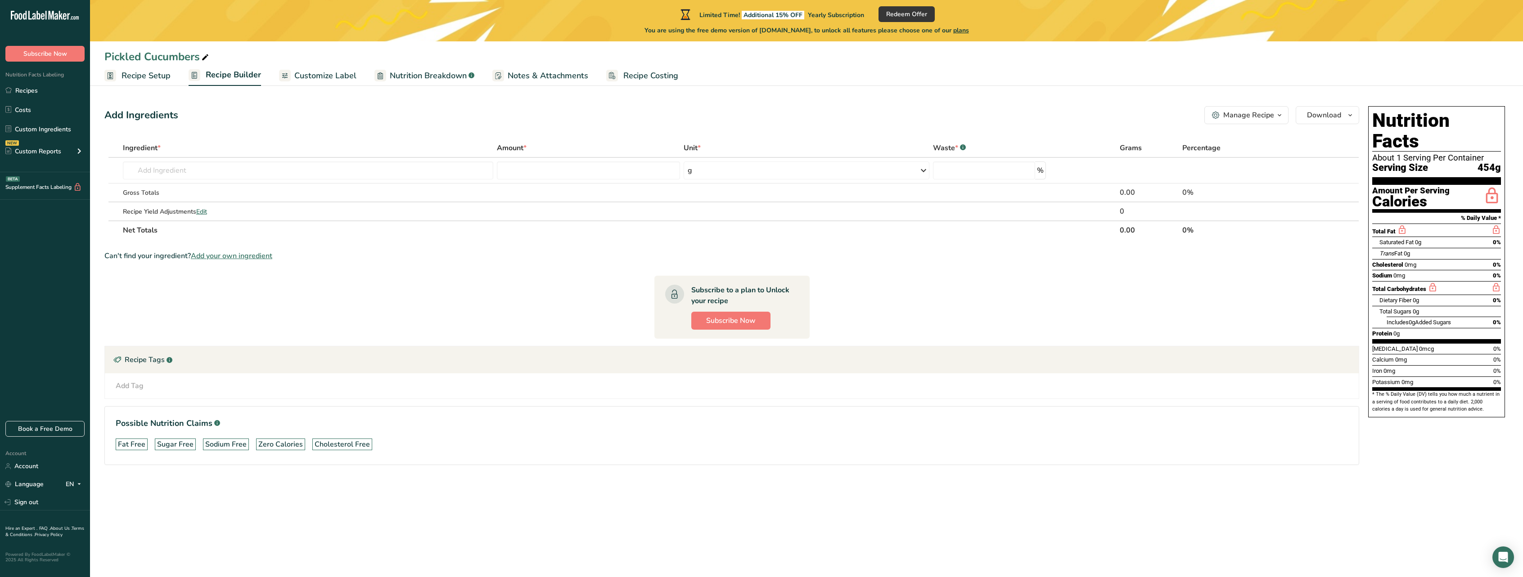
drag, startPoint x: 400, startPoint y: 252, endPoint x: 412, endPoint y: 257, distance: 13.0
click at [409, 257] on section "Ingredient * Amount * Unit * Waste * .a-a{fill:#347362;}.b-a{fill:#fff;} Grams …" at bounding box center [731, 309] width 1255 height 341
click at [414, 317] on section "Ingredient * Amount * Unit * Waste * .a-a{fill:#347362;}.b-a{fill:#fff;} Grams …" at bounding box center [731, 309] width 1255 height 341
click at [1094, 295] on section "Ingredient * Amount * Unit * Waste * .a-a{fill:#347362;}.b-a{fill:#fff;} Grams …" at bounding box center [731, 309] width 1255 height 341
click at [1263, 120] on div "Manage Recipe" at bounding box center [1248, 115] width 51 height 11
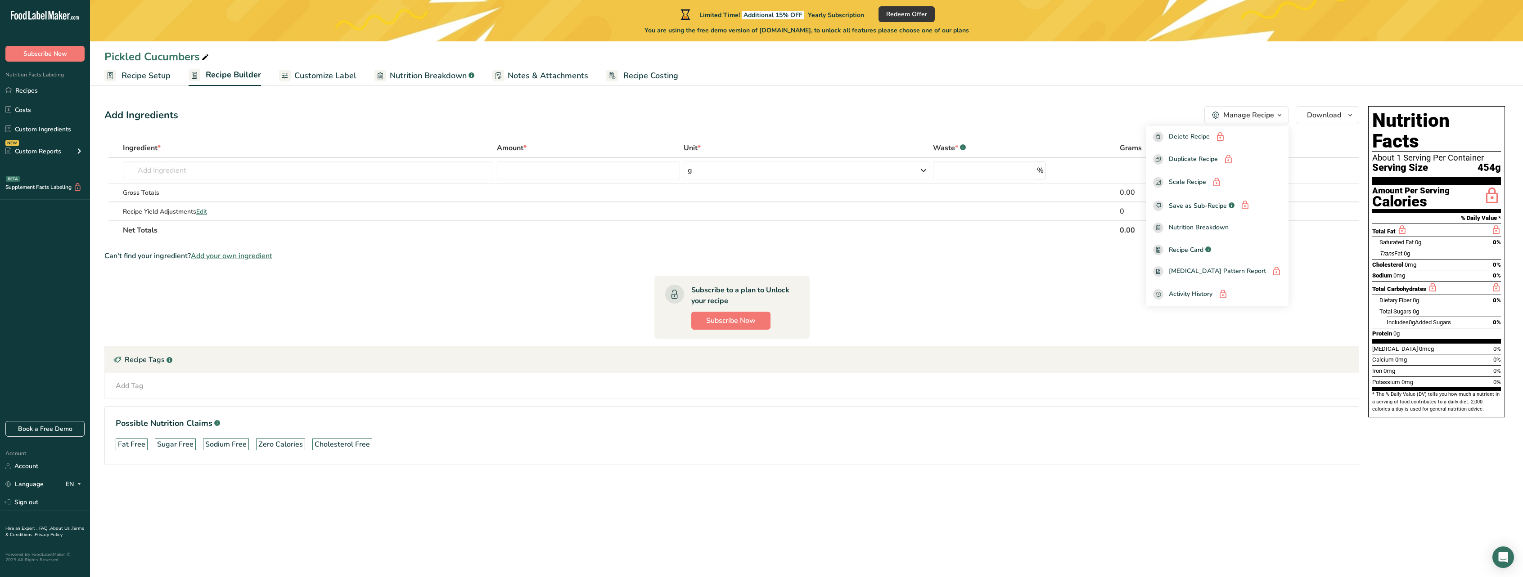
click at [1268, 116] on div "Manage Recipe" at bounding box center [1248, 115] width 51 height 11
click at [517, 124] on div "Add Ingredients Manage Recipe Delete Recipe Duplicate Recipe Scale Recipe Save …" at bounding box center [734, 299] width 1260 height 392
click at [413, 168] on input "text" at bounding box center [308, 171] width 370 height 18
click at [415, 135] on div "Add Ingredients Manage Recipe Delete Recipe Duplicate Recipe Scale Recipe Save …" at bounding box center [734, 299] width 1260 height 392
click at [407, 170] on input "text" at bounding box center [308, 171] width 370 height 18
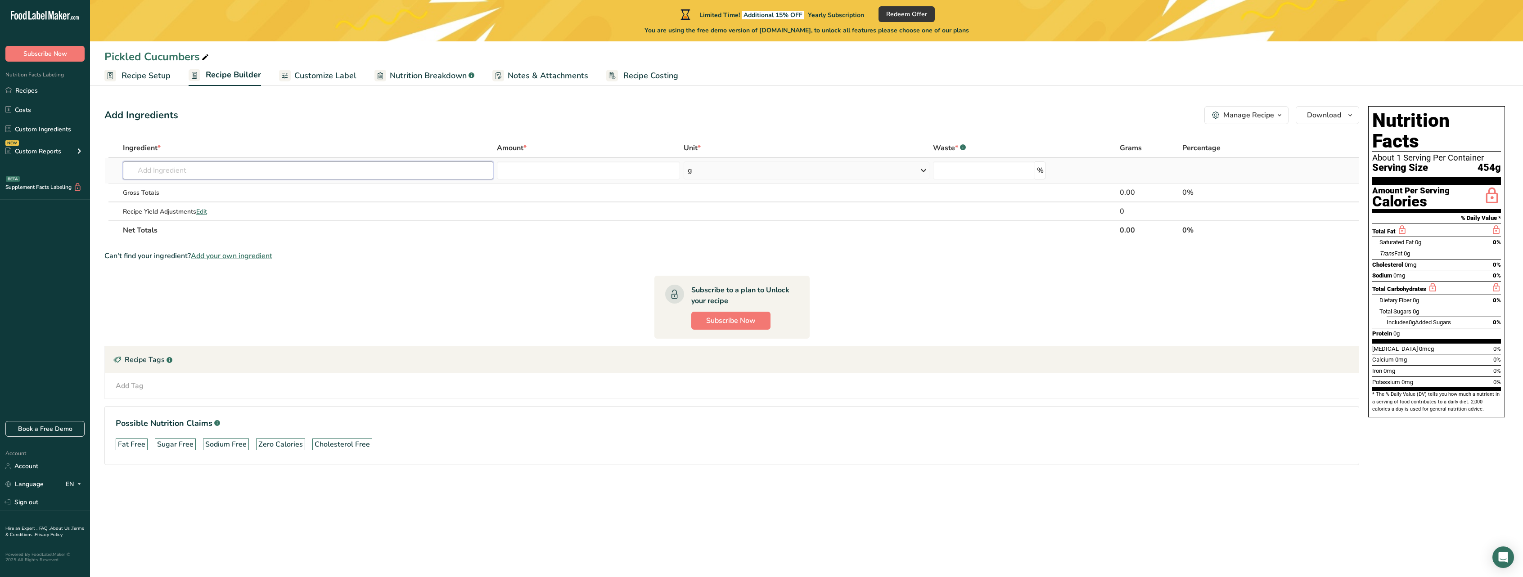
click at [344, 177] on input "text" at bounding box center [308, 171] width 370 height 18
type input "cucumber"
click at [266, 191] on div "11205 Cucumber, with peel, raw" at bounding box center [301, 188] width 342 height 9
type input "Cucumber, with peel, raw"
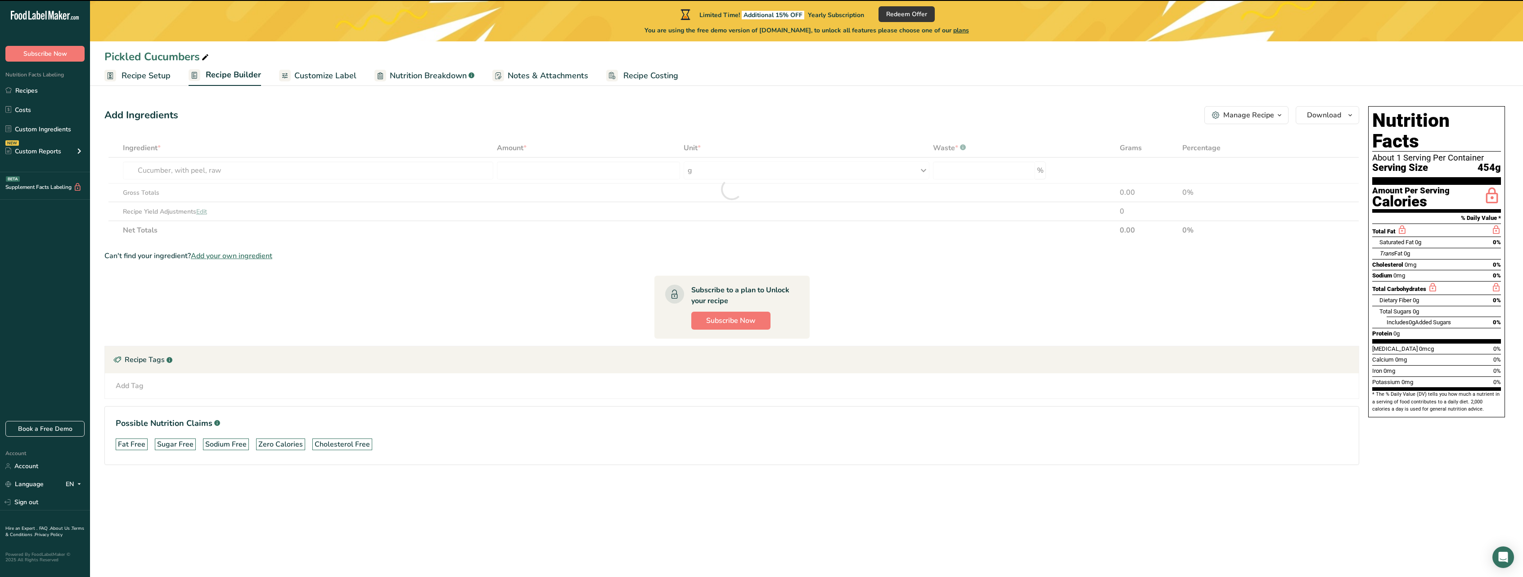
type input "0"
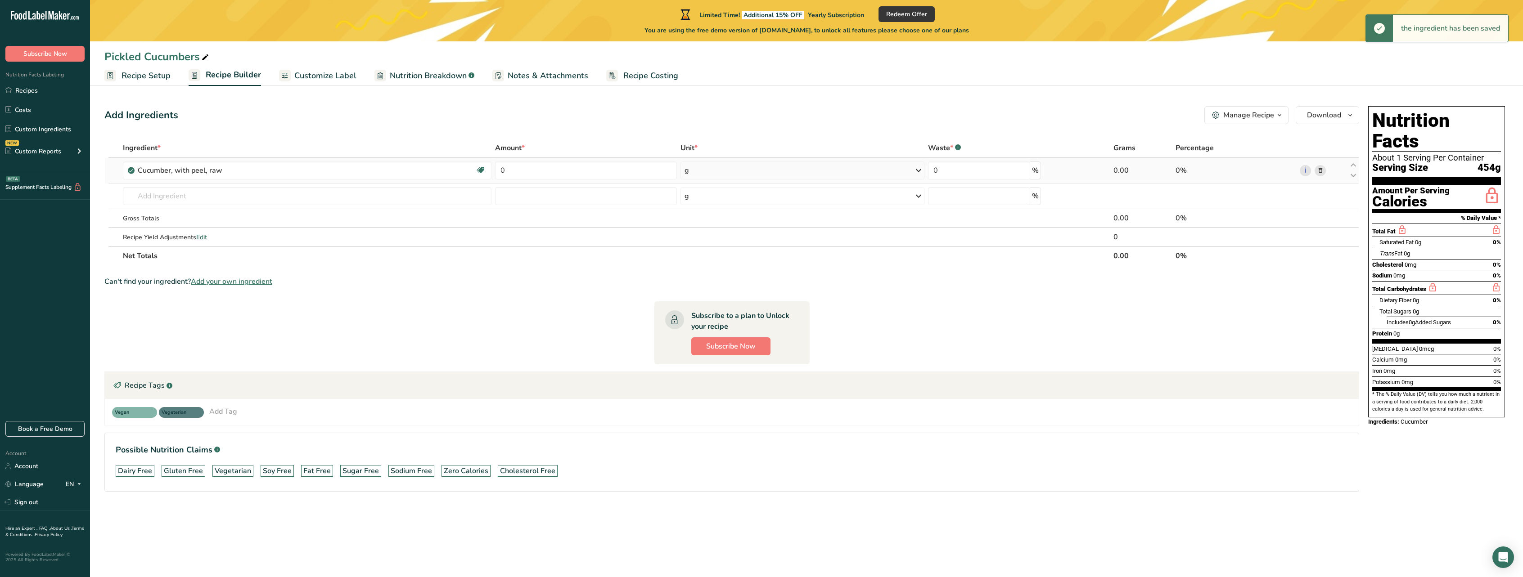
click at [708, 175] on div "g" at bounding box center [802, 171] width 243 height 18
click at [710, 215] on div "1 cucumber (8-1/4")" at bounding box center [724, 213] width 76 height 13
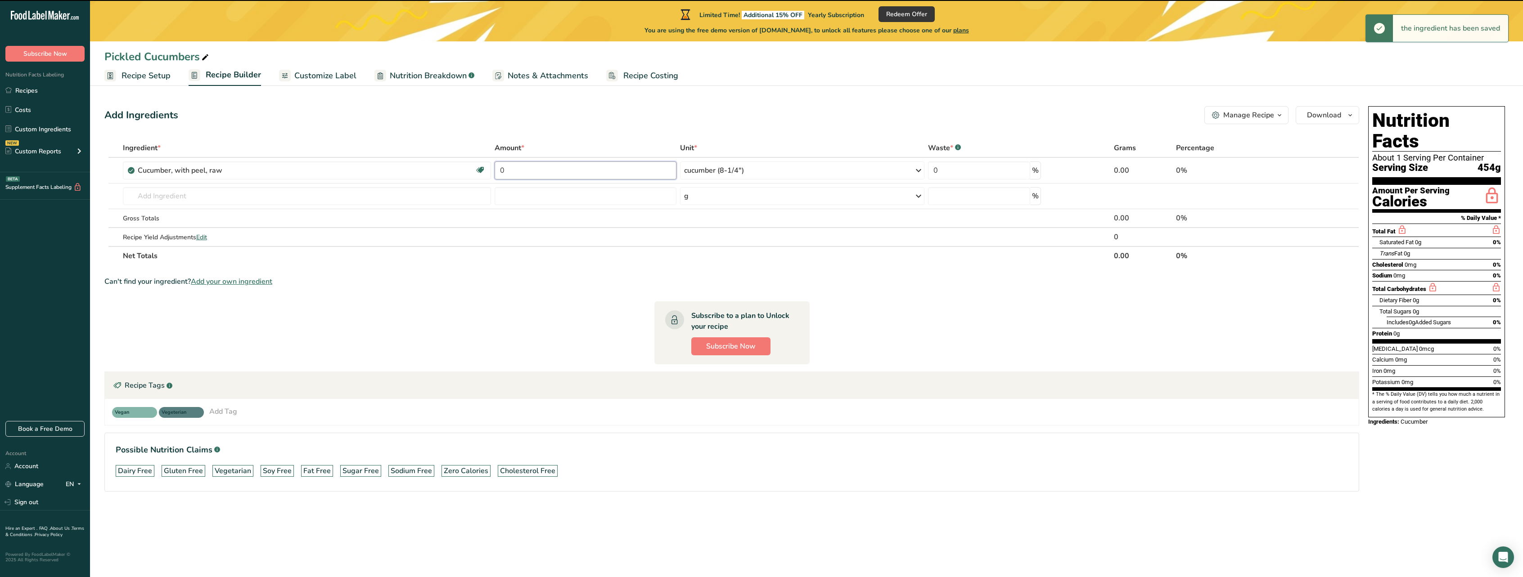
click at [633, 171] on input "0" at bounding box center [586, 171] width 182 height 18
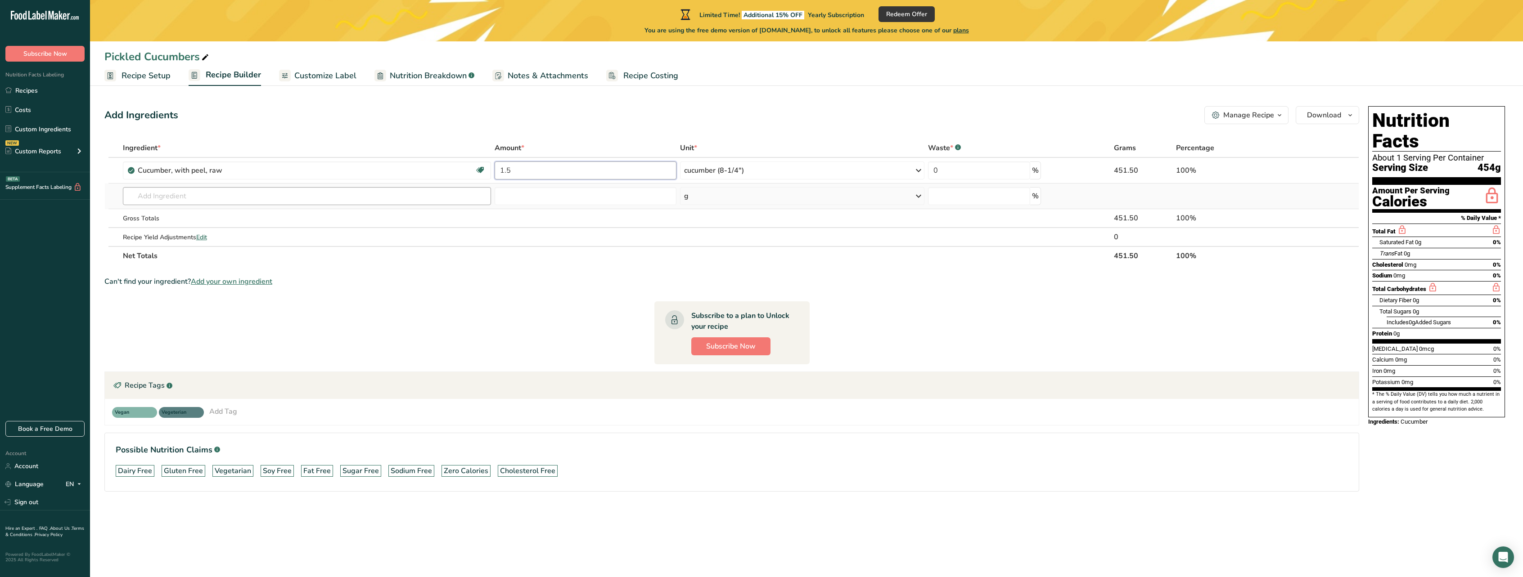
type input "1.5"
click at [442, 191] on div "Ingredient * Amount * Unit * Waste * .a-a{fill:#347362;}.b-a{fill:#fff;} Grams …" at bounding box center [731, 202] width 1255 height 127
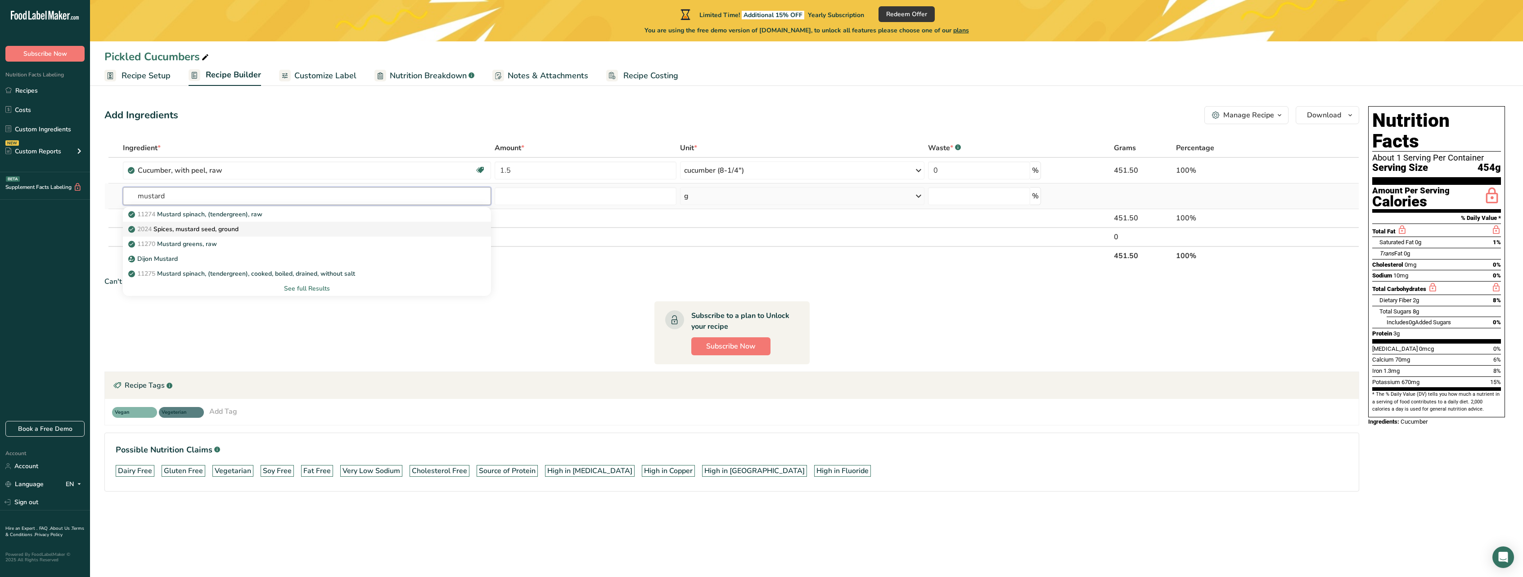
type input "mustard"
click at [245, 230] on div "2024 Spices, mustard seed, ground" at bounding box center [300, 229] width 340 height 9
type input "Spices, mustard seed, ground"
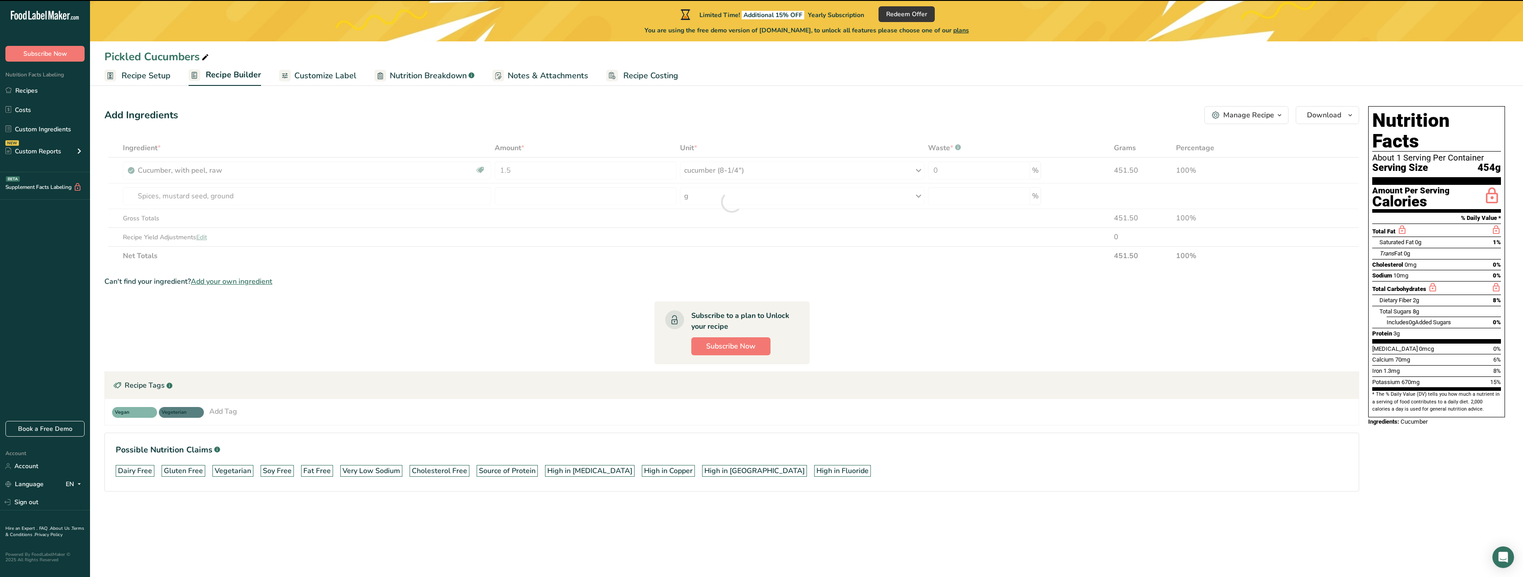
type input "0"
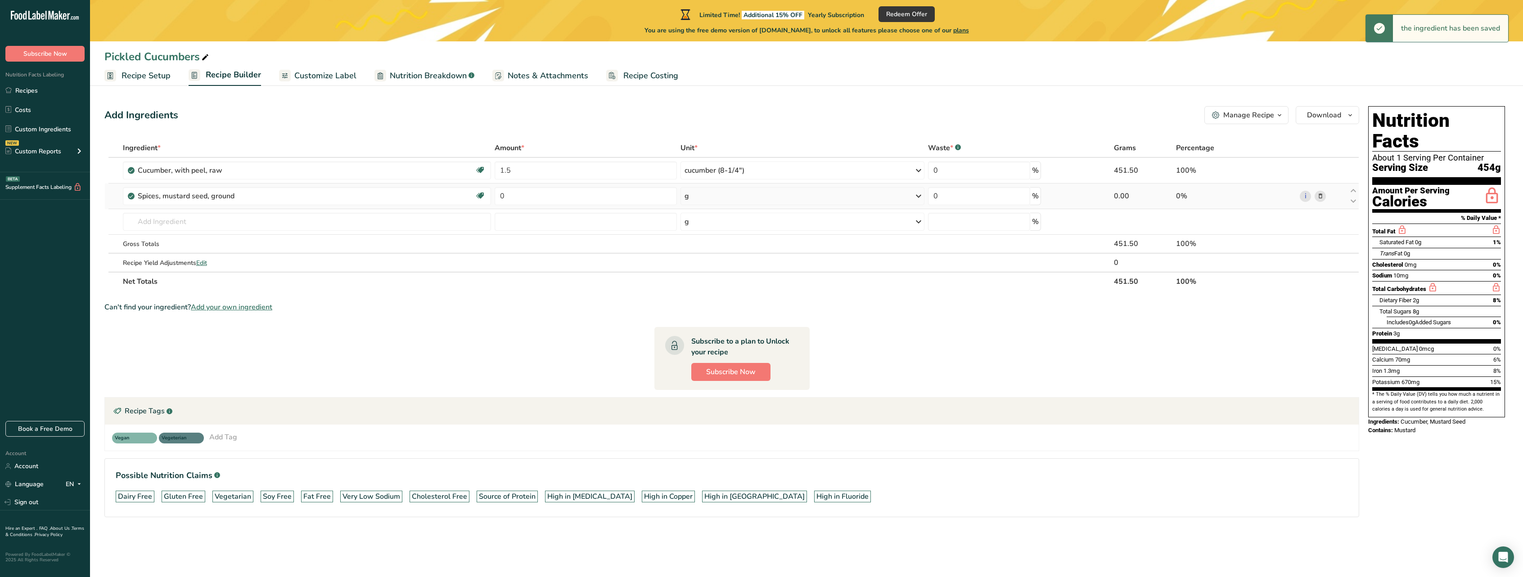
click at [723, 199] on div "g" at bounding box center [803, 196] width 244 height 18
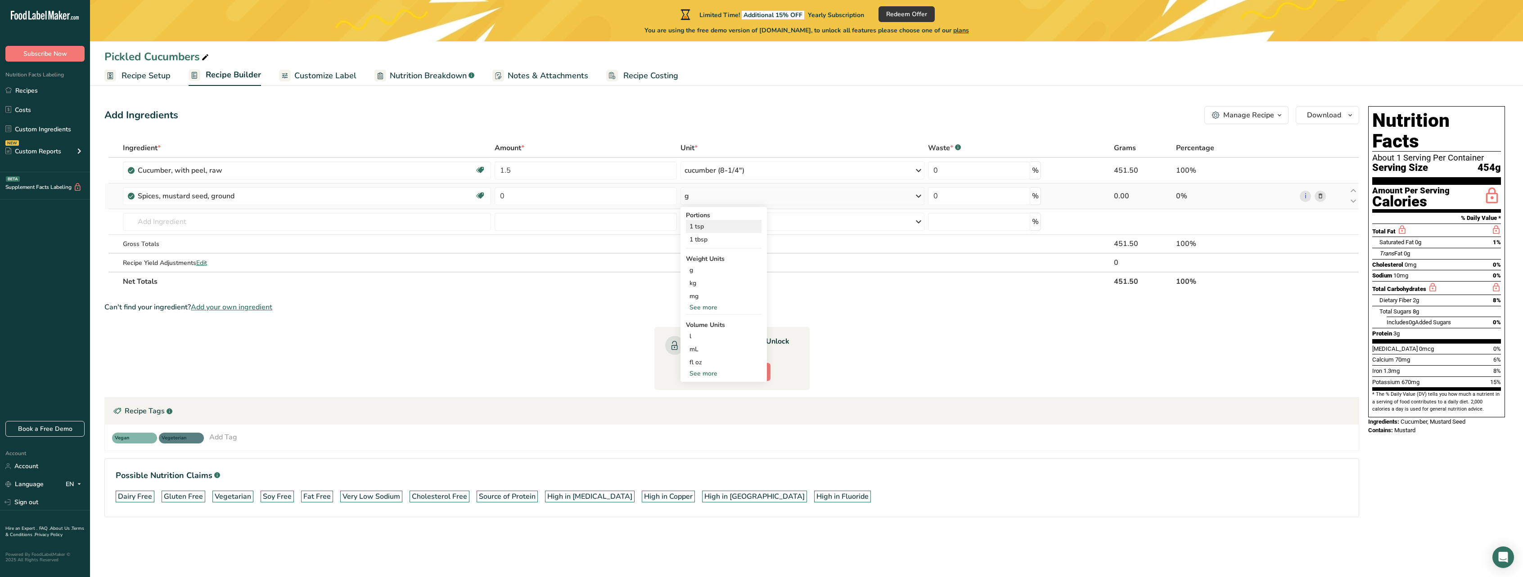
click at [707, 227] on div "1 tsp" at bounding box center [724, 226] width 76 height 13
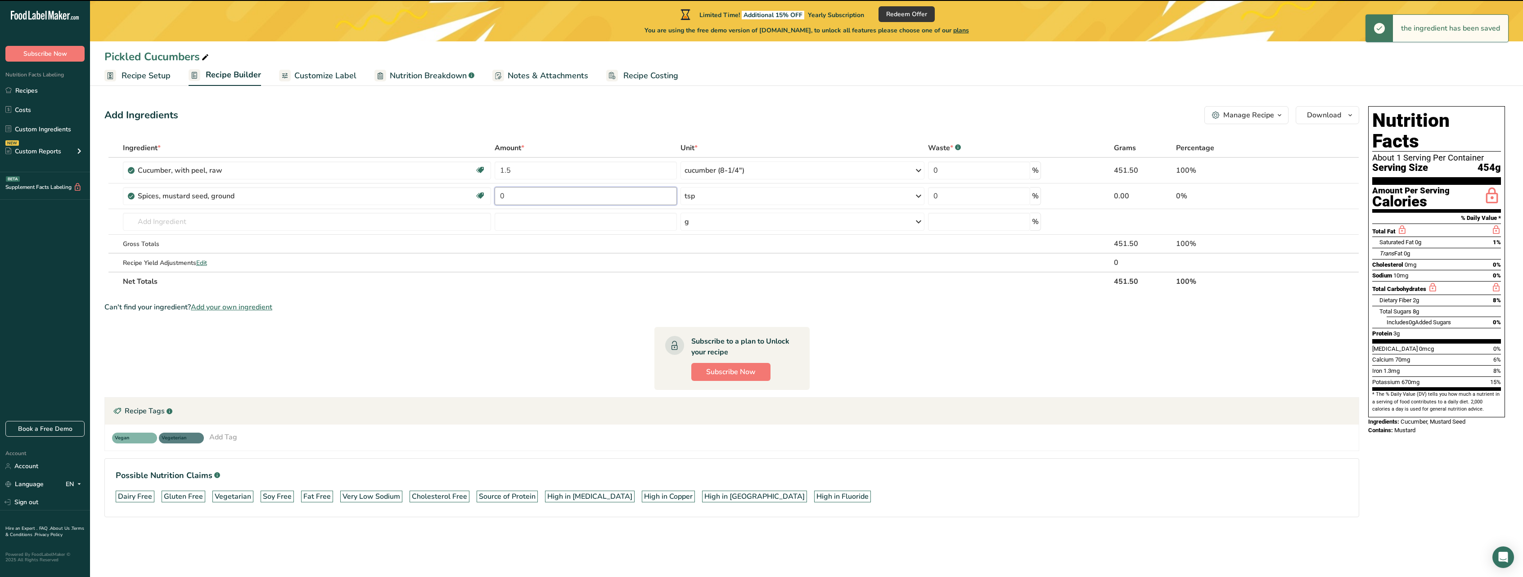
click at [551, 196] on input "0" at bounding box center [586, 196] width 182 height 18
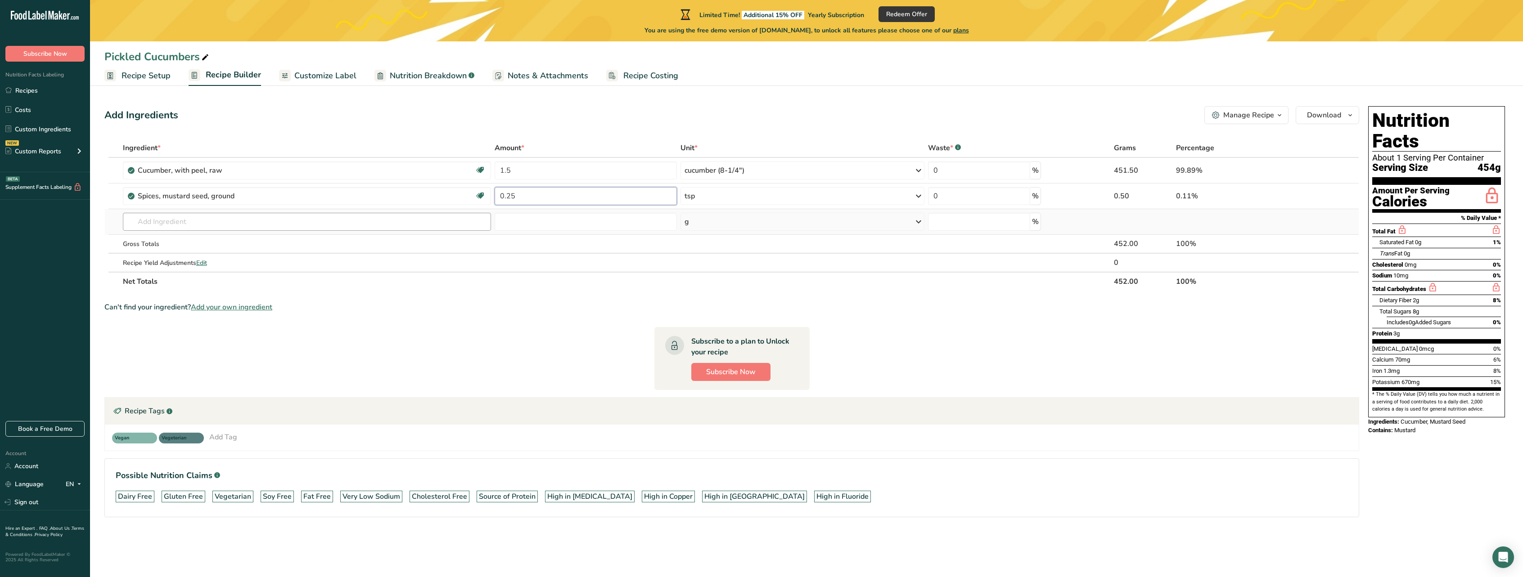
type input "0.25"
click at [401, 219] on div "Ingredient * Amount * Unit * Waste * .a-a{fill:#347362;}.b-a{fill:#fff;} Grams …" at bounding box center [731, 215] width 1255 height 153
click at [222, 228] on input "text" at bounding box center [307, 222] width 369 height 18
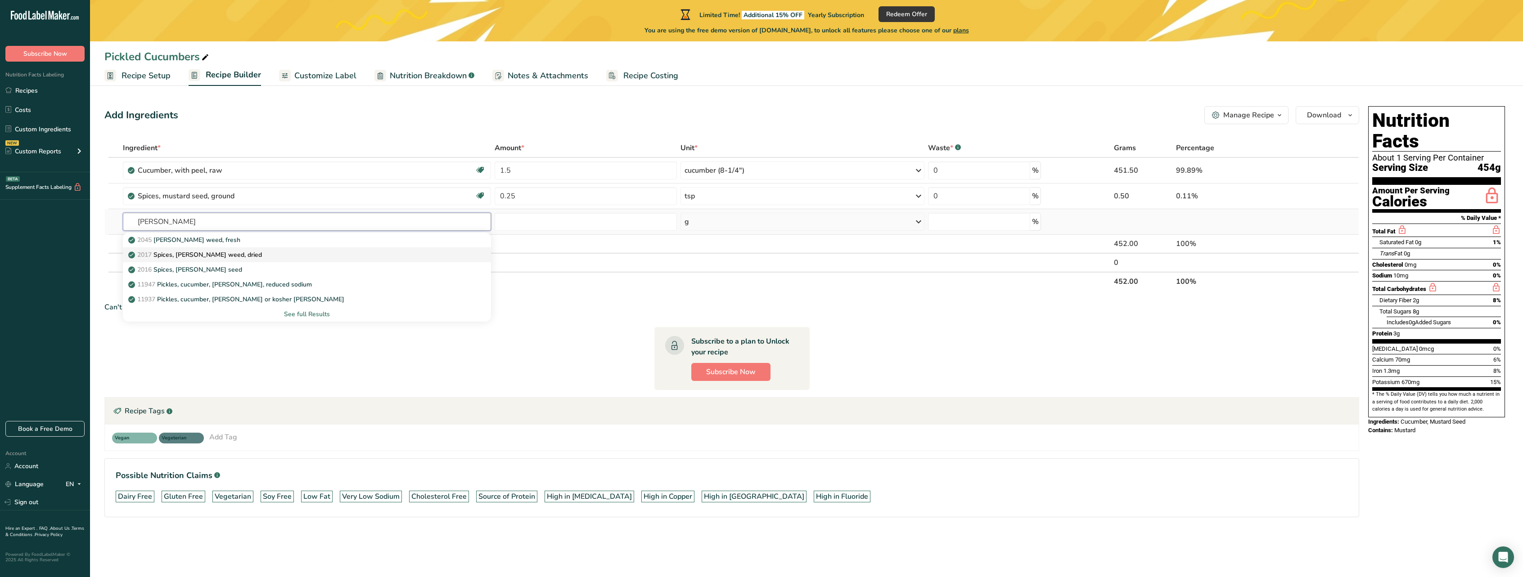
type input "[PERSON_NAME]"
click at [228, 253] on div "2017 Spices, [PERSON_NAME] weed, dried" at bounding box center [300, 254] width 340 height 9
type input "Spices, [PERSON_NAME] weed, dried"
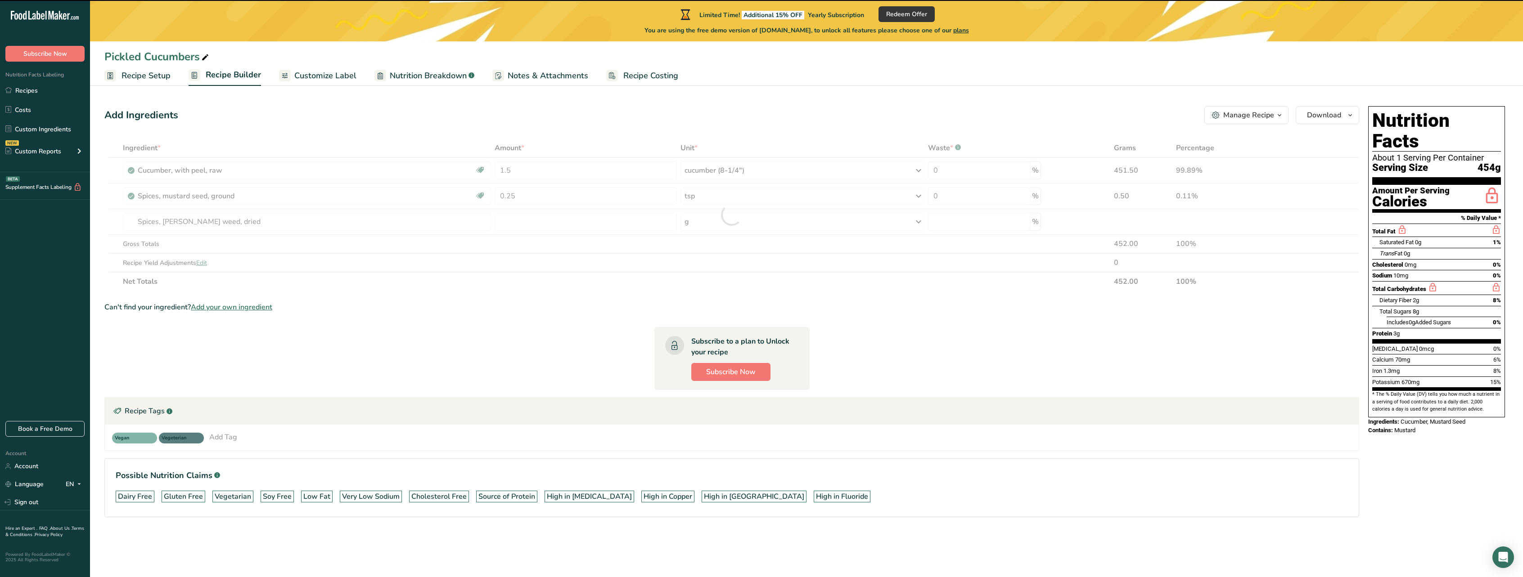
type input "0"
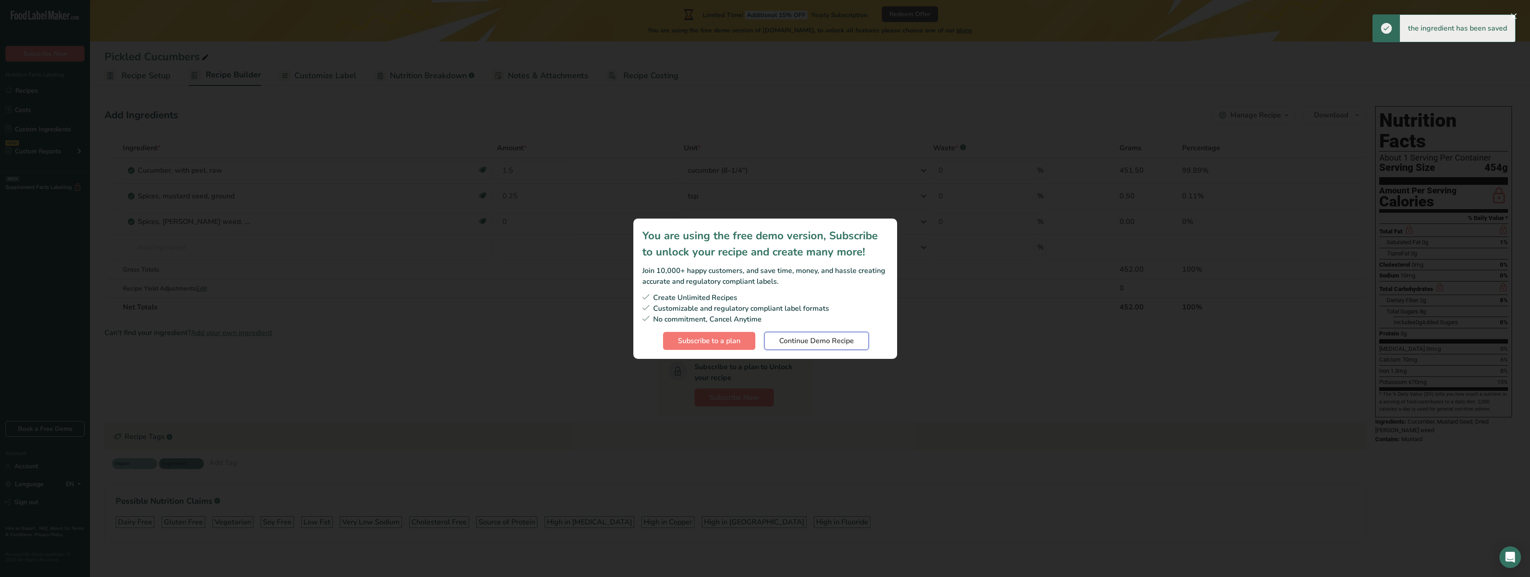
click at [838, 340] on span "Continue Demo Recipe" at bounding box center [816, 341] width 75 height 11
